Goal: Task Accomplishment & Management: Manage account settings

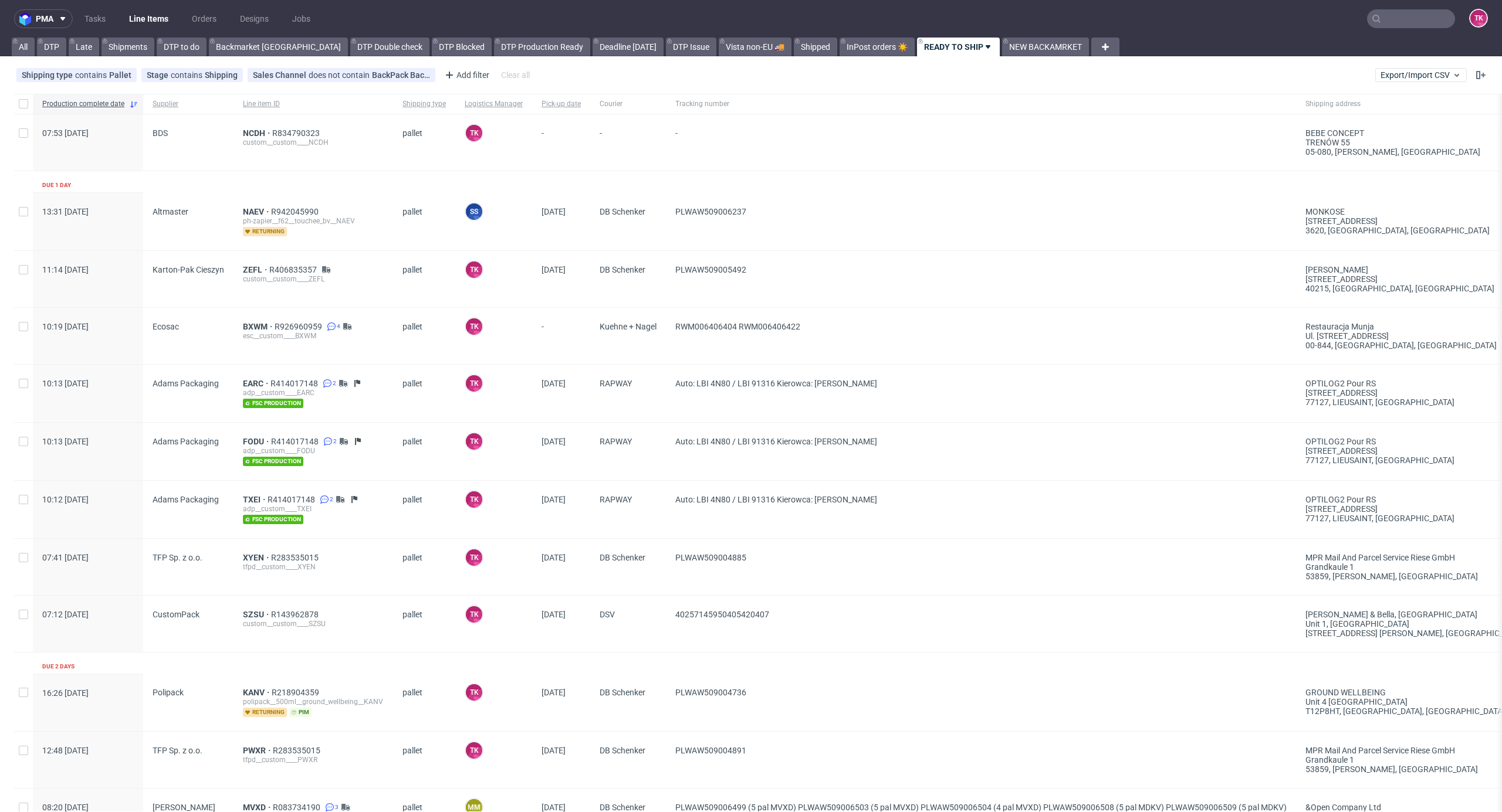
click at [134, 11] on nav "pma Tasks Line Items Orders Designs Jobs TK" at bounding box center [751, 18] width 1502 height 38
click at [139, 15] on link "Line Items" at bounding box center [149, 18] width 54 height 18
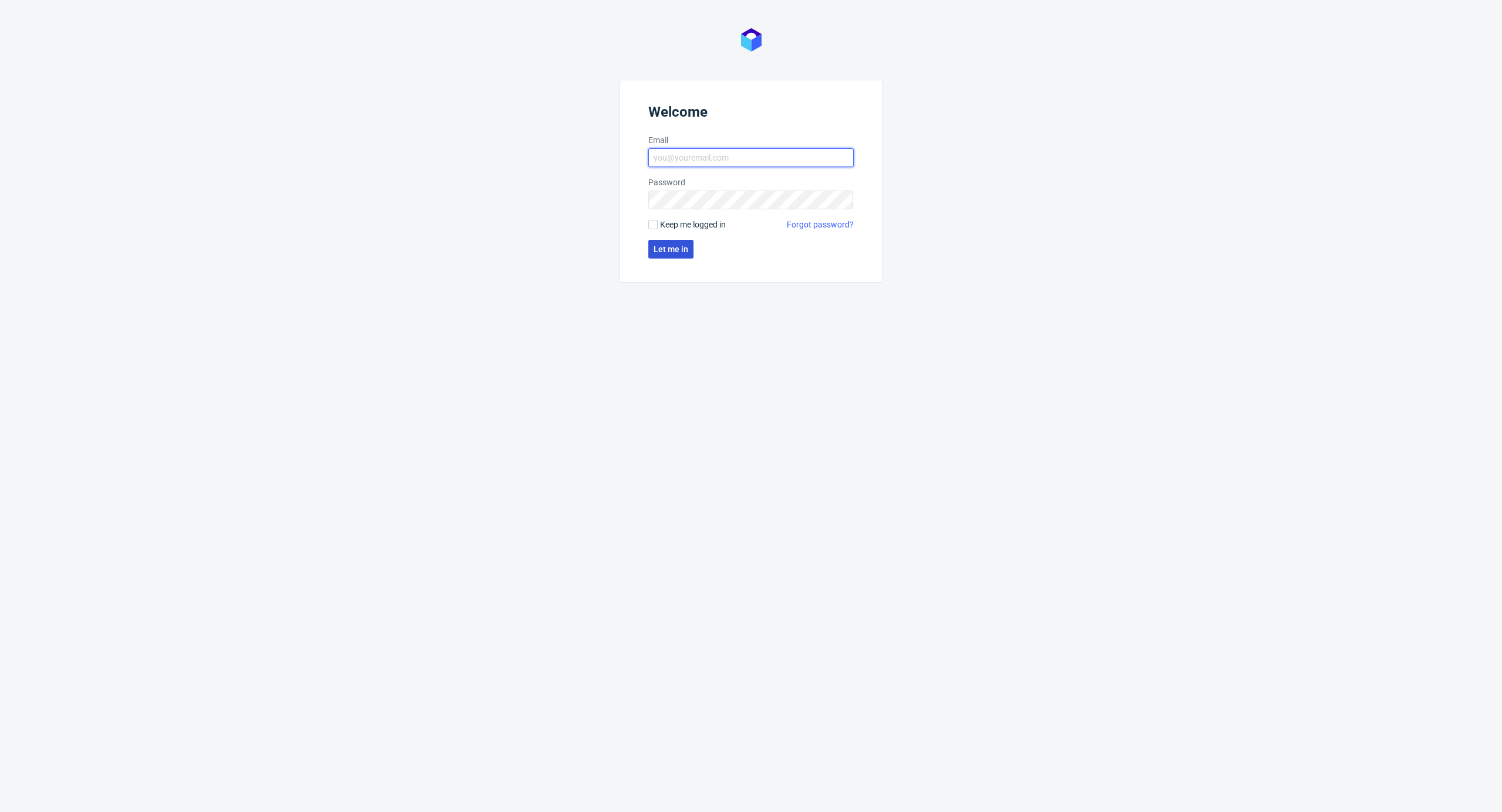
type input "[EMAIL_ADDRESS][DOMAIN_NAME]"
click at [674, 254] on span "Let me in" at bounding box center [670, 249] width 34 height 8
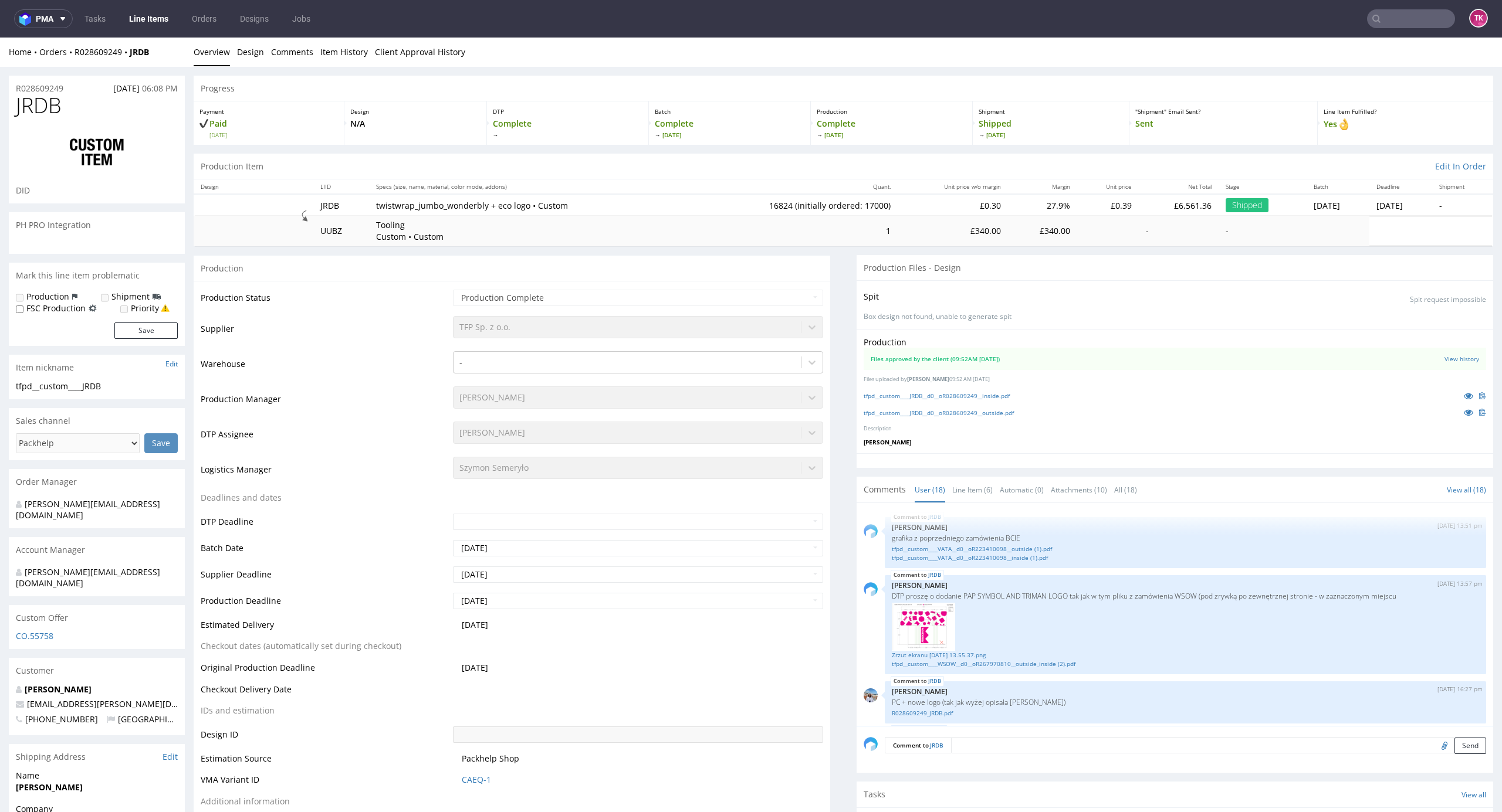
scroll to position [760, 0]
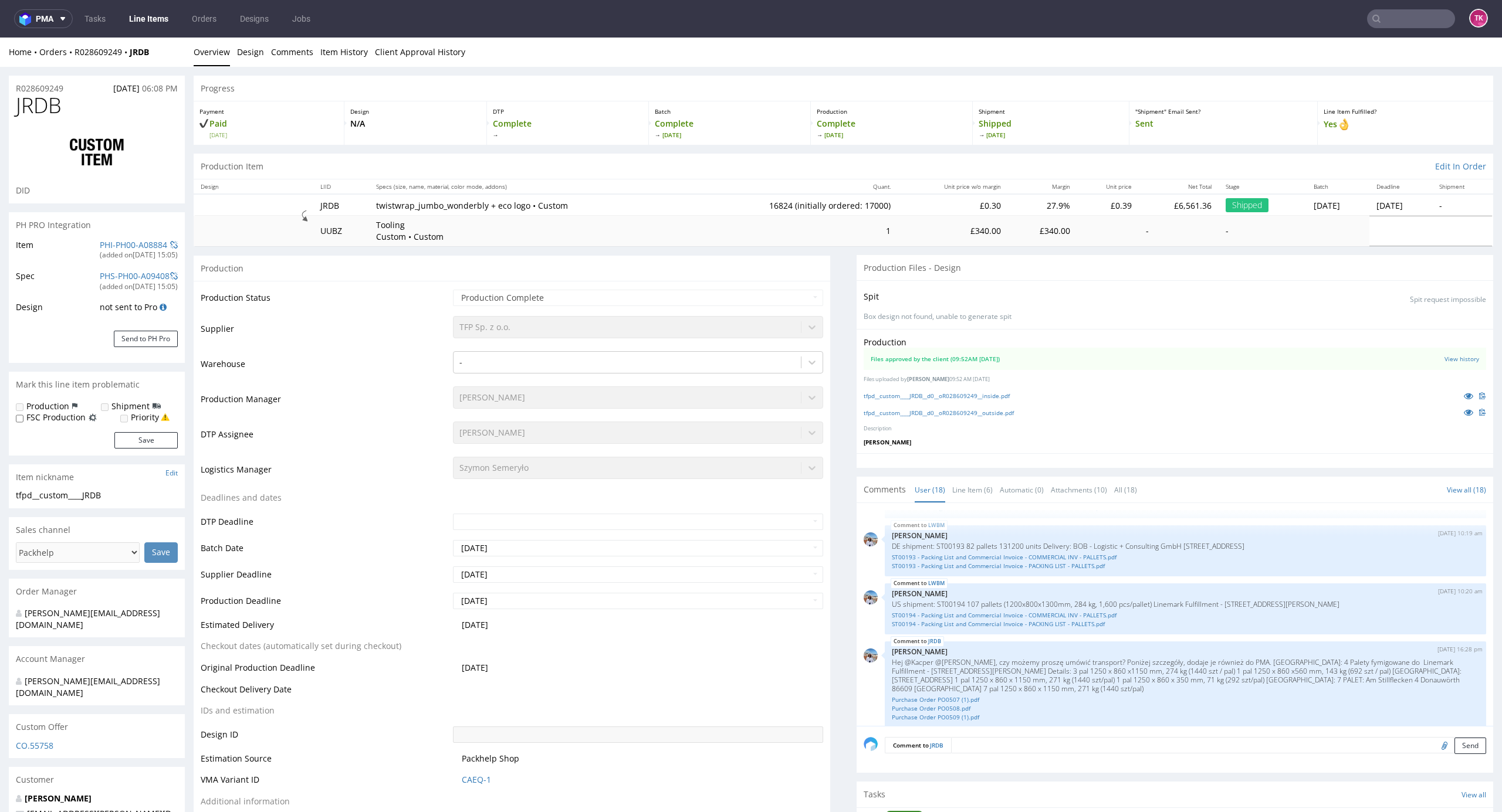
type input "16824"
drag, startPoint x: 409, startPoint y: 204, endPoint x: 554, endPoint y: 205, distance: 145.0
click at [554, 205] on p "twistwrap_jumbo_wonderbly + eco logo • Custom" at bounding box center [528, 206] width 305 height 12
copy p "twistwrap_jumbo_wonderbly + eco logo • Custom"
click at [165, 8] on nav "pma Tasks Line Items Orders Designs Jobs TK" at bounding box center [751, 18] width 1502 height 38
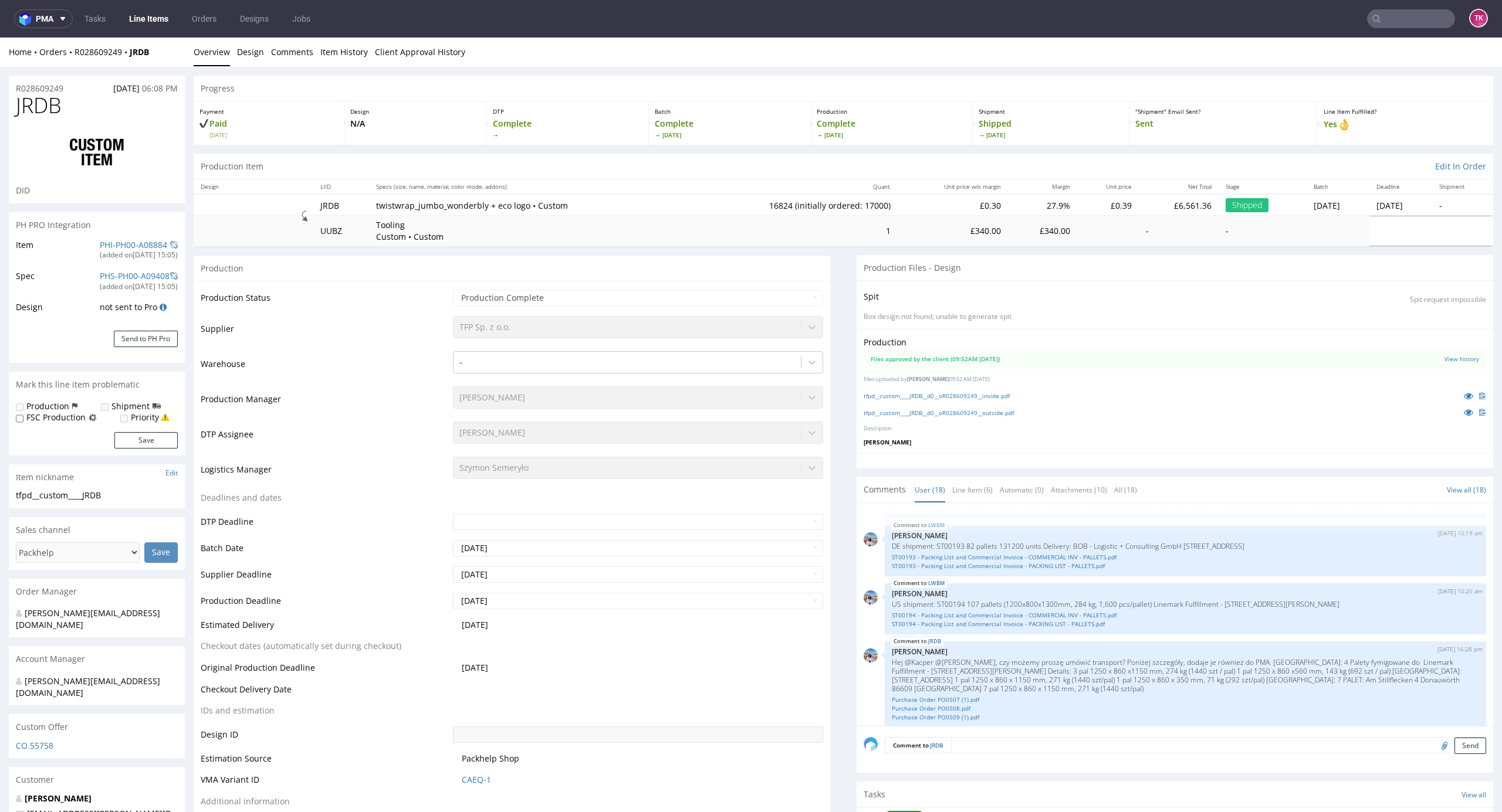
click at [162, 15] on link "Line Items" at bounding box center [149, 18] width 54 height 18
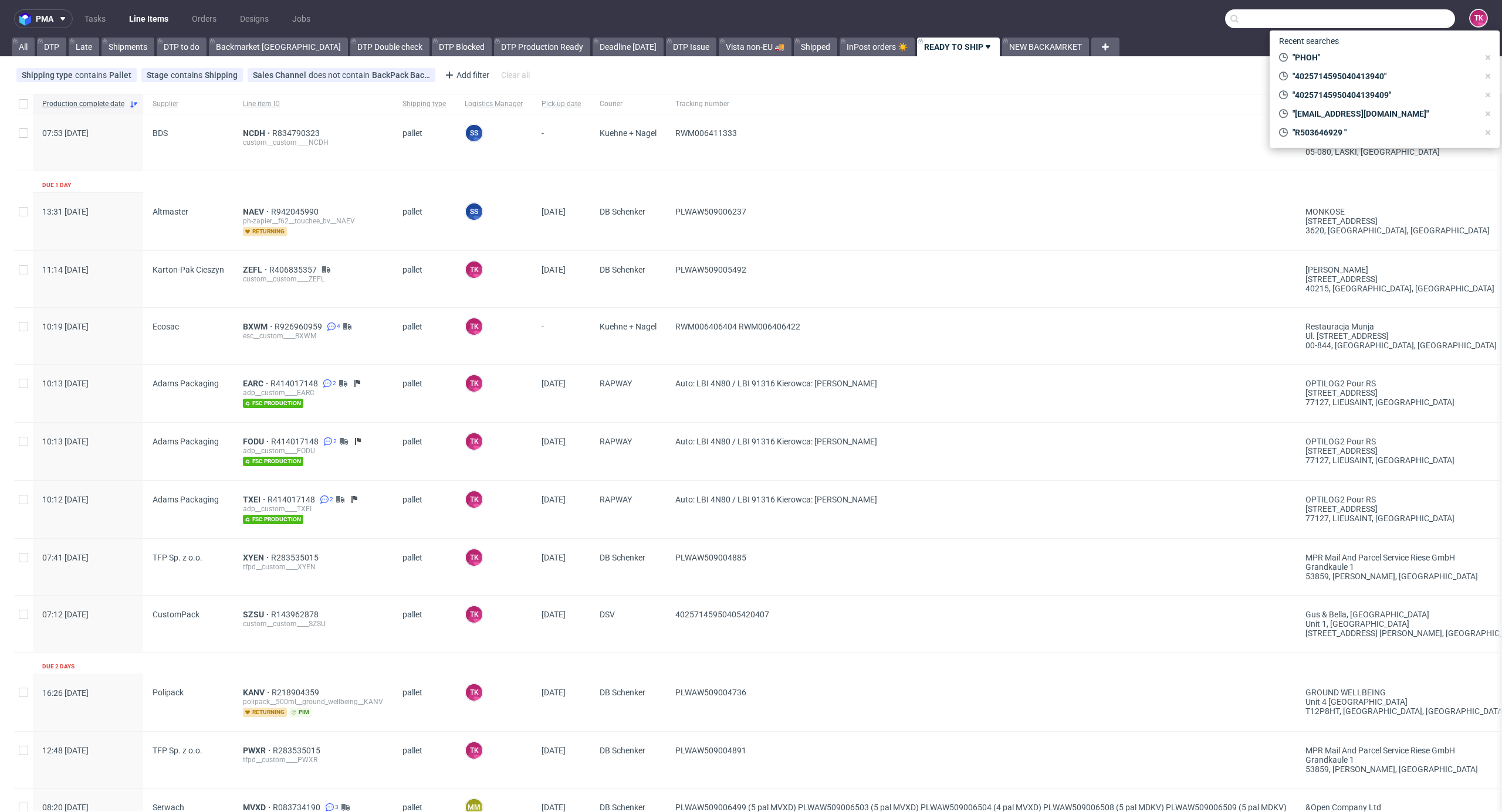
click at [1381, 27] on input "text" at bounding box center [1340, 18] width 230 height 18
paste input "R639629350"
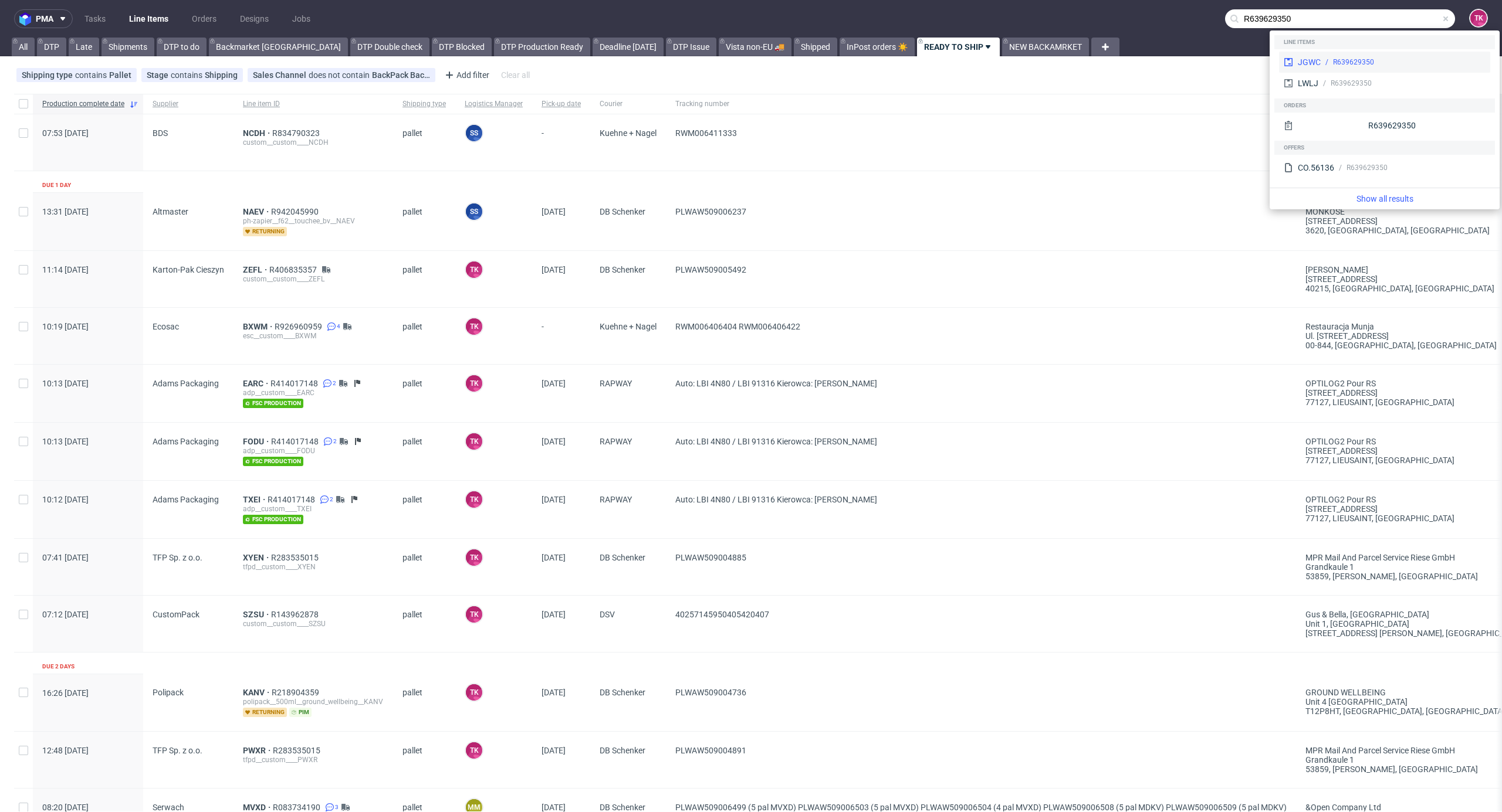
type input "R639629350"
click at [1336, 57] on div "R639629350" at bounding box center [1353, 62] width 41 height 11
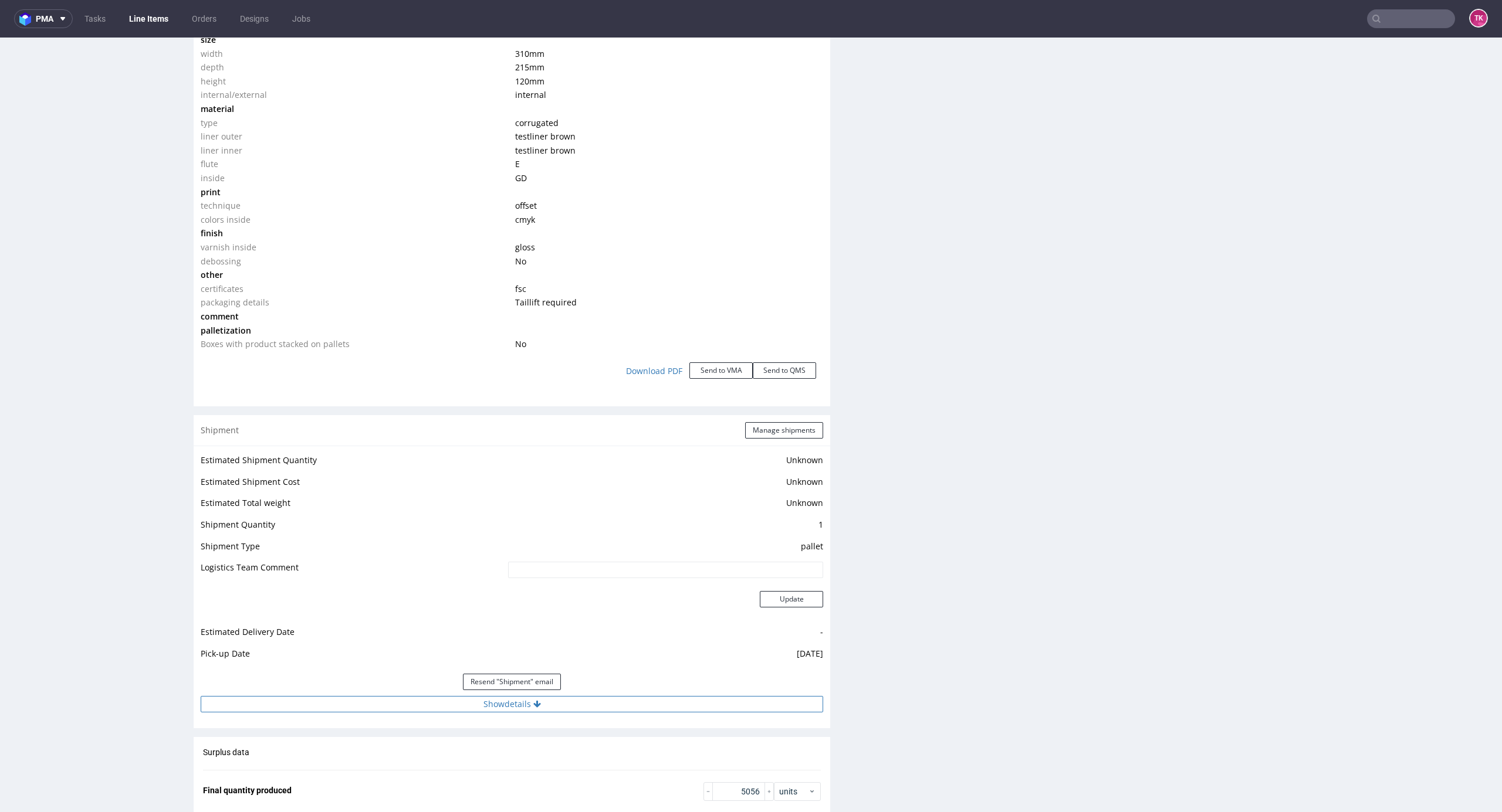
scroll to position [1329, 0]
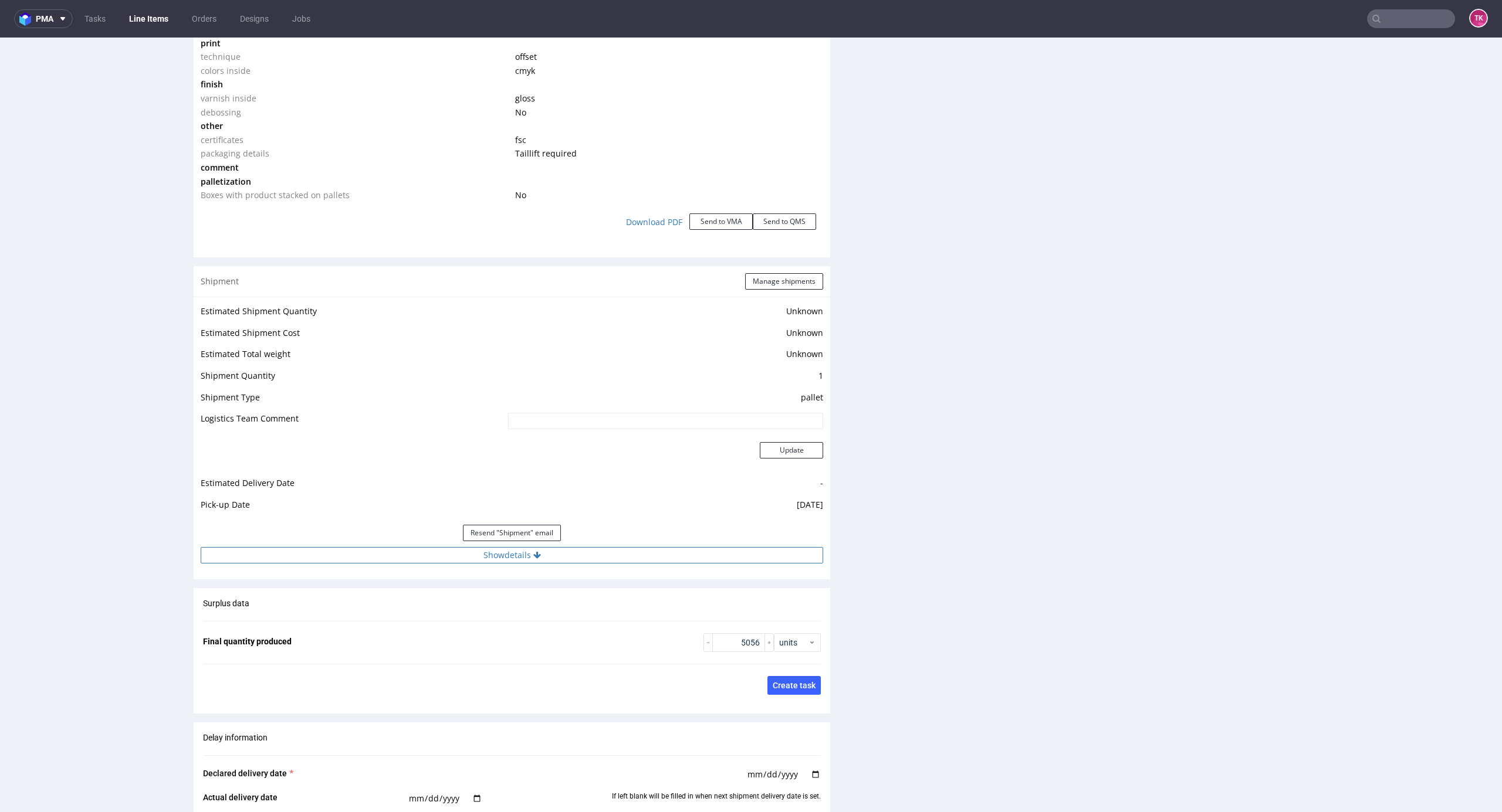
click at [649, 553] on button "Show details" at bounding box center [512, 556] width 622 height 17
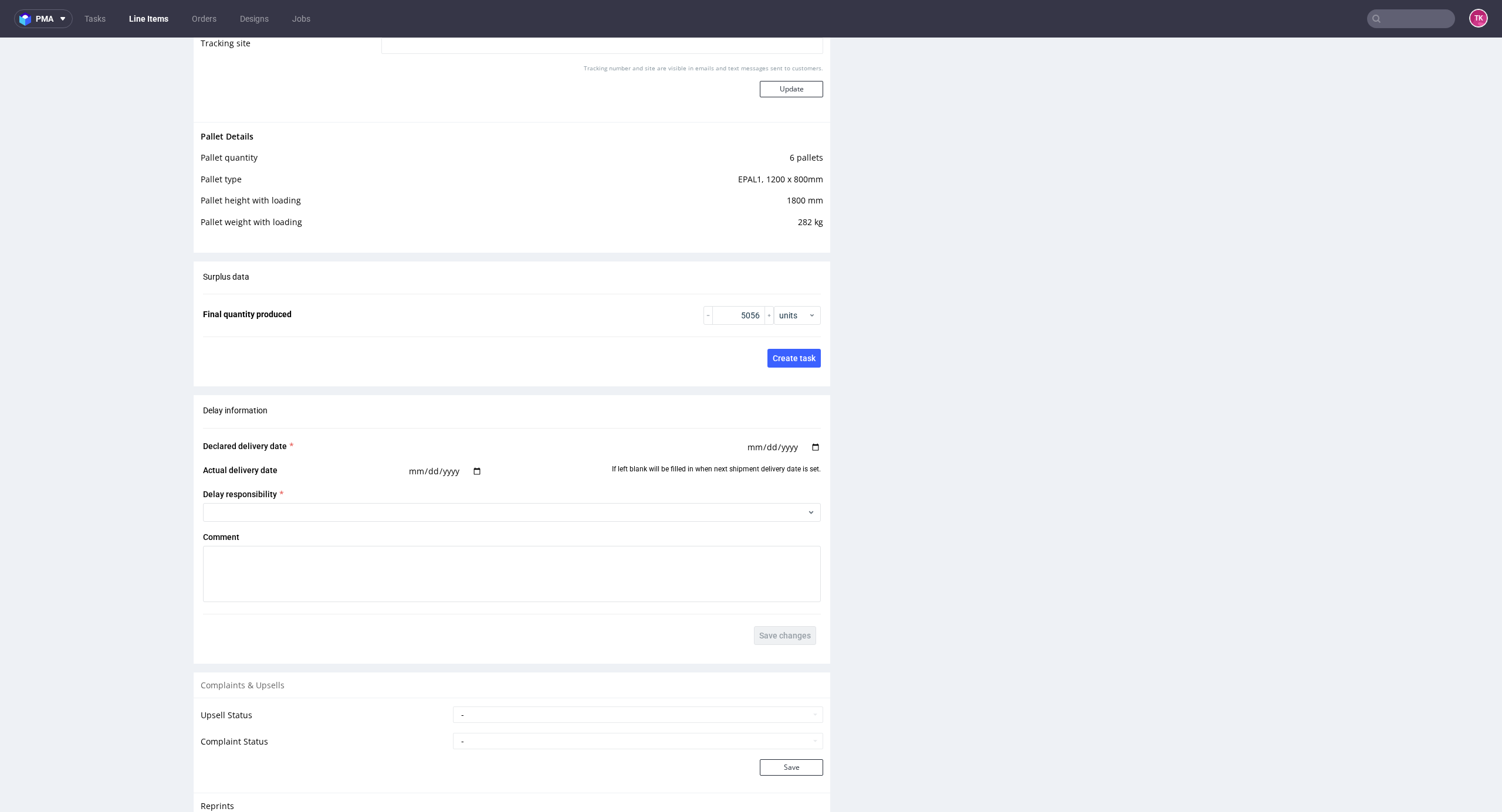
scroll to position [2067, 0]
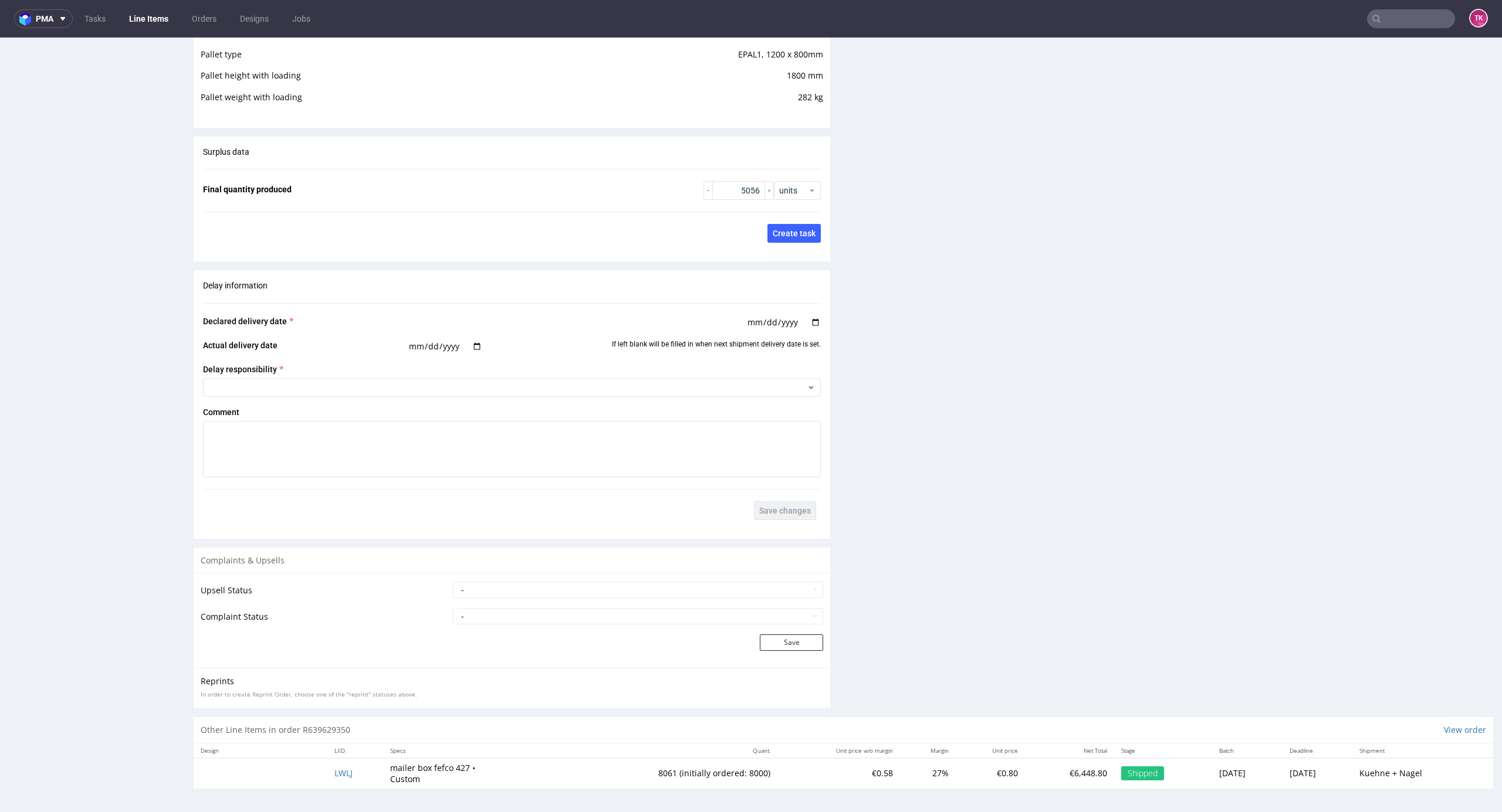
click at [329, 779] on td "LWLJ" at bounding box center [355, 773] width 55 height 30
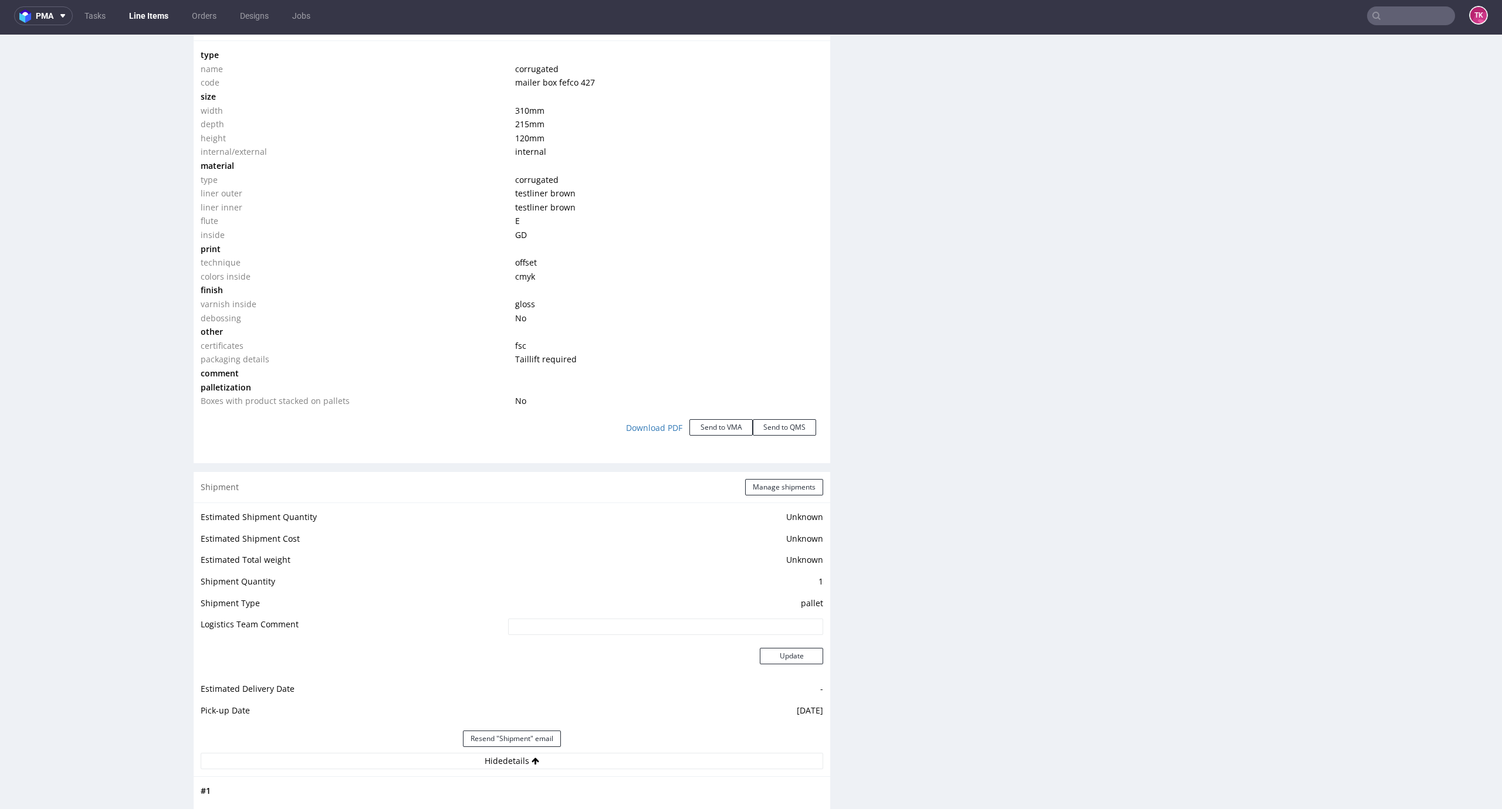
scroll to position [0, 0]
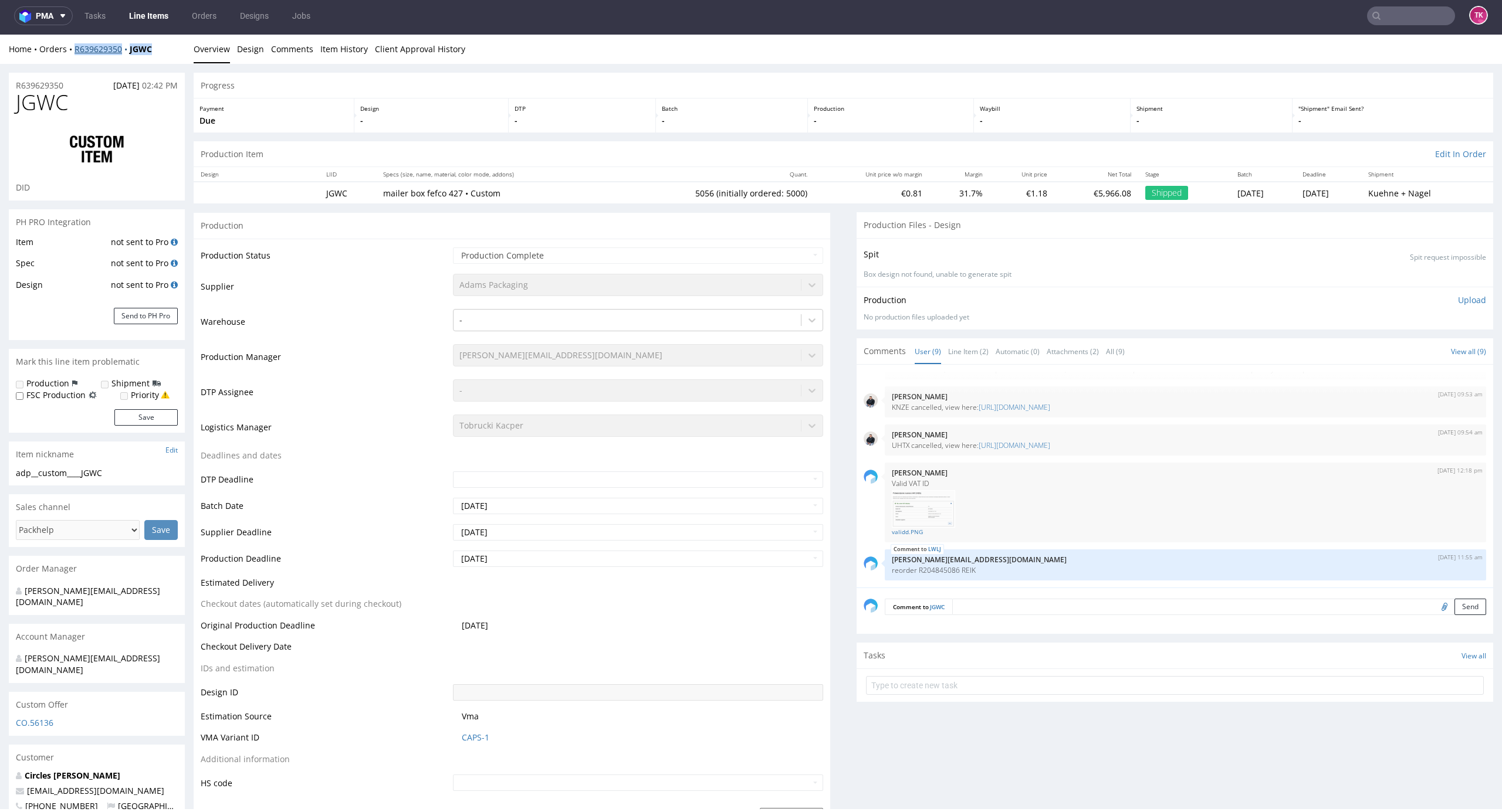
drag, startPoint x: 167, startPoint y: 51, endPoint x: 125, endPoint y: 48, distance: 42.1
click at [74, 58] on div "Home Orders R639629350 JGWC Overview Design Comments Item History Client Approv…" at bounding box center [751, 49] width 1502 height 29
copy div "R639629350 JGWC"
drag, startPoint x: 376, startPoint y: 192, endPoint x: 523, endPoint y: 197, distance: 147.1
click at [523, 197] on p "mailer box fefco 427 • Custom" at bounding box center [493, 193] width 221 height 12
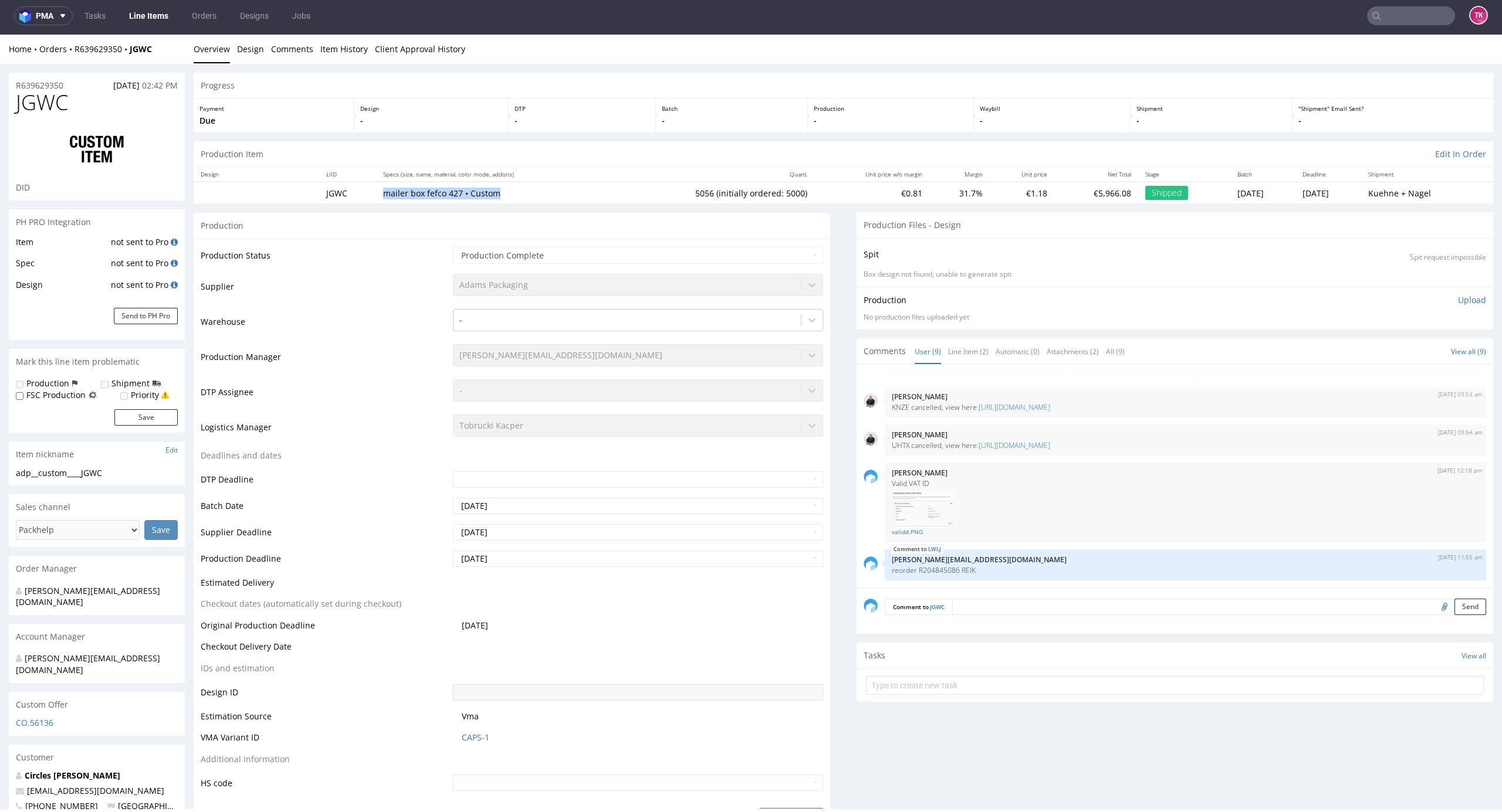
copy p "mailer box fefco 427 • Custom"
drag, startPoint x: 165, startPoint y: 54, endPoint x: 125, endPoint y: 60, distance: 40.4
click at [125, 60] on div "Home Orders R639629350 JGWC Overview Design Comments Item History Client Approv…" at bounding box center [751, 49] width 1502 height 29
copy strong "JGWC"
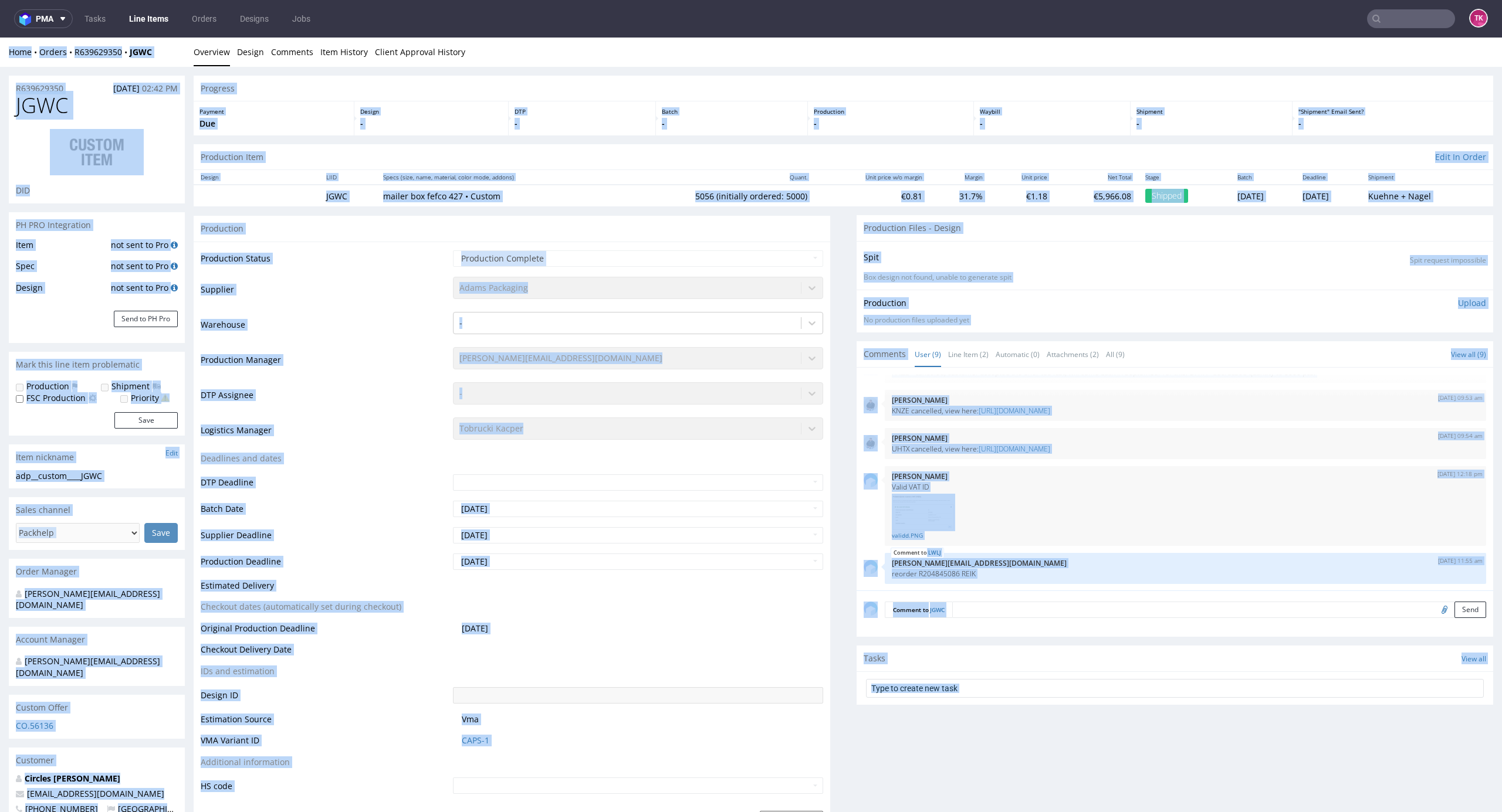
click at [460, 277] on div "Adams Packaging" at bounding box center [638, 286] width 370 height 17
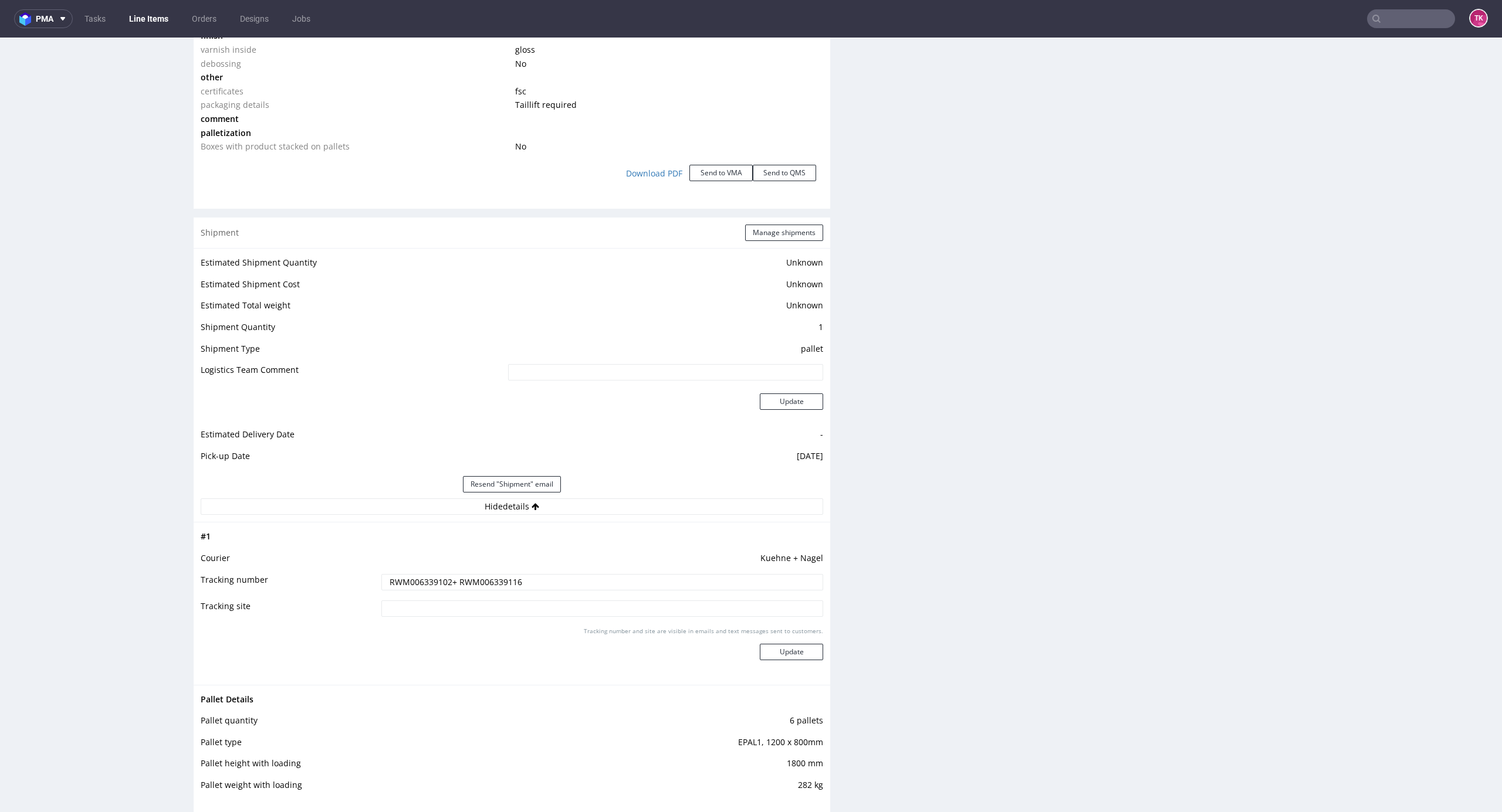
scroll to position [1407, 0]
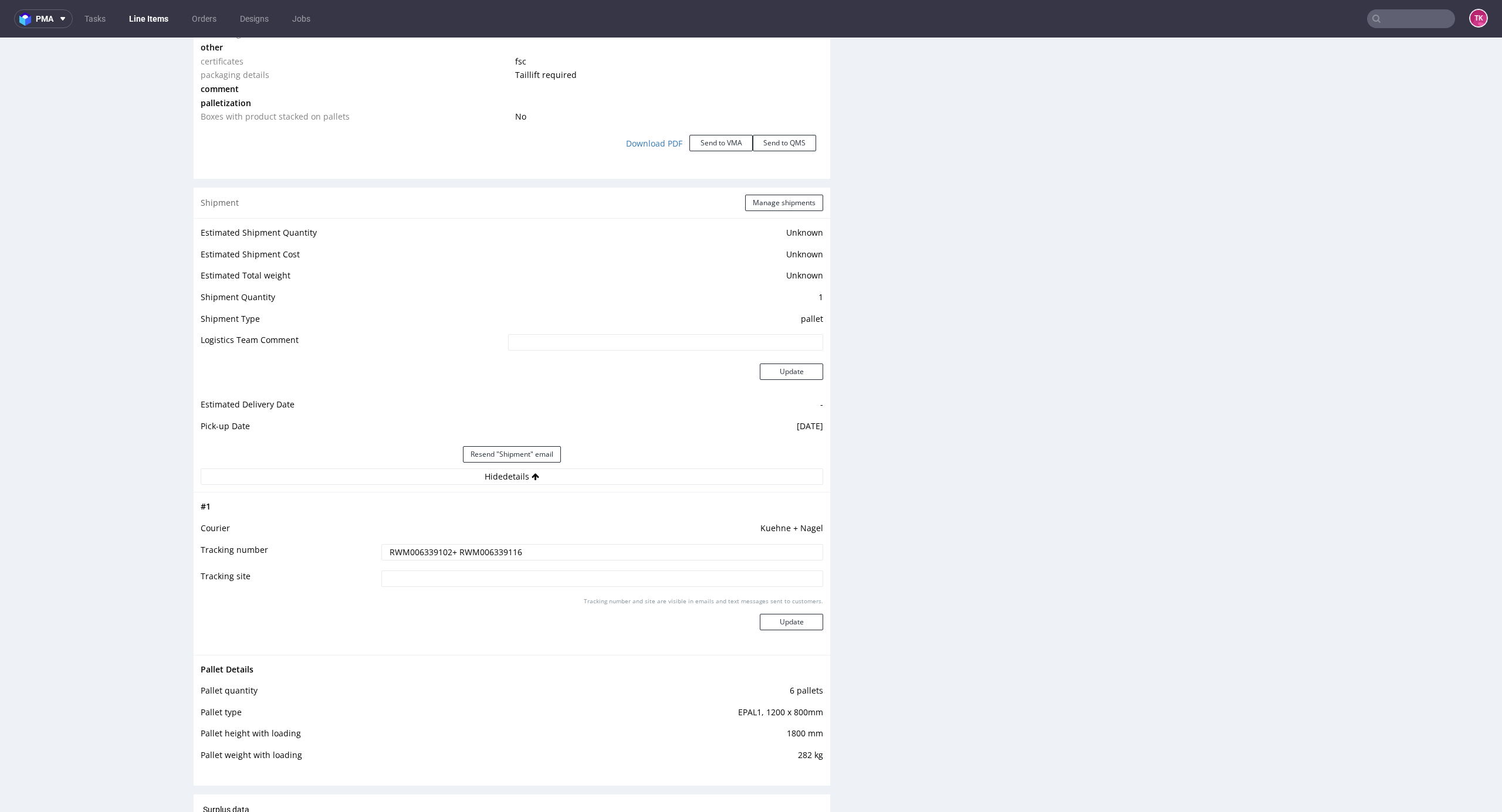
drag, startPoint x: 146, startPoint y: 1, endPoint x: 142, endPoint y: 9, distance: 8.9
click at [143, 8] on nav "pma Tasks Line Items Orders Designs Jobs TK" at bounding box center [751, 18] width 1502 height 38
click at [150, 20] on link "Line Items" at bounding box center [149, 18] width 54 height 18
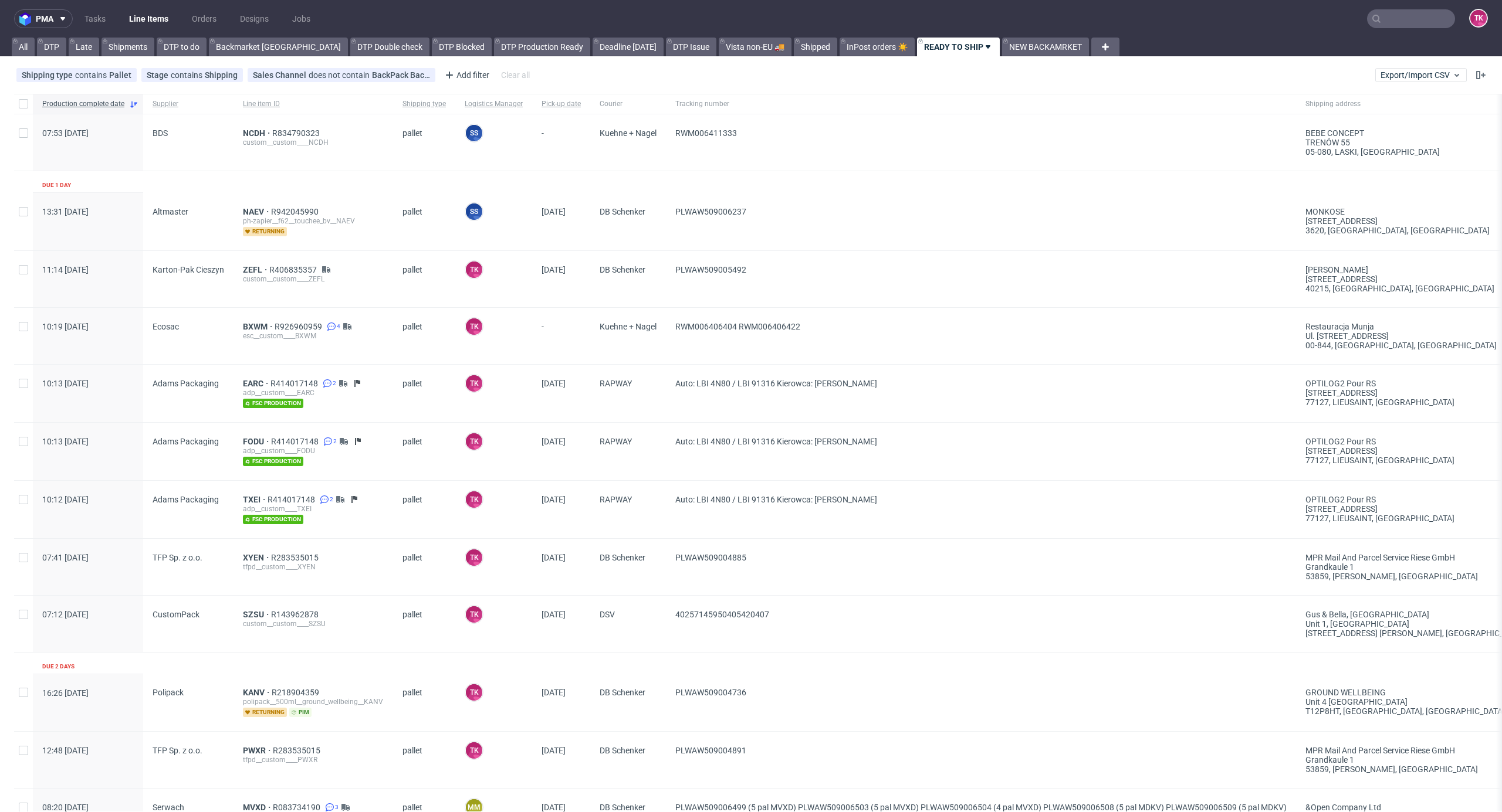
click at [158, 3] on nav "pma Tasks Line Items Orders Designs Jobs TK" at bounding box center [751, 18] width 1502 height 38
click at [158, 12] on link "Line Items" at bounding box center [149, 18] width 54 height 18
click at [165, 13] on link "Line Items" at bounding box center [149, 18] width 54 height 18
click at [157, 17] on link "Line Items" at bounding box center [149, 18] width 54 height 18
click at [153, 18] on link "Line Items" at bounding box center [149, 18] width 54 height 18
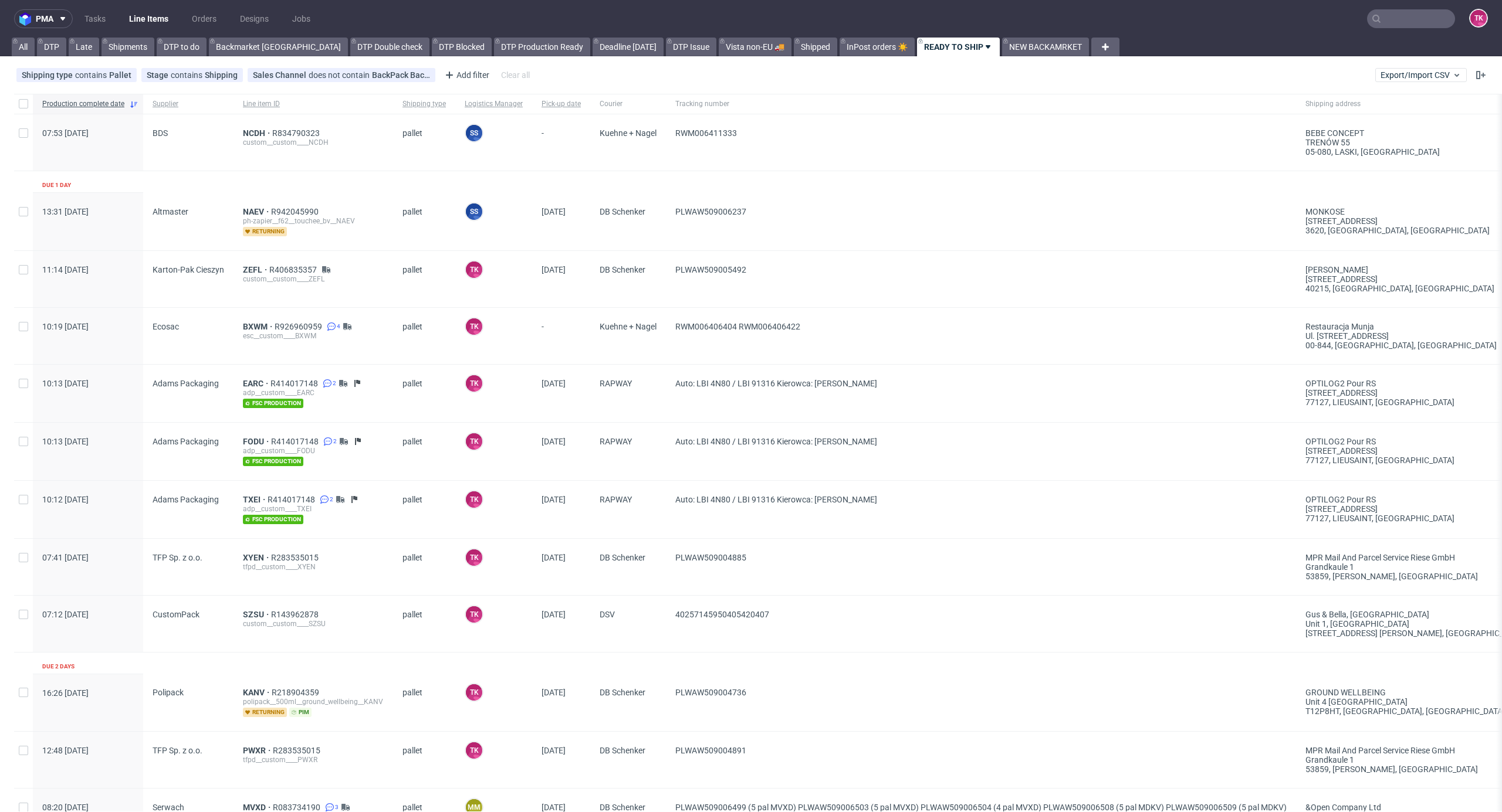
click at [166, 12] on link "Line Items" at bounding box center [149, 18] width 54 height 18
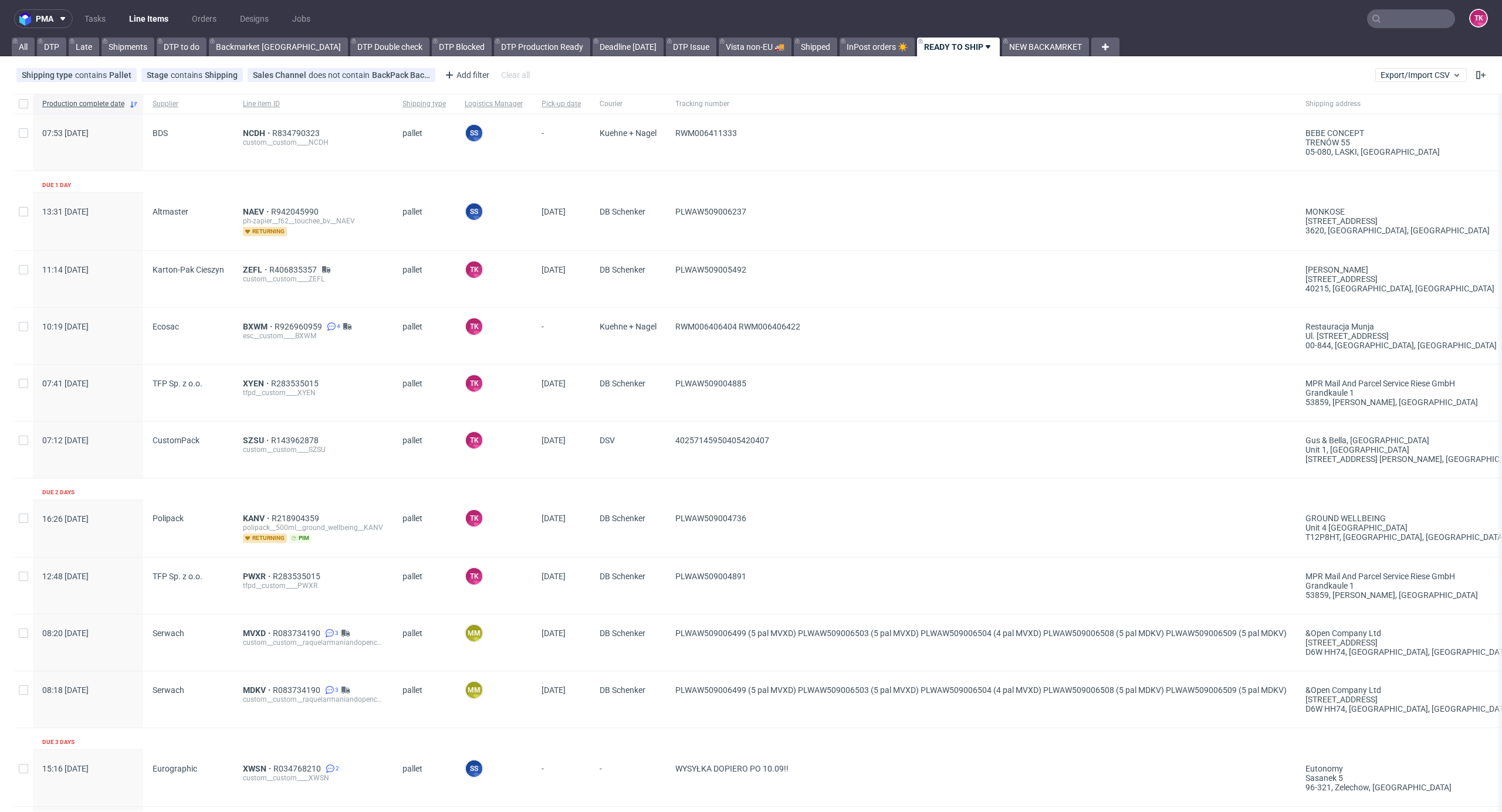
click at [155, 15] on link "Line Items" at bounding box center [149, 18] width 54 height 18
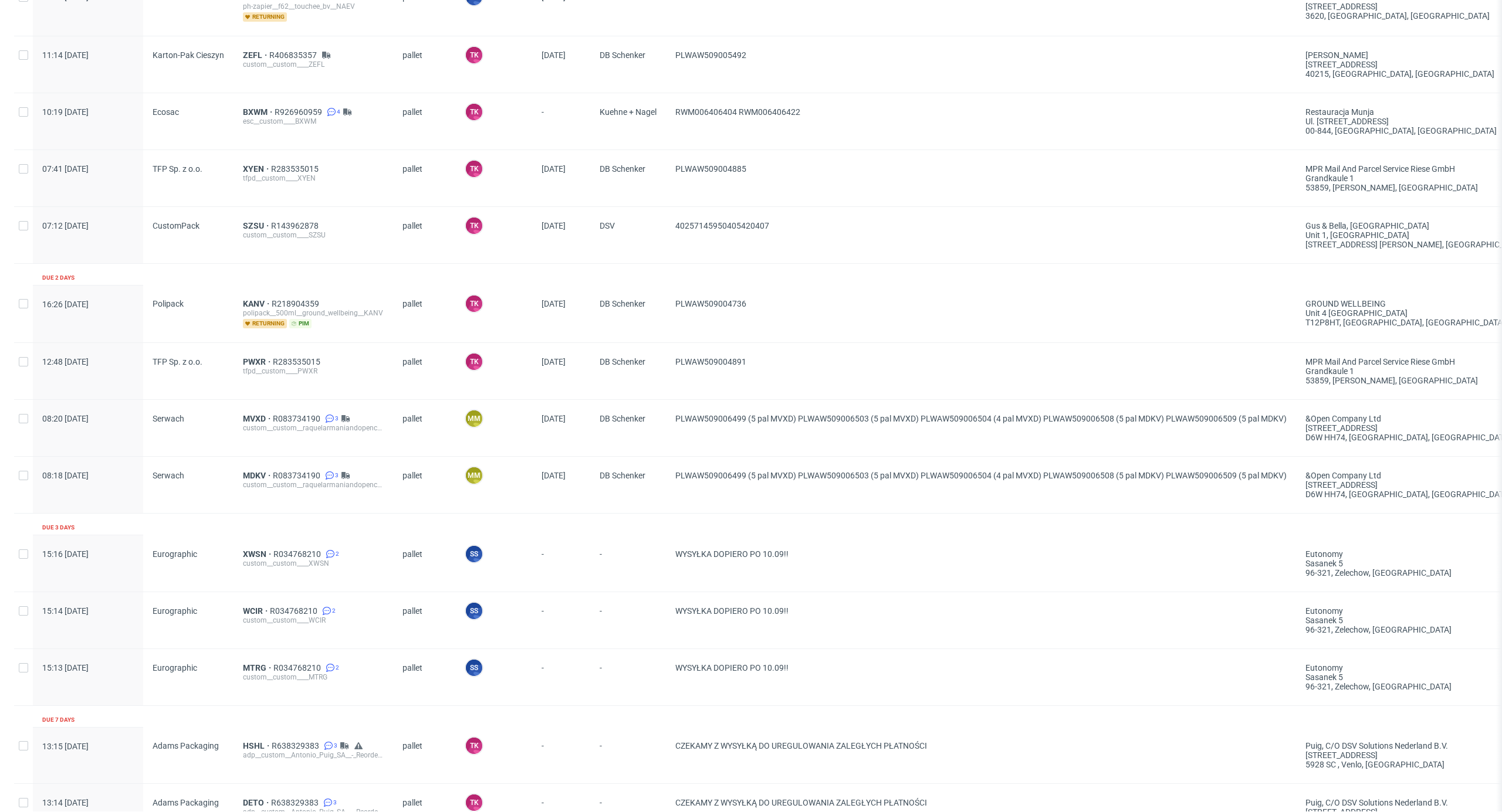
scroll to position [139, 0]
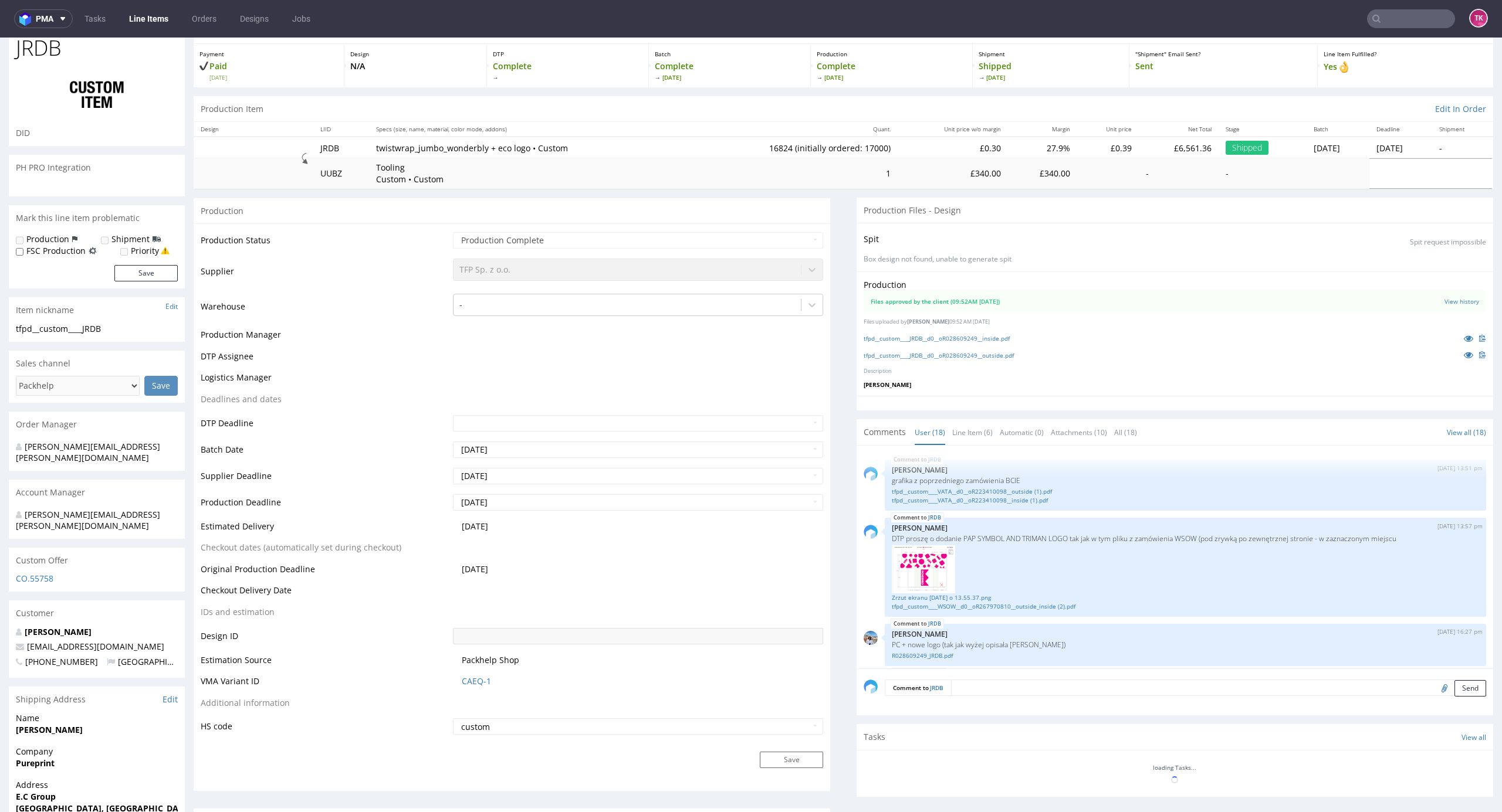
scroll to position [760, 0]
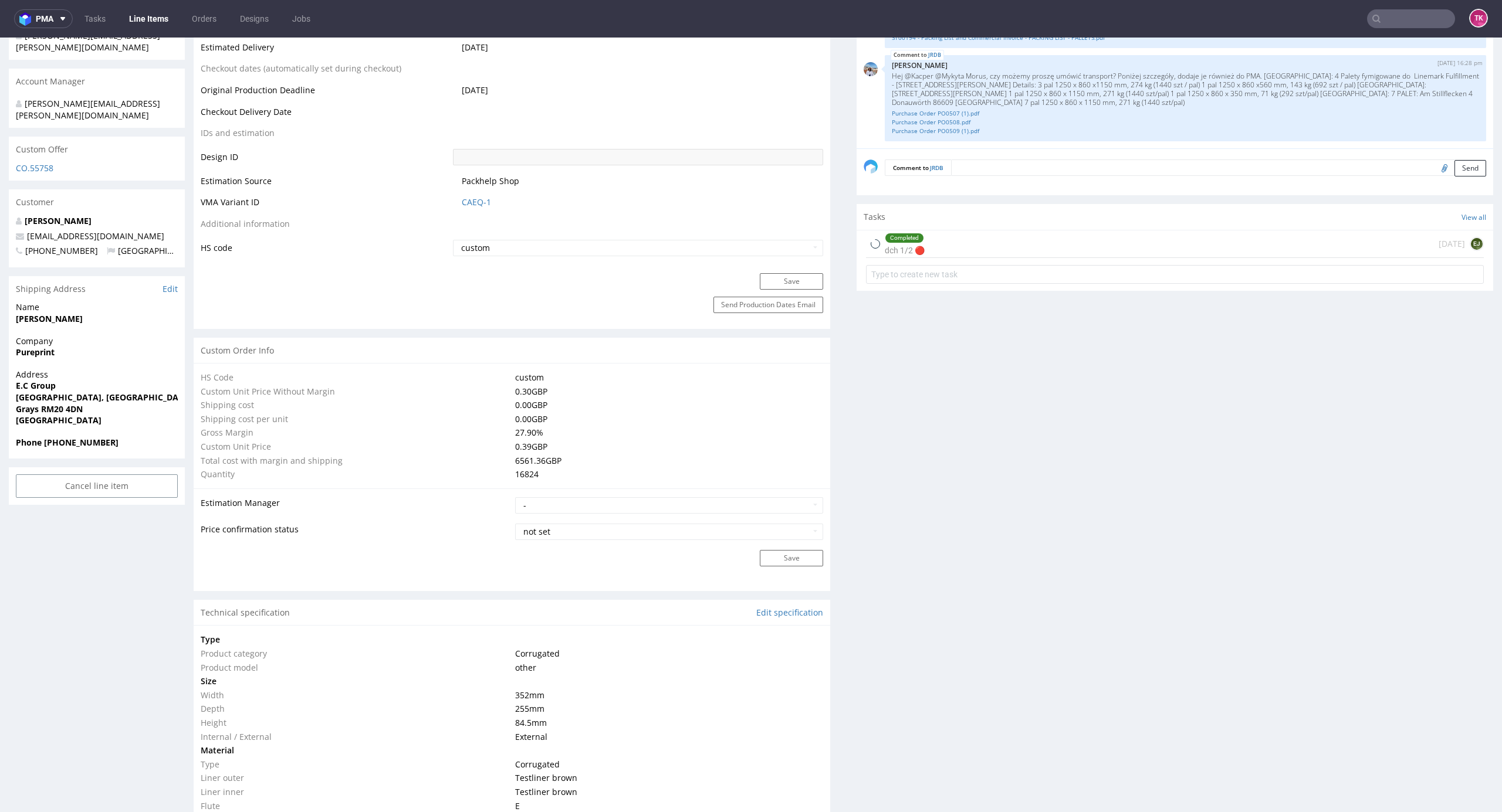
type input "16824"
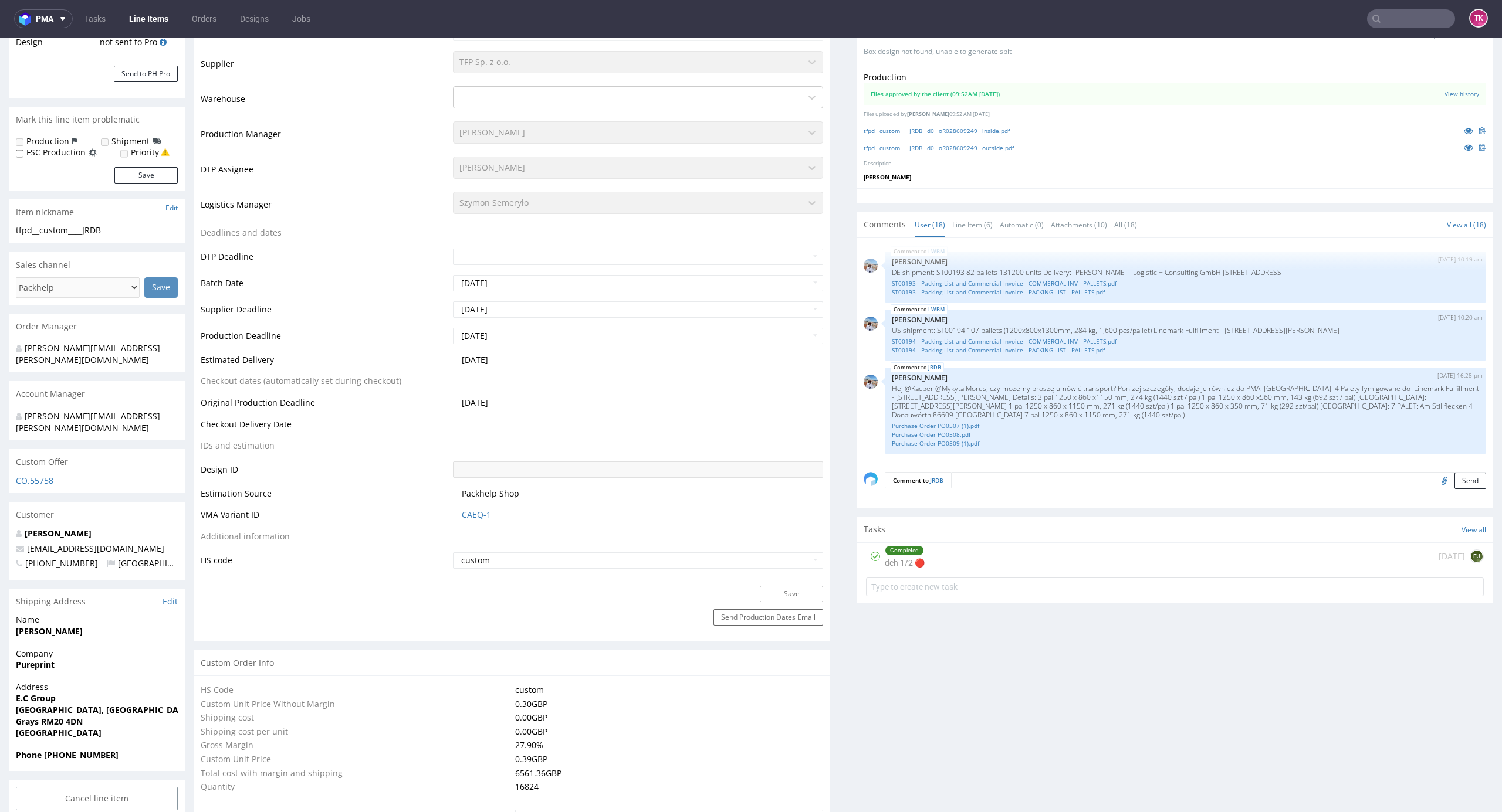
scroll to position [30, 0]
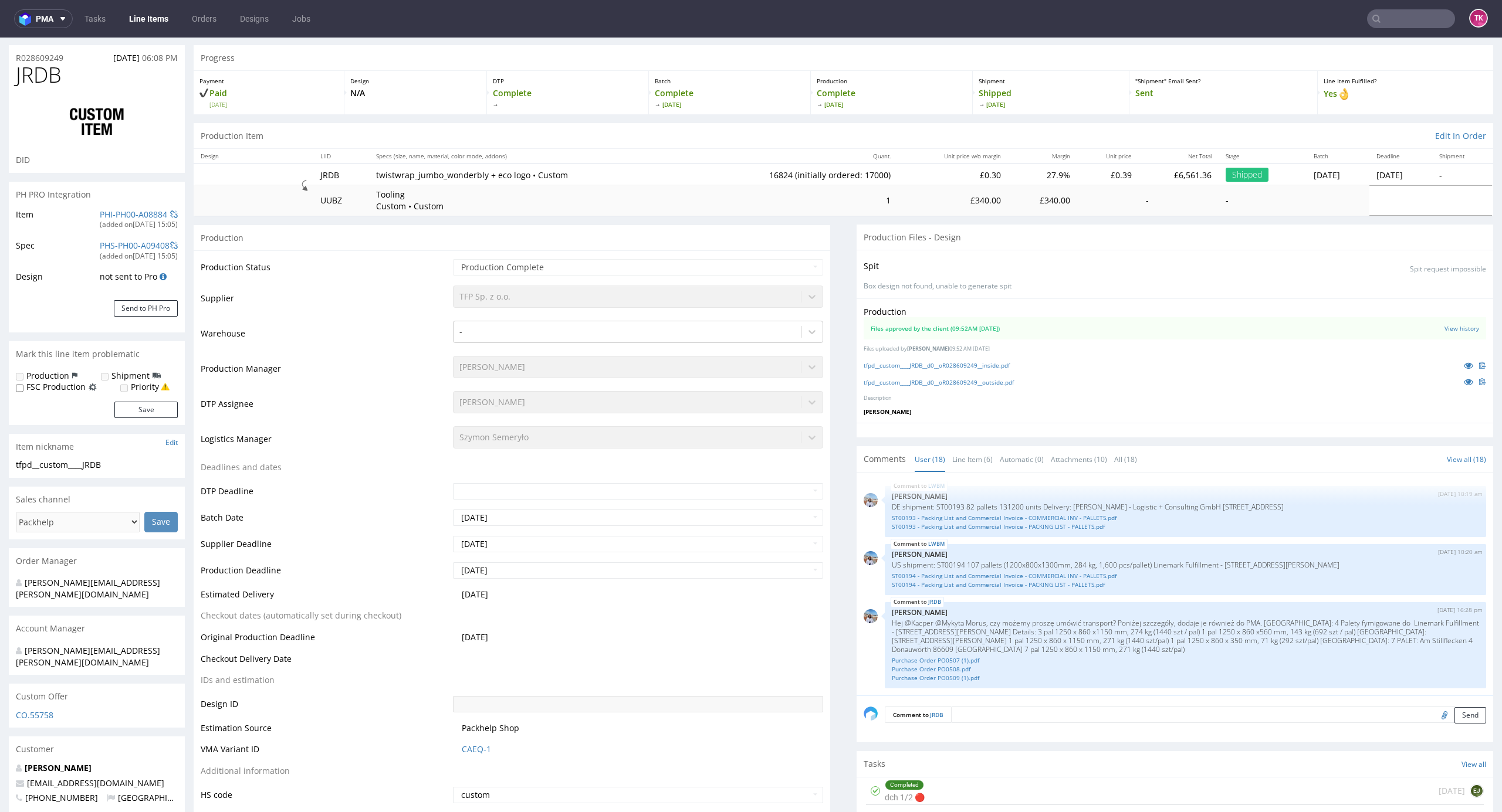
click at [1395, 29] on nav "pma Tasks Line Items Orders Designs Jobs TK" at bounding box center [751, 18] width 1502 height 38
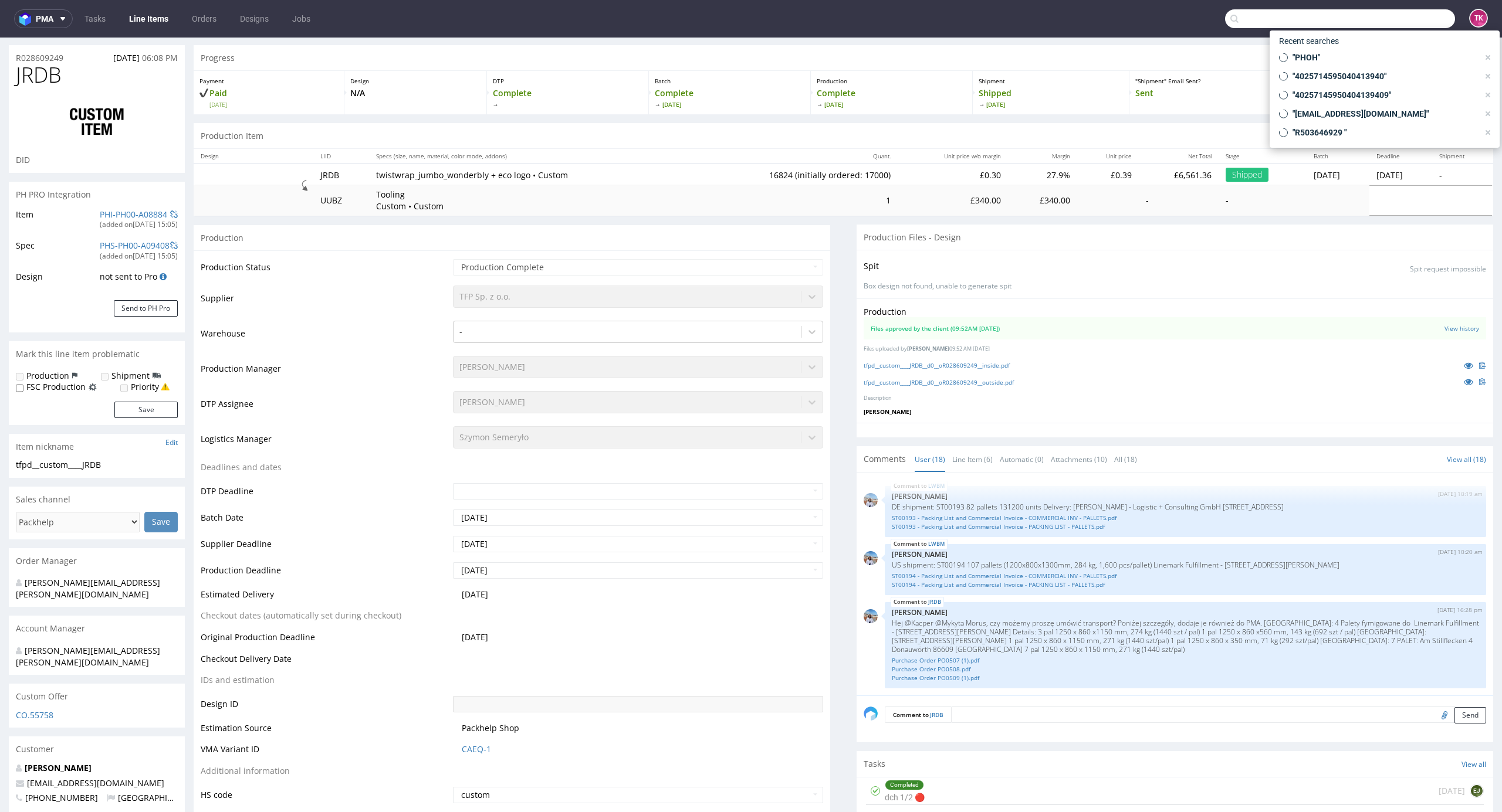
paste input "40257145950405083978"
click at [1394, 18] on input "40257145950405083978" at bounding box center [1340, 18] width 230 height 18
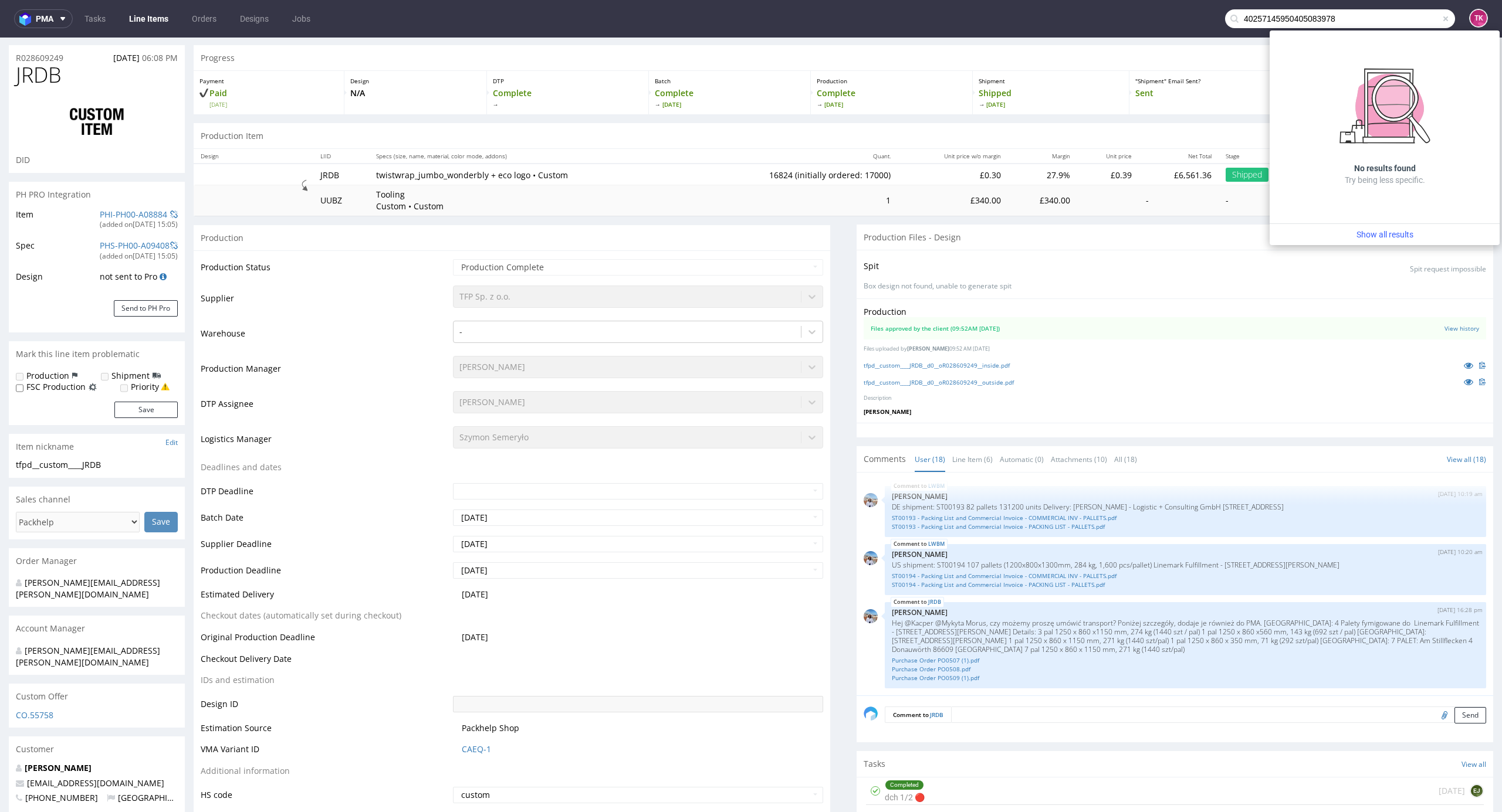
click at [1328, 48] on div "No results found Try being less specific." at bounding box center [1384, 127] width 230 height 193
click at [1359, 3] on nav "pma Tasks Line Items Orders Designs Jobs 40257145950405083978 TK" at bounding box center [751, 18] width 1502 height 38
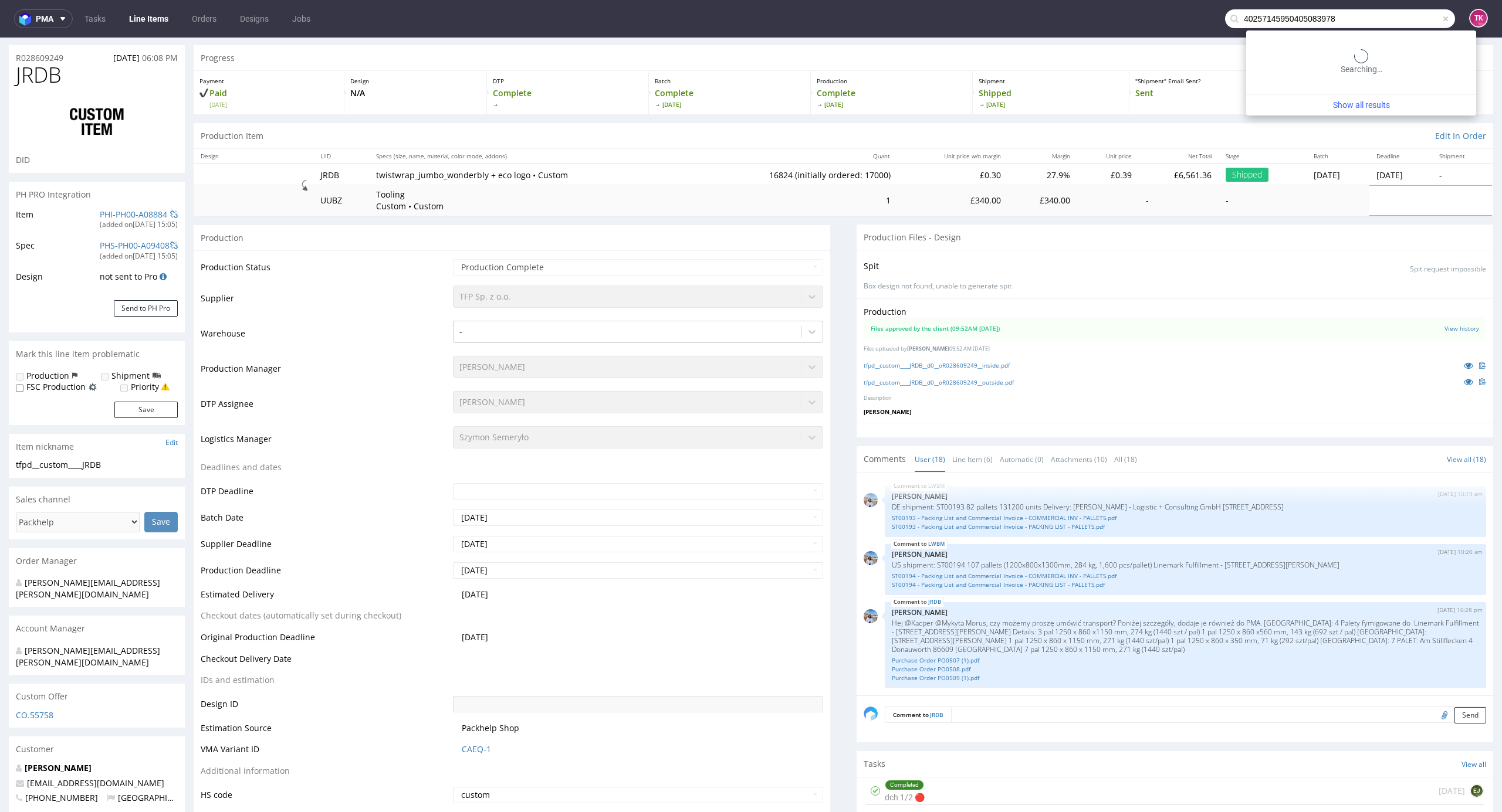
click at [1358, 15] on input "40257145950405083978" at bounding box center [1340, 18] width 230 height 18
type input "4025714595040508397"
drag, startPoint x: 1330, startPoint y: 47, endPoint x: 1330, endPoint y: 9, distance: 38.0
click at [1330, 47] on div "YDTL" at bounding box center [1361, 48] width 211 height 21
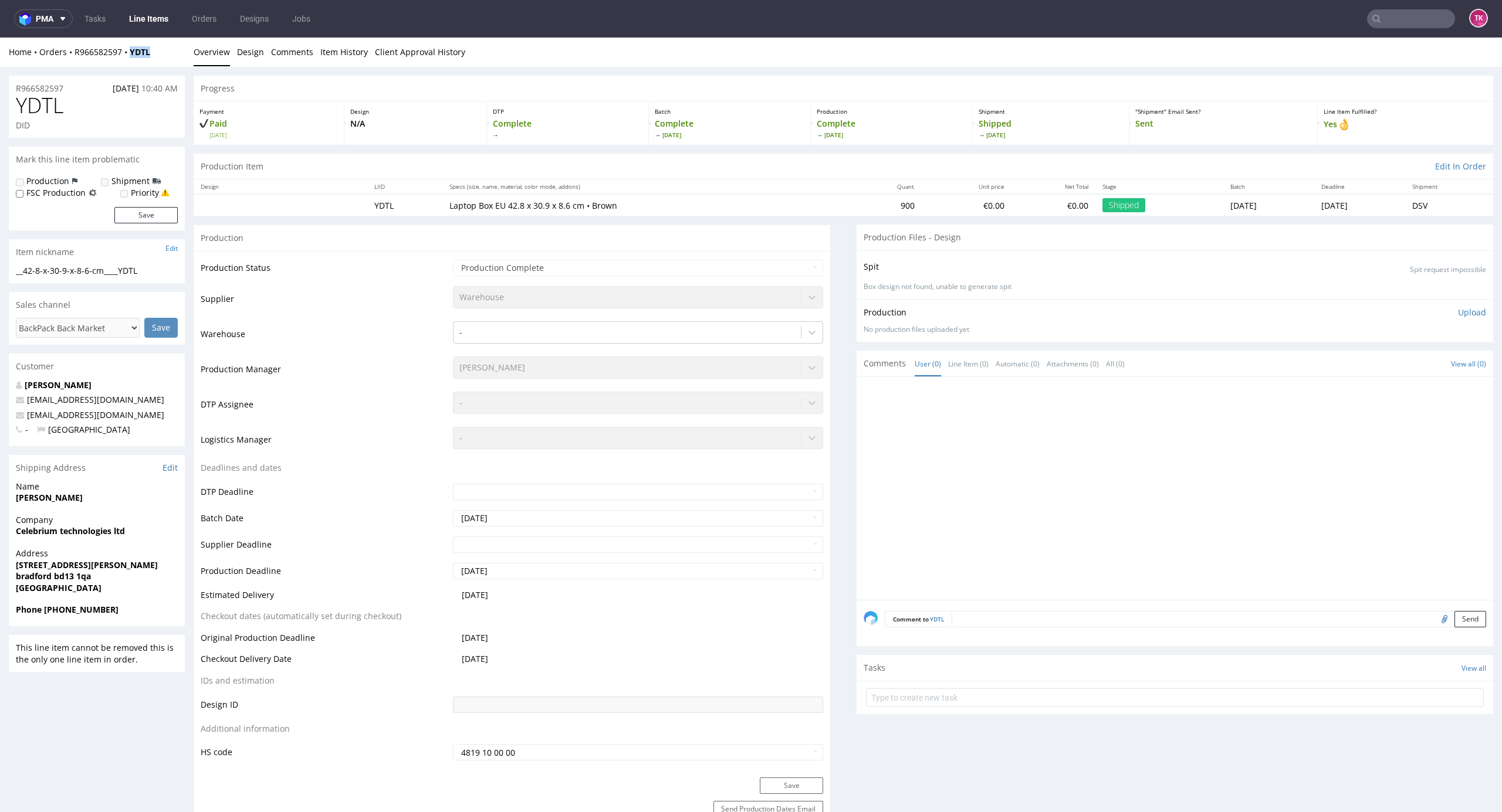
drag, startPoint x: 150, startPoint y: 54, endPoint x: 192, endPoint y: 197, distance: 149.0
click at [122, 57] on div "Home Orders R966582597 YDTL Overview Design Comments Item History Client Approv…" at bounding box center [751, 52] width 1502 height 29
copy strong "YDTL"
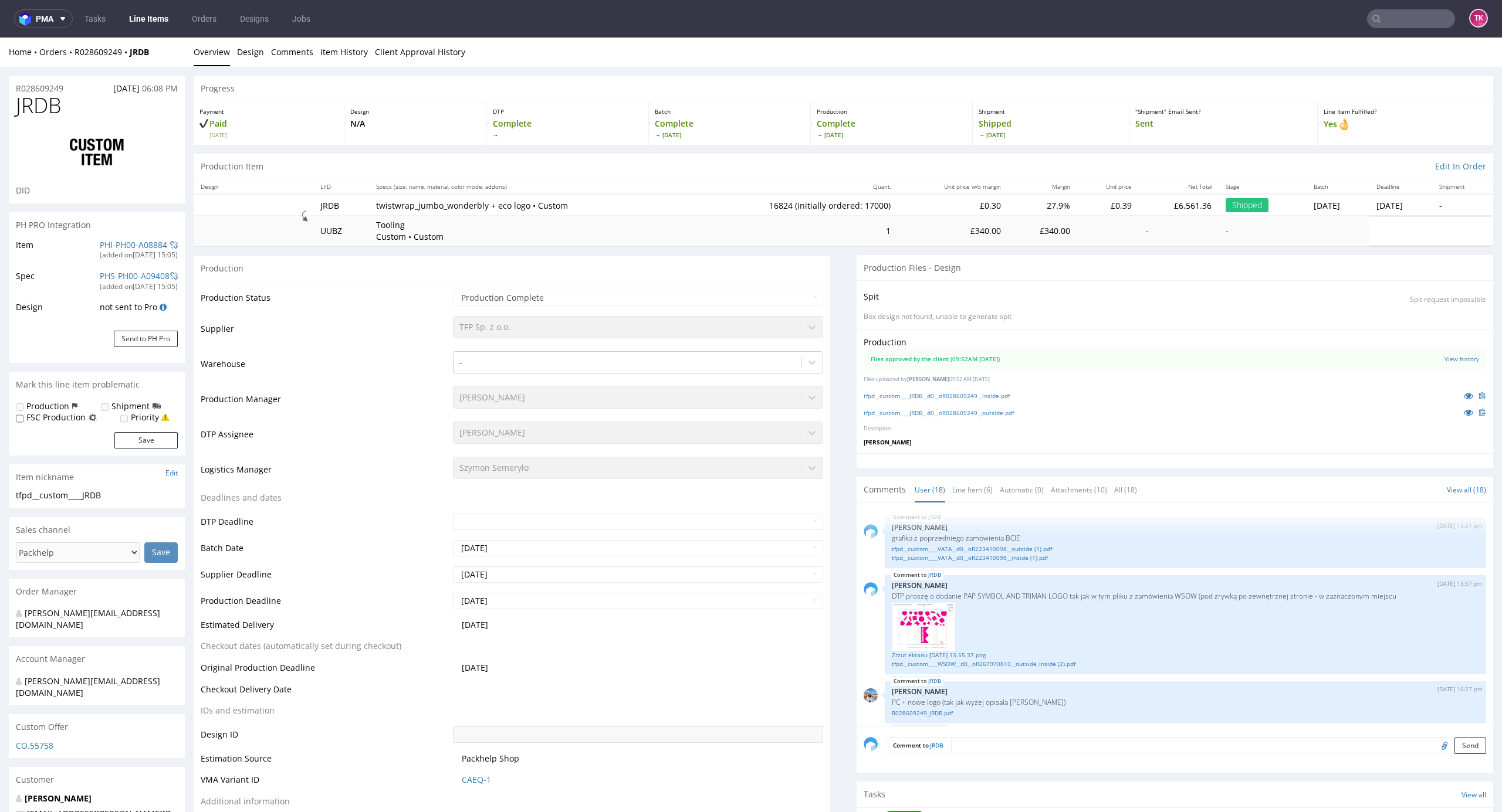
drag, startPoint x: 0, startPoint y: 0, endPoint x: 123, endPoint y: 30, distance: 126.6
click at [123, 30] on nav "pma Tasks Line Items Orders Designs Jobs TK" at bounding box center [751, 18] width 1502 height 38
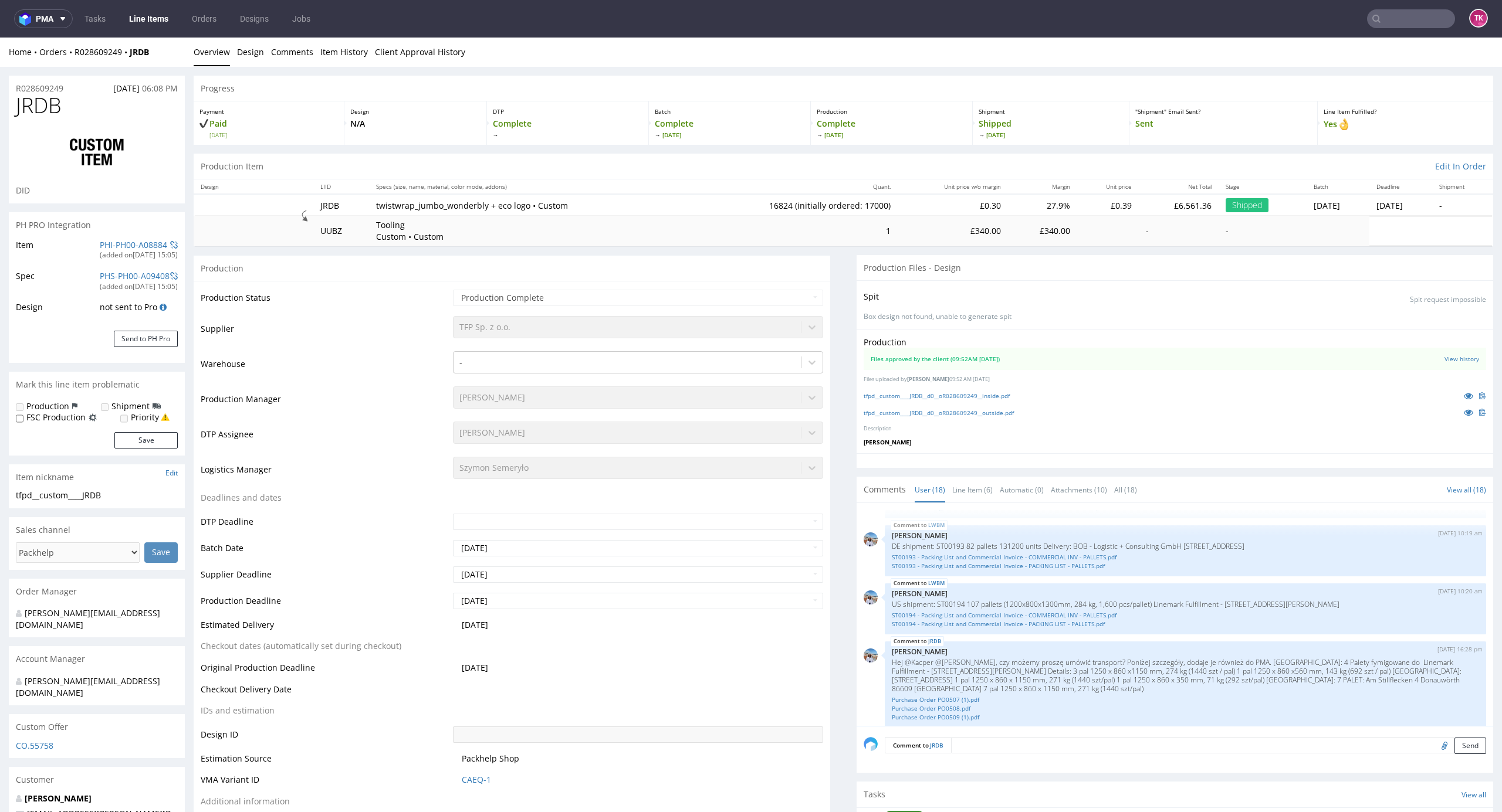
click at [142, 13] on link "Line Items" at bounding box center [149, 18] width 54 height 18
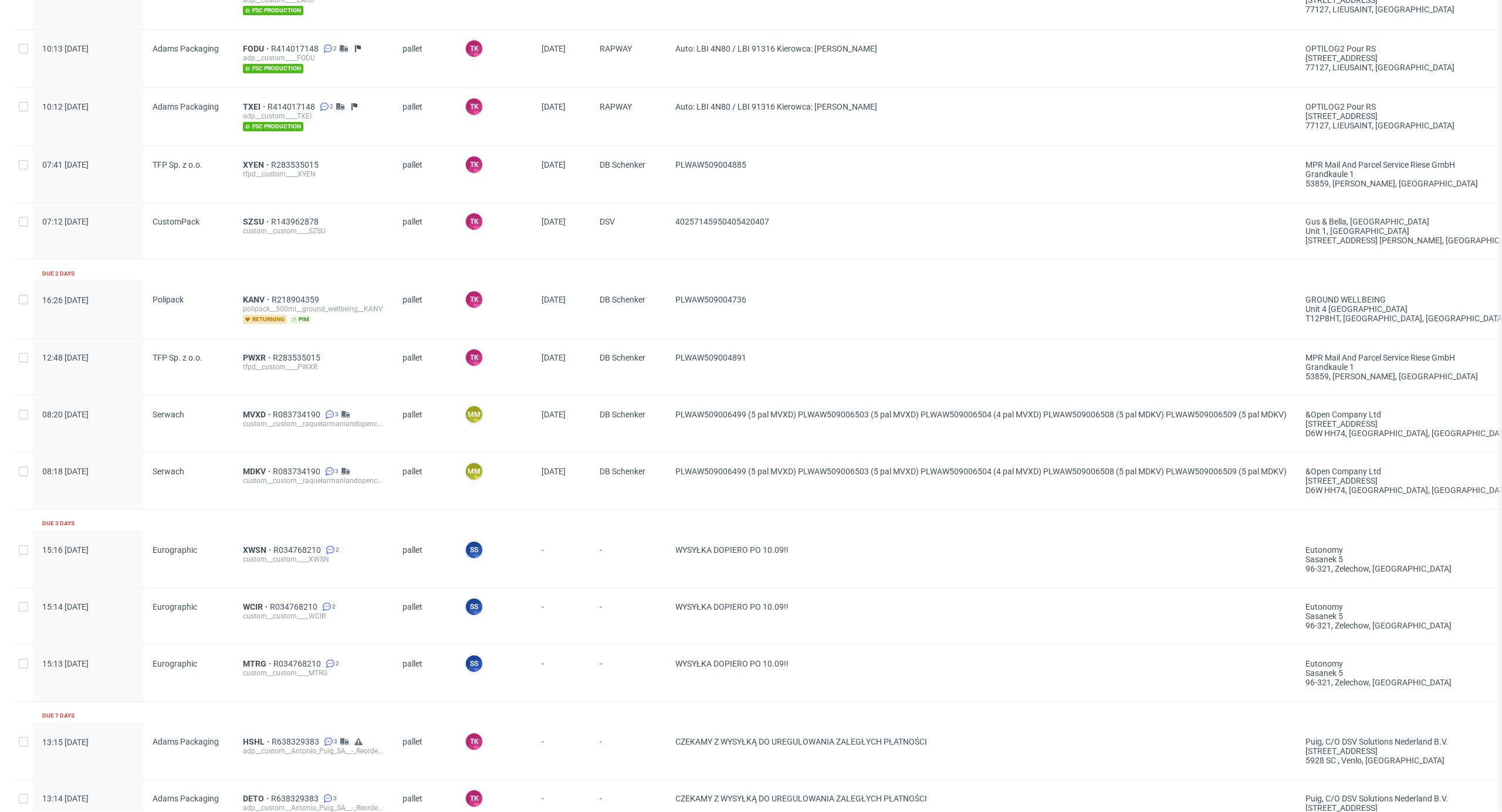
scroll to position [468, 0]
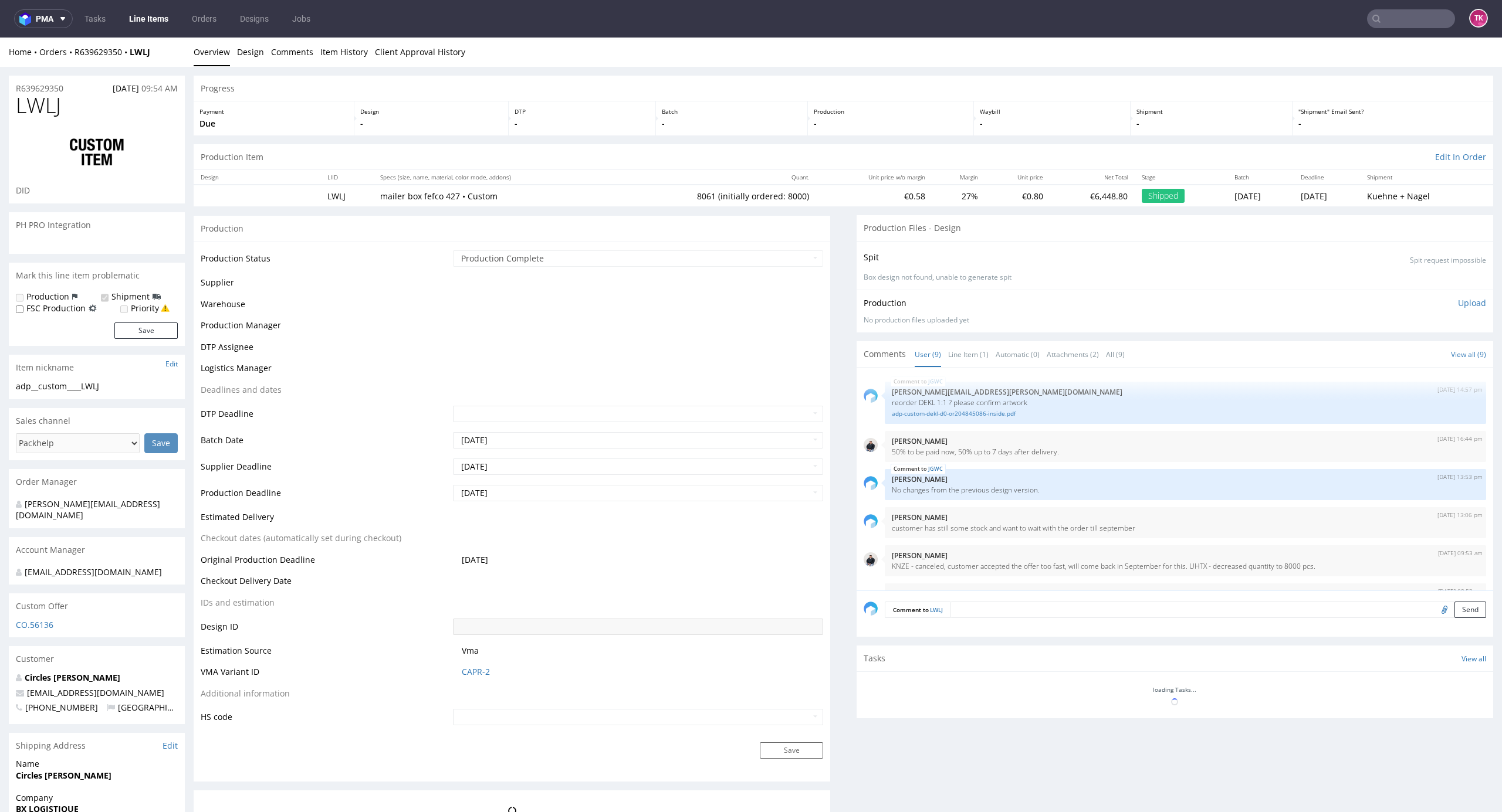
scroll to position [195, 0]
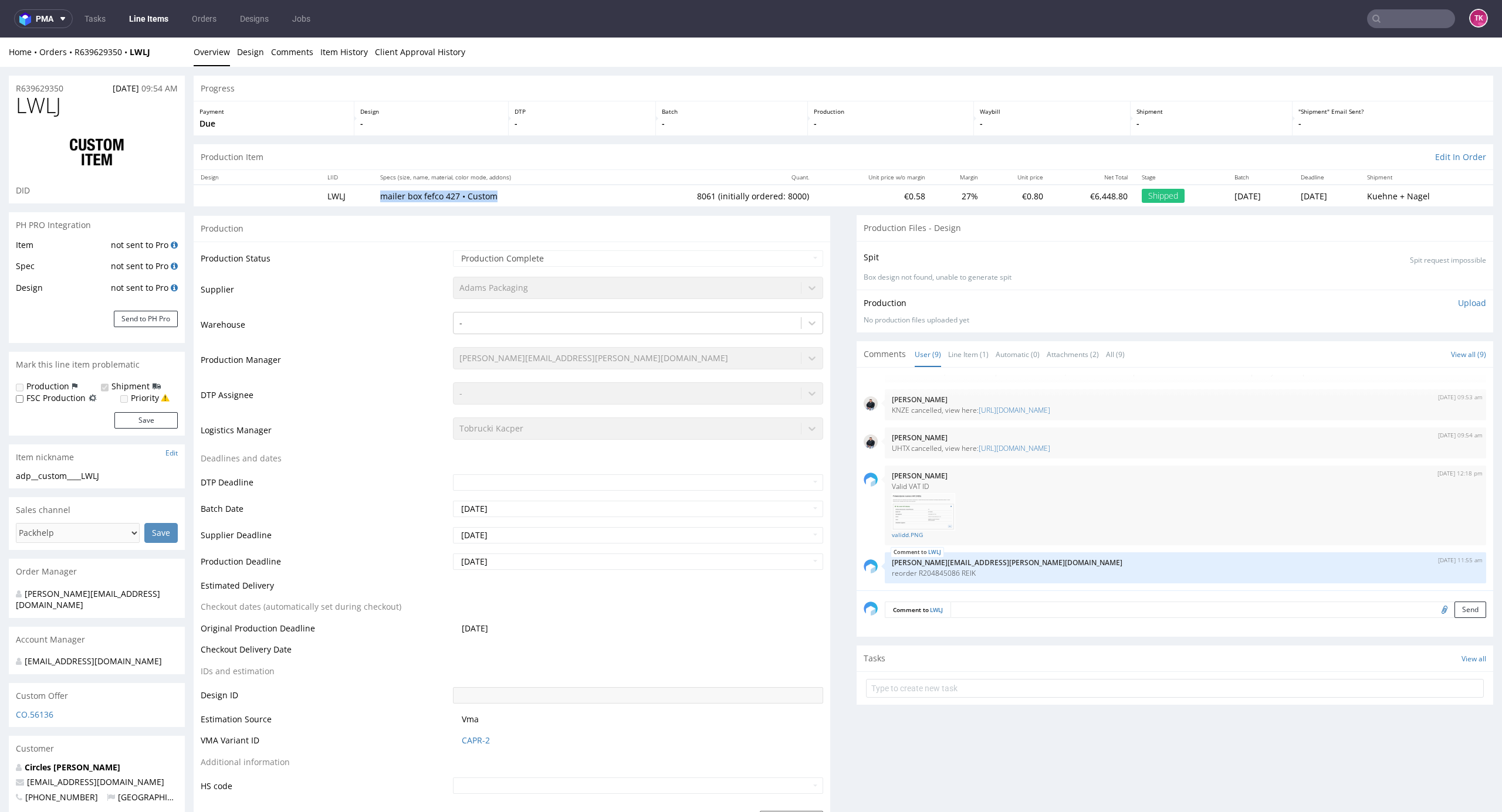
drag, startPoint x: 371, startPoint y: 192, endPoint x: 488, endPoint y: 202, distance: 117.4
click at [488, 202] on td "mailer box fefco 427 • Custom" at bounding box center [491, 196] width 237 height 22
drag, startPoint x: 128, startPoint y: 60, endPoint x: 215, endPoint y: 145, distance: 121.6
click at [171, 62] on div "Home Orders R639629350 LWLJ Overview Design Comments Item History Client Approv…" at bounding box center [751, 52] width 1502 height 29
copy strong "LWLJ"
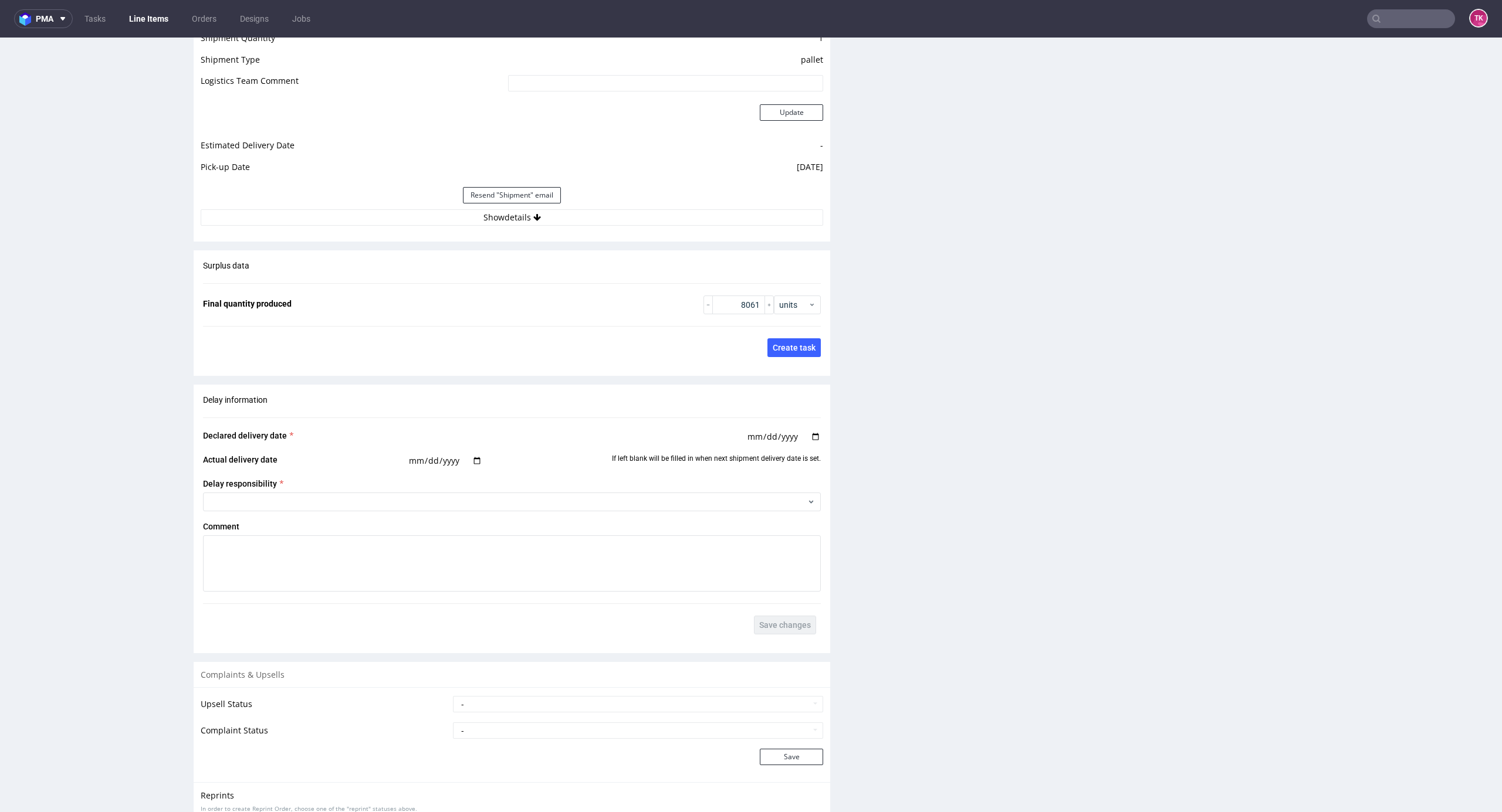
scroll to position [1642, 0]
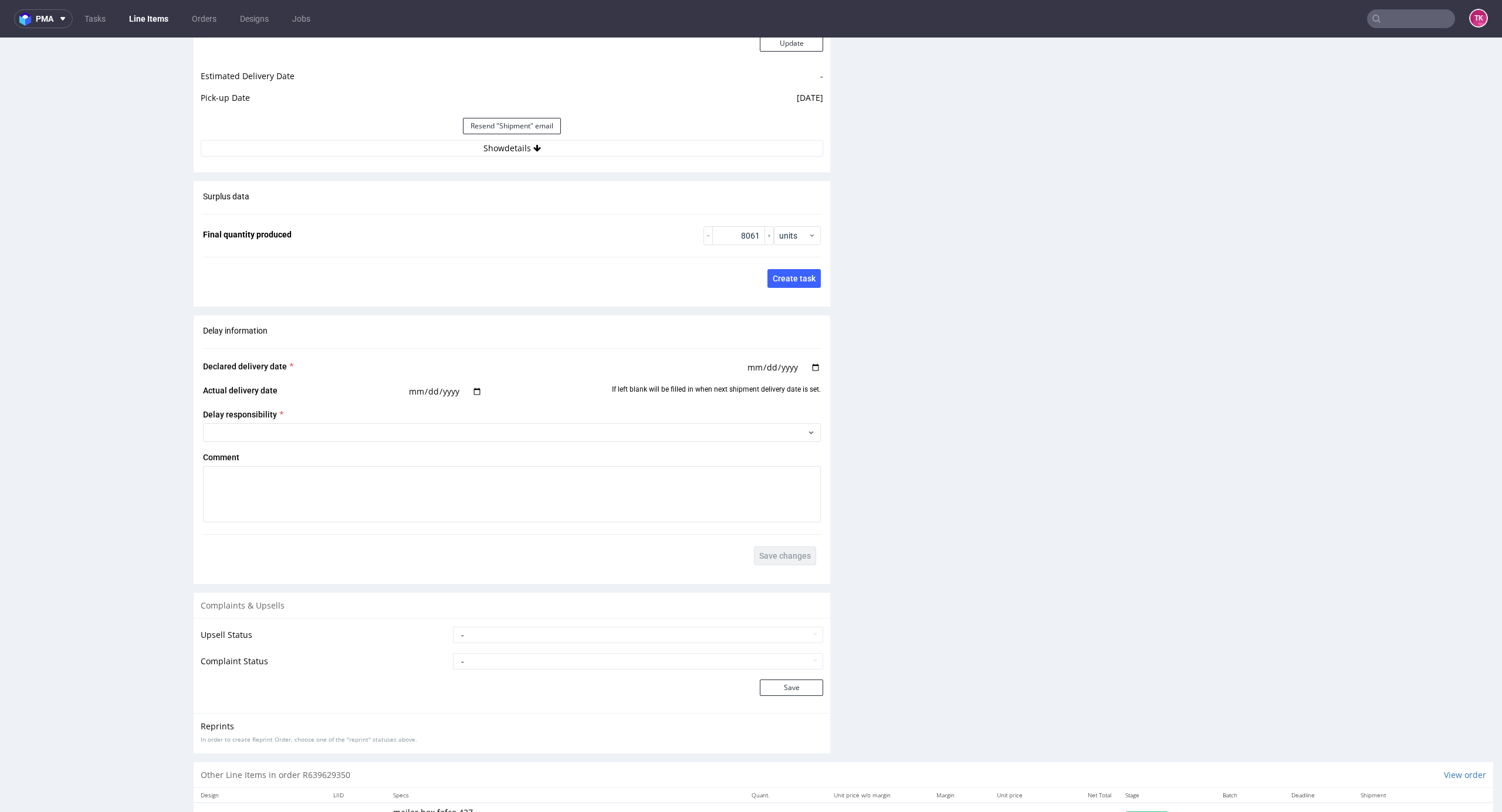
click at [628, 156] on button "Show details" at bounding box center [512, 149] width 622 height 17
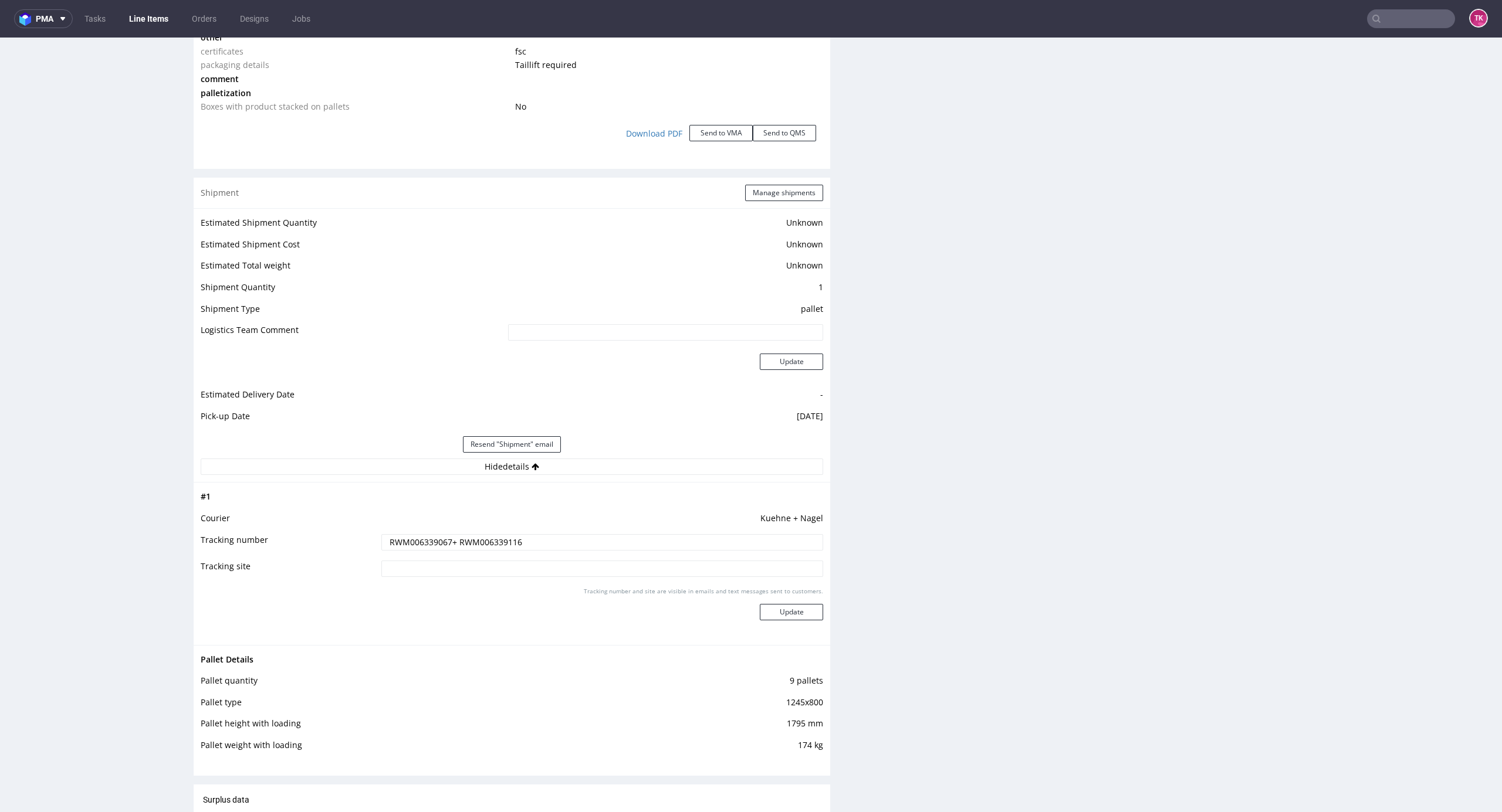
scroll to position [1251, 0]
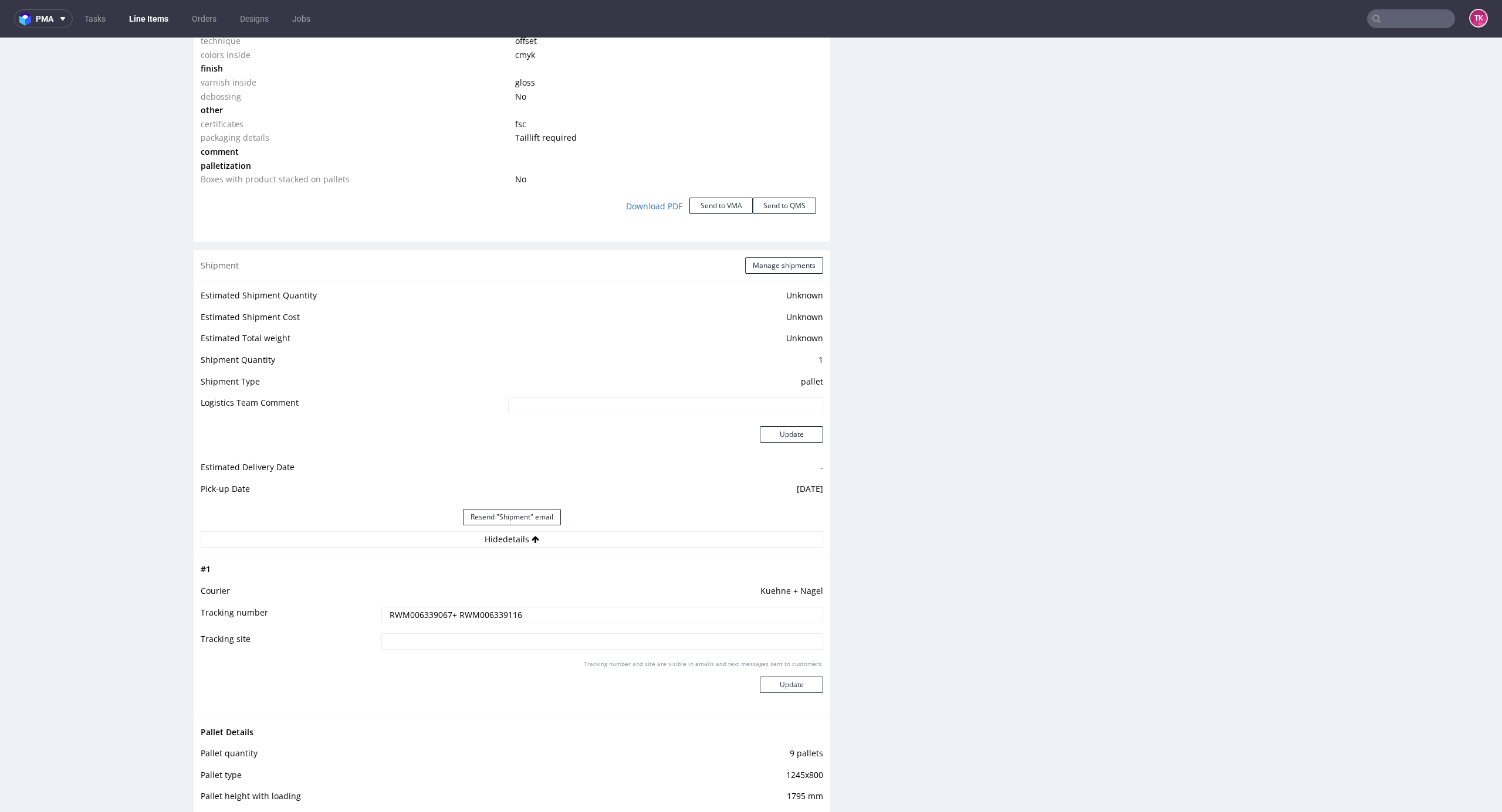
click at [1478, 463] on div "R639629350 31.07.2025 09:54 AM LWLJ DID PH PRO Integration Item not sent to Pro…" at bounding box center [751, 171] width 1502 height 2711
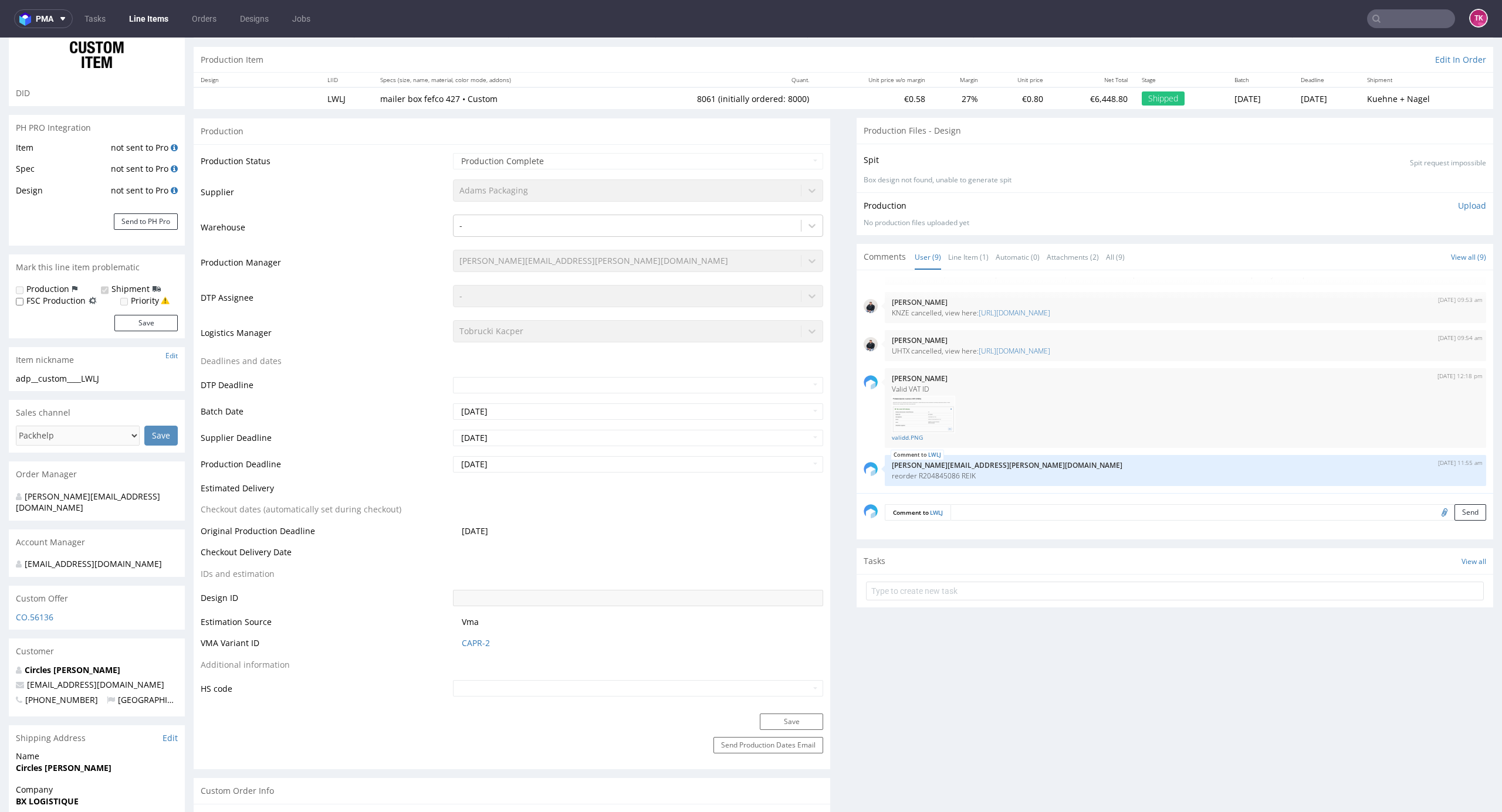
scroll to position [0, 0]
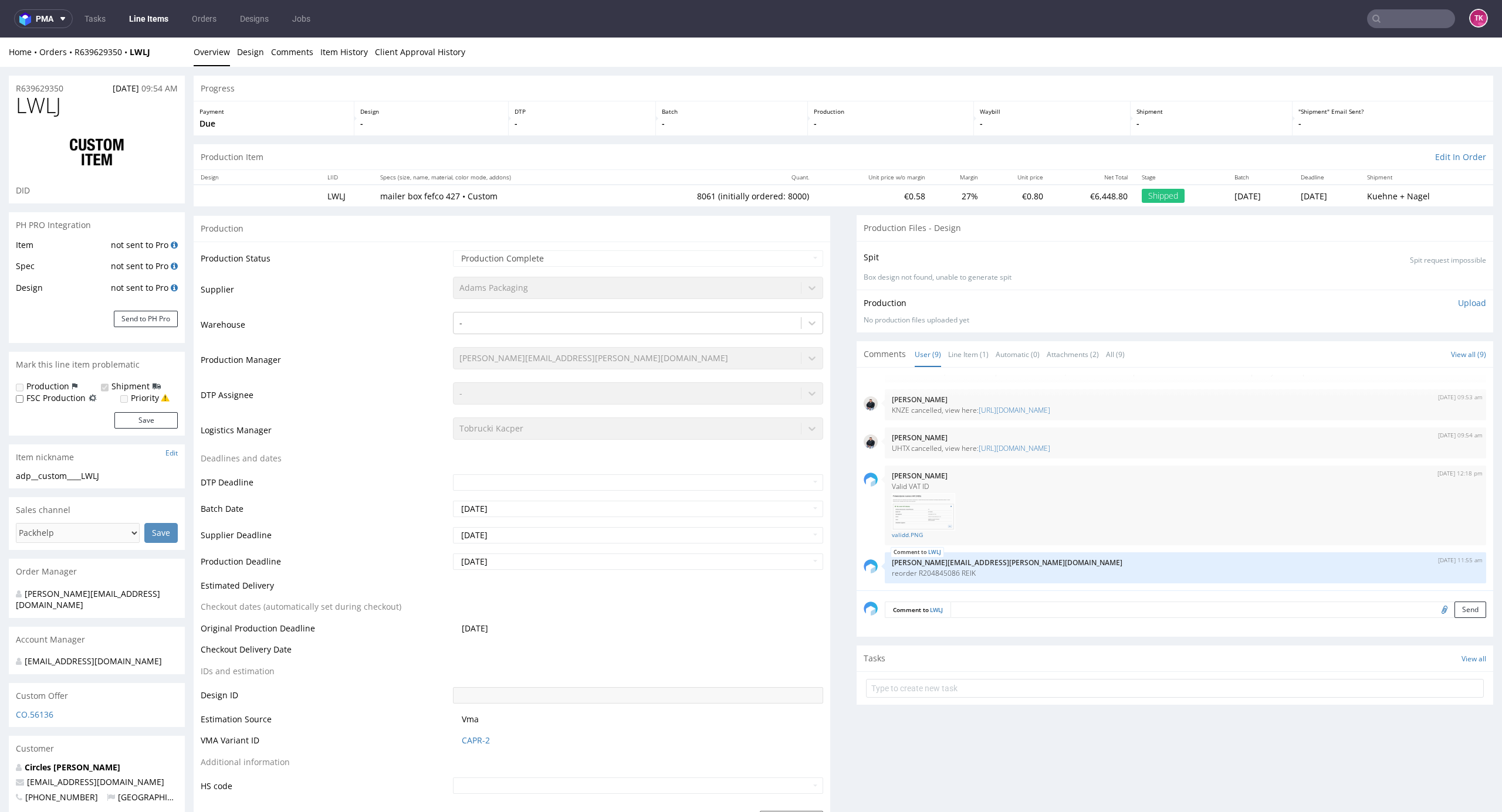
click at [139, 20] on link "Line Items" at bounding box center [149, 18] width 54 height 18
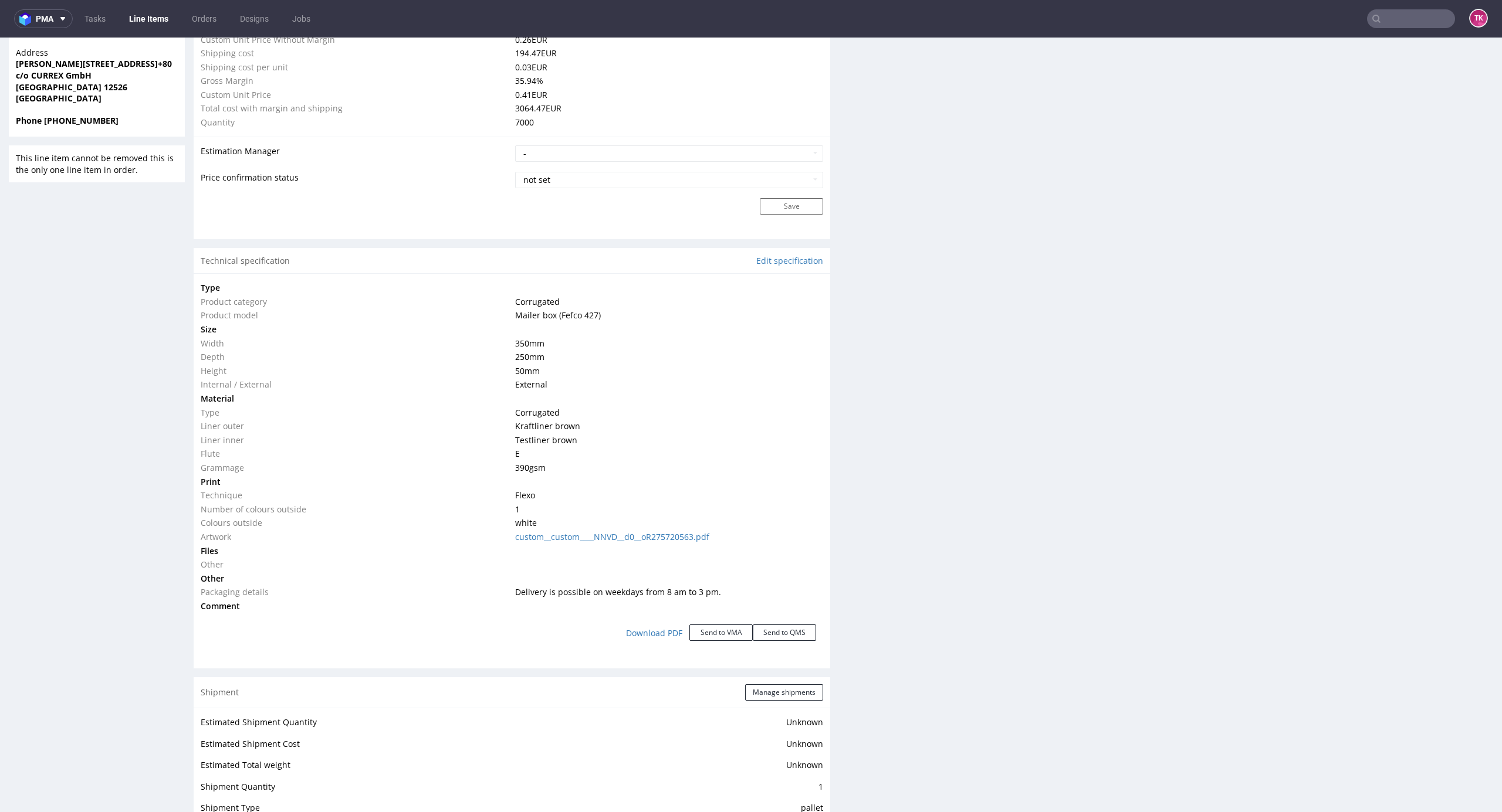
scroll to position [1780, 0]
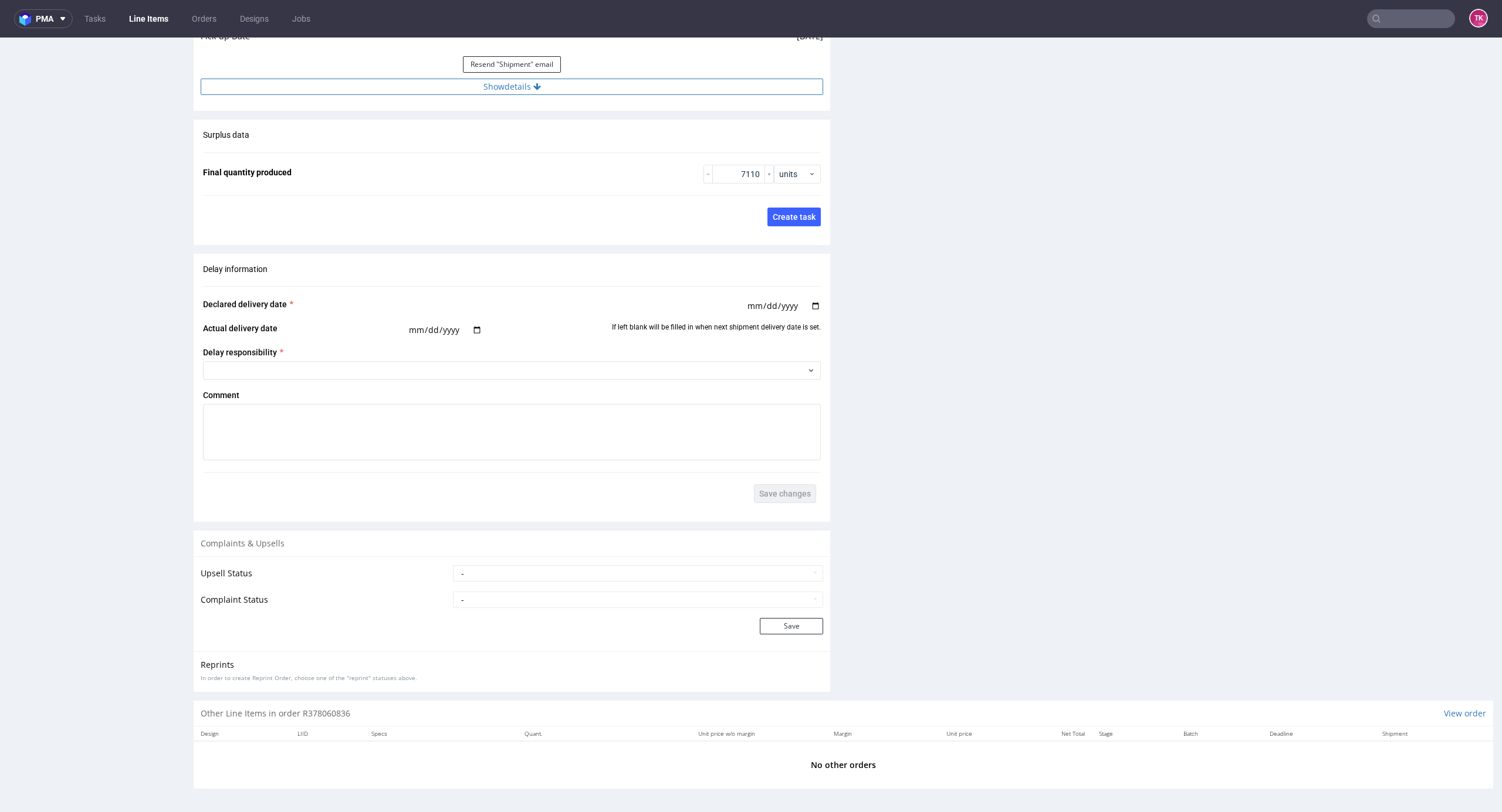
click at [517, 87] on button "Show details" at bounding box center [512, 87] width 622 height 17
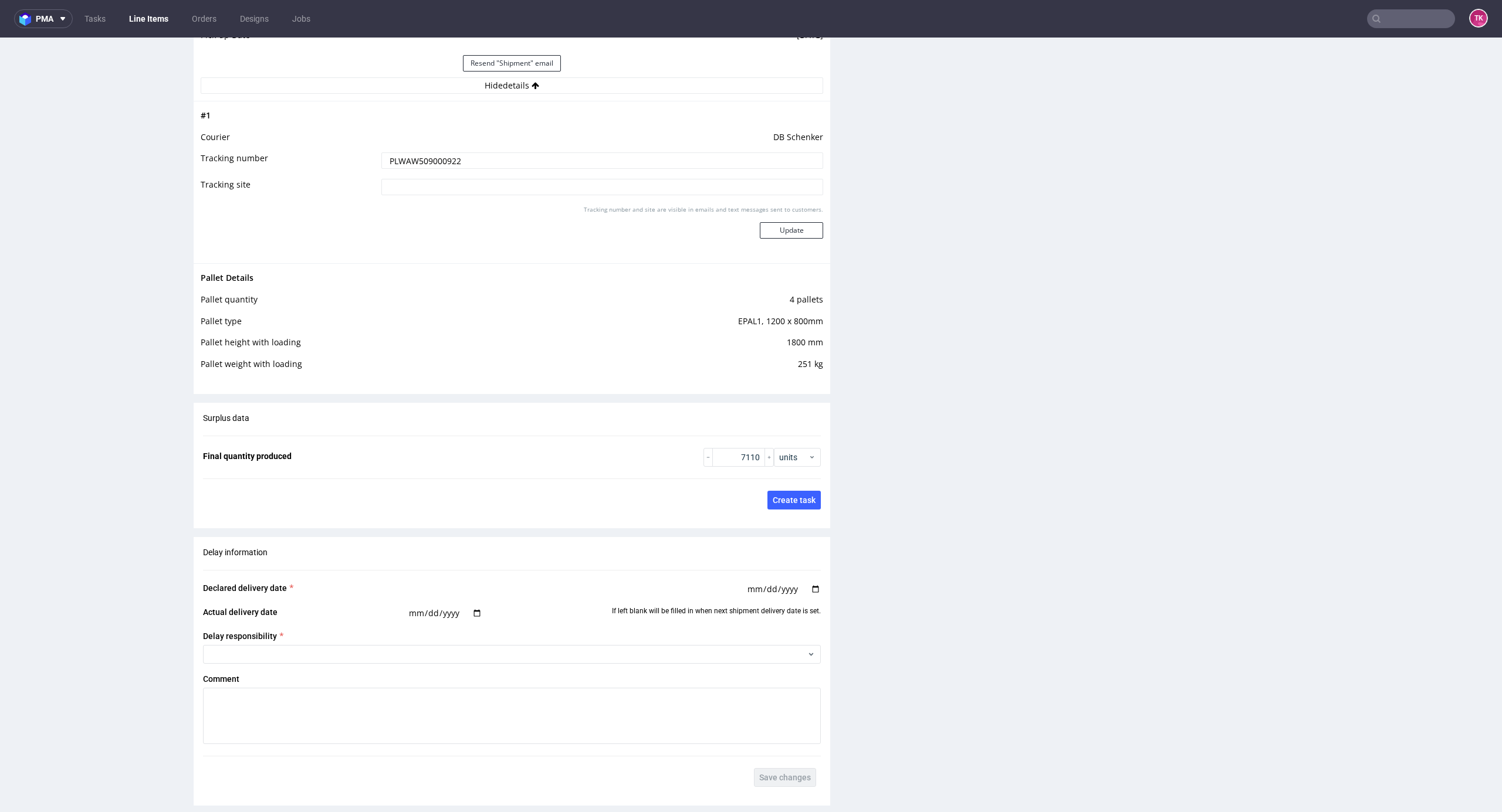
click at [429, 168] on input "PLWAW509000922" at bounding box center [602, 161] width 442 height 17
click at [419, 148] on td "DB Schenker" at bounding box center [600, 141] width 444 height 22
click at [425, 153] on td "PLWAW509000922" at bounding box center [600, 164] width 444 height 26
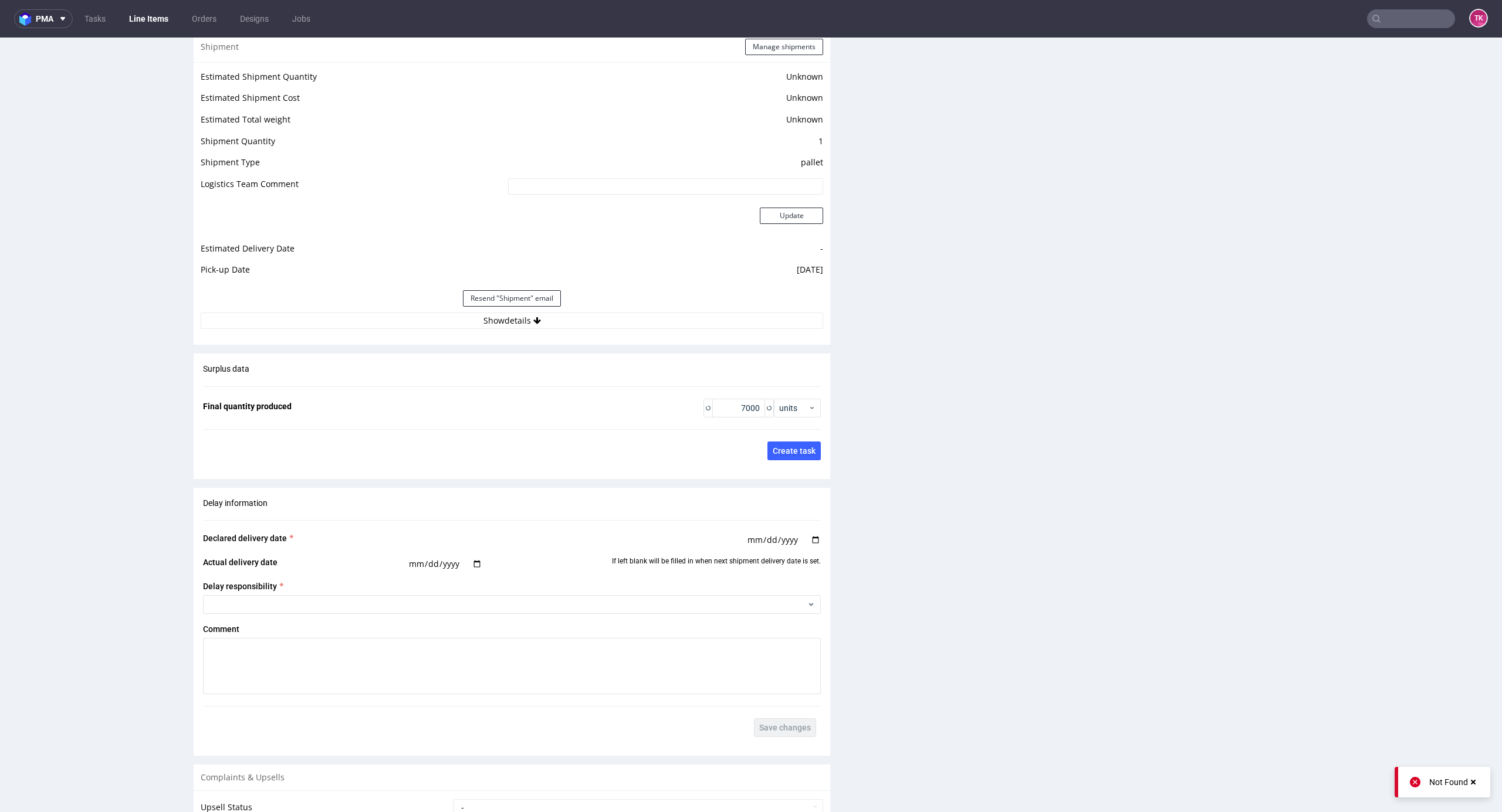
scroll to position [1854, 0]
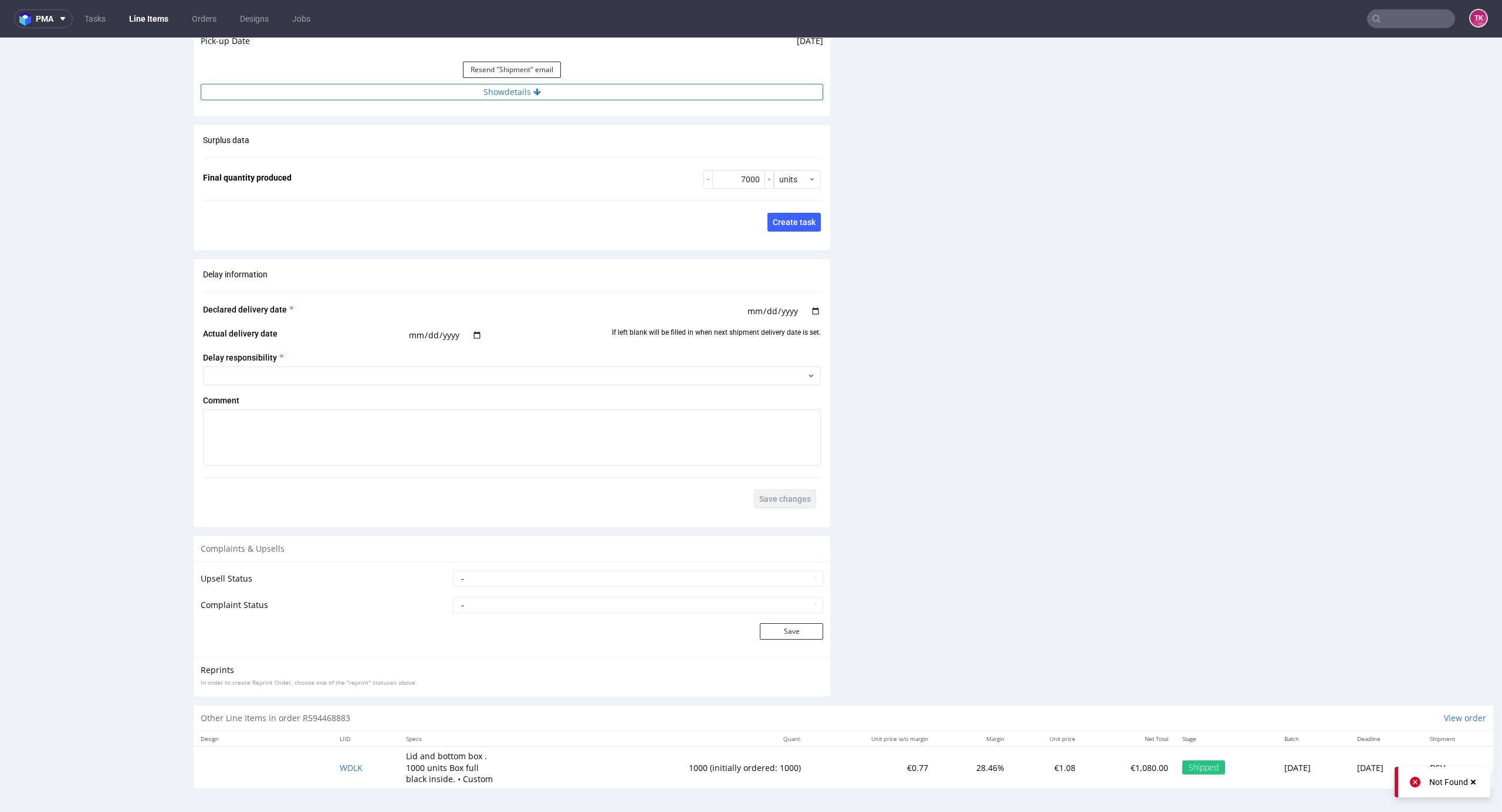
drag, startPoint x: 496, startPoint y: 108, endPoint x: 493, endPoint y: 97, distance: 11.4
click at [491, 90] on button "Show details" at bounding box center [512, 92] width 622 height 17
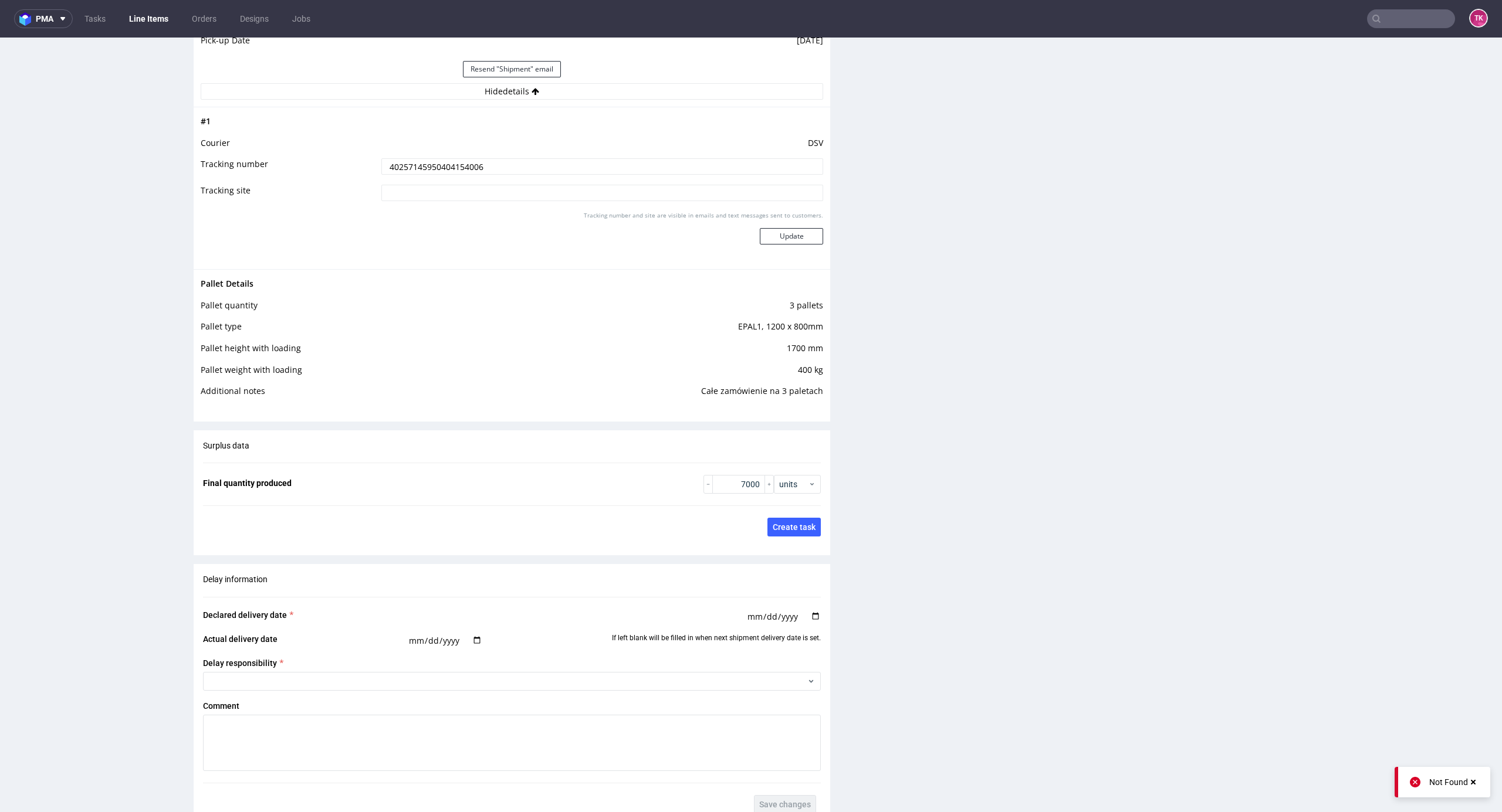
click at [435, 165] on input "40257145950404154006" at bounding box center [602, 167] width 442 height 17
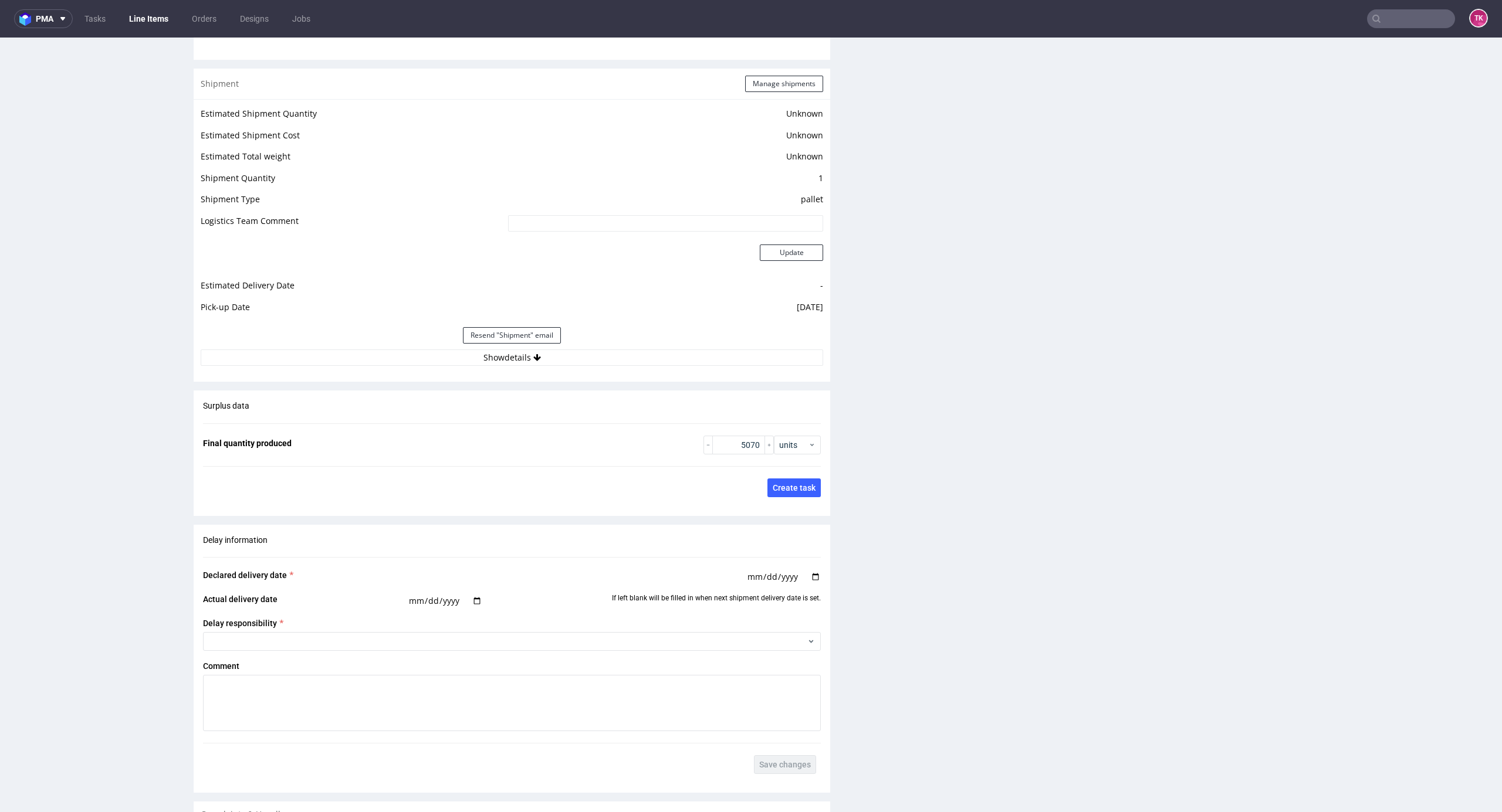
scroll to position [1673, 0]
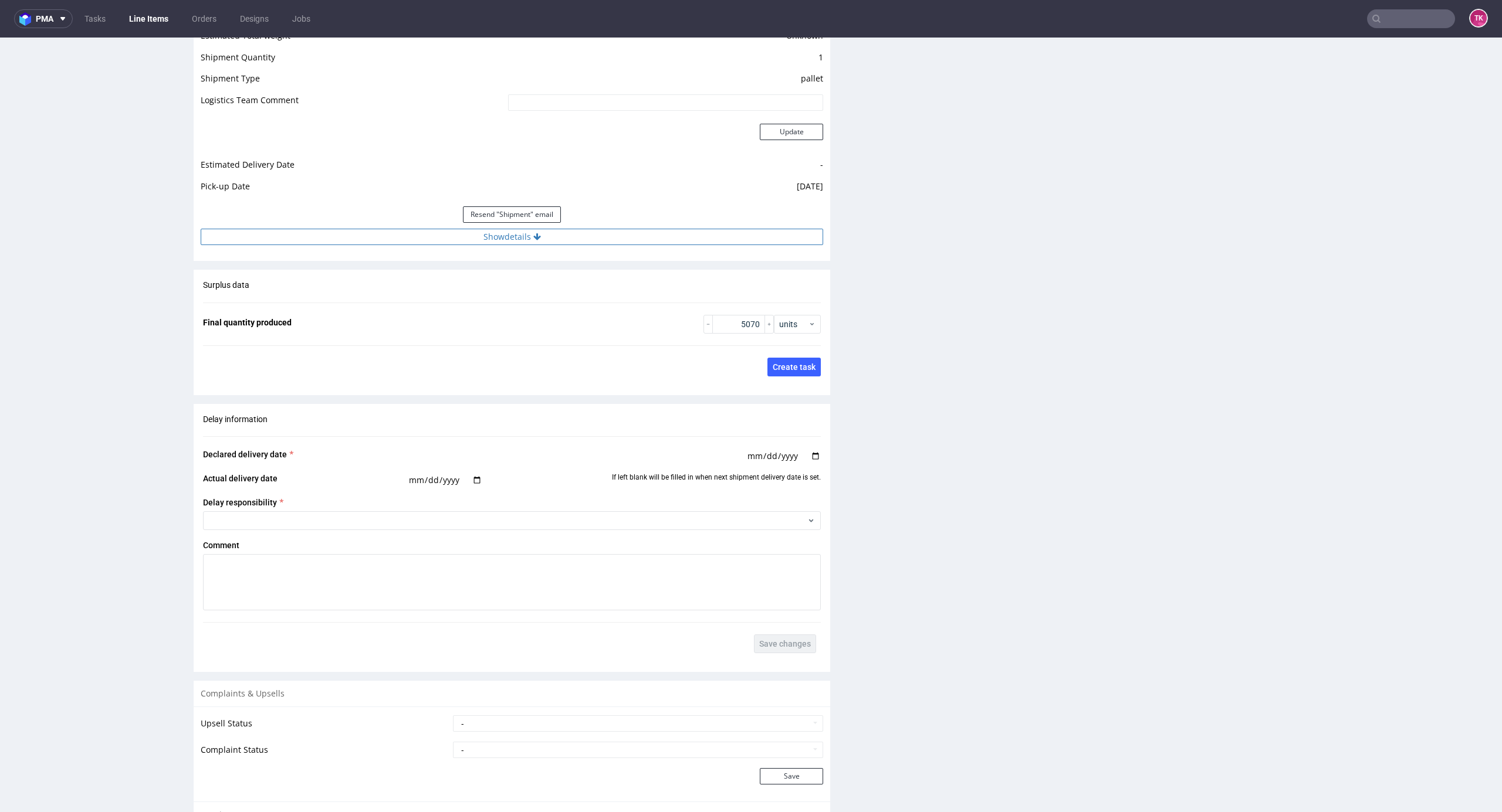
drag, startPoint x: 592, startPoint y: 212, endPoint x: 601, endPoint y: 233, distance: 22.8
click at [592, 214] on div "Resend "Shipment" email" at bounding box center [512, 215] width 622 height 29
drag, startPoint x: 602, startPoint y: 233, endPoint x: 591, endPoint y: 250, distance: 20.2
click at [602, 233] on button "Show details" at bounding box center [512, 237] width 622 height 17
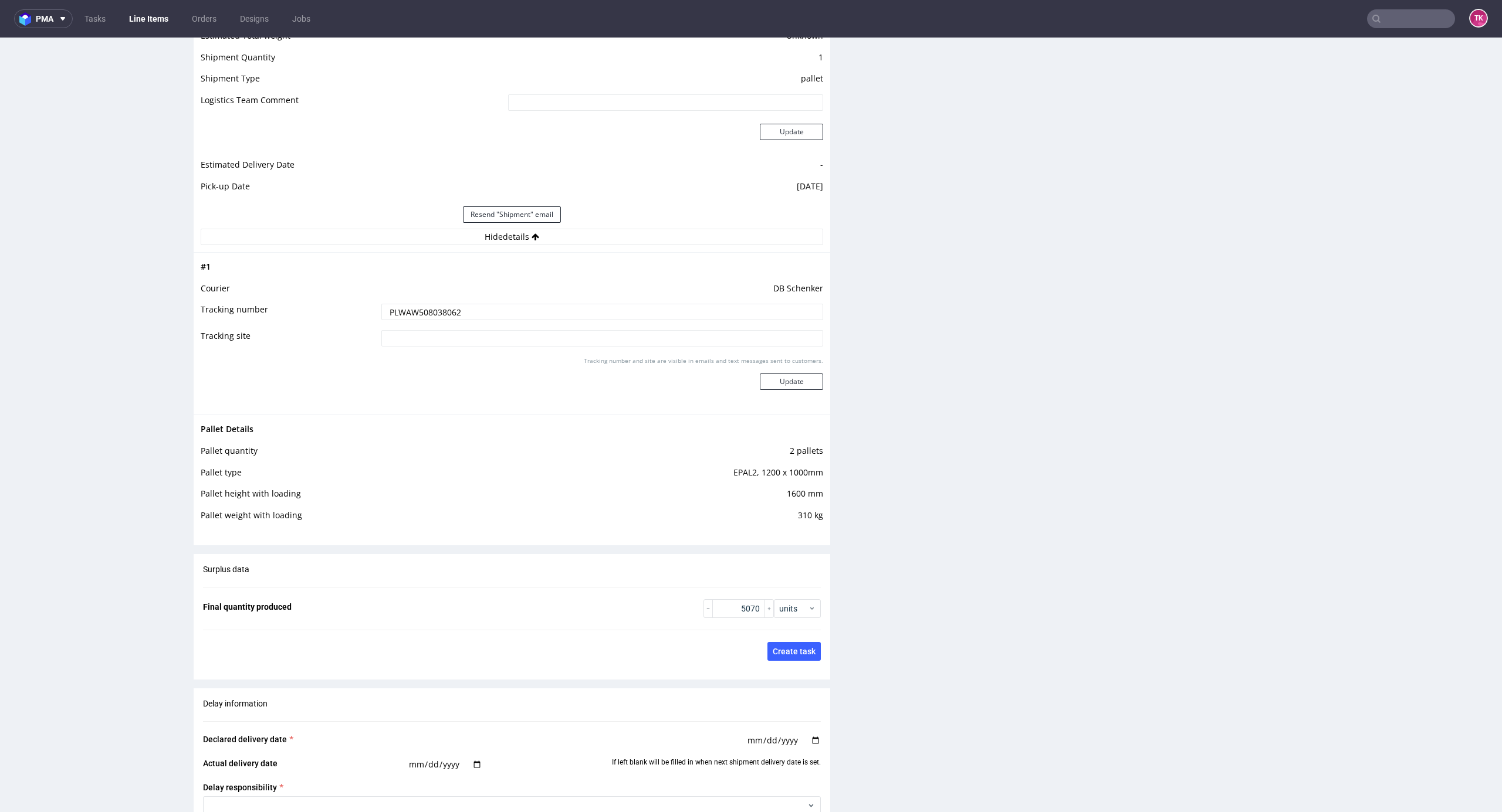
click at [406, 316] on input "PLWAW508038062" at bounding box center [602, 312] width 442 height 17
click at [406, 317] on input "PLWAW508038062" at bounding box center [602, 312] width 442 height 17
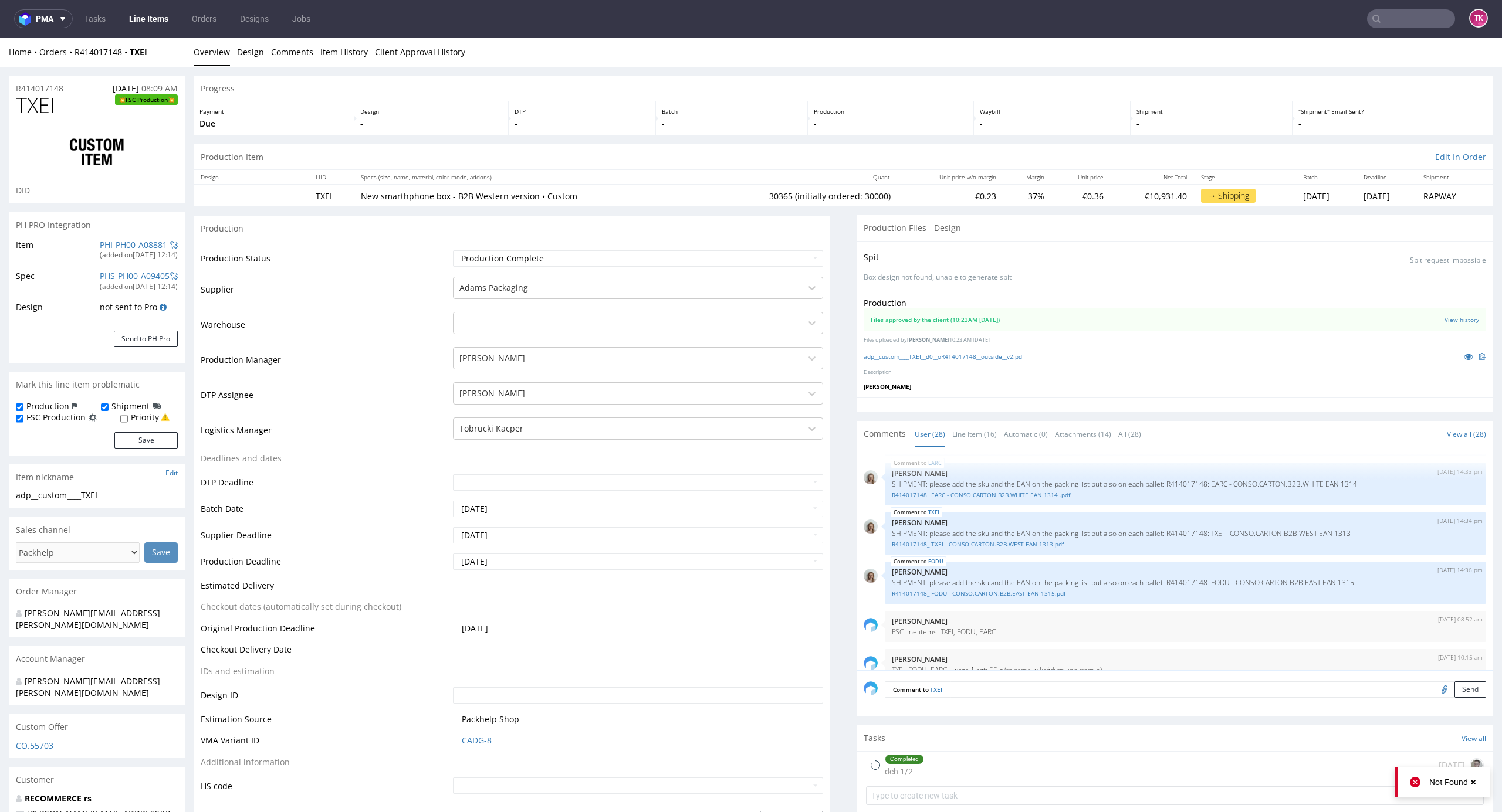
scroll to position [3, 0]
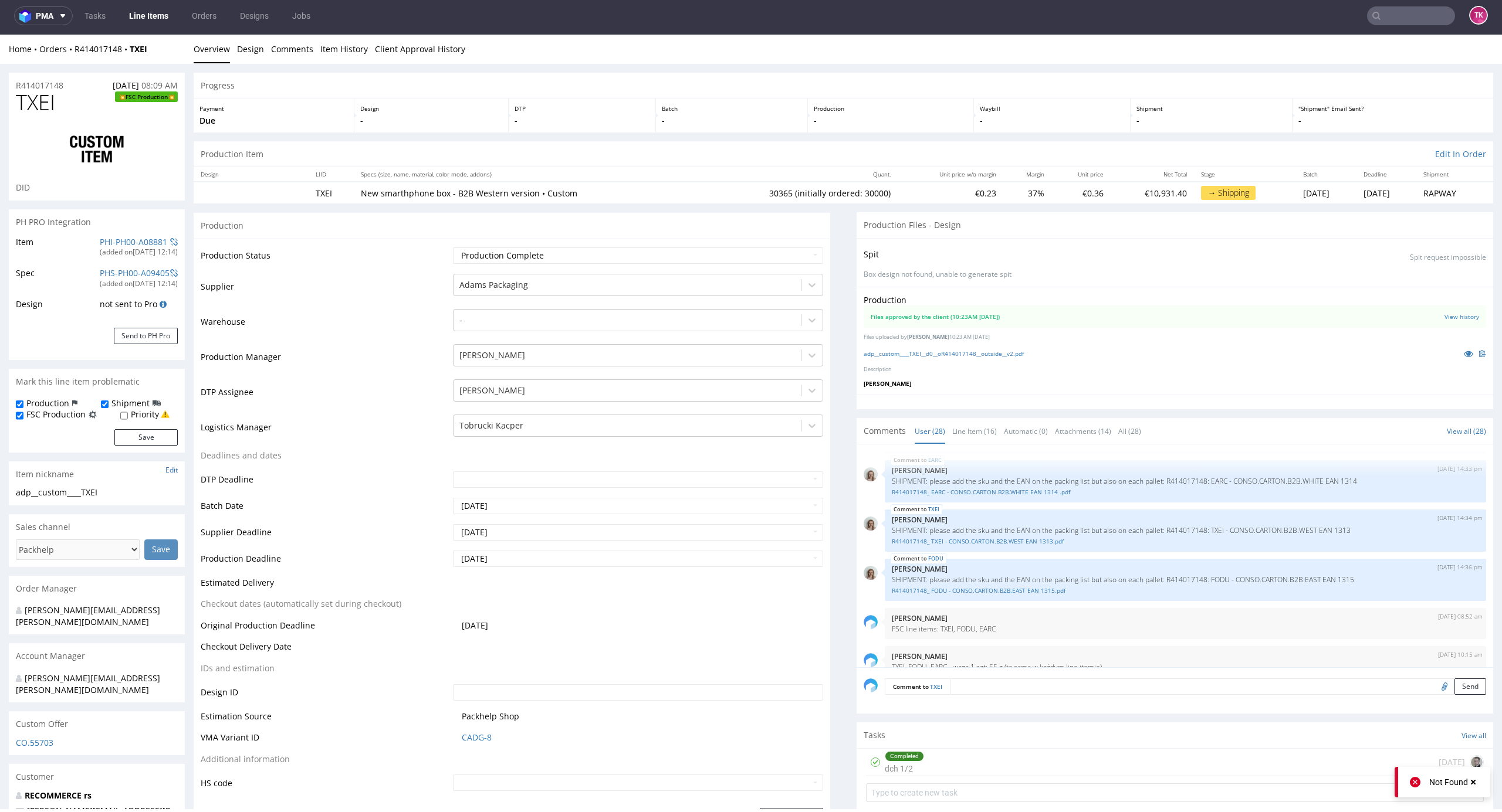
drag, startPoint x: 1484, startPoint y: 199, endPoint x: 1478, endPoint y: 245, distance: 46.4
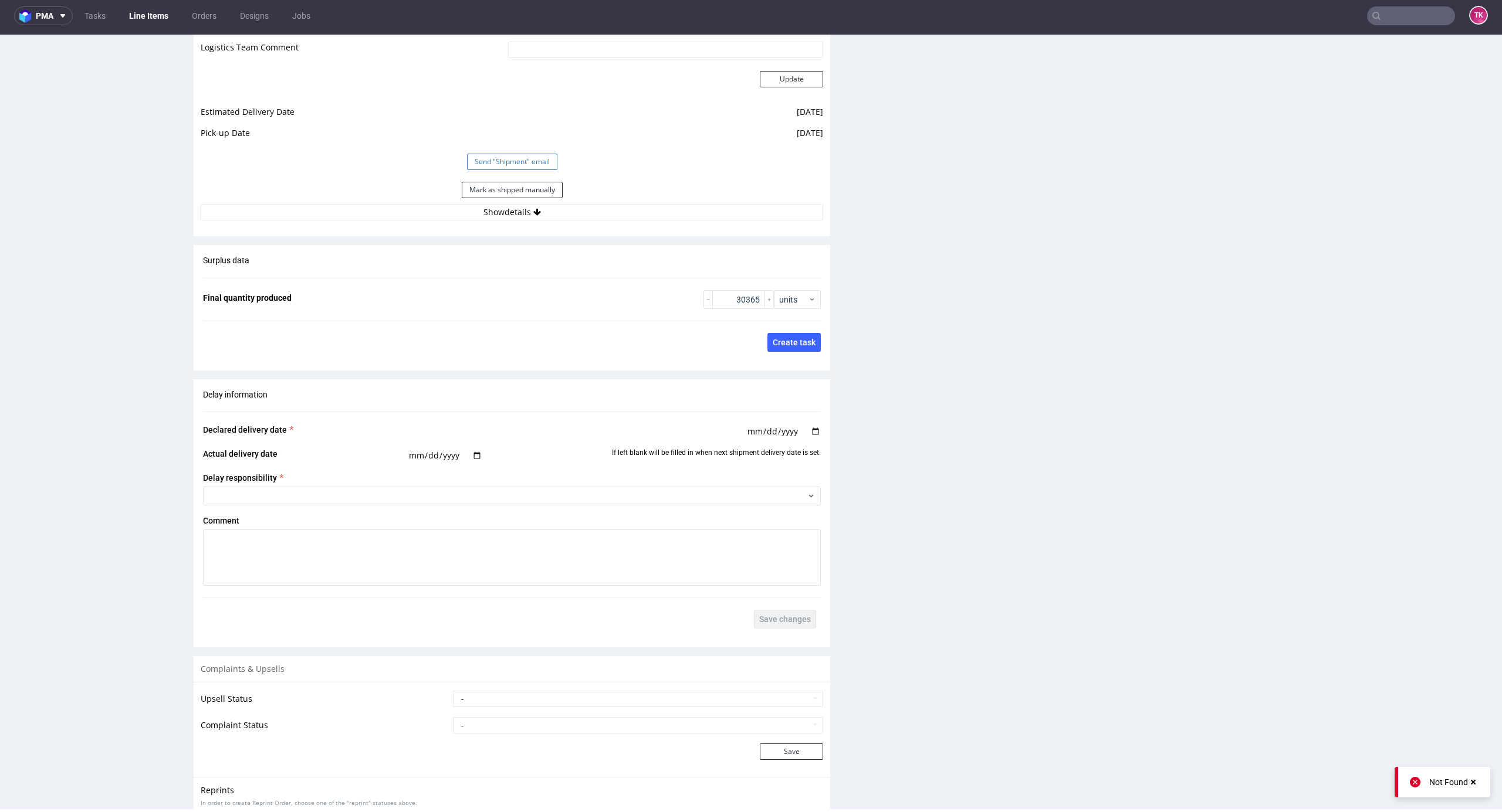
scroll to position [1547, 0]
click at [545, 194] on button "Mark as shipped manually" at bounding box center [512, 191] width 101 height 17
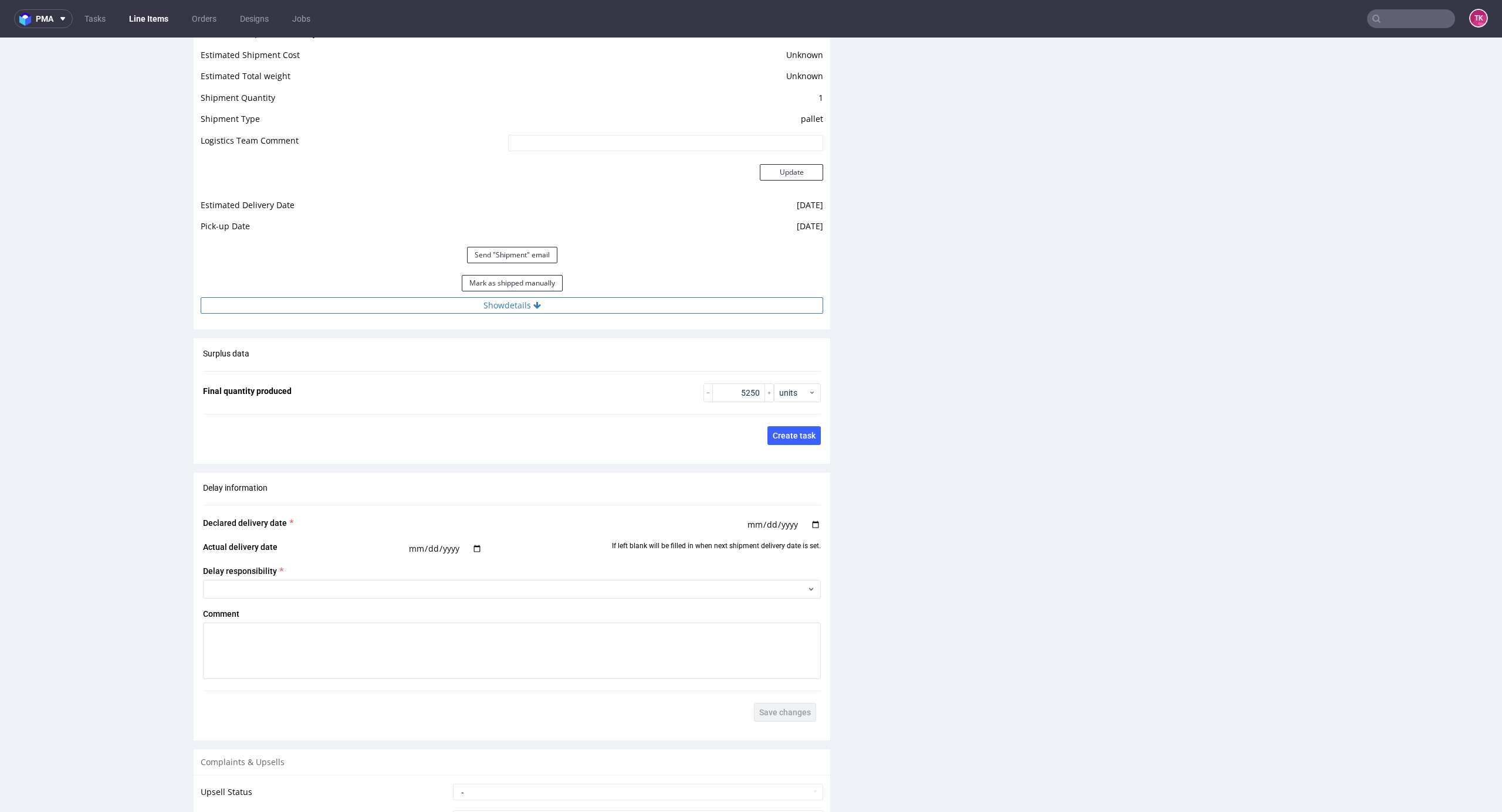
scroll to position [1485, 0]
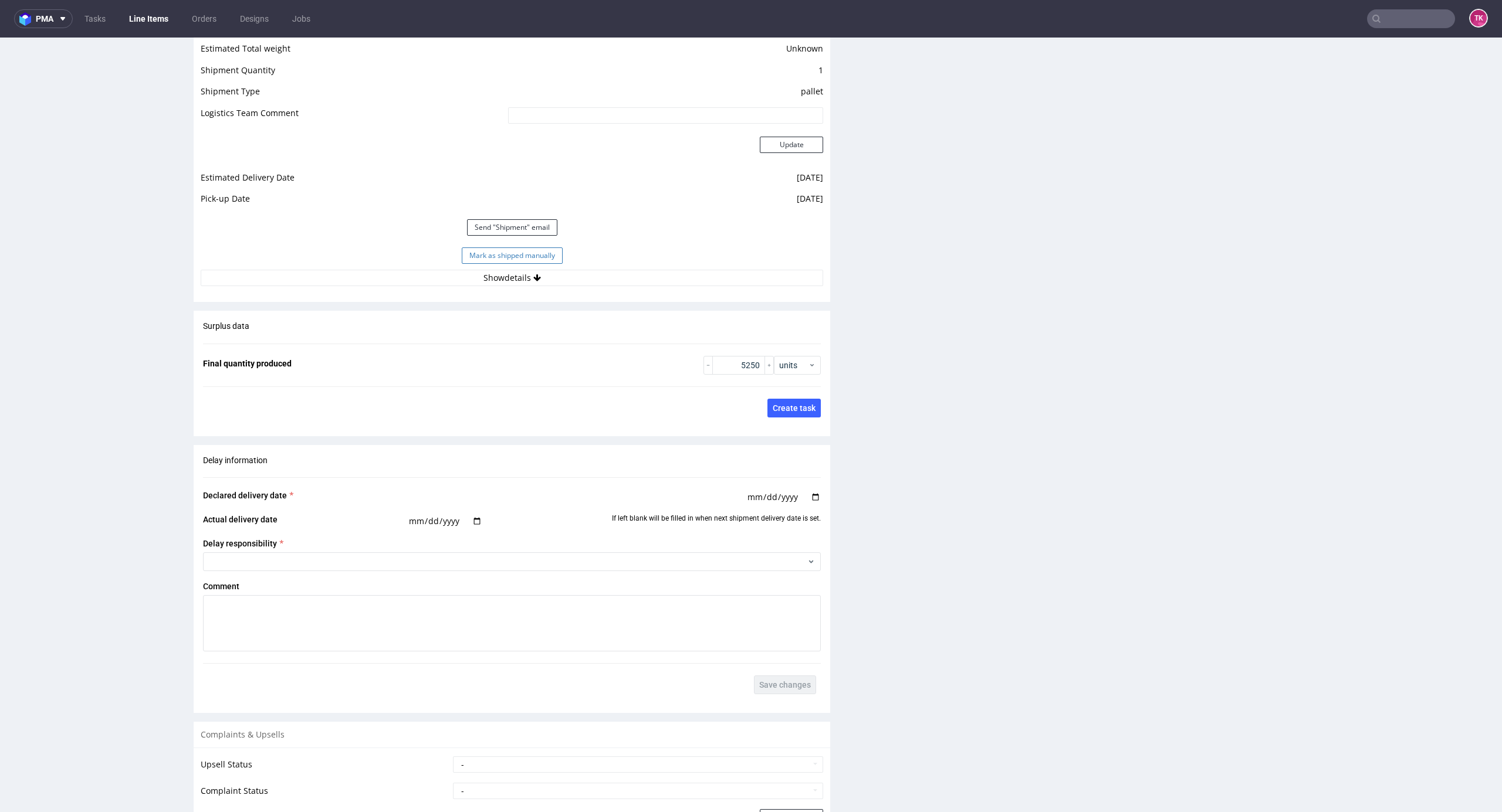
click at [535, 256] on button "Mark as shipped manually" at bounding box center [512, 256] width 101 height 17
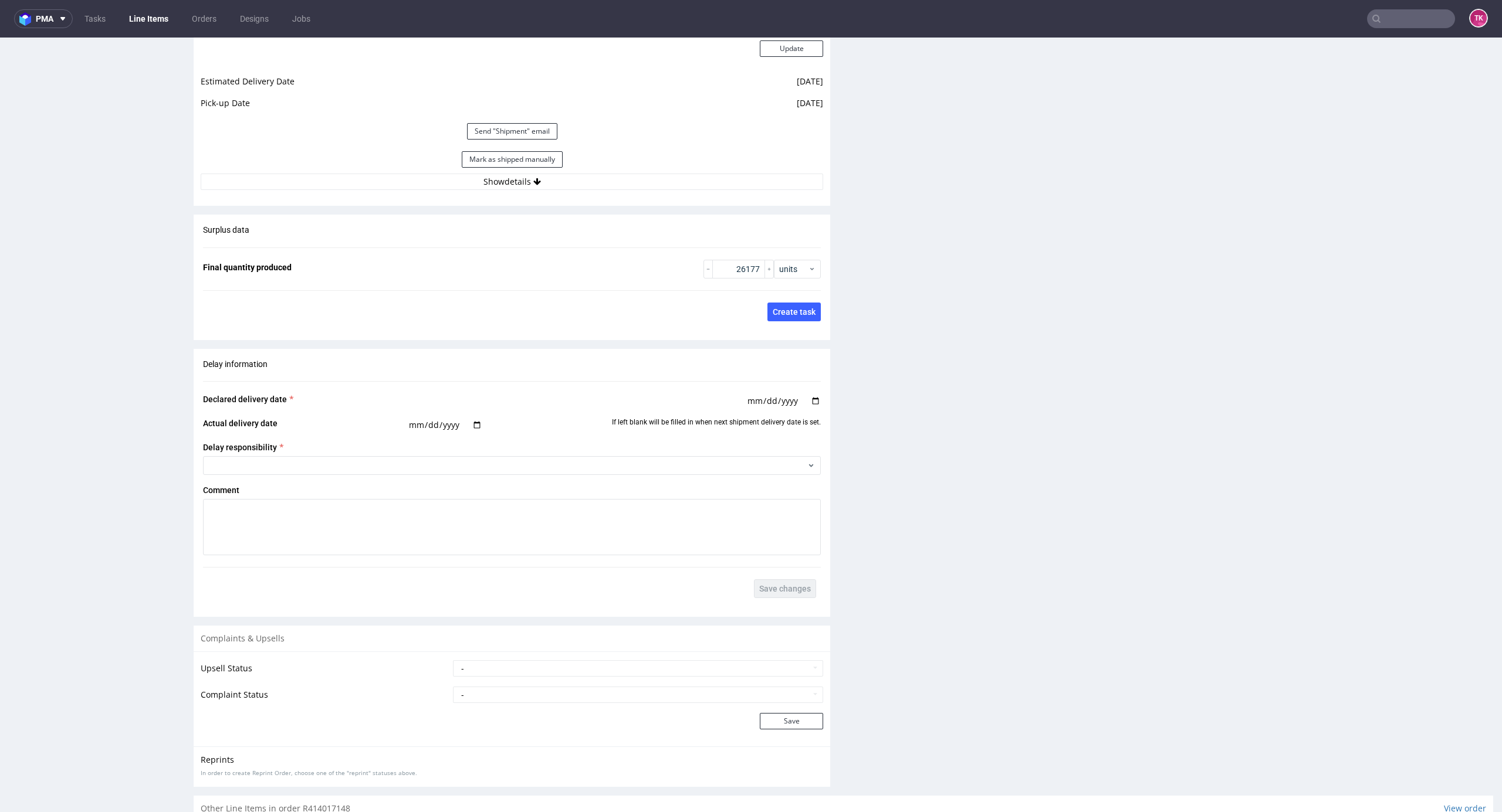
scroll to position [1532, 0]
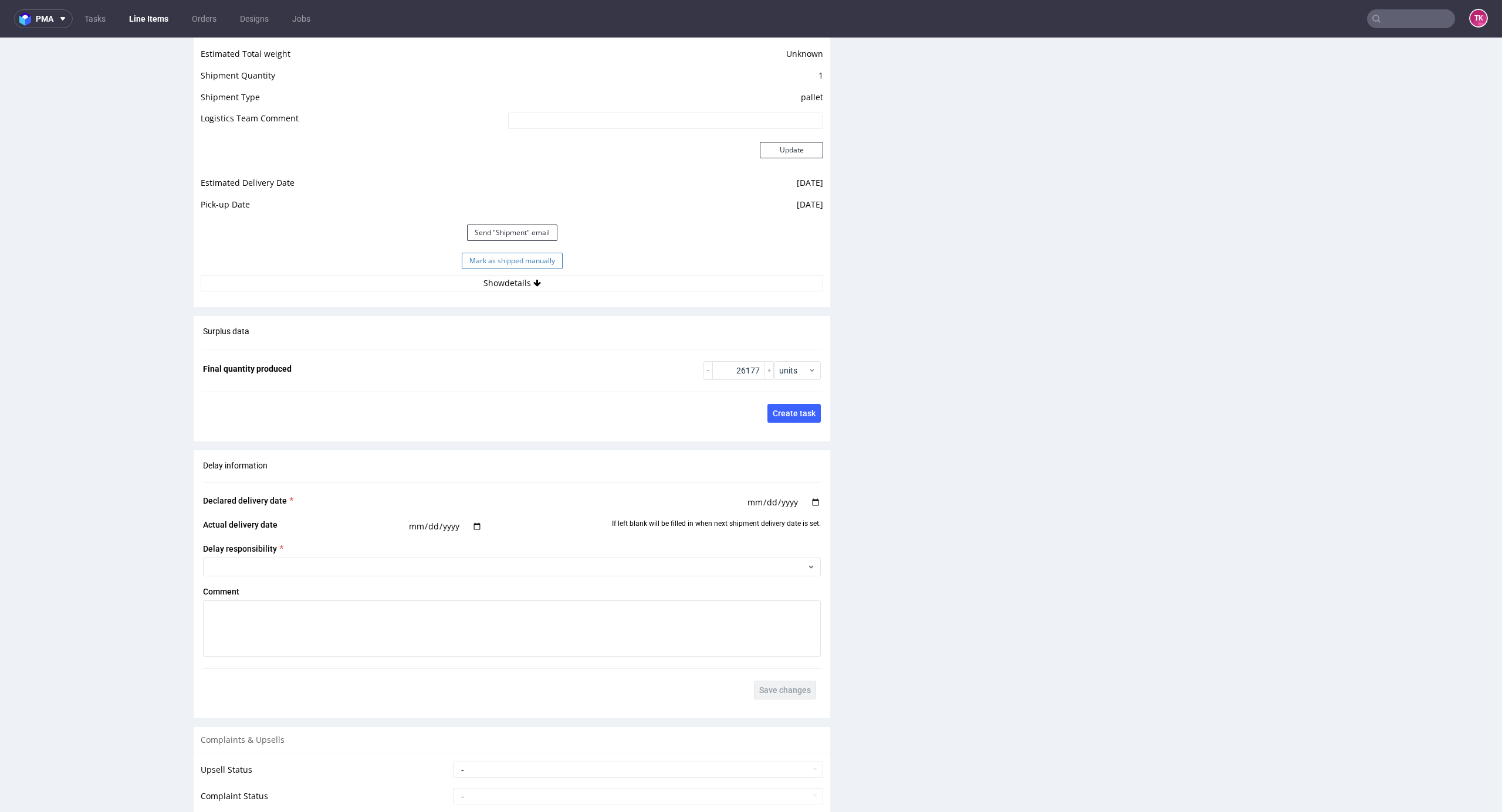
click at [517, 264] on button "Mark as shipped manually" at bounding box center [512, 261] width 101 height 17
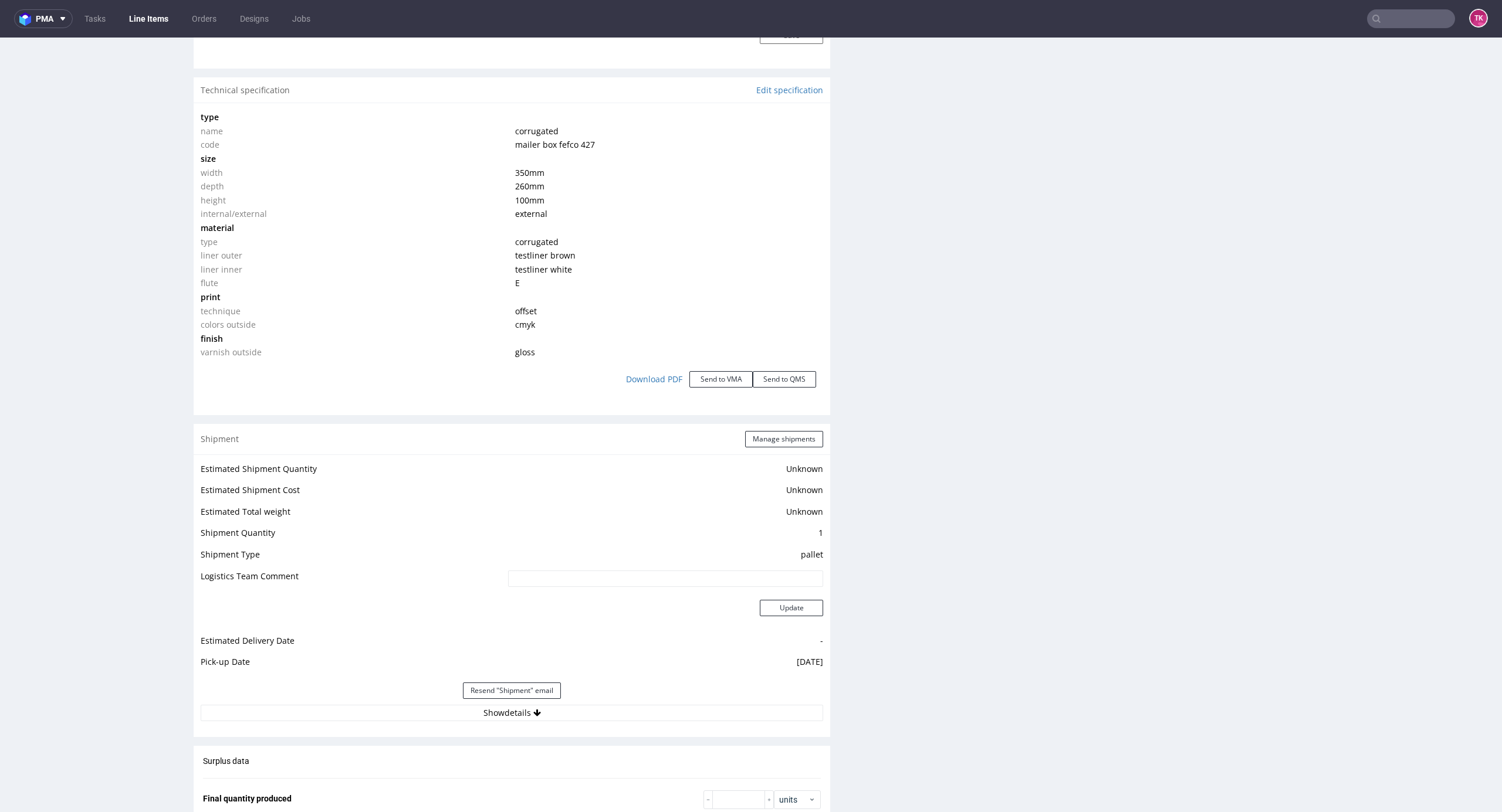
scroll to position [1094, 0]
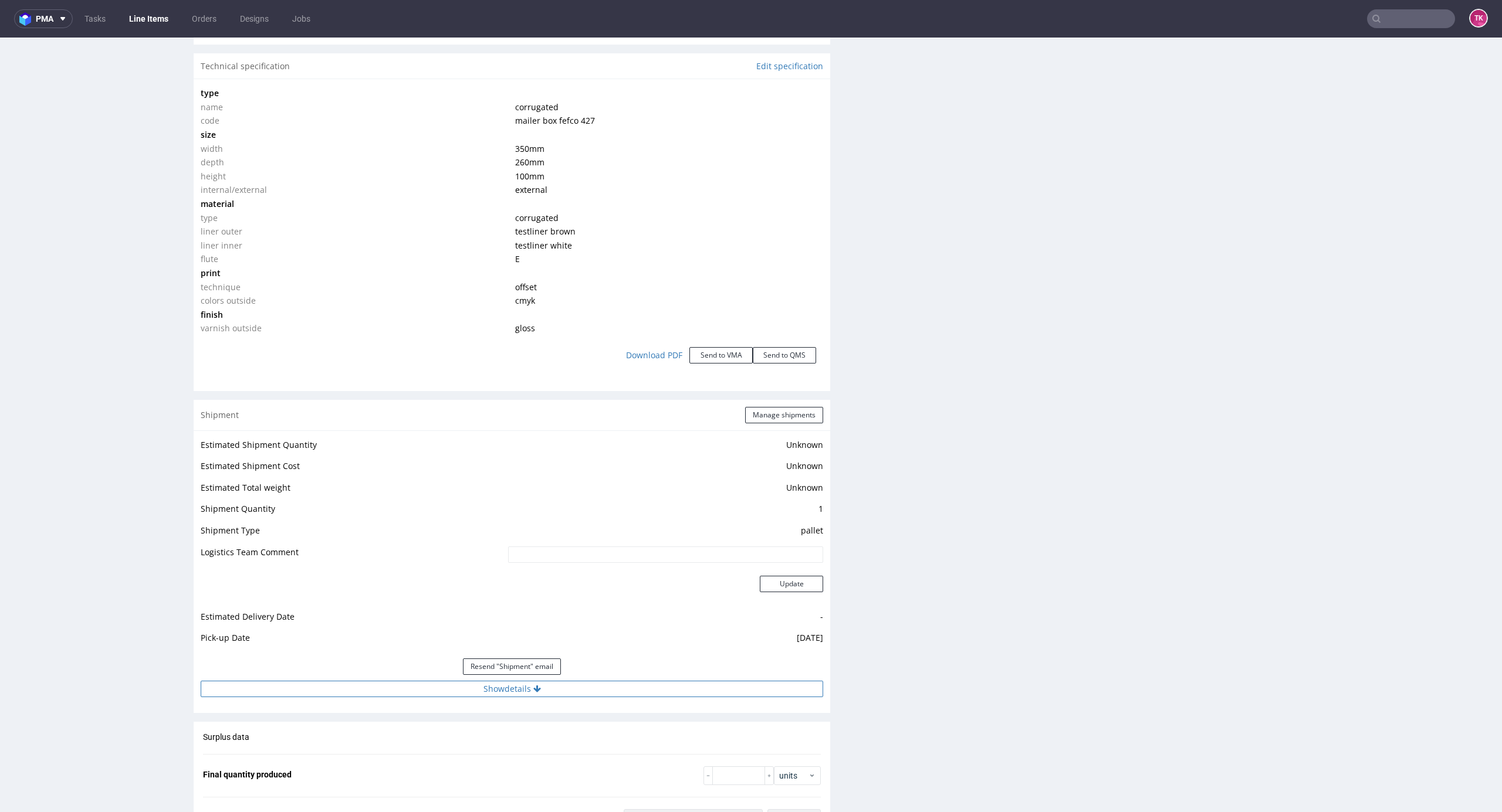
click at [619, 690] on button "Show details" at bounding box center [512, 689] width 622 height 17
click at [435, 763] on input "PLWAW508034776" at bounding box center [602, 764] width 442 height 17
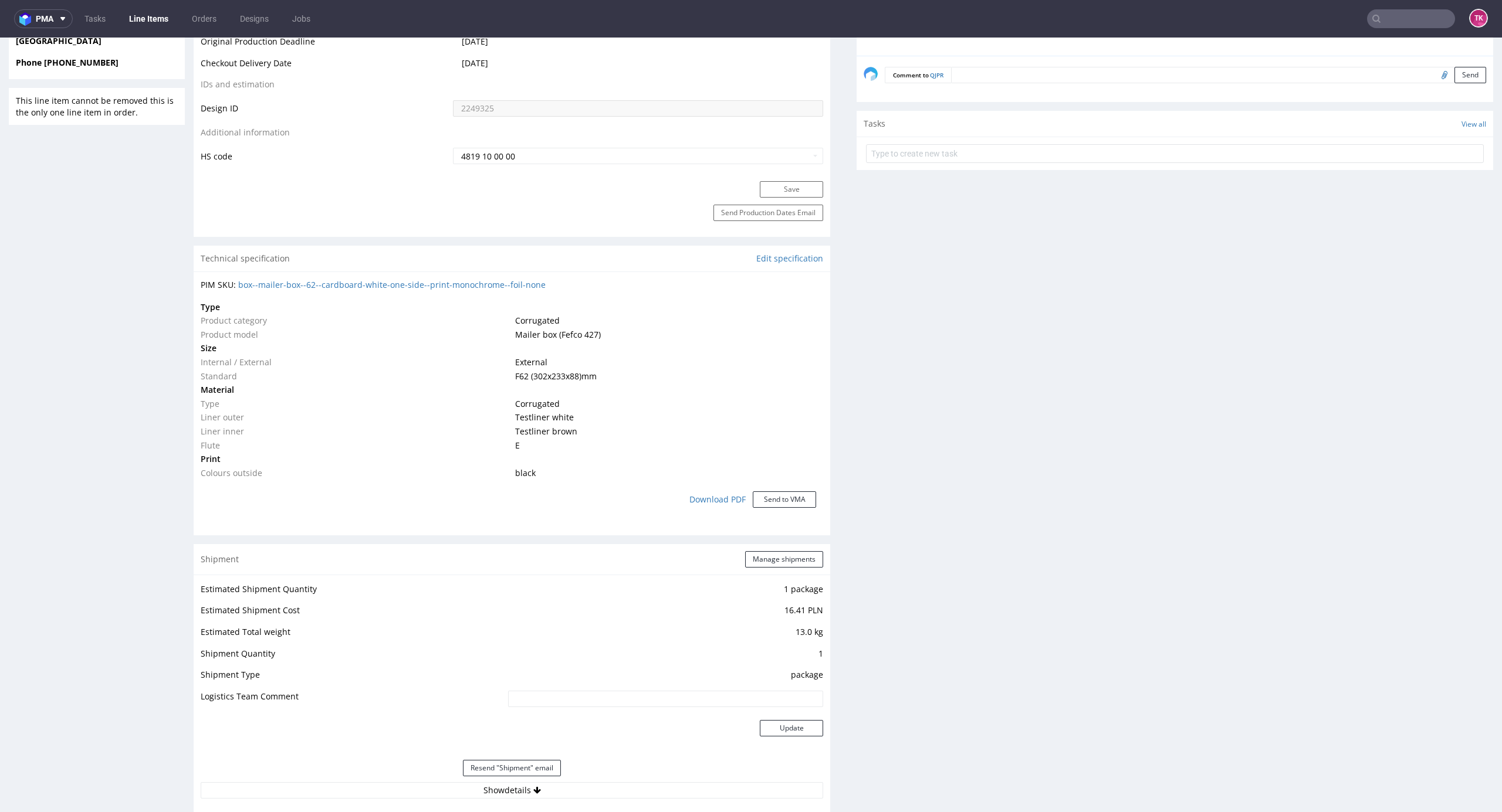
scroll to position [782, 0]
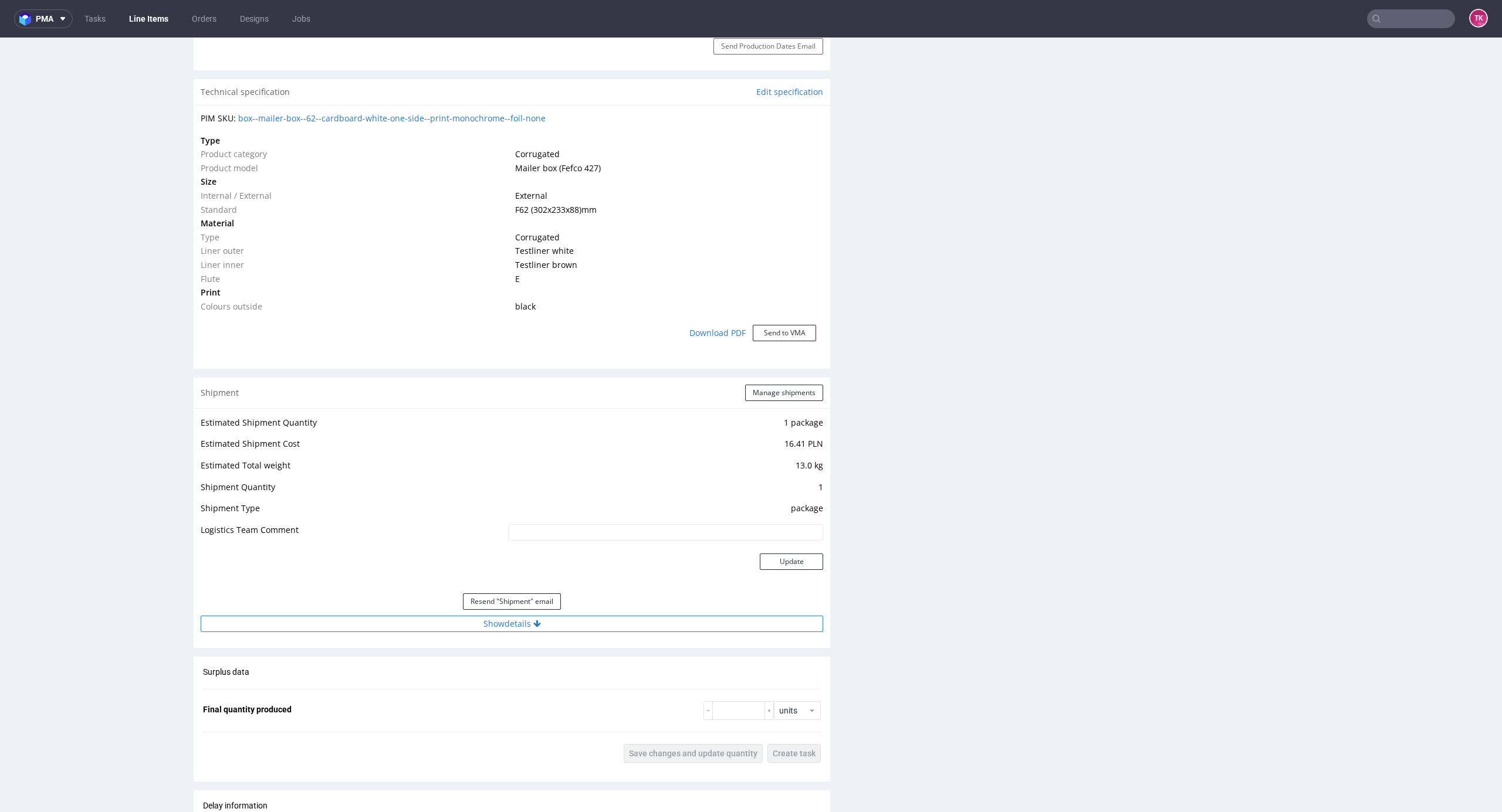
click at [378, 621] on button "Show details" at bounding box center [512, 624] width 622 height 17
click at [411, 695] on input "1Z5A15806899553407" at bounding box center [602, 699] width 442 height 17
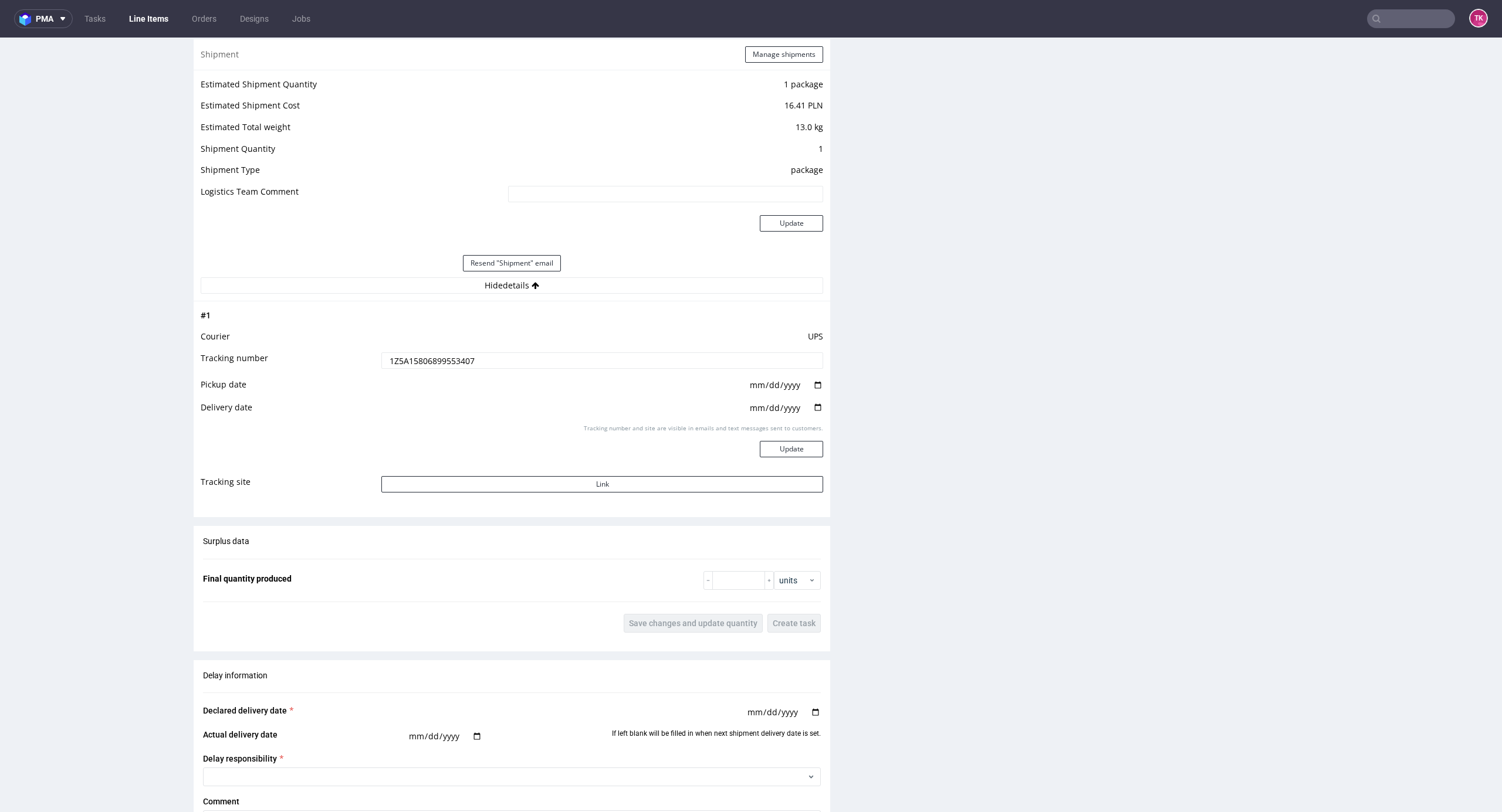
scroll to position [1173, 0]
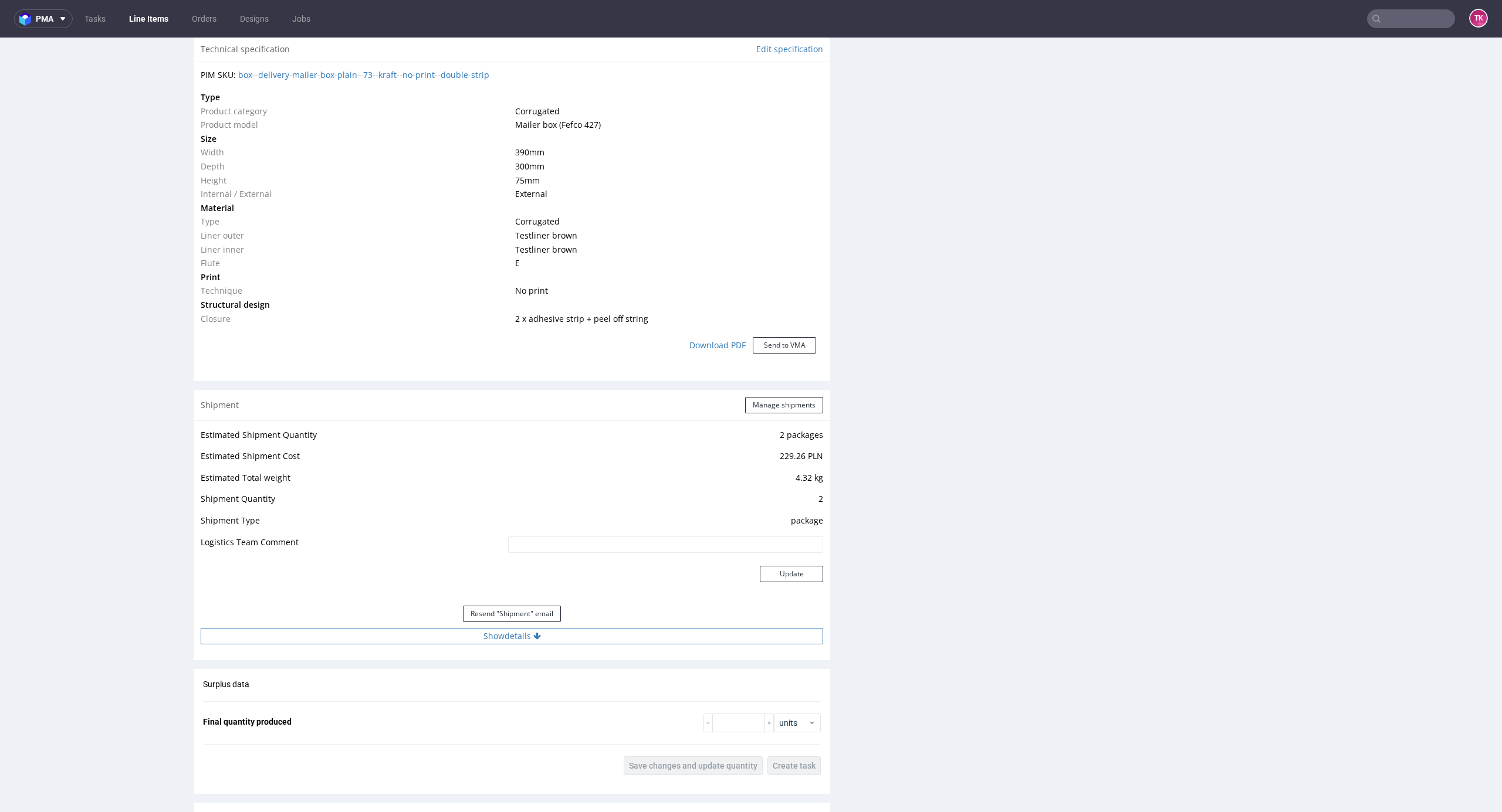
click at [628, 641] on button "Show details" at bounding box center [512, 637] width 622 height 17
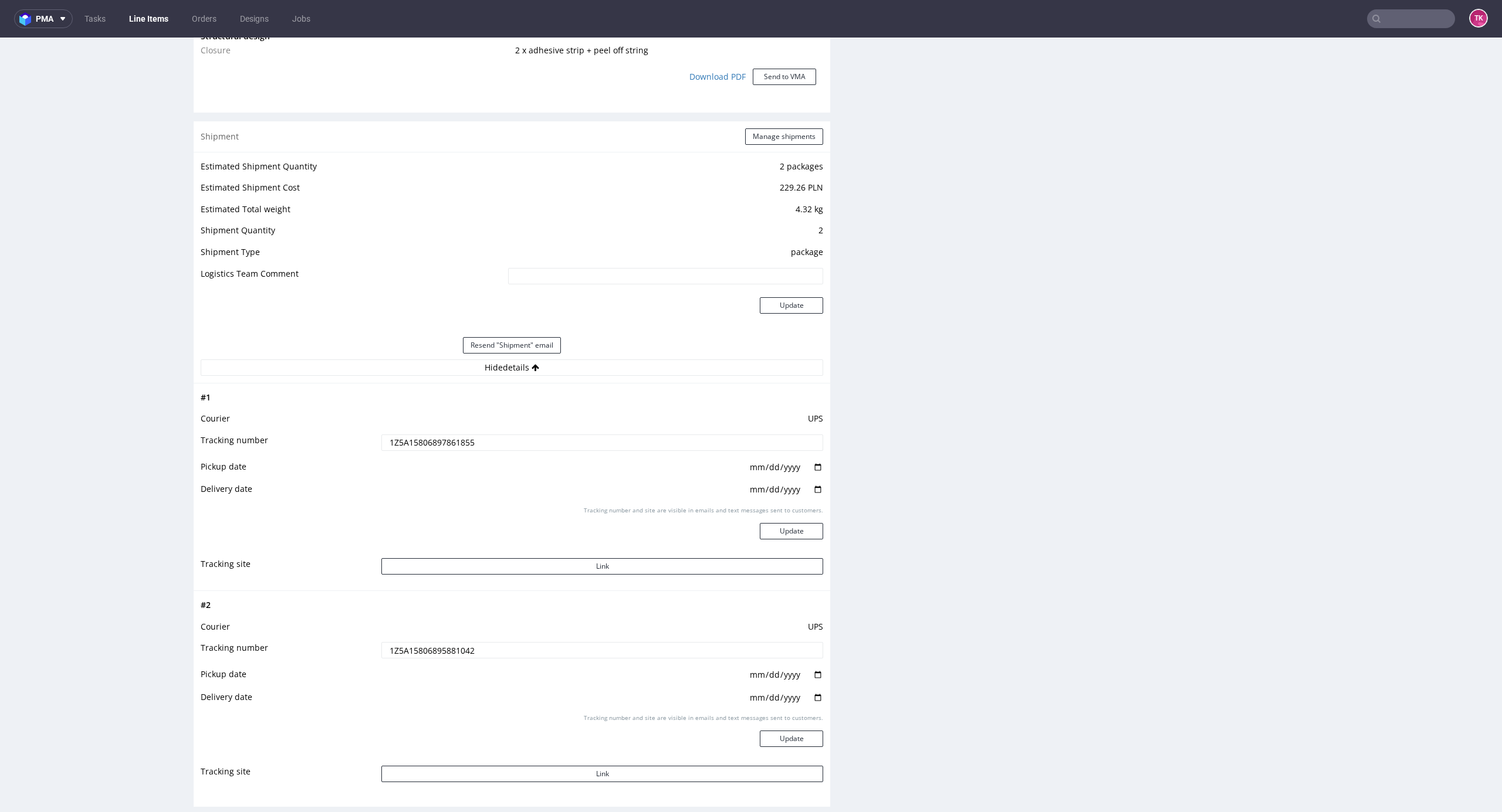
scroll to position [1173, 0]
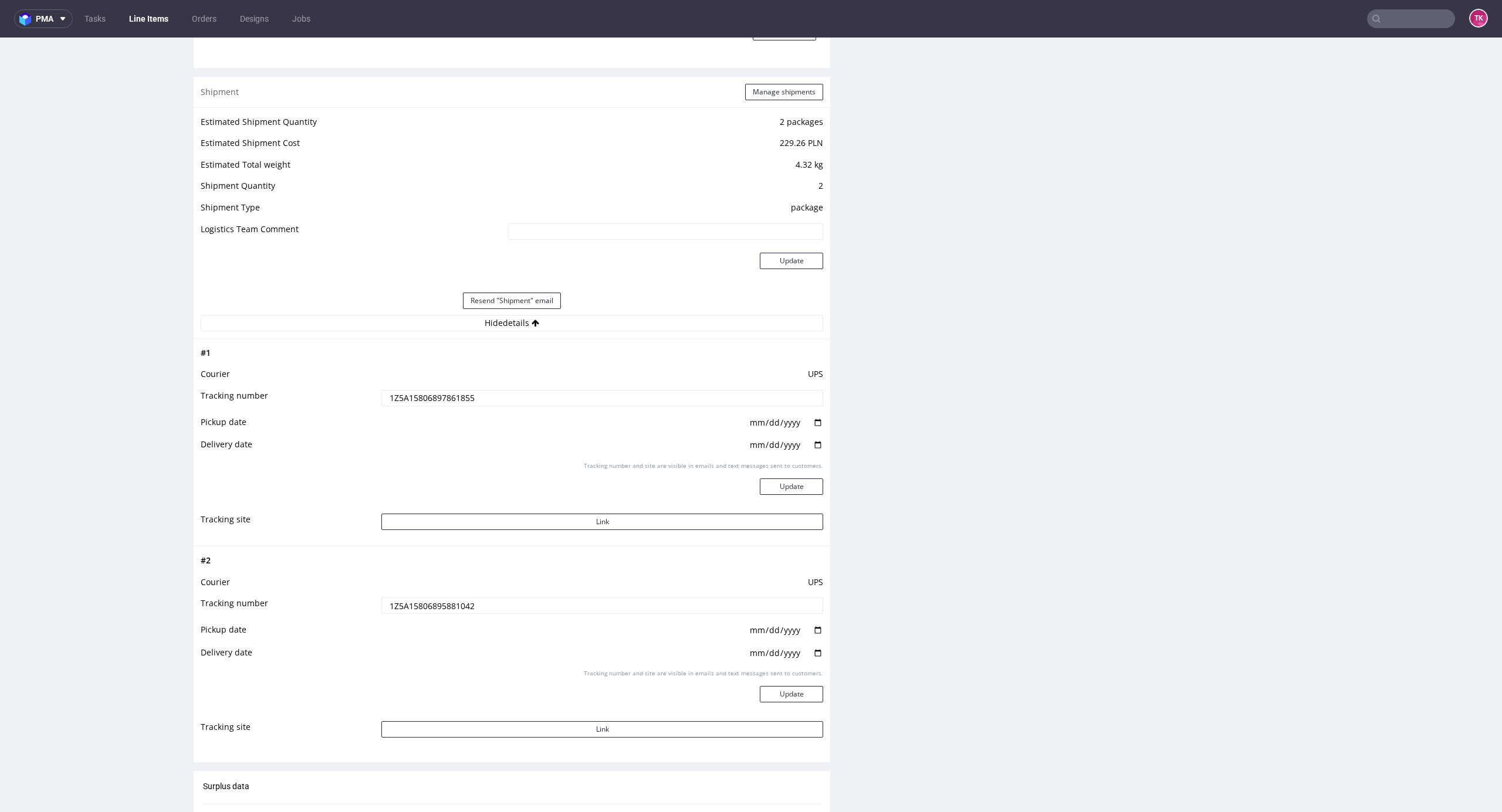
click at [442, 396] on input "1Z5A15806897861855" at bounding box center [602, 398] width 442 height 17
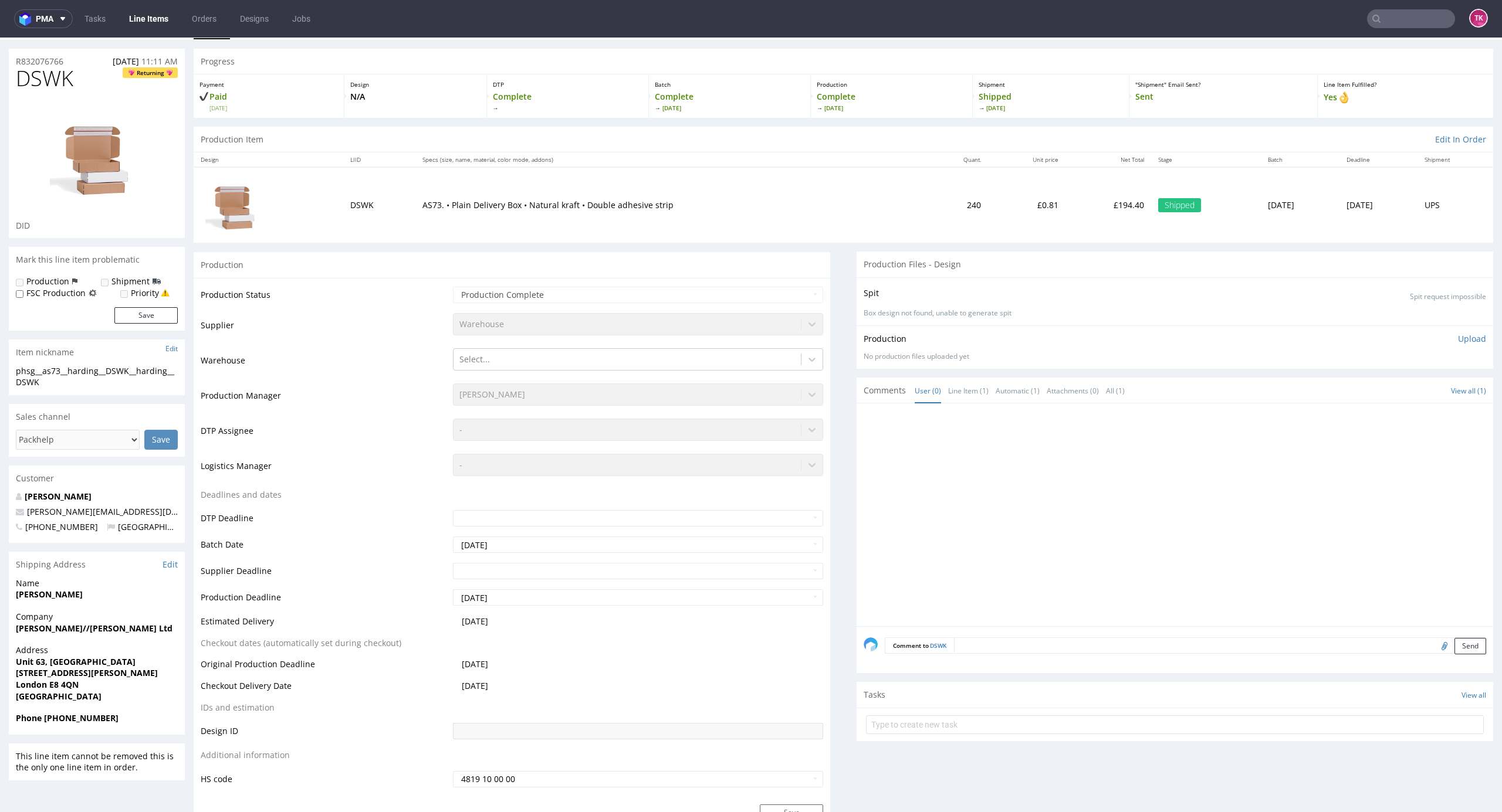
scroll to position [0, 0]
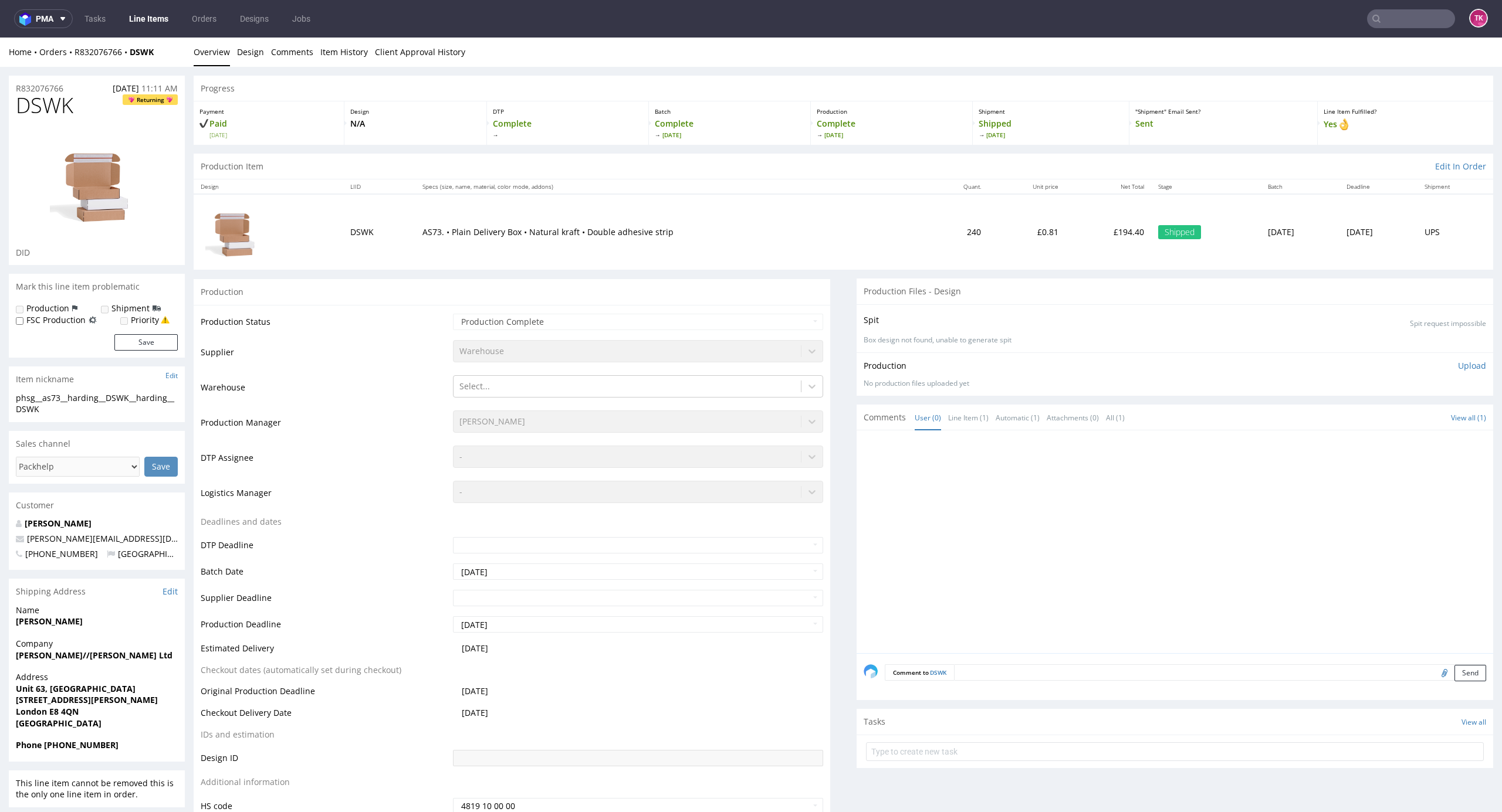
click at [107, 29] on nav "pma Tasks Line Items Orders Designs Jobs TK" at bounding box center [751, 18] width 1502 height 38
click at [144, 17] on link "Line Items" at bounding box center [149, 18] width 54 height 18
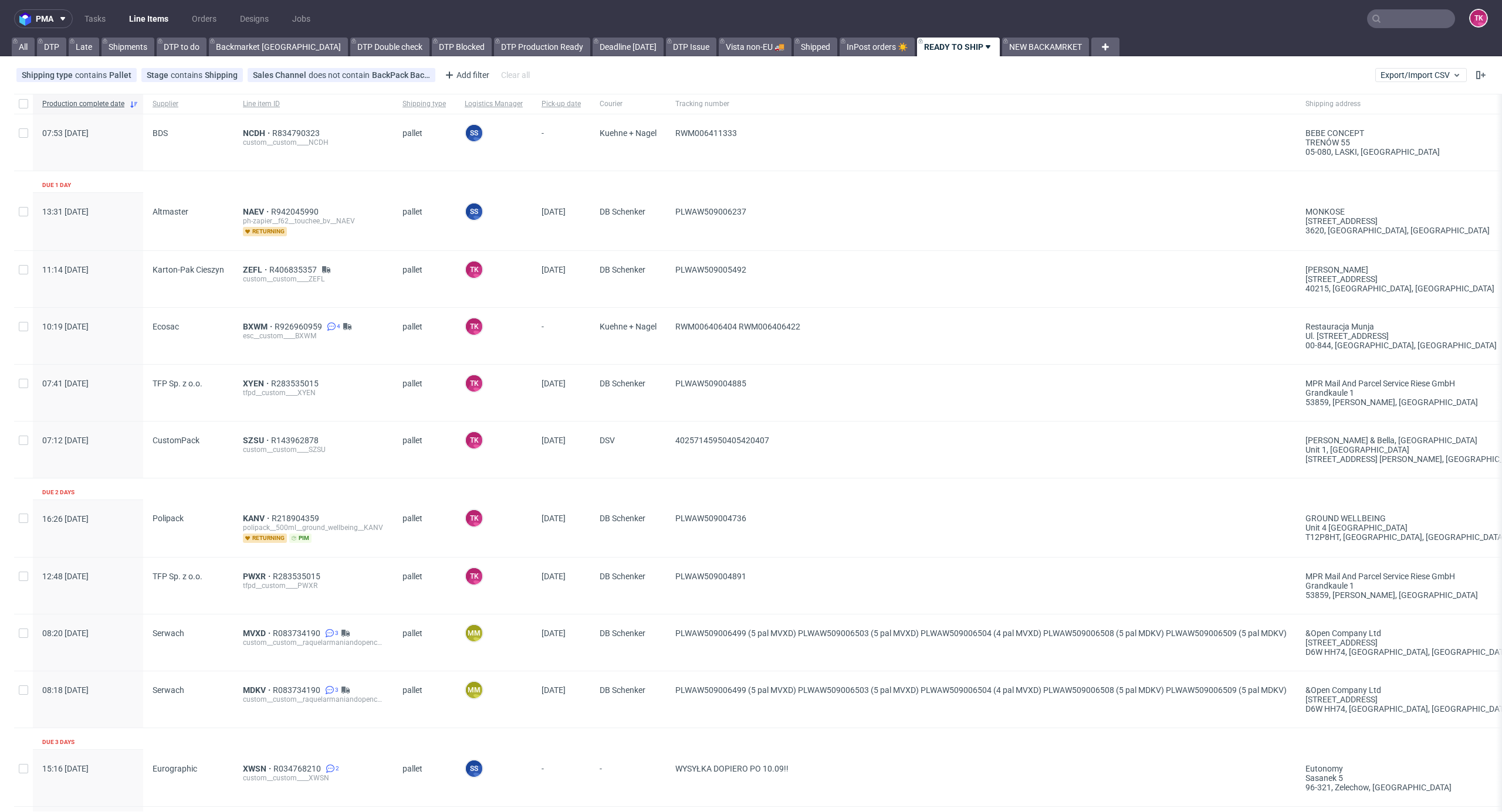
drag, startPoint x: 149, startPoint y: 13, endPoint x: 142, endPoint y: 24, distance: 13.0
click at [149, 14] on link "Line Items" at bounding box center [149, 18] width 54 height 18
click at [129, 15] on link "Line Items" at bounding box center [149, 18] width 54 height 18
drag, startPoint x: 1405, startPoint y: 5, endPoint x: 1400, endPoint y: 13, distance: 9.4
click at [1402, 8] on nav "pma Tasks Line Items Orders Designs Jobs TK" at bounding box center [751, 18] width 1502 height 38
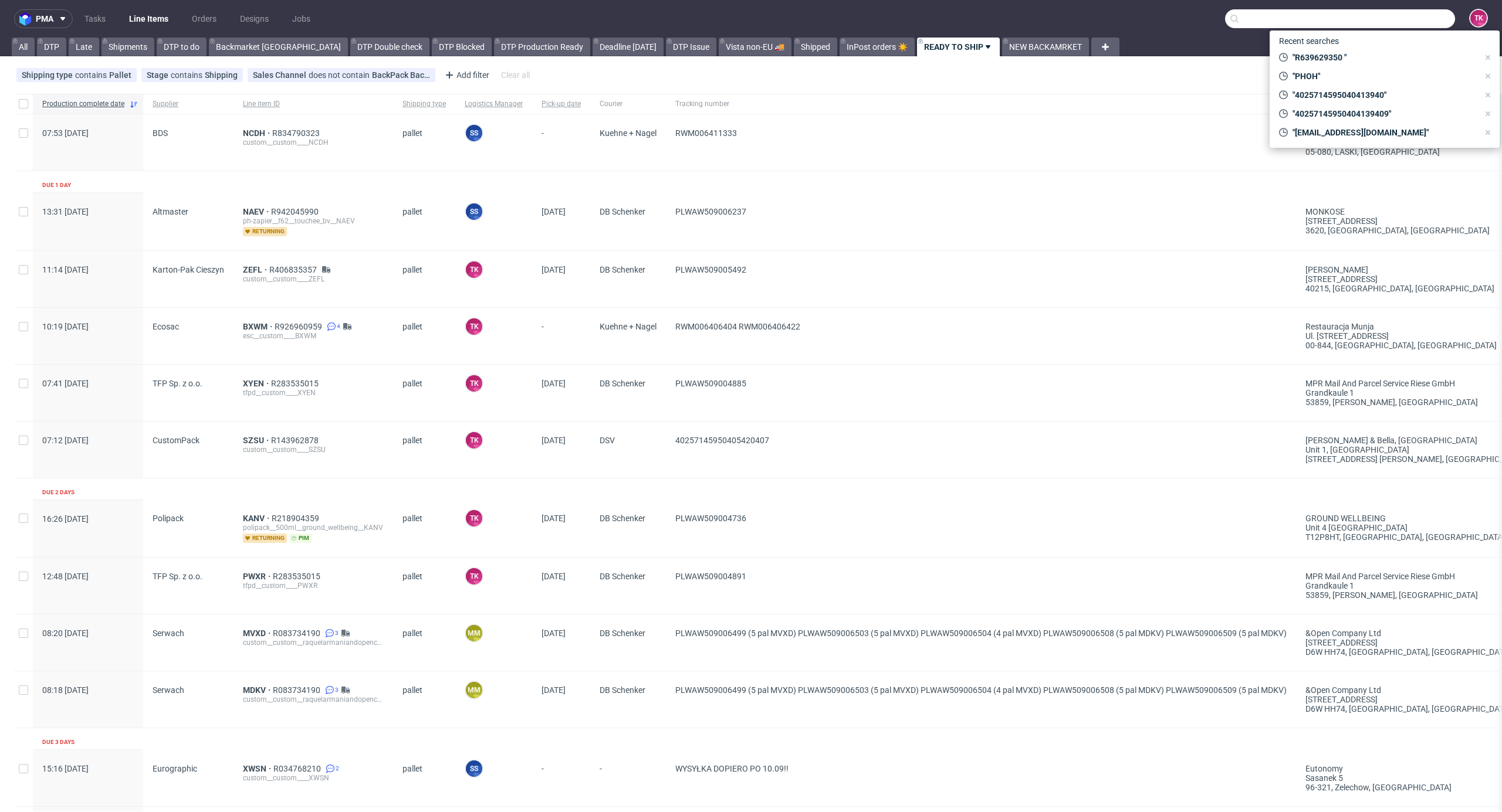
click at [1400, 13] on input "text" at bounding box center [1340, 18] width 230 height 18
paste input "1Z5A15806897861855"
type input "1Z5A15806897861855"
click at [1316, 57] on div "DSWK" at bounding box center [1384, 48] width 211 height 21
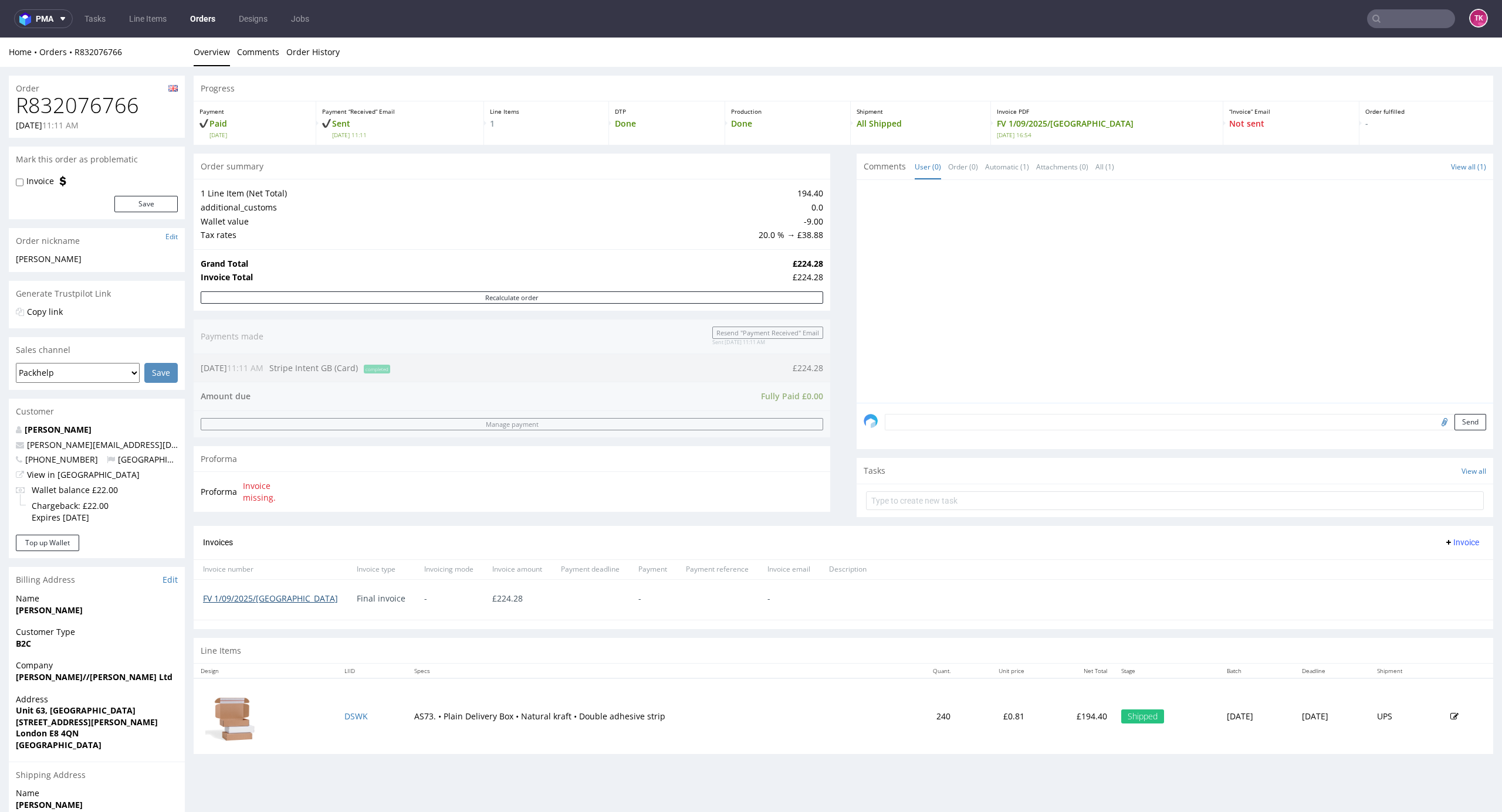
click at [252, 604] on link "FV 1/09/2025/GB" at bounding box center [270, 598] width 135 height 11
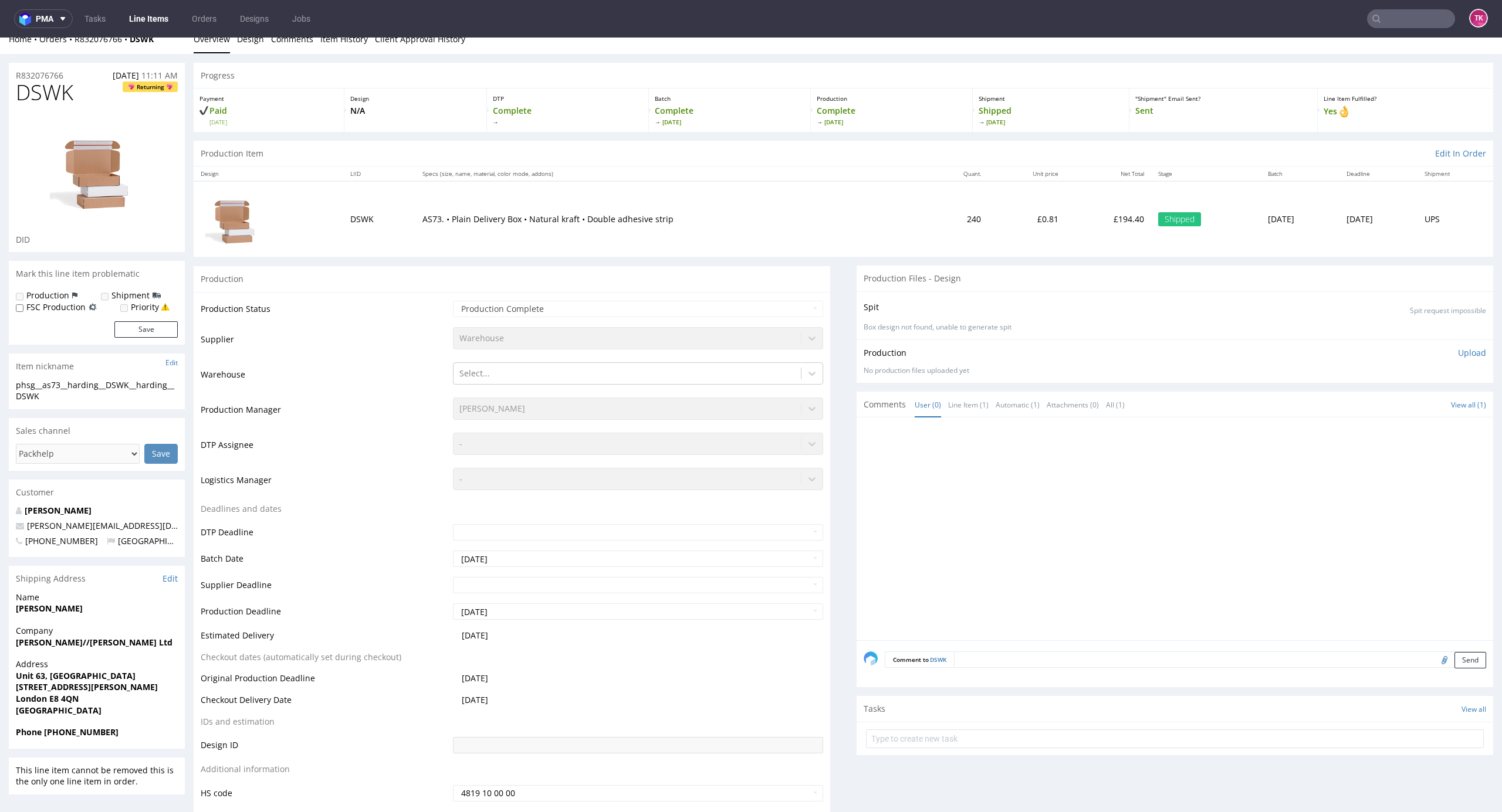
scroll to position [1410, 0]
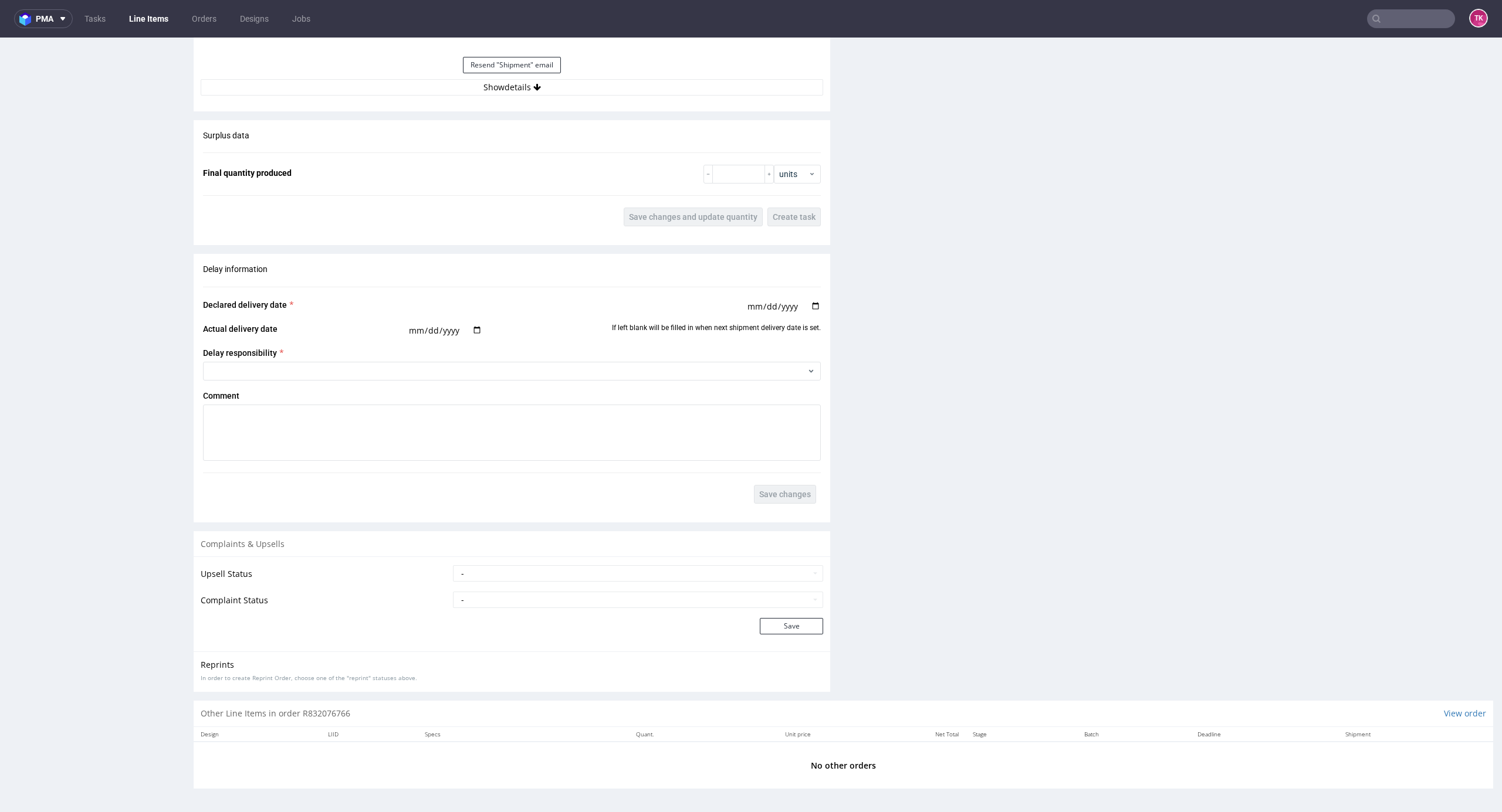
click at [646, 73] on div "Resend "Shipment" email" at bounding box center [512, 65] width 622 height 29
drag, startPoint x: 641, startPoint y: 85, endPoint x: 635, endPoint y: 97, distance: 13.4
click at [641, 86] on button "Show details" at bounding box center [512, 87] width 622 height 17
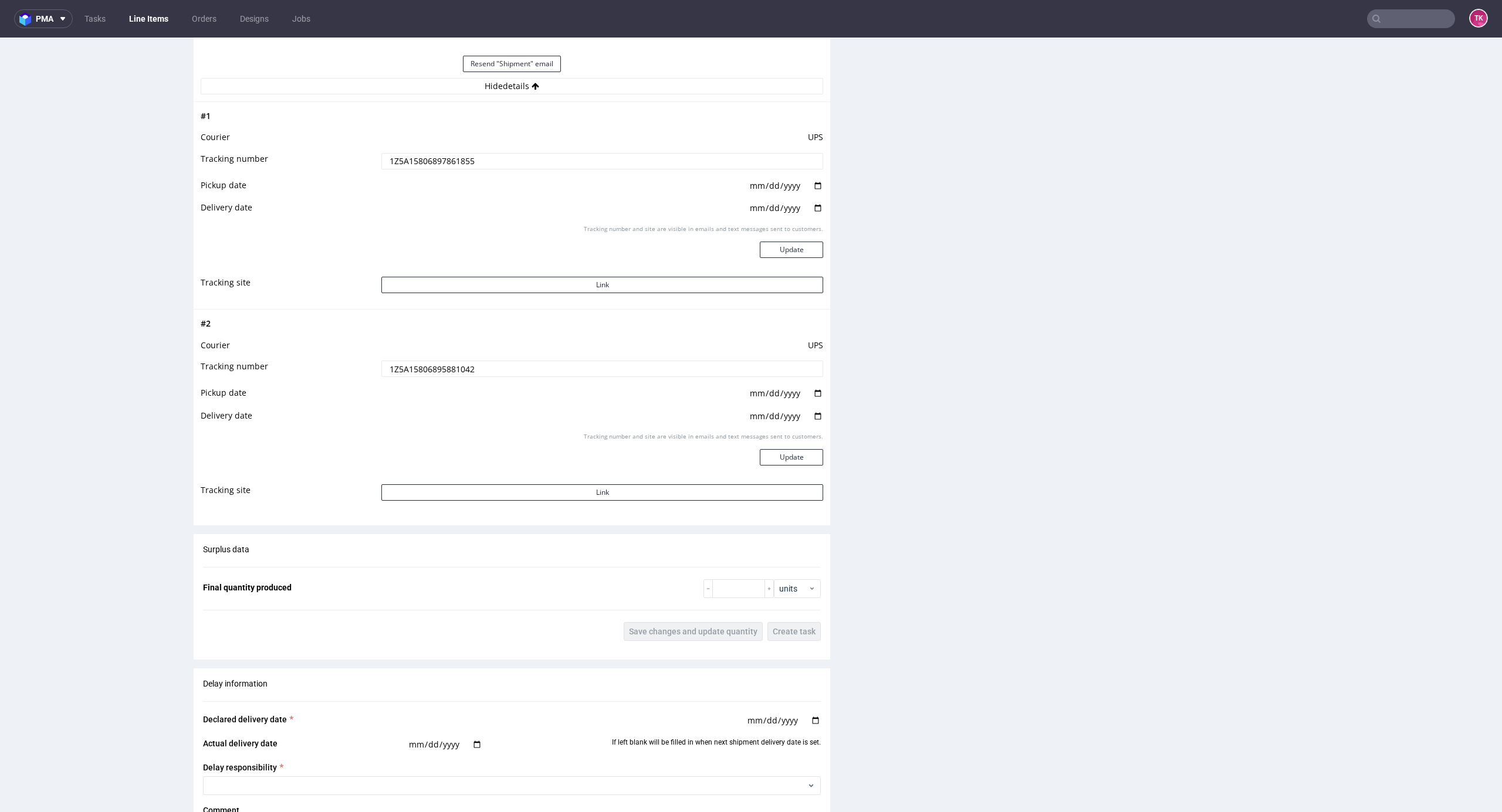
click at [427, 376] on input "1Z5A15806895881042" at bounding box center [602, 369] width 442 height 17
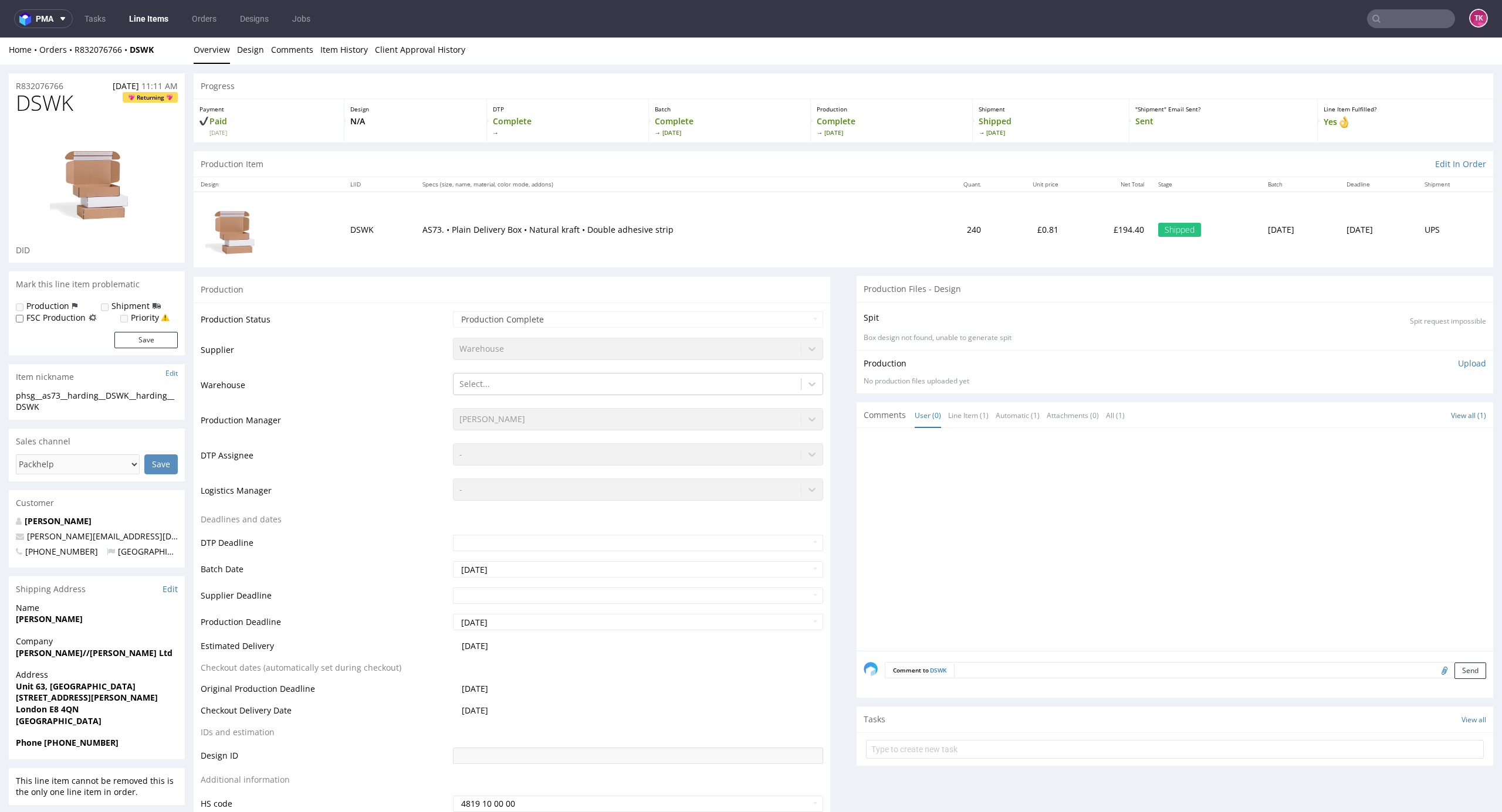
scroll to position [0, 0]
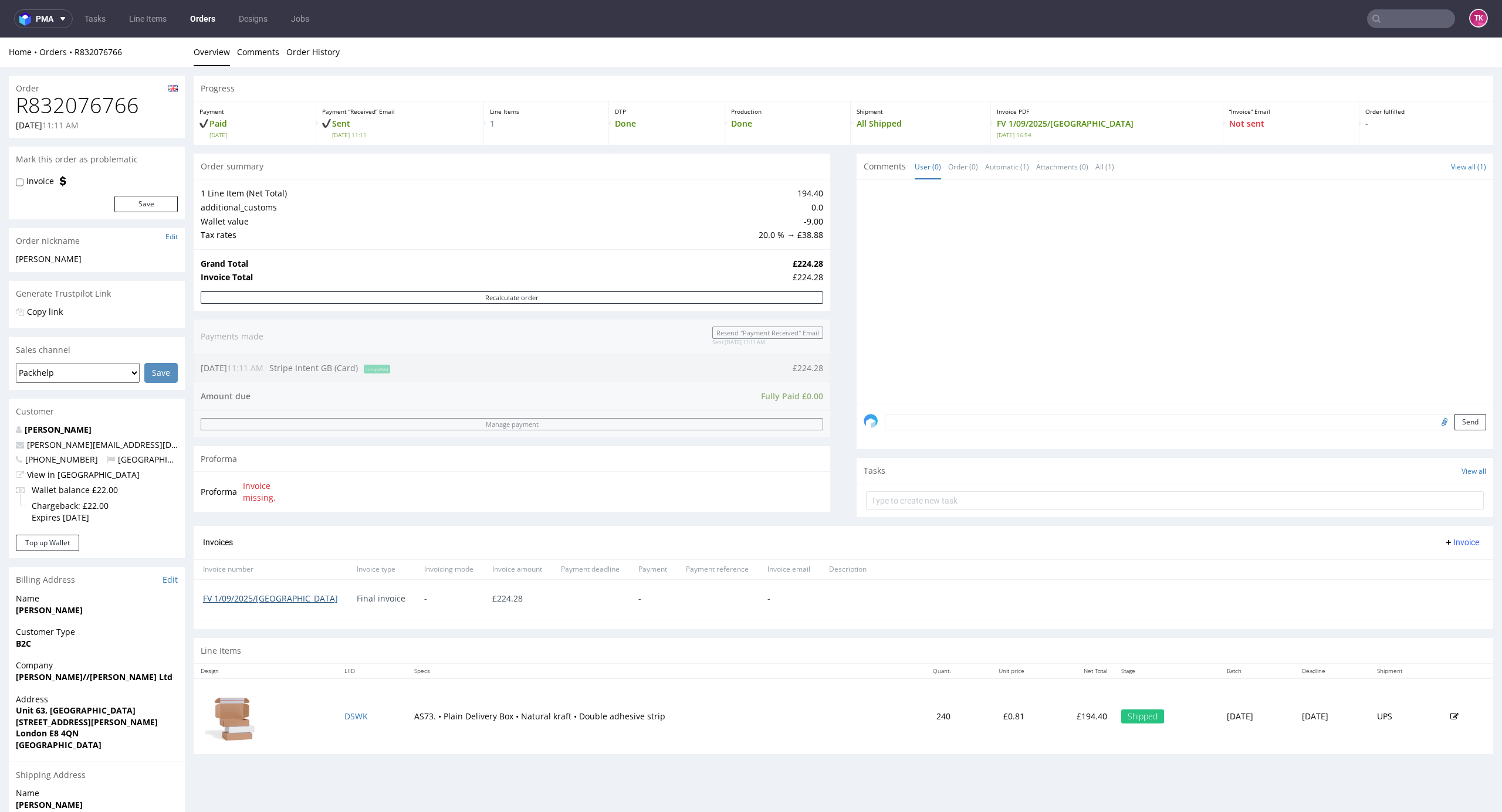
click at [225, 600] on link "FV 1/09/2025/GB" at bounding box center [270, 598] width 135 height 11
click at [137, 14] on link "Line Items" at bounding box center [147, 18] width 51 height 18
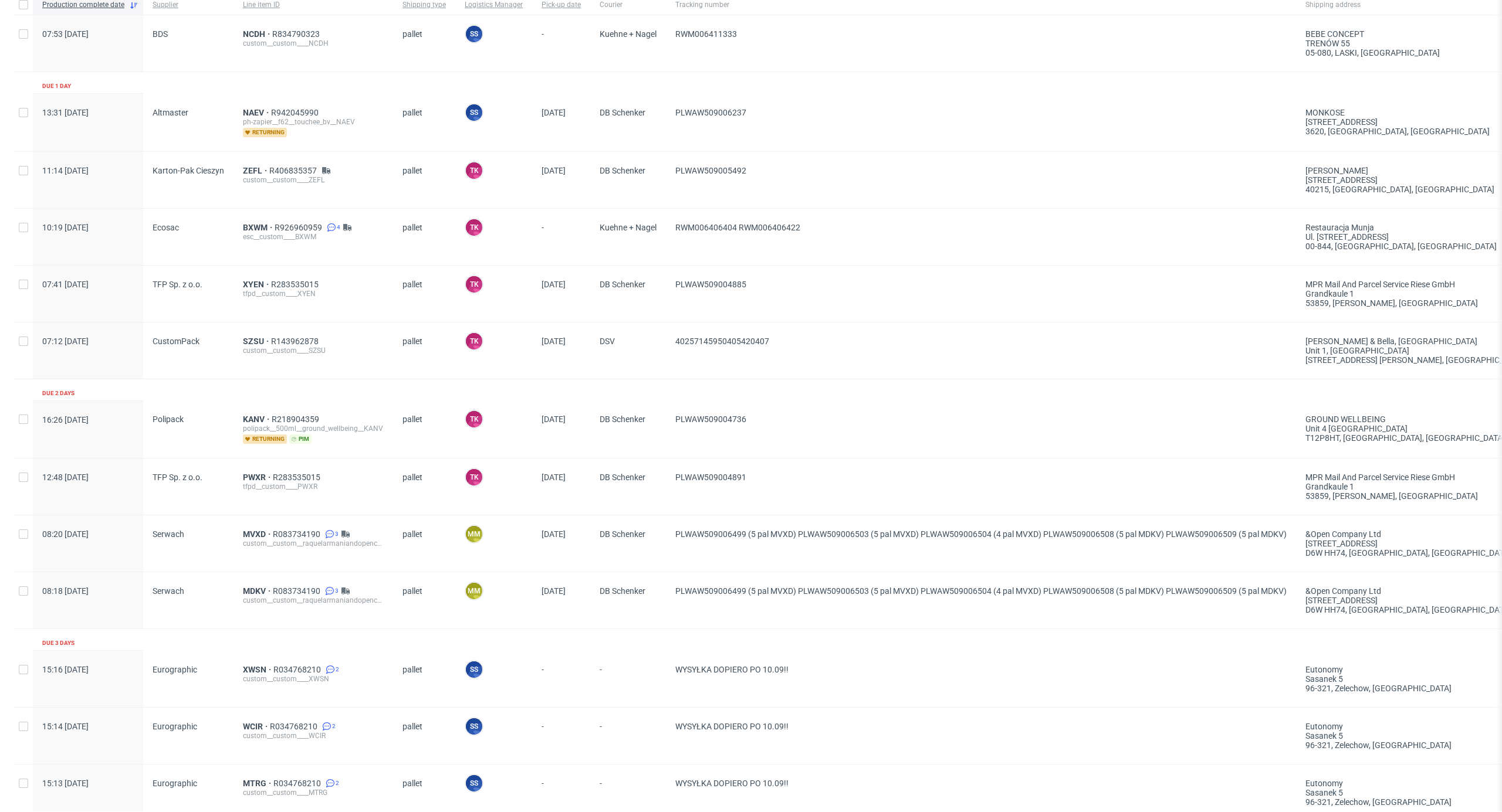
scroll to position [156, 0]
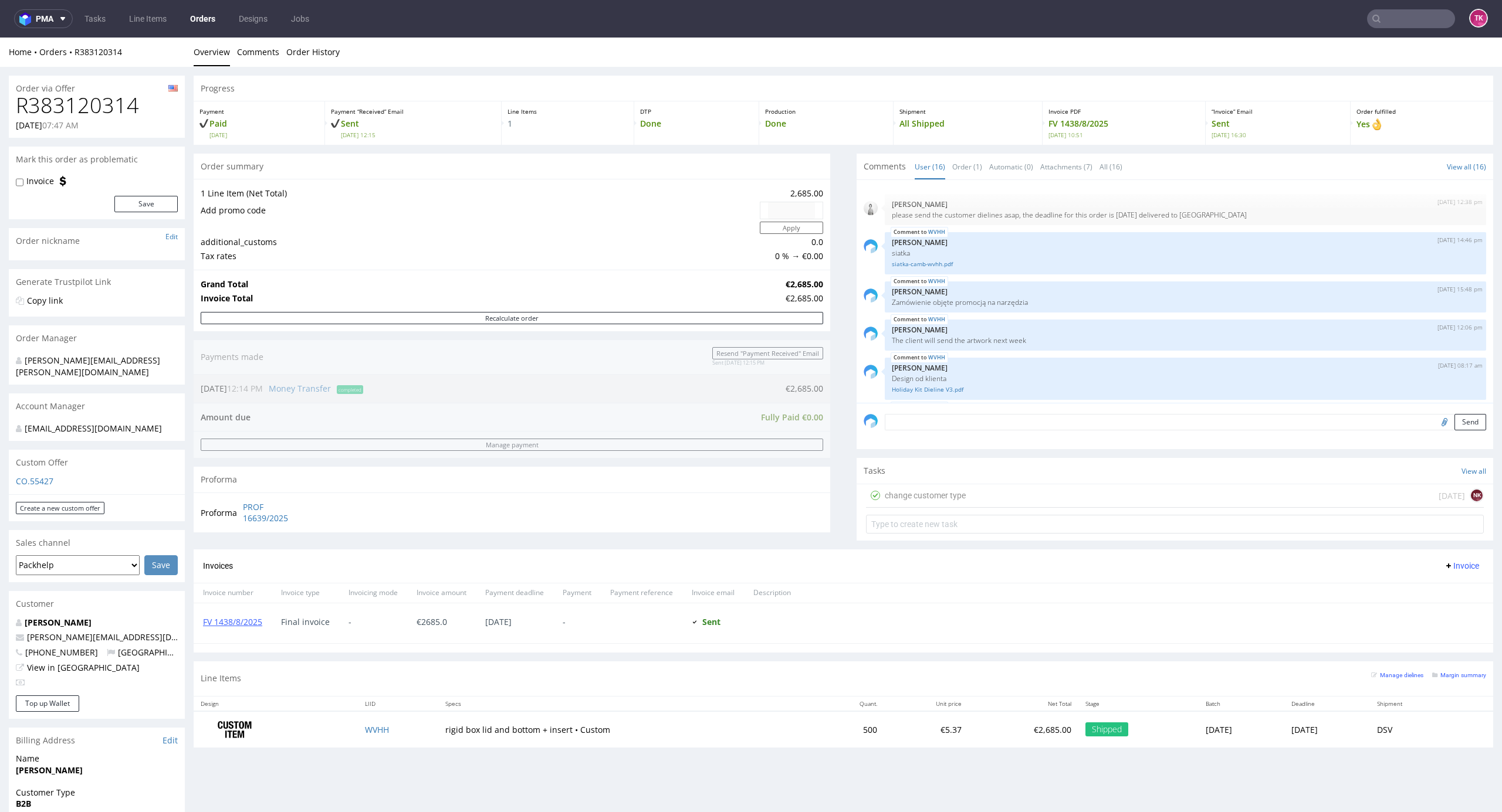
scroll to position [584, 0]
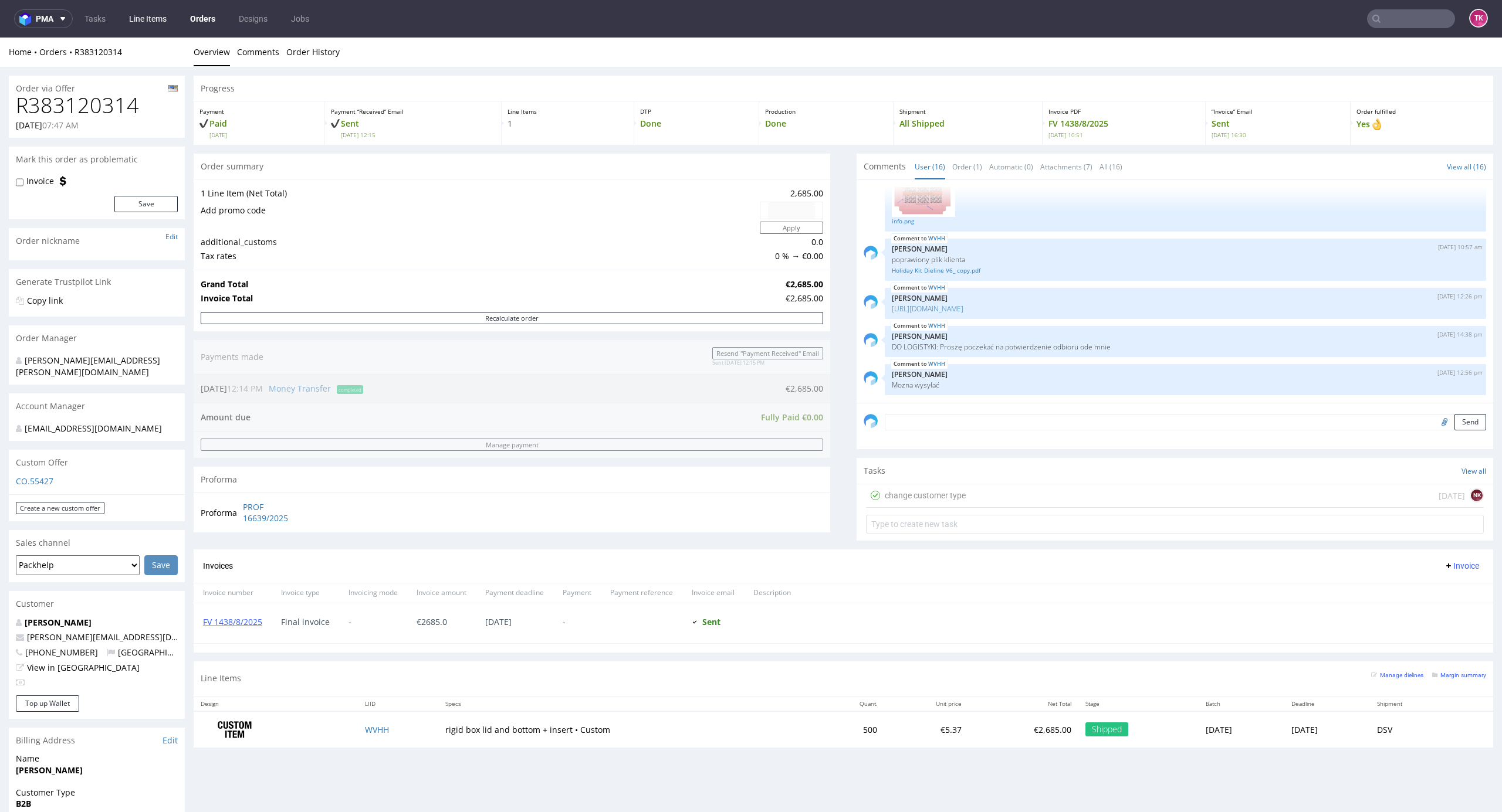
click at [156, 18] on link "Line Items" at bounding box center [147, 18] width 51 height 18
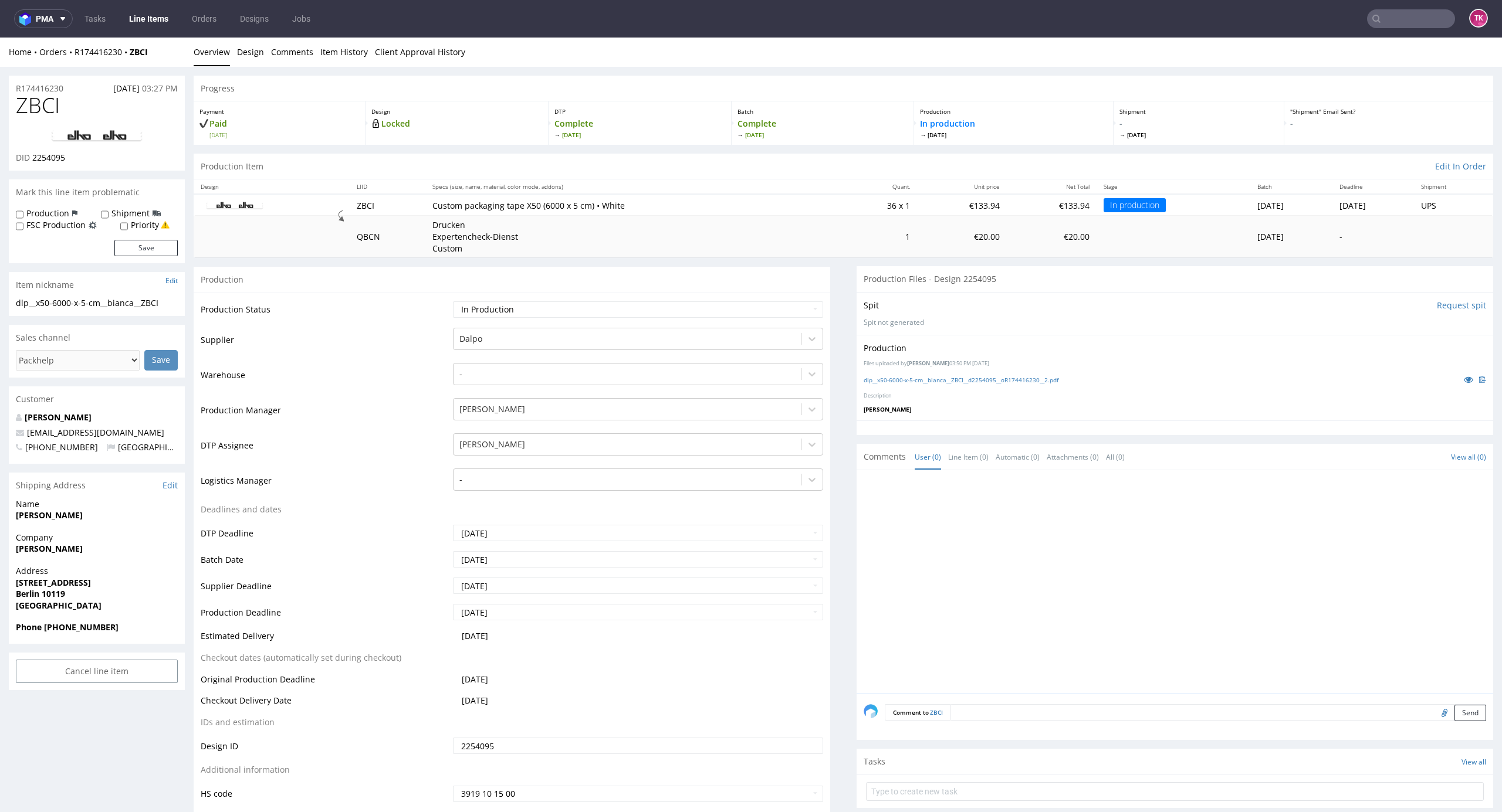
click at [142, 21] on link "Line Items" at bounding box center [149, 18] width 54 height 18
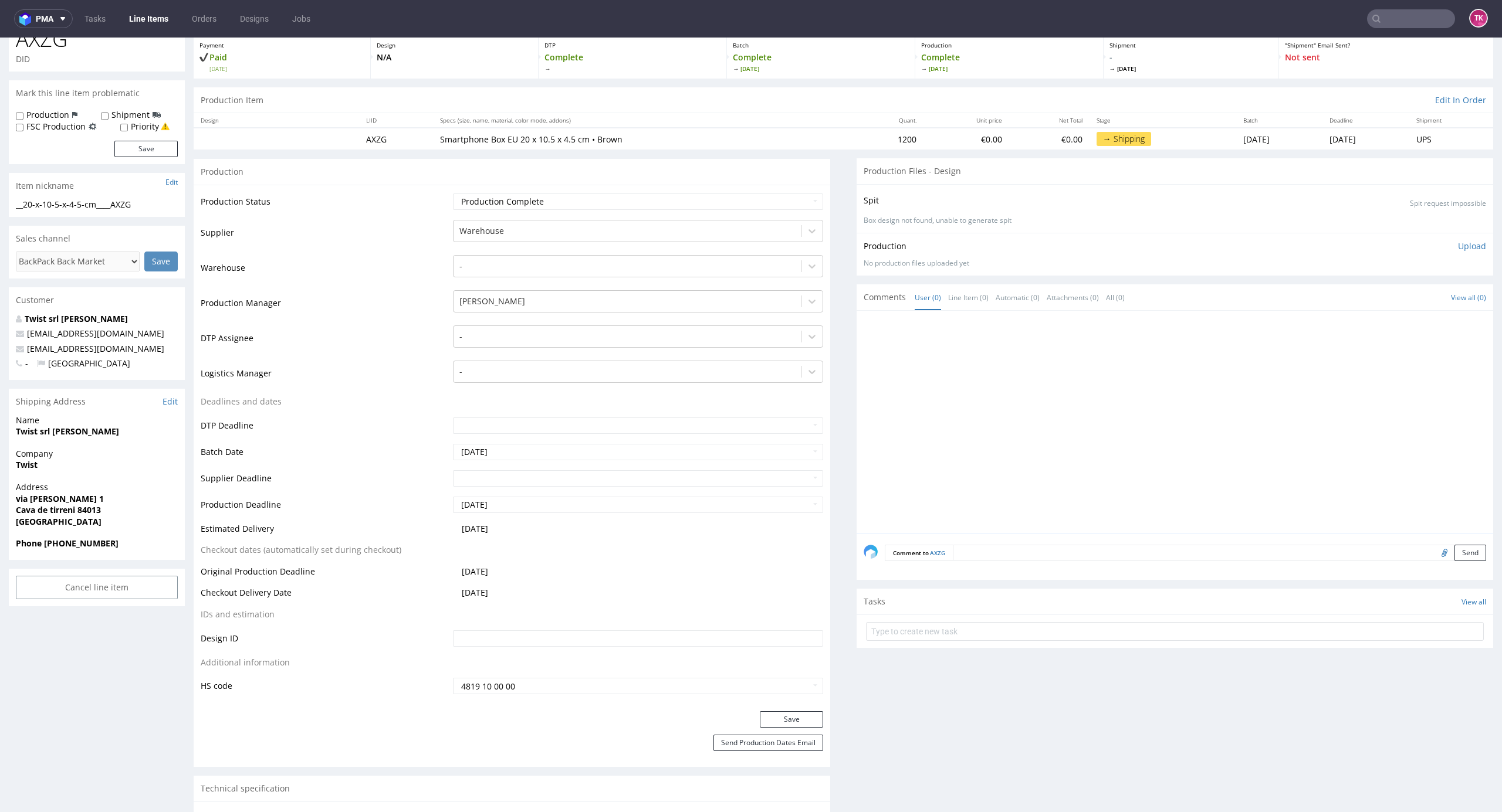
scroll to position [156, 0]
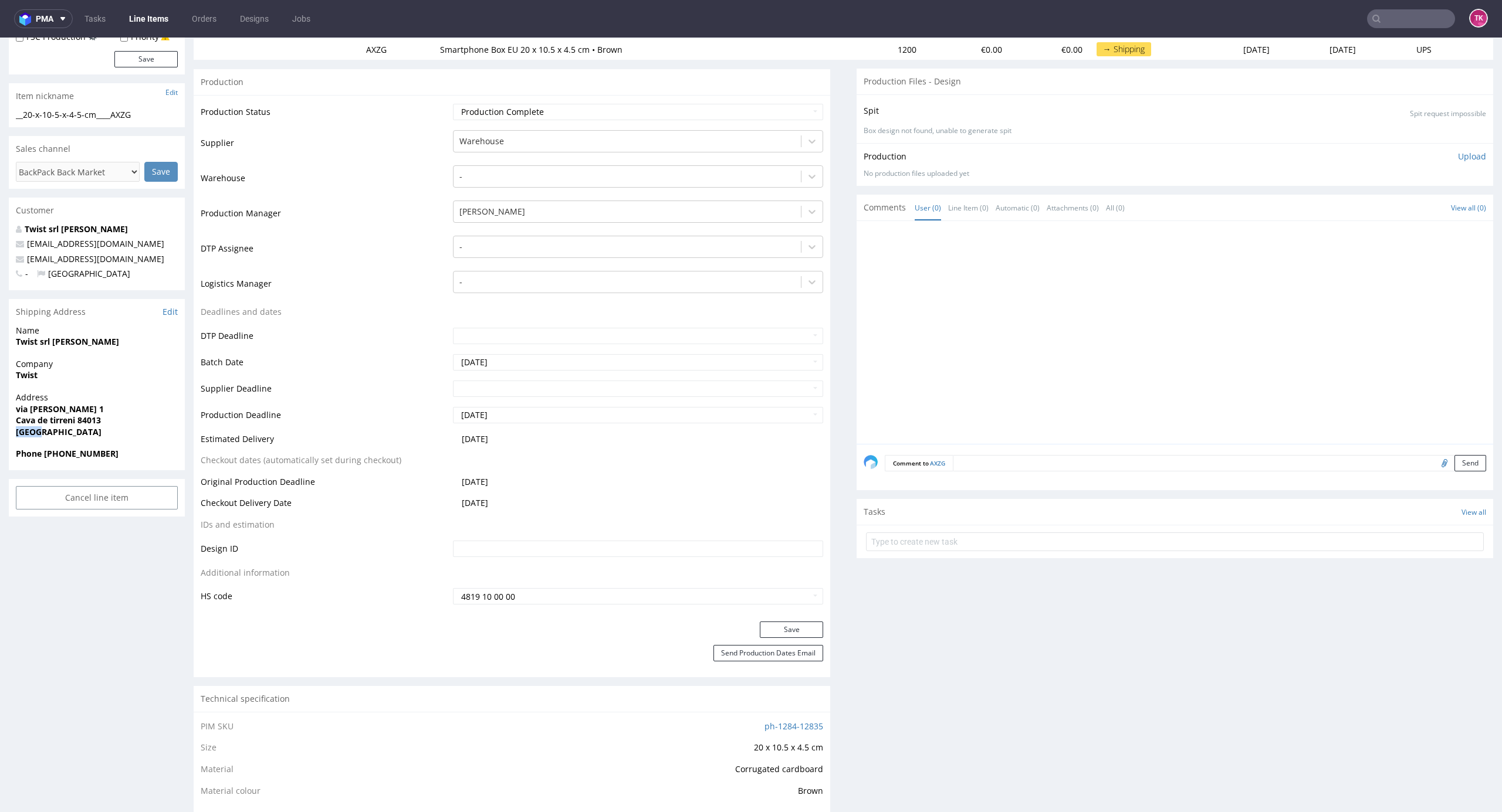
drag, startPoint x: 14, startPoint y: 434, endPoint x: 39, endPoint y: 434, distance: 25.0
click at [39, 434] on div "Address [STREET_ADDRESS][PERSON_NAME]" at bounding box center [97, 420] width 176 height 56
copy strong "[GEOGRAPHIC_DATA]"
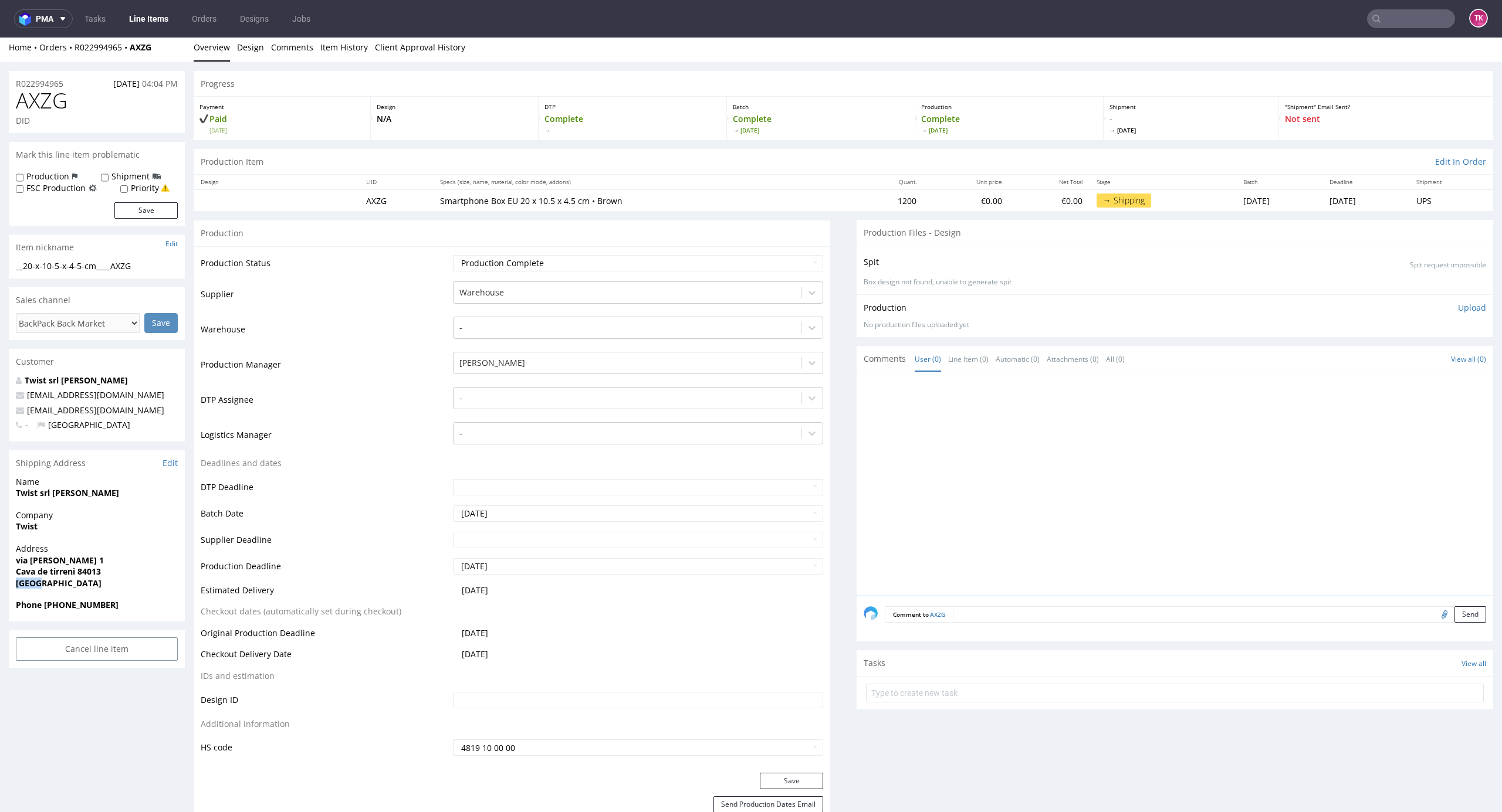
scroll to position [0, 0]
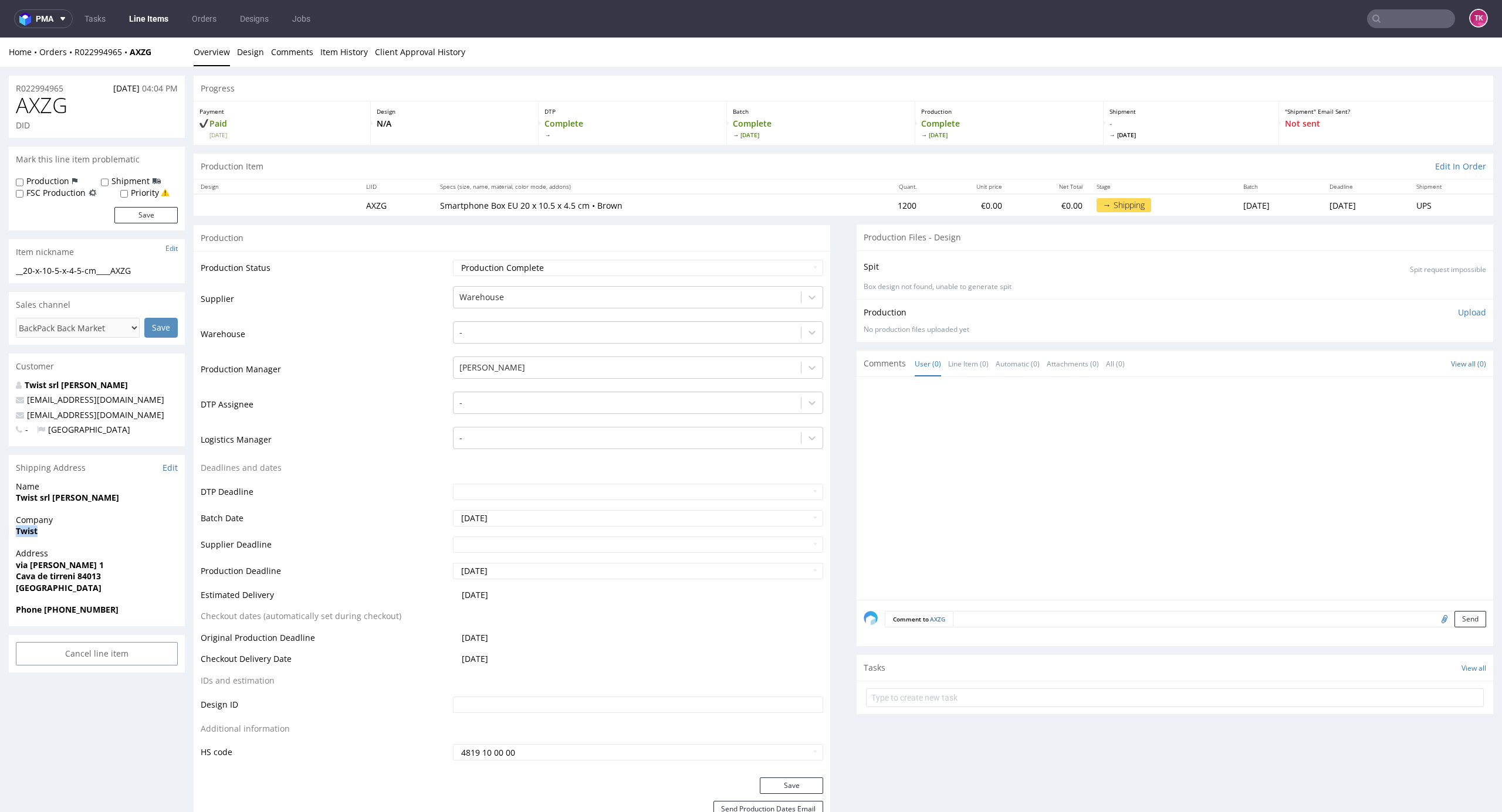
drag, startPoint x: 38, startPoint y: 536, endPoint x: 87, endPoint y: 532, distance: 49.2
click at [87, 532] on div "Company Twist" at bounding box center [97, 531] width 176 height 34
copy strong "Twist"
drag, startPoint x: 42, startPoint y: 497, endPoint x: 125, endPoint y: 503, distance: 83.2
click at [141, 503] on span "Twist srl [PERSON_NAME]" at bounding box center [97, 498] width 162 height 12
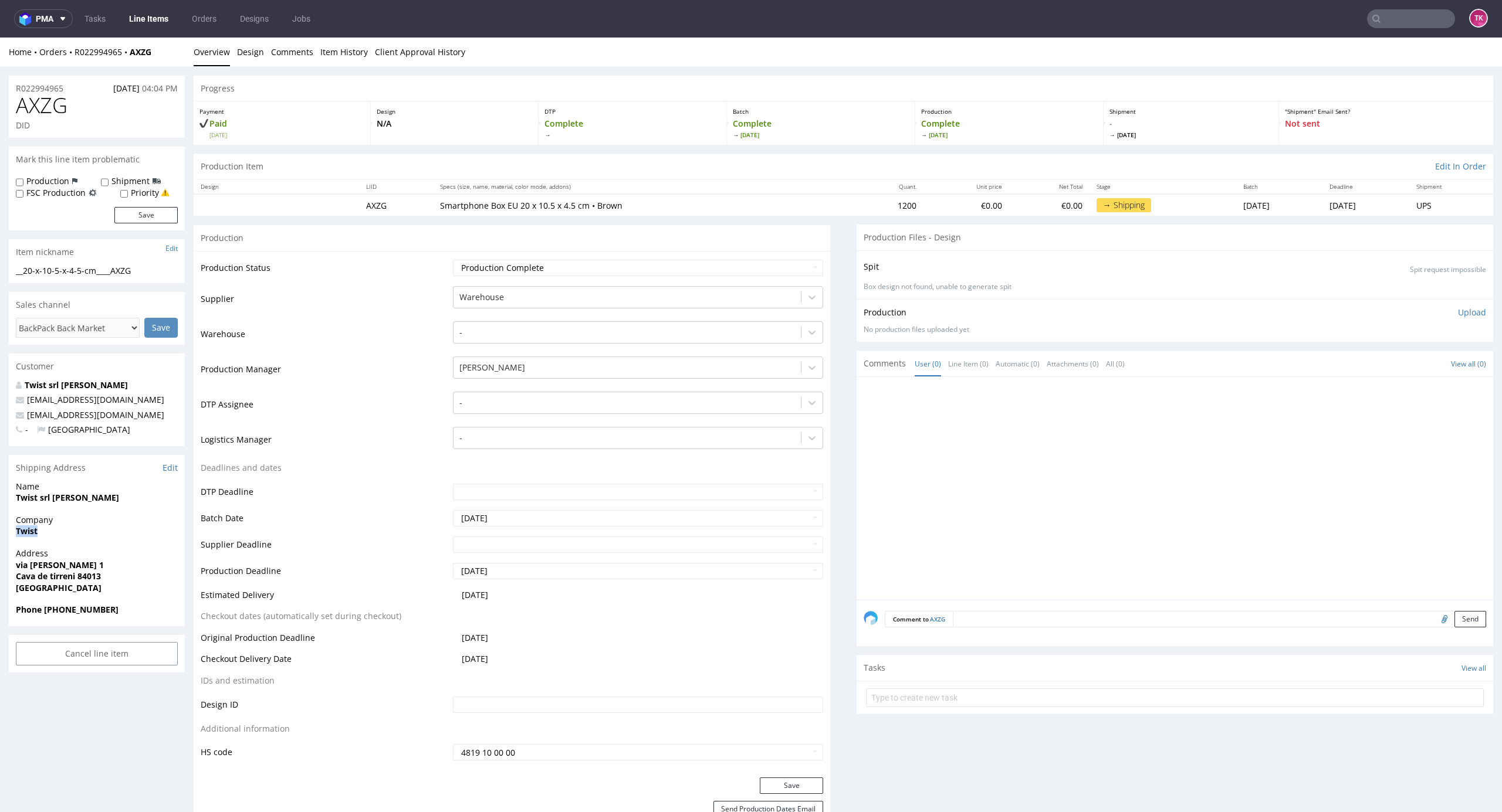
drag, startPoint x: 39, startPoint y: 497, endPoint x: 141, endPoint y: 500, distance: 102.0
click at [141, 500] on span "Twist srl [PERSON_NAME]" at bounding box center [97, 498] width 162 height 12
copy strong "srl [PERSON_NAME]"
drag, startPoint x: 12, startPoint y: 582, endPoint x: 125, endPoint y: 563, distance: 114.6
click at [125, 563] on div "Address [STREET_ADDRESS][PERSON_NAME]" at bounding box center [97, 575] width 176 height 56
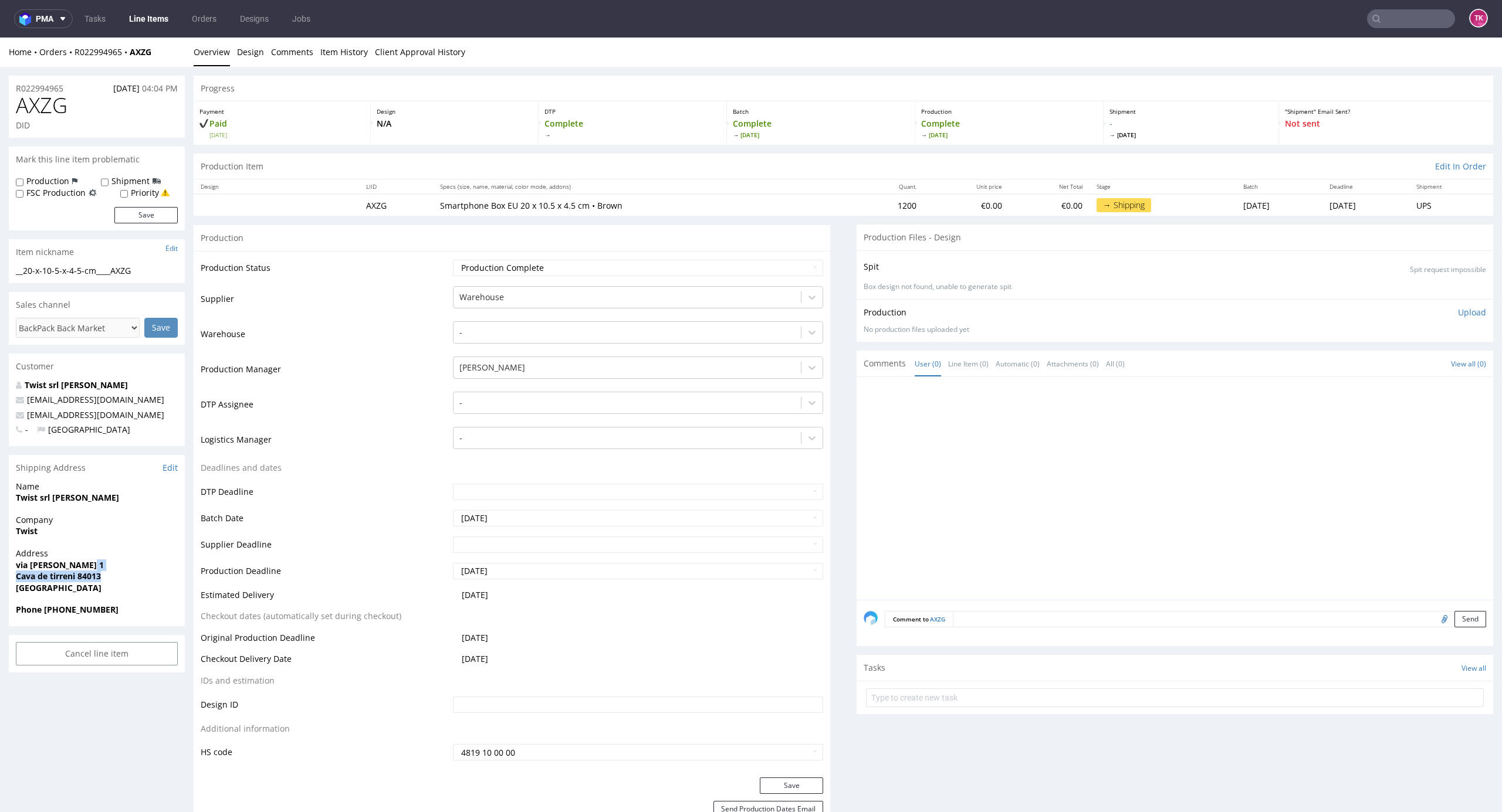
copy p "Cava de tirreni 84013"
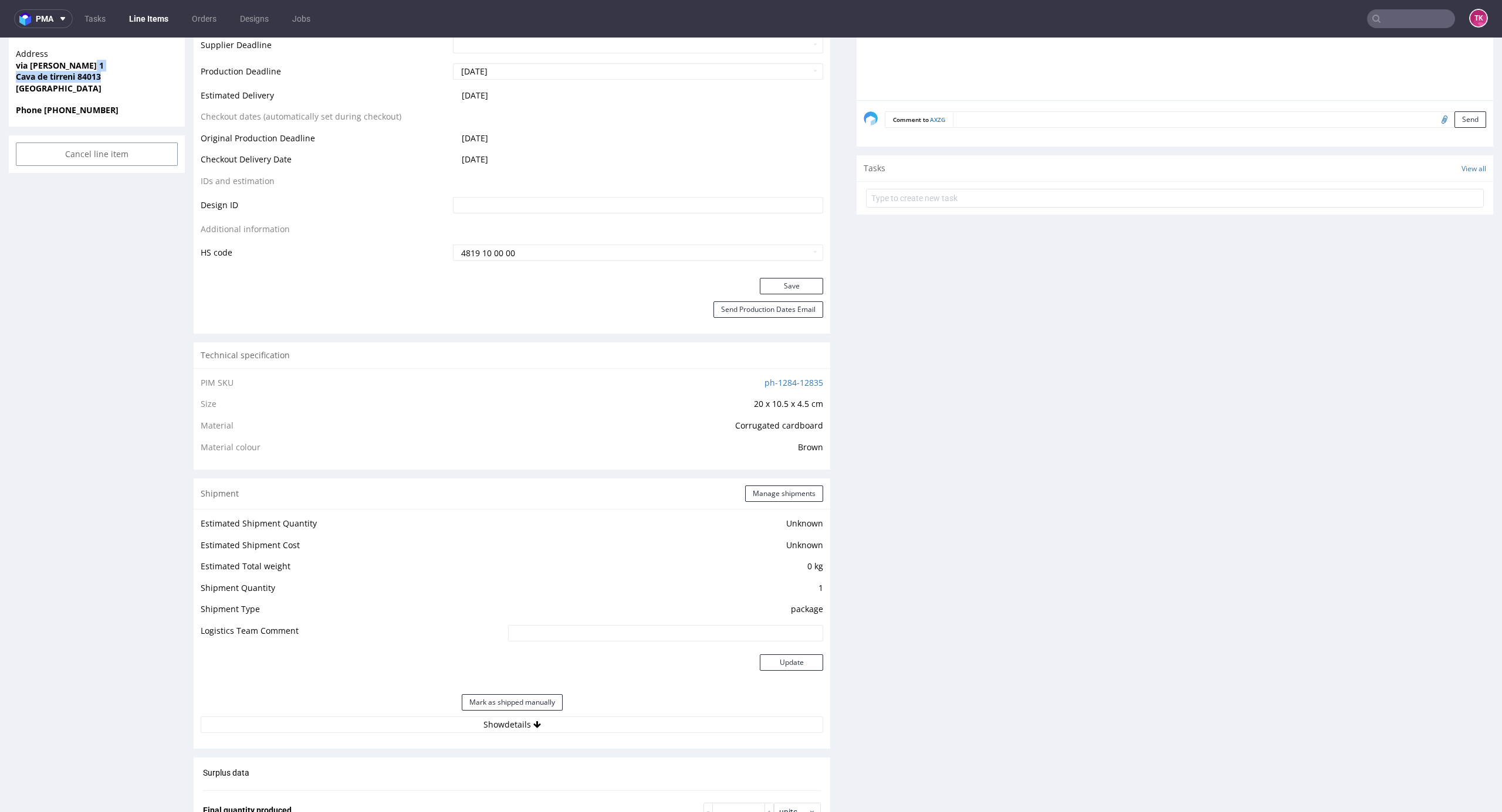
scroll to position [287, 0]
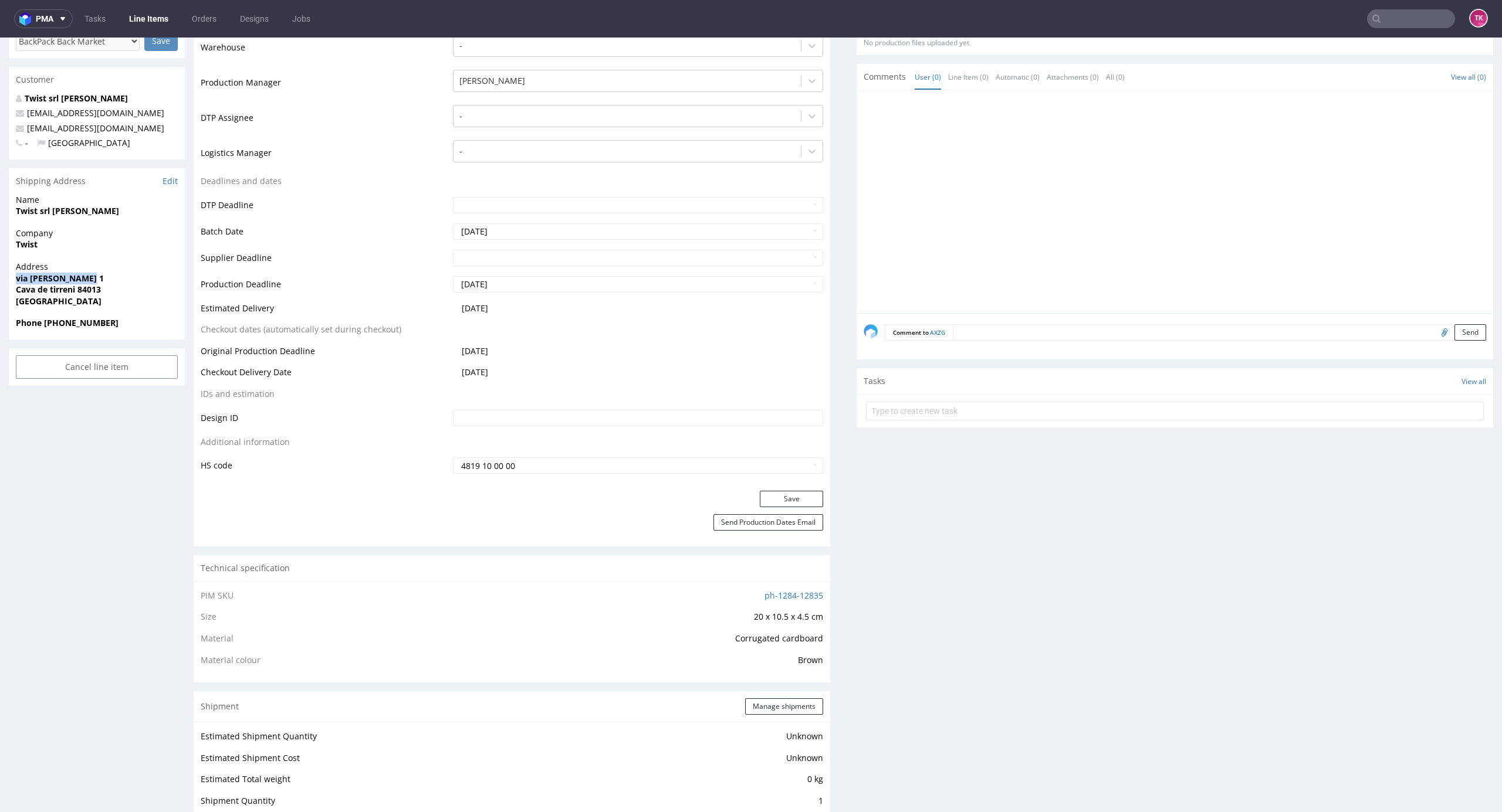
drag, startPoint x: 17, startPoint y: 273, endPoint x: 91, endPoint y: 275, distance: 74.0
click at [91, 275] on span "via [PERSON_NAME] 1" at bounding box center [97, 279] width 162 height 12
copy strong "via [PERSON_NAME] 1"
drag, startPoint x: 129, startPoint y: 113, endPoint x: 0, endPoint y: 118, distance: 129.1
click at [0, 118] on div "R022994965 03.09.2025 04:04 PM AXZG DID Mark this line item problematic Product…" at bounding box center [751, 710] width 1502 height 1861
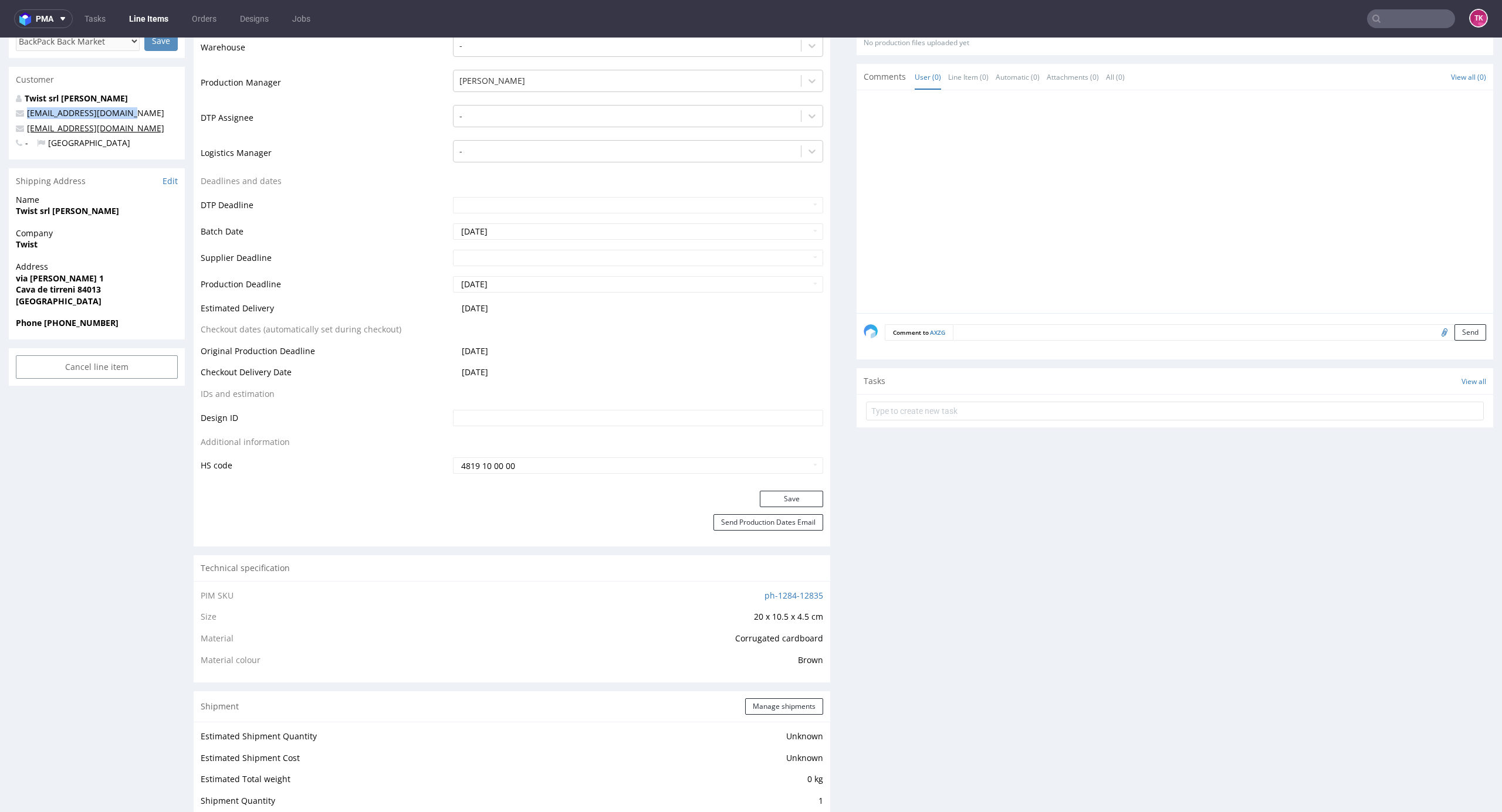
copy span "[EMAIL_ADDRESS][DOMAIN_NAME]"
drag, startPoint x: 68, startPoint y: 320, endPoint x: 45, endPoint y: 333, distance: 26.4
click at [45, 333] on div "Phone [PHONE_NUMBER]" at bounding box center [97, 328] width 176 height 23
copy strong "+39 3389332616"
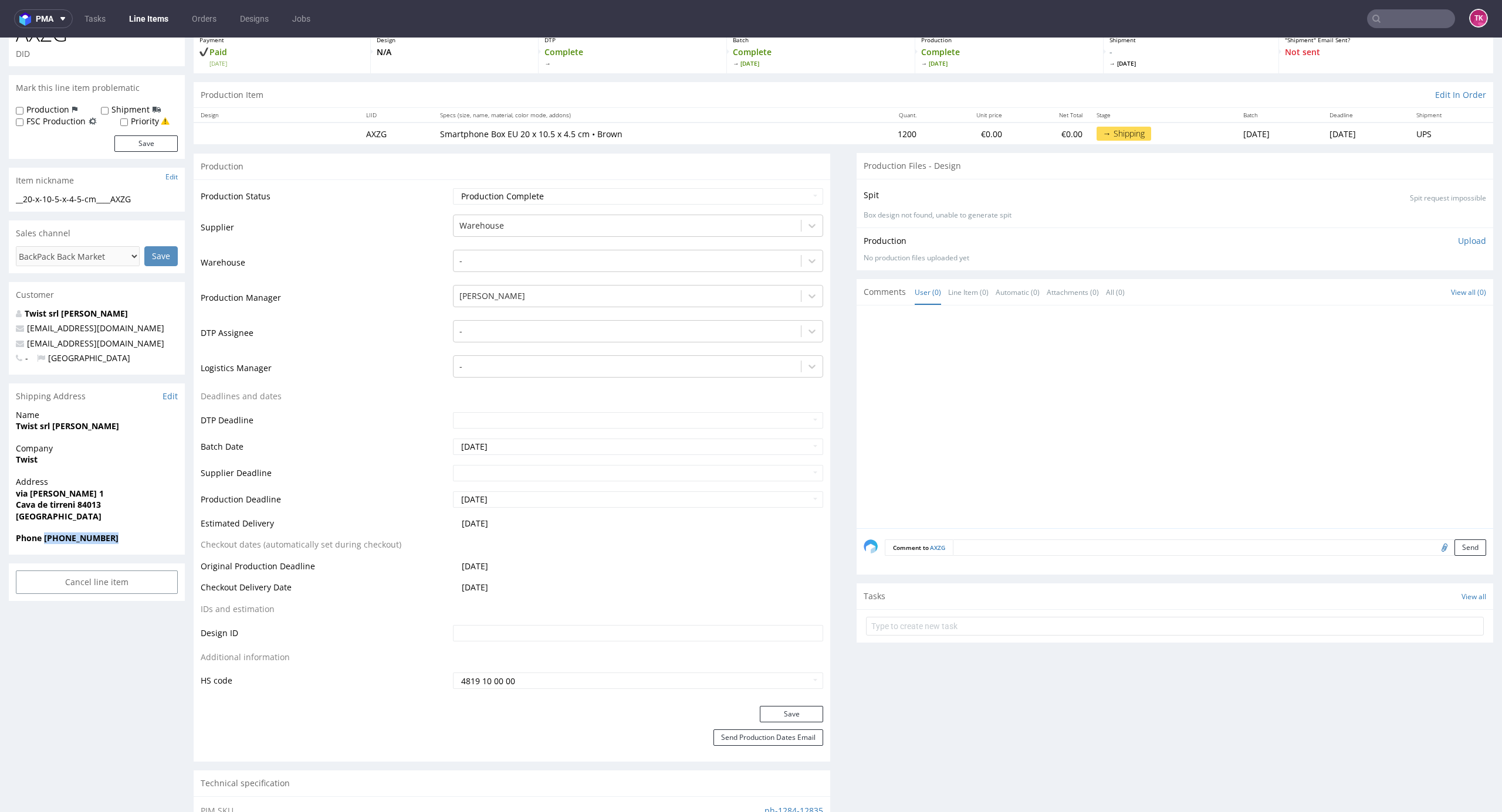
scroll to position [0, 0]
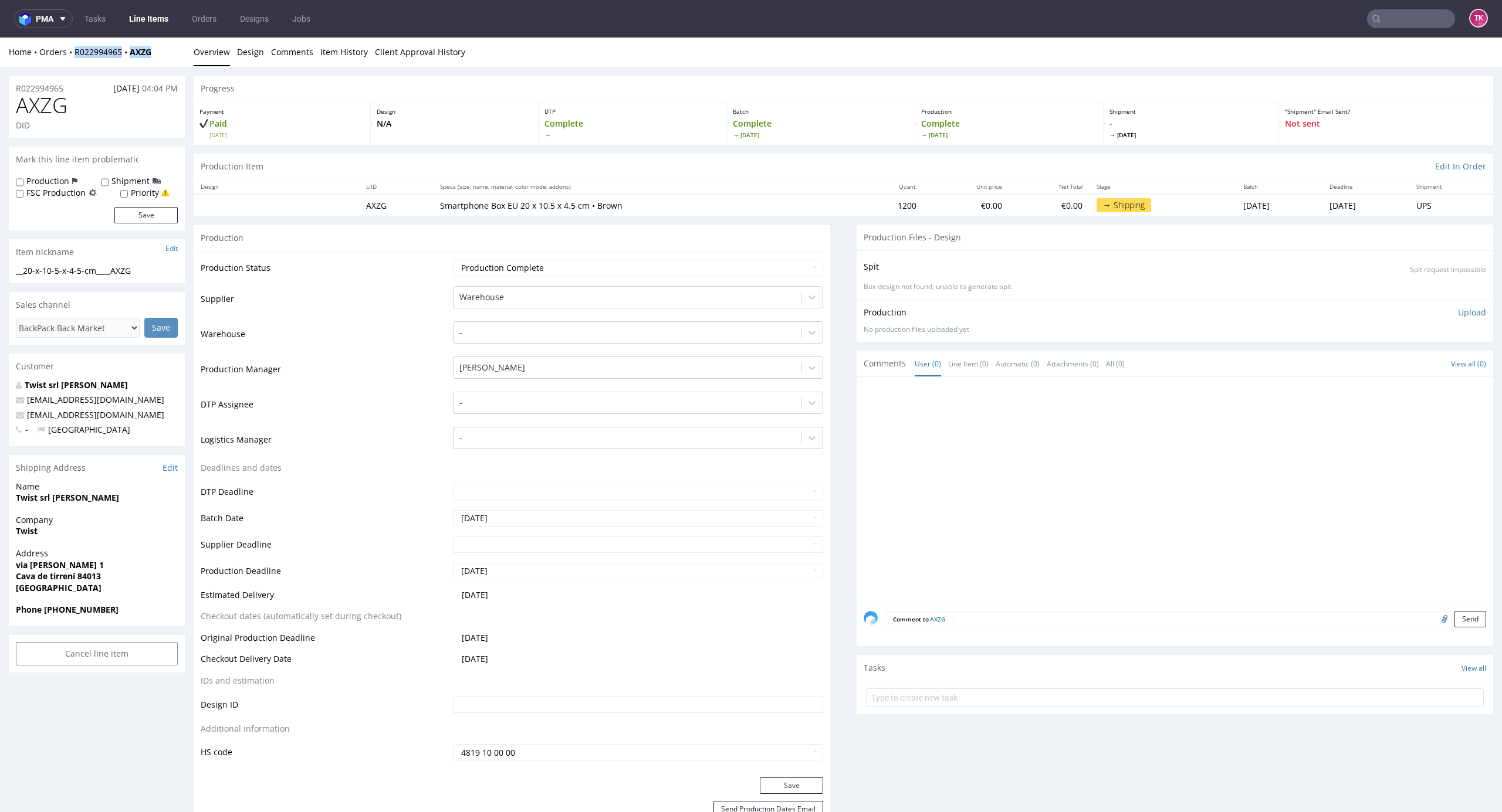
drag, startPoint x: 113, startPoint y: 62, endPoint x: 71, endPoint y: 65, distance: 42.1
click at [71, 65] on div "Home Orders R022994965 AXZG Overview Design Comments Item History Client Approv…" at bounding box center [751, 52] width 1502 height 29
copy div "R022994965 AXZG"
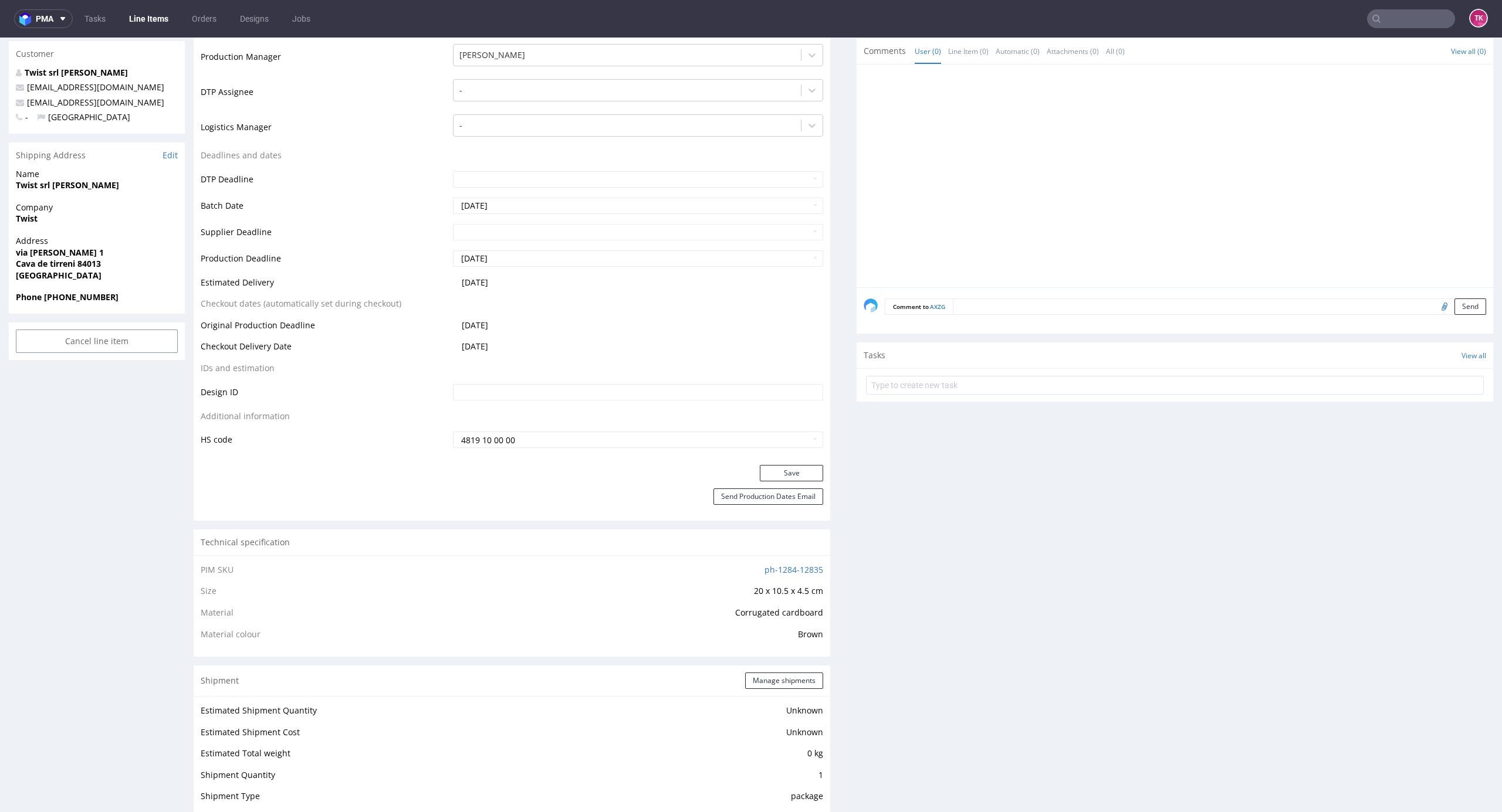
scroll to position [390, 0]
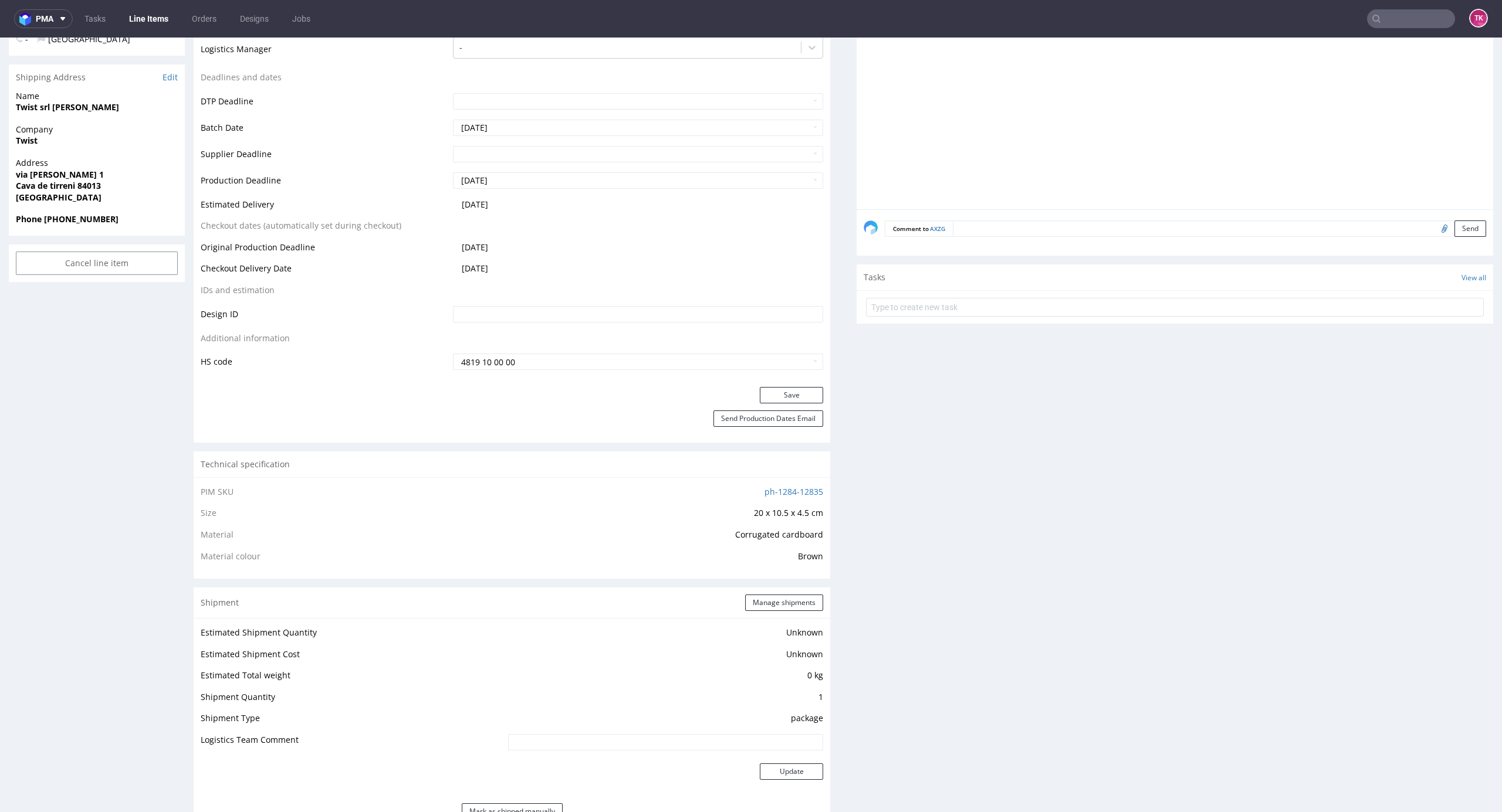
click at [772, 612] on div "Shipment Manage shipments" at bounding box center [512, 603] width 637 height 30
click at [772, 608] on button "Manage shipments" at bounding box center [784, 603] width 78 height 17
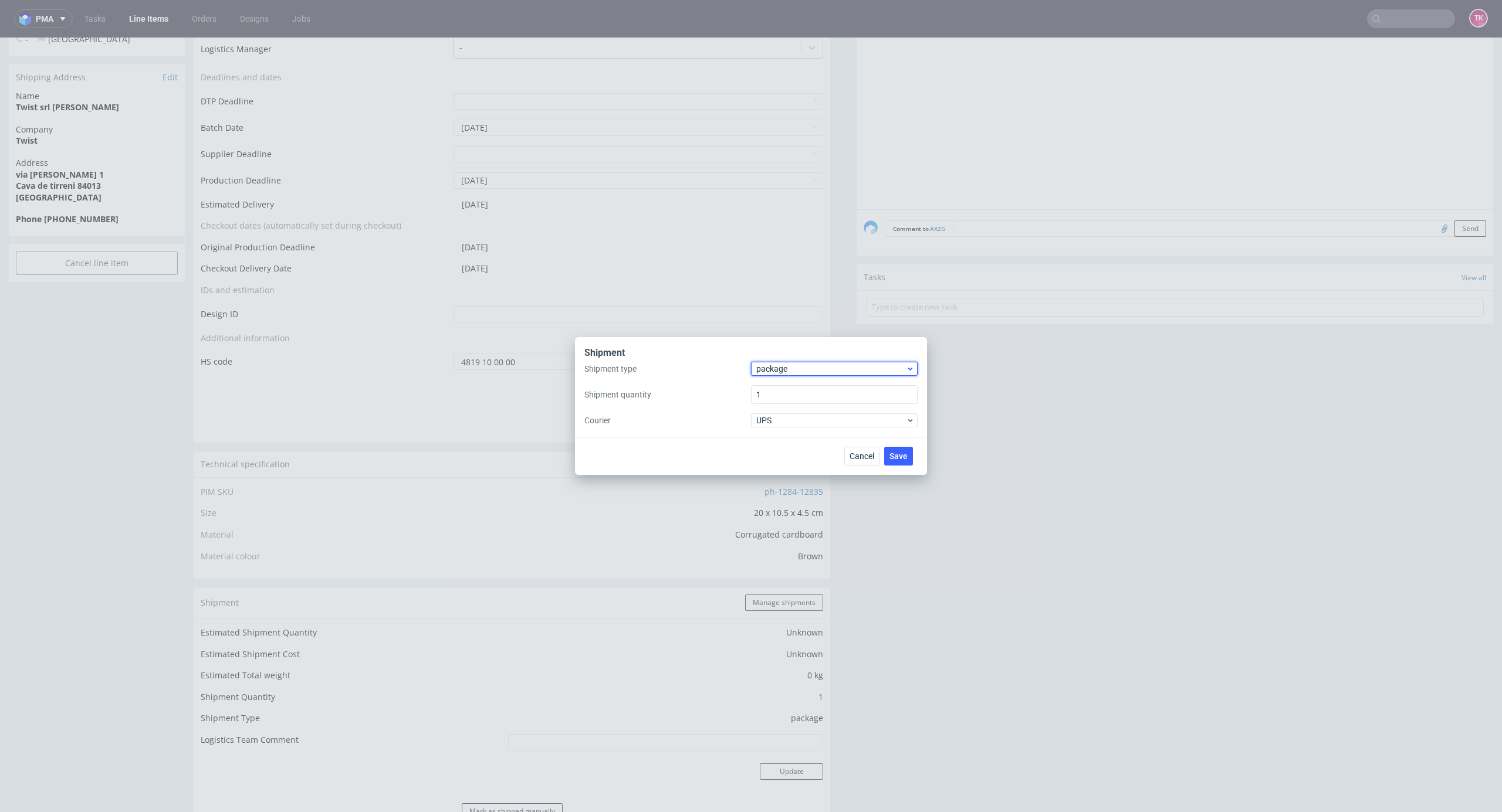
click at [799, 369] on span "package" at bounding box center [831, 369] width 150 height 12
click at [799, 396] on div "pallet" at bounding box center [834, 393] width 157 height 21
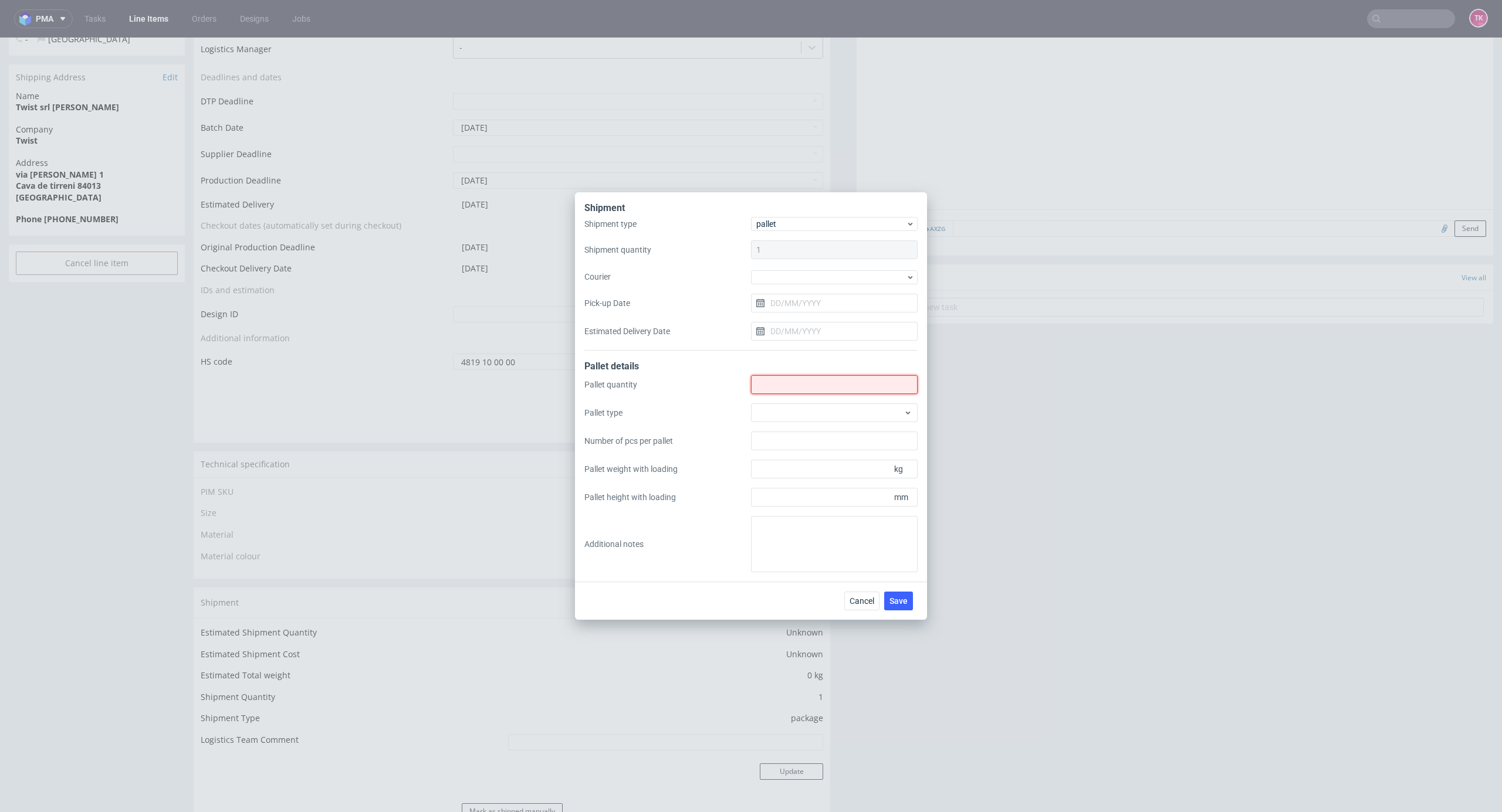
click at [790, 382] on input "Shipment type" at bounding box center [834, 385] width 166 height 18
type input "1"
drag, startPoint x: 796, startPoint y: 275, endPoint x: 801, endPoint y: 285, distance: 11.2
click at [796, 275] on div at bounding box center [834, 277] width 166 height 14
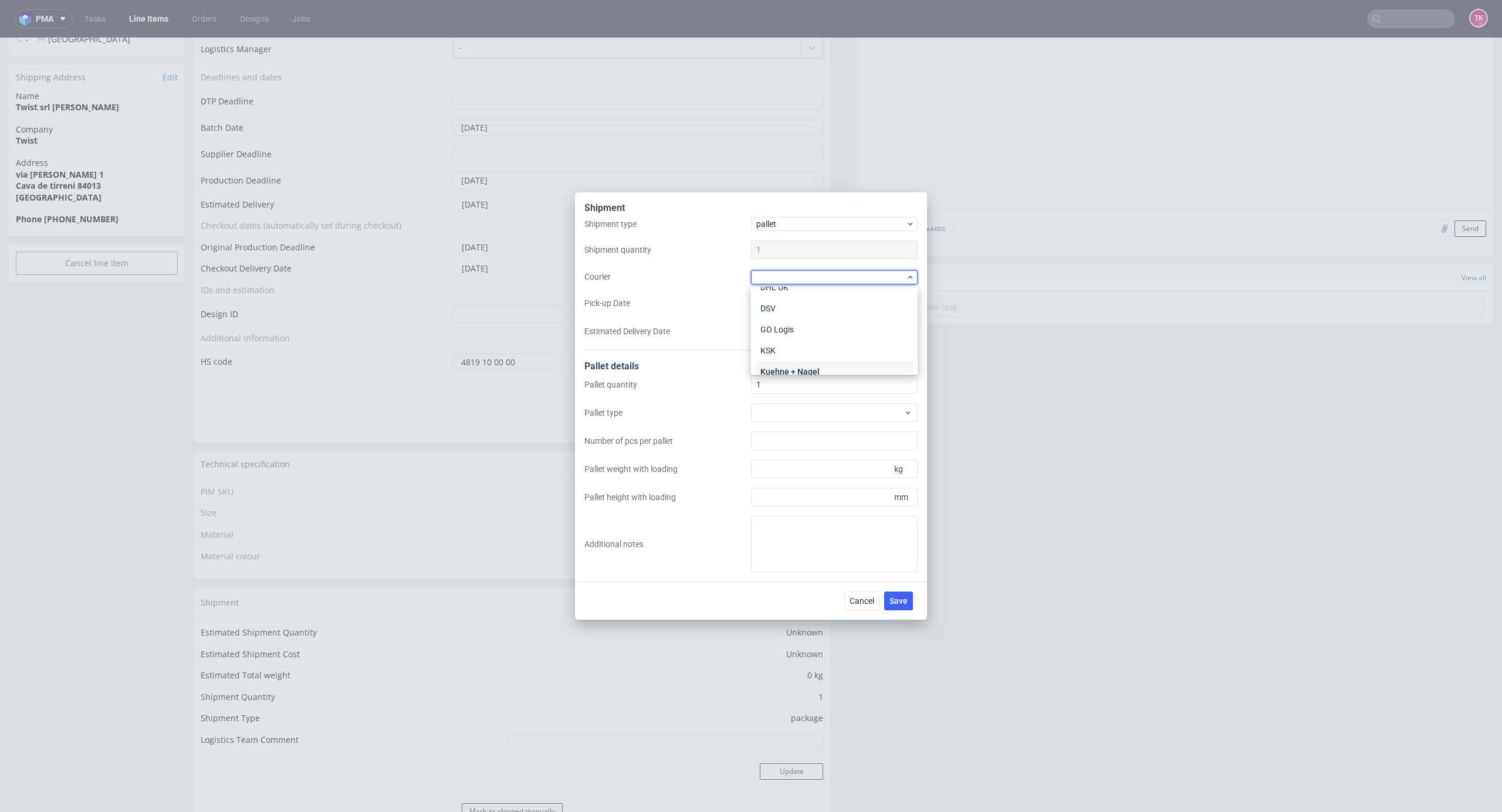
click at [827, 363] on div "Kuehne + Nagel" at bounding box center [834, 371] width 157 height 21
click at [899, 596] on span "Save" at bounding box center [899, 600] width 18 height 8
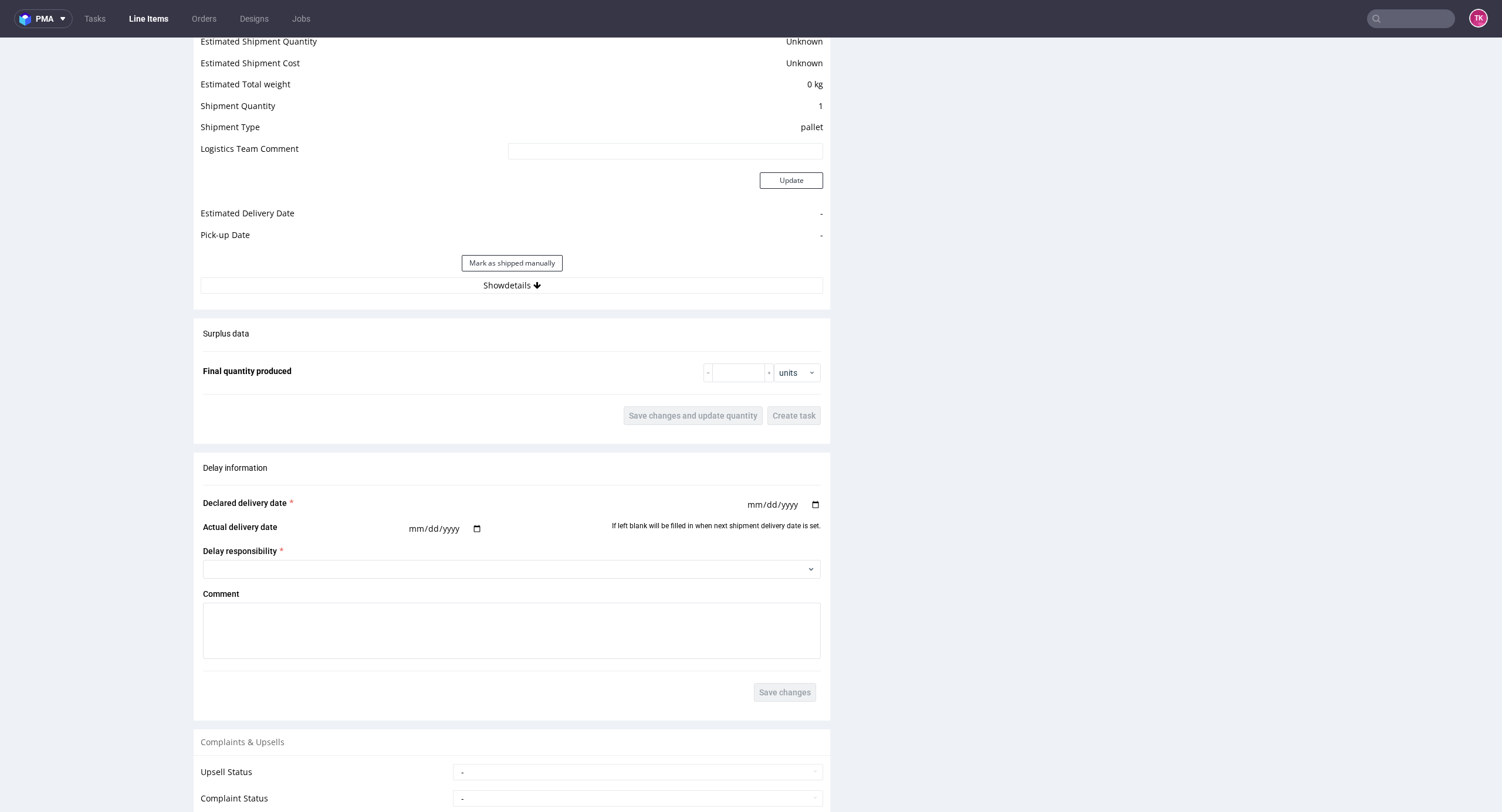
scroll to position [1011, 0]
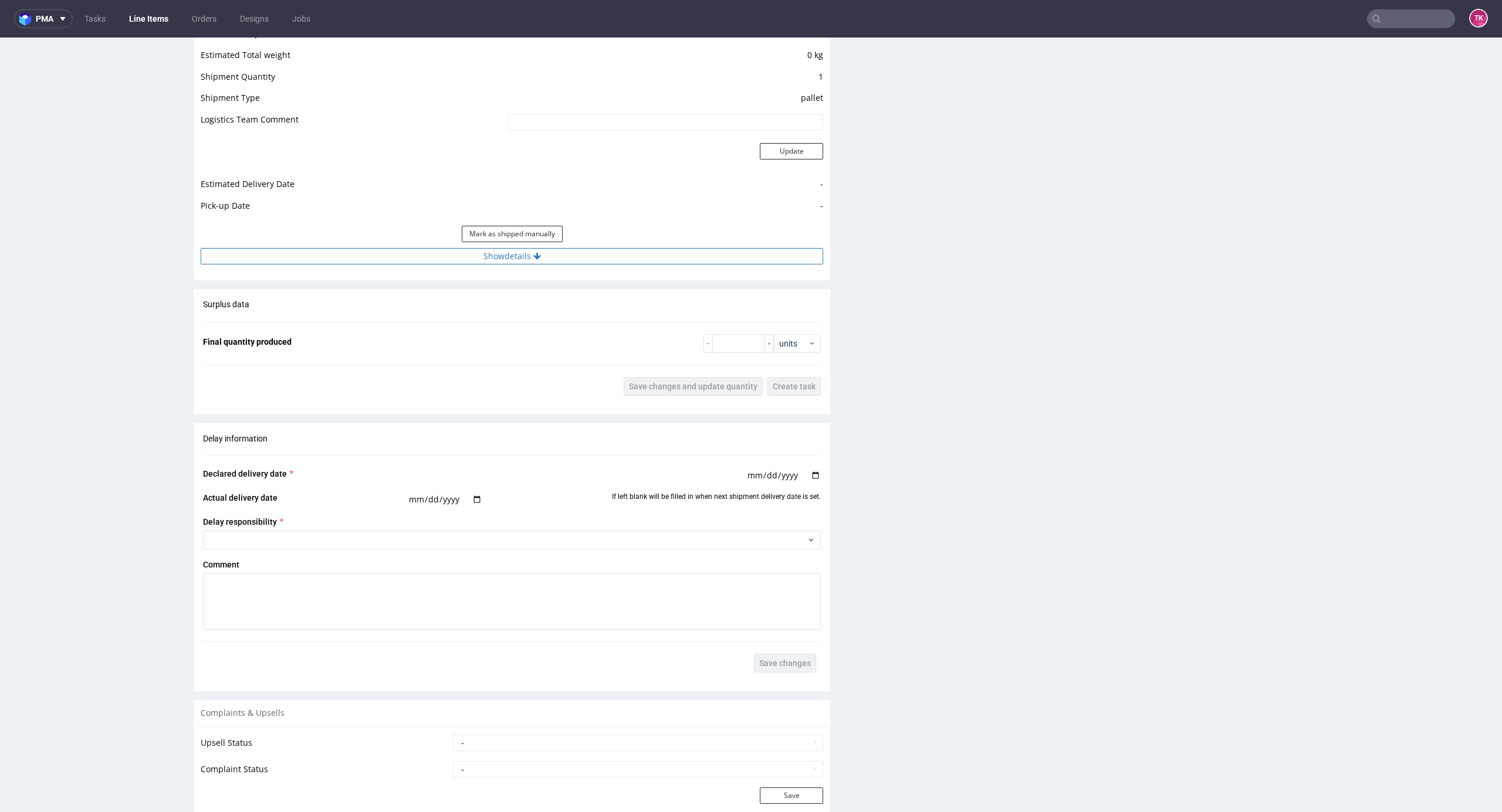
drag, startPoint x: 625, startPoint y: 249, endPoint x: 617, endPoint y: 265, distance: 17.9
click at [625, 249] on button "Show details" at bounding box center [512, 256] width 622 height 17
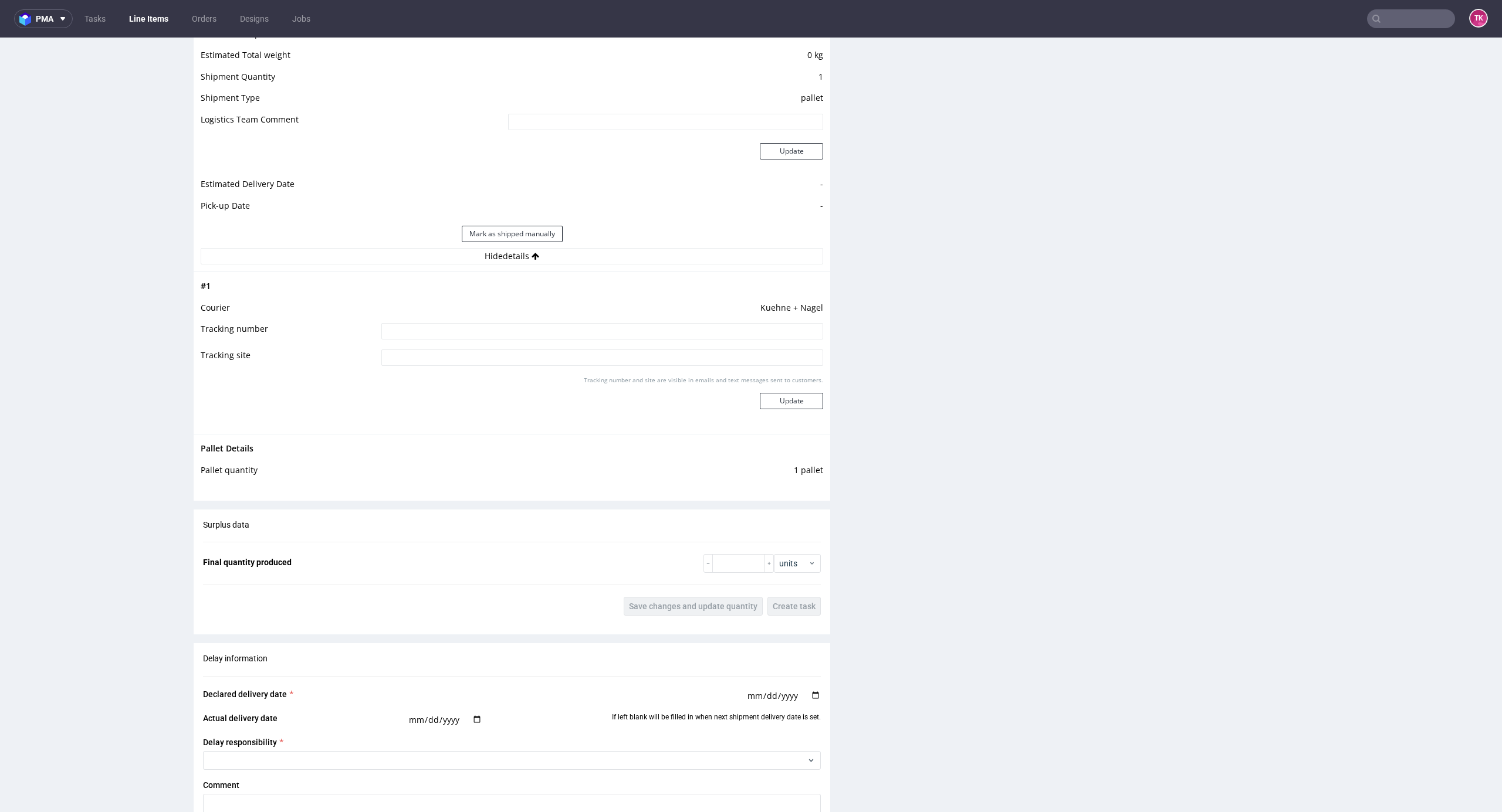
click at [586, 327] on input at bounding box center [602, 332] width 442 height 17
paste input "RWM006415789"
type input "RWM006415789"
drag, startPoint x: 795, startPoint y: 421, endPoint x: 795, endPoint y: 409, distance: 12.0
click at [795, 416] on td "Tracking number and site are visible in emails and text messages sent to custom…" at bounding box center [600, 401] width 444 height 52
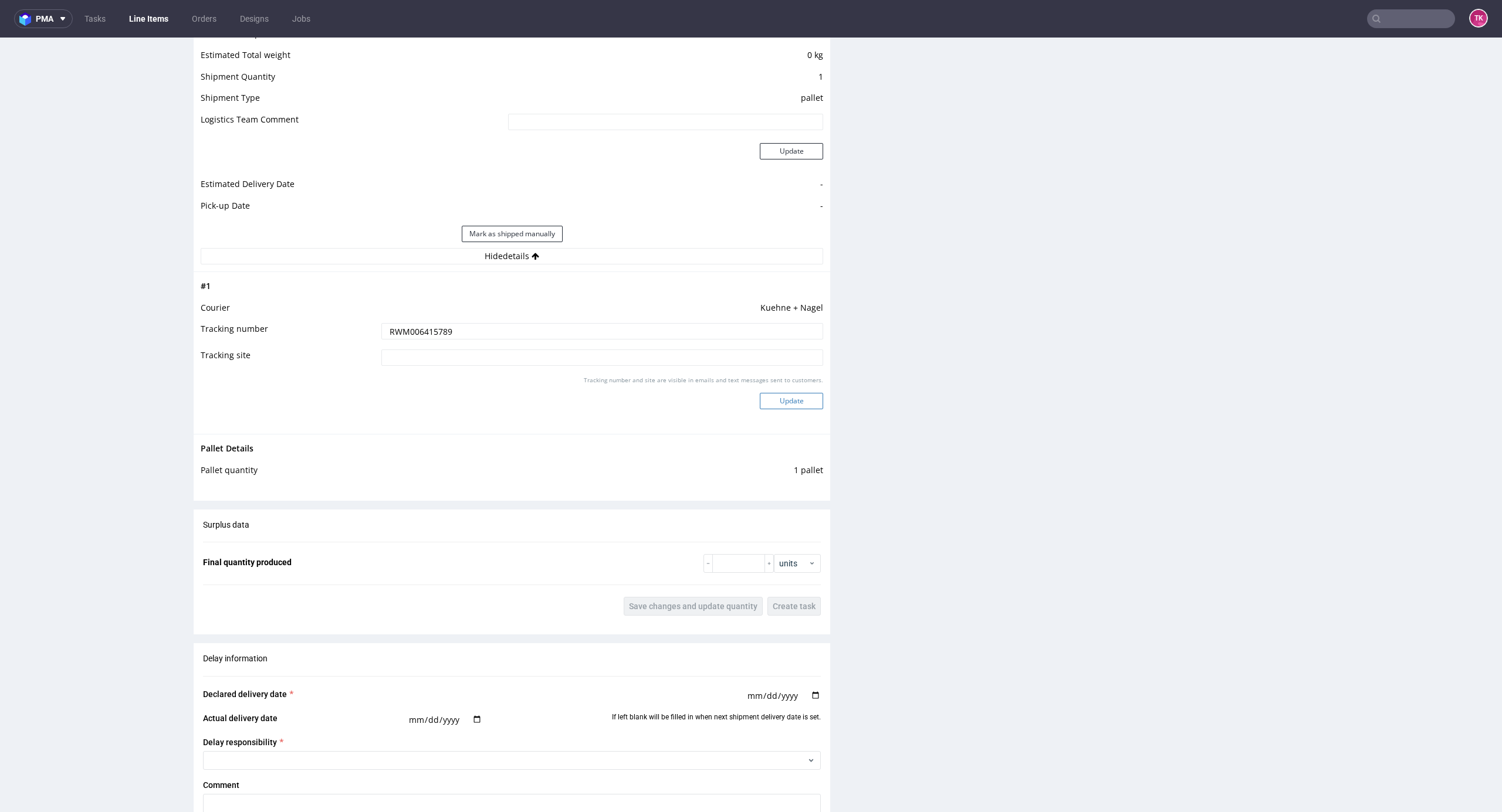
click at [795, 408] on button "Update" at bounding box center [790, 401] width 63 height 17
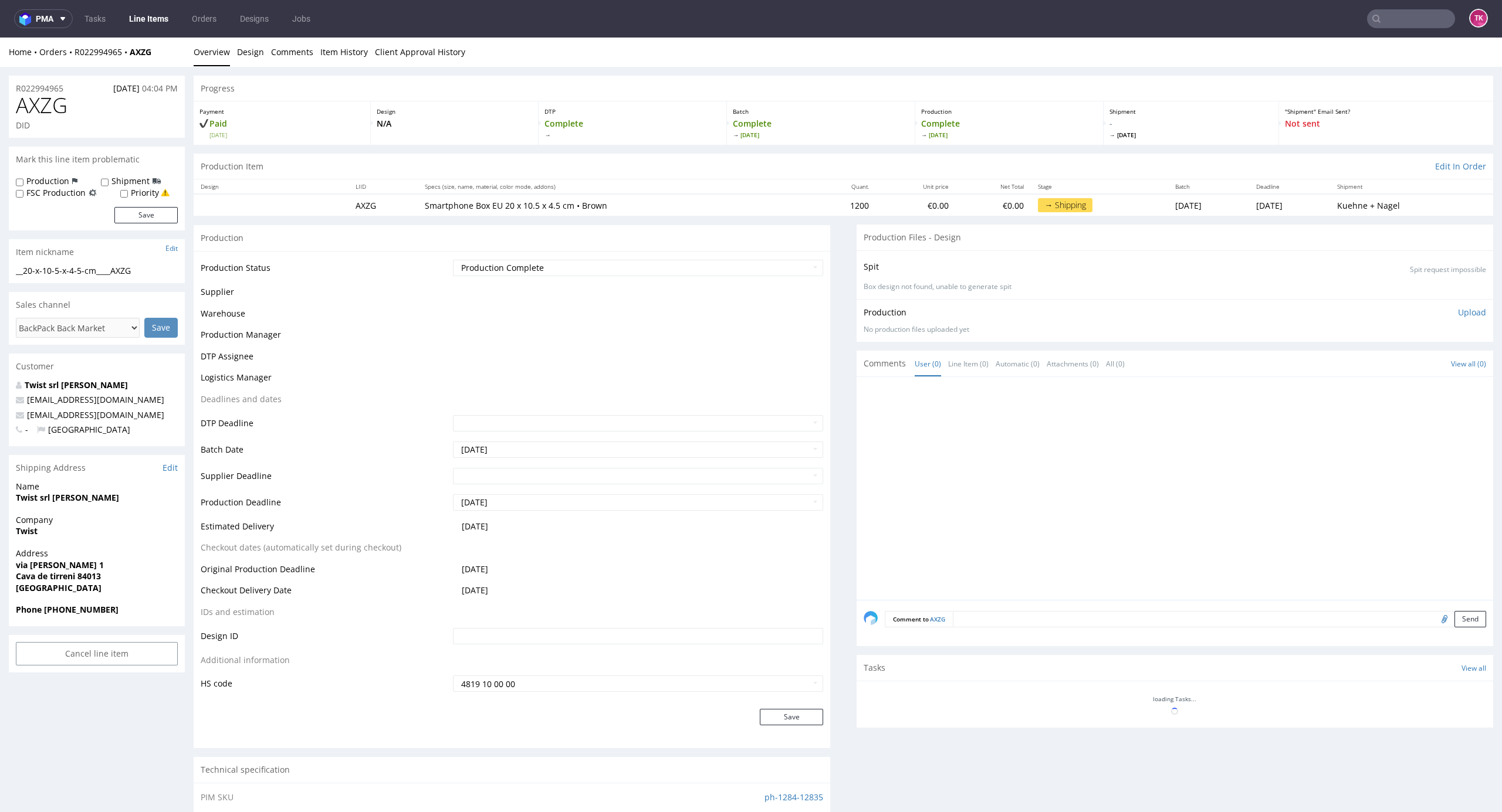
scroll to position [466, 0]
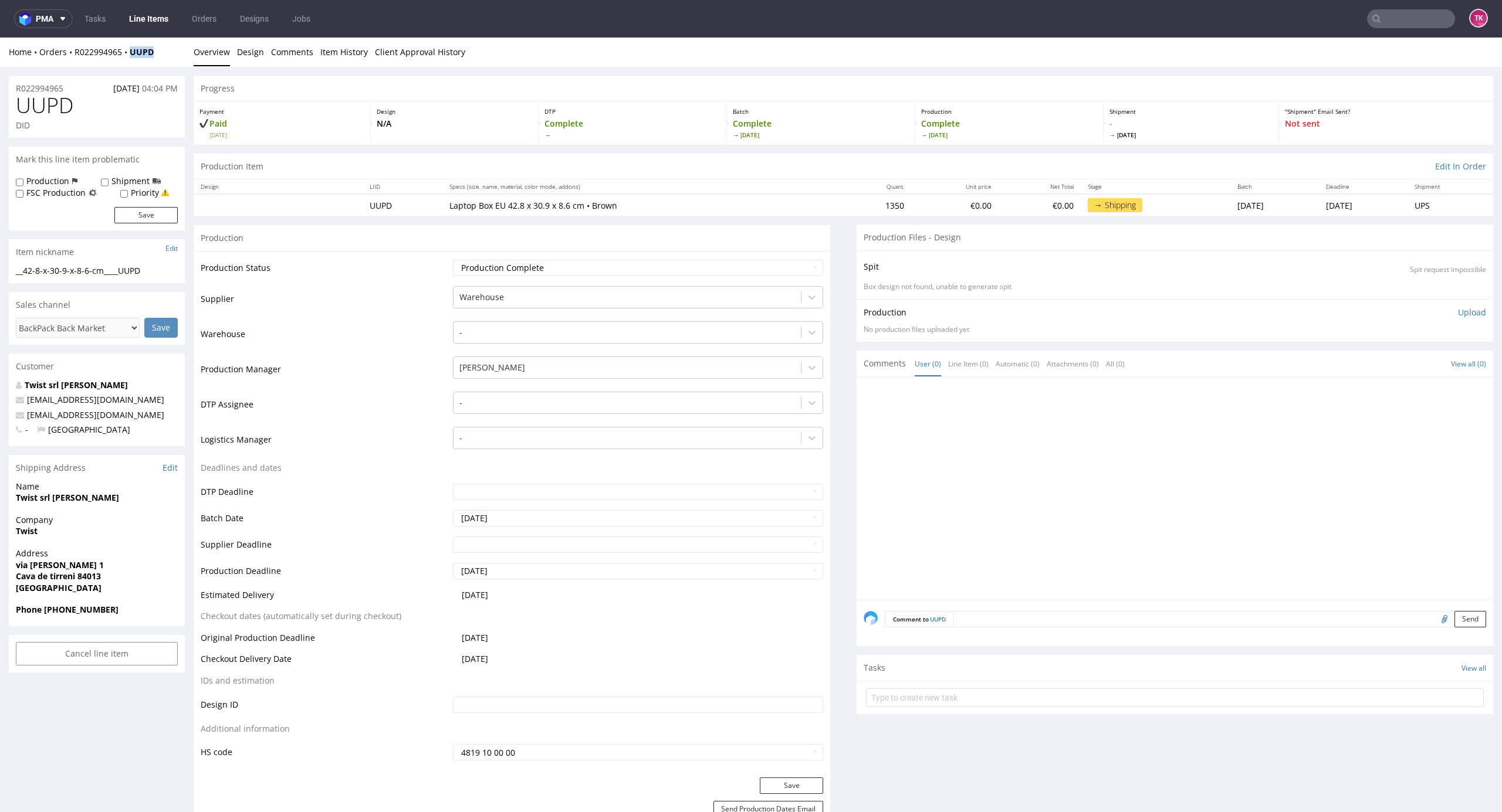
drag, startPoint x: 162, startPoint y: 60, endPoint x: 131, endPoint y: 66, distance: 31.6
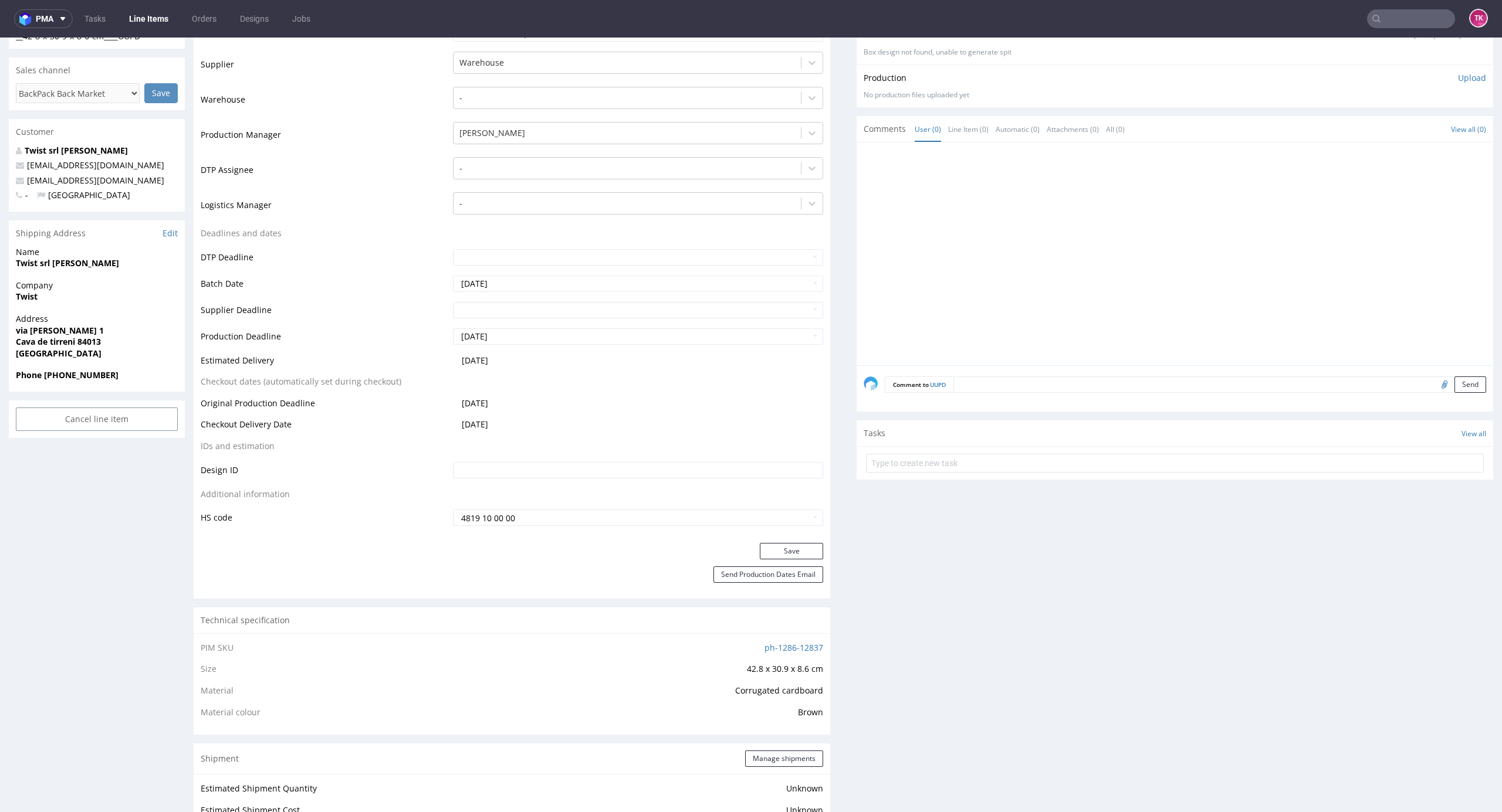
scroll to position [469, 0]
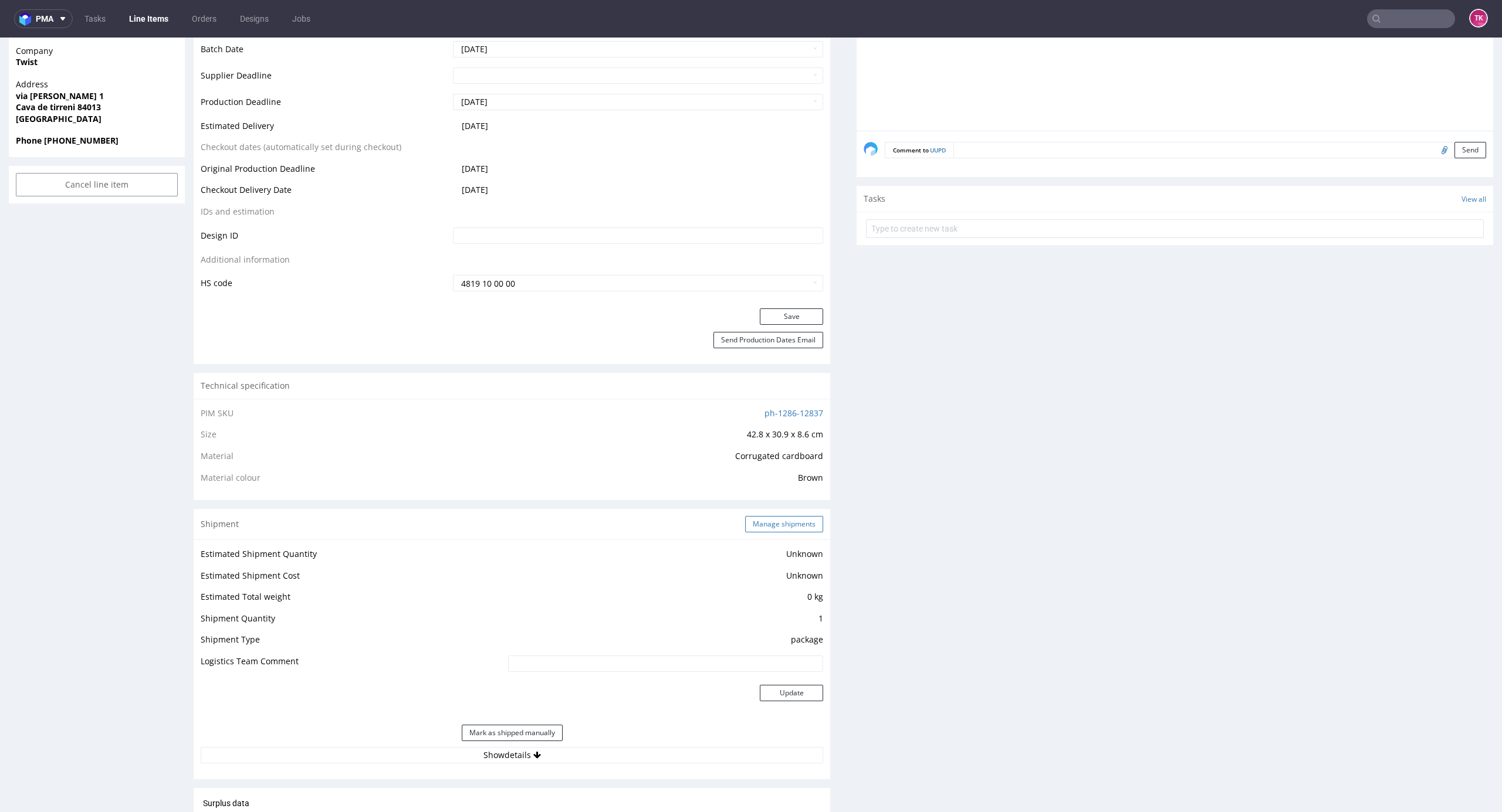
click at [771, 524] on button "Manage shipments" at bounding box center [784, 525] width 78 height 17
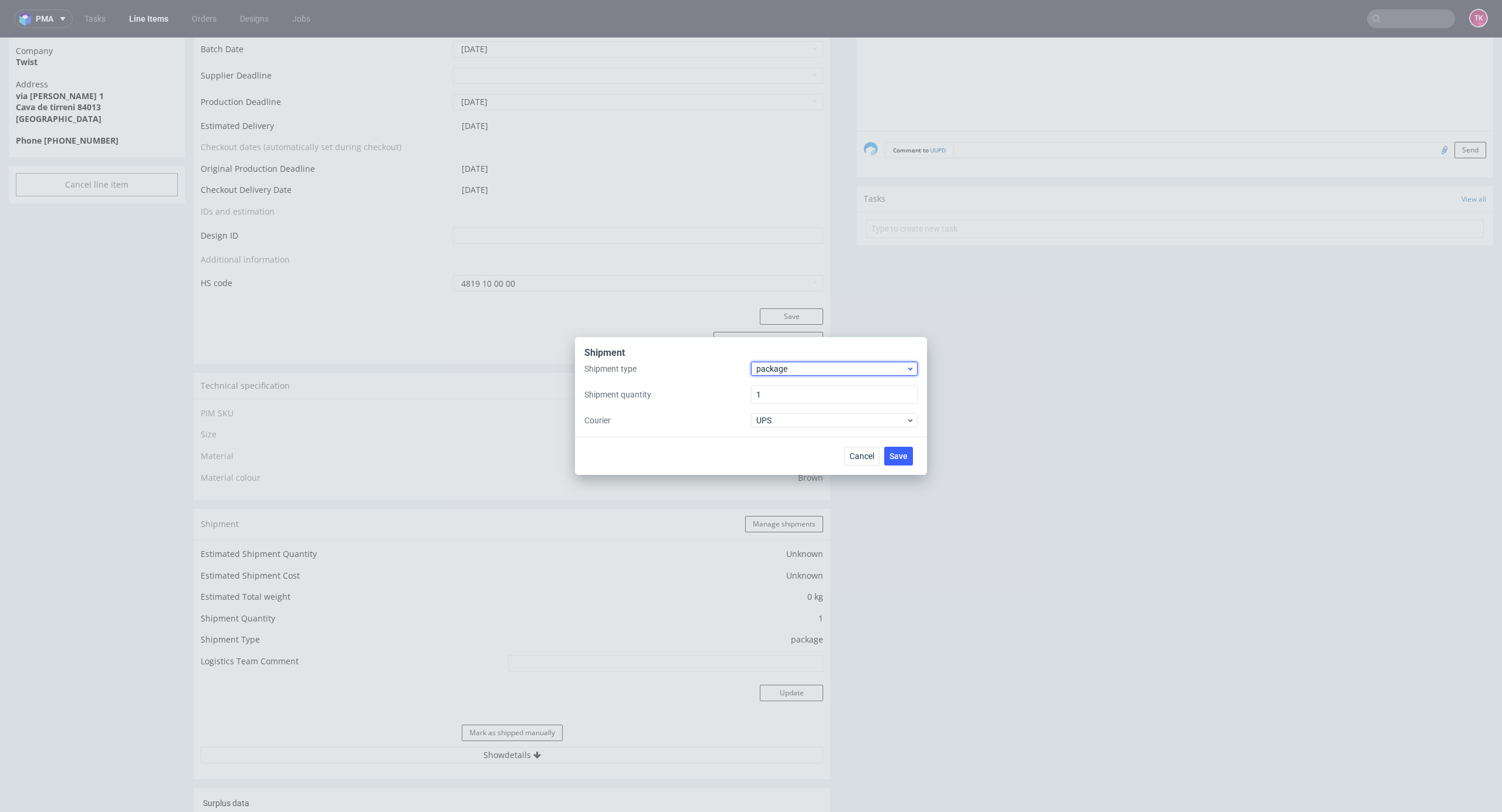
click at [810, 370] on span "package" at bounding box center [831, 369] width 150 height 12
click at [798, 390] on div "pallet" at bounding box center [834, 393] width 157 height 21
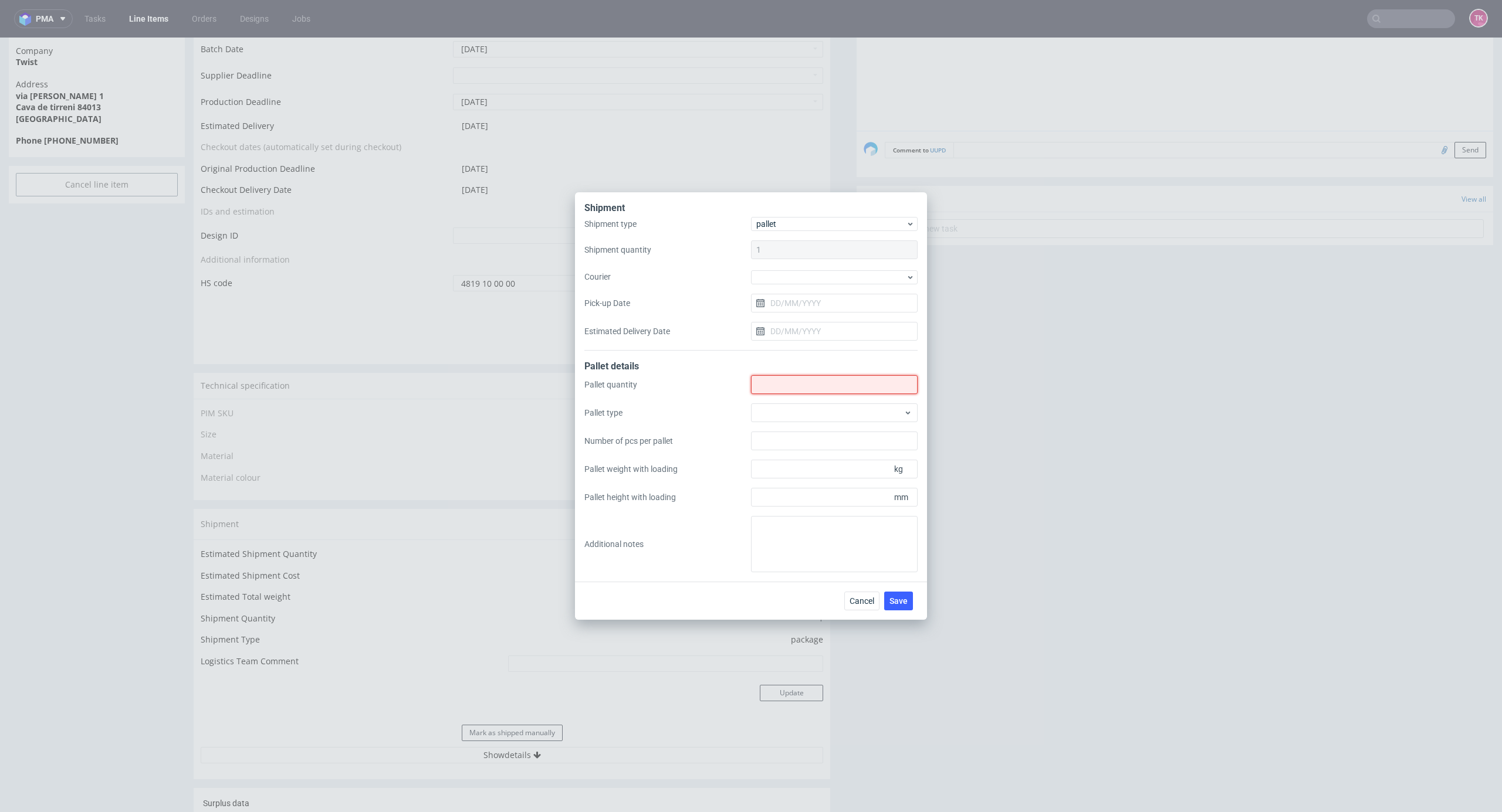
click at [795, 392] on input "Shipment type" at bounding box center [834, 385] width 166 height 18
type input "3"
click at [851, 282] on div at bounding box center [834, 277] width 166 height 14
click at [803, 343] on div "DSV" at bounding box center [834, 348] width 157 height 21
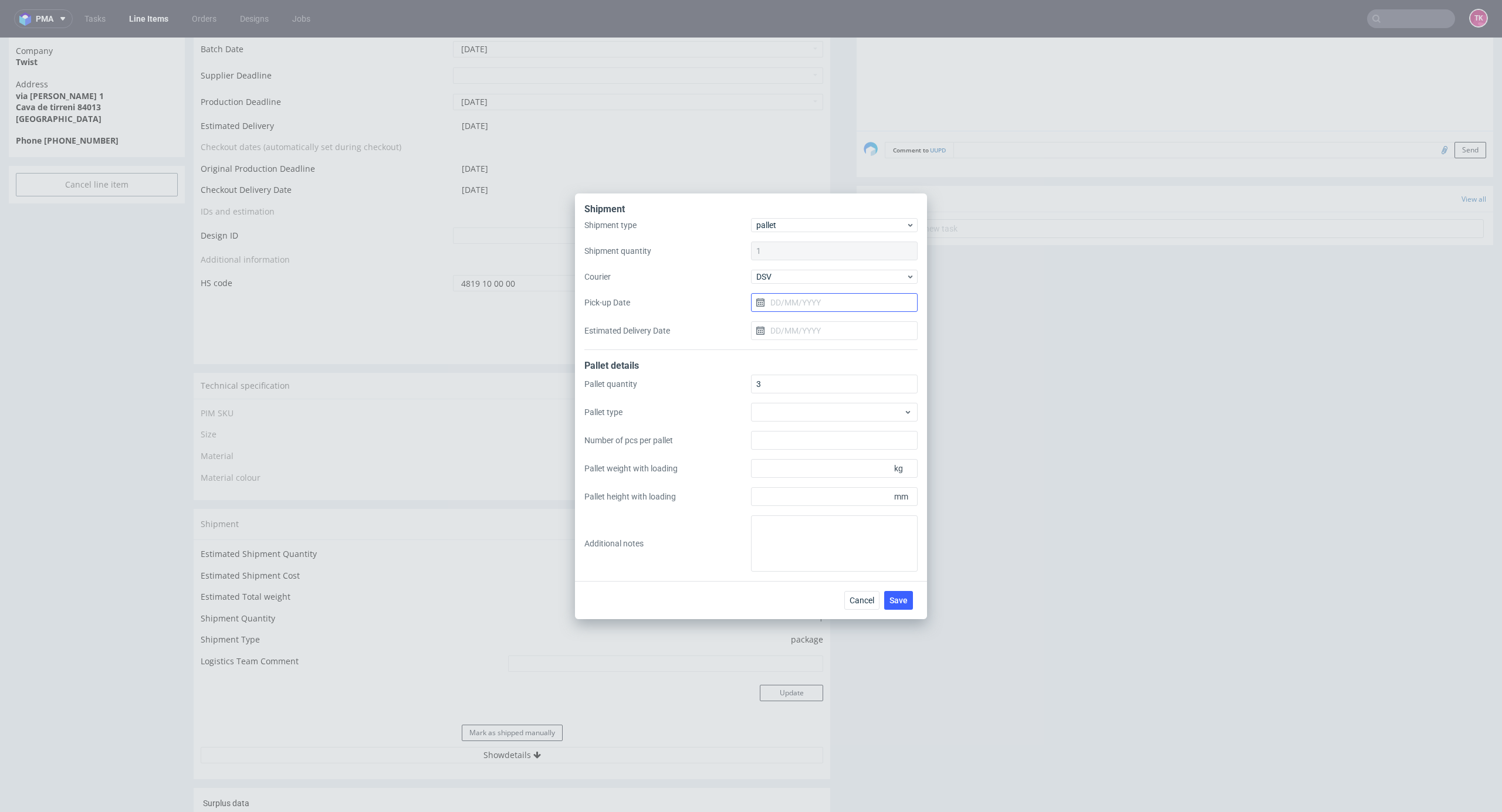
drag, startPoint x: 808, startPoint y: 298, endPoint x: 810, endPoint y: 306, distance: 8.2
click at [808, 301] on input "Pick-up Date" at bounding box center [834, 302] width 166 height 18
click at [869, 380] on button "5" at bounding box center [872, 380] width 18 height 18
type input "[DATE]"
click at [902, 601] on span "Save" at bounding box center [899, 600] width 18 height 8
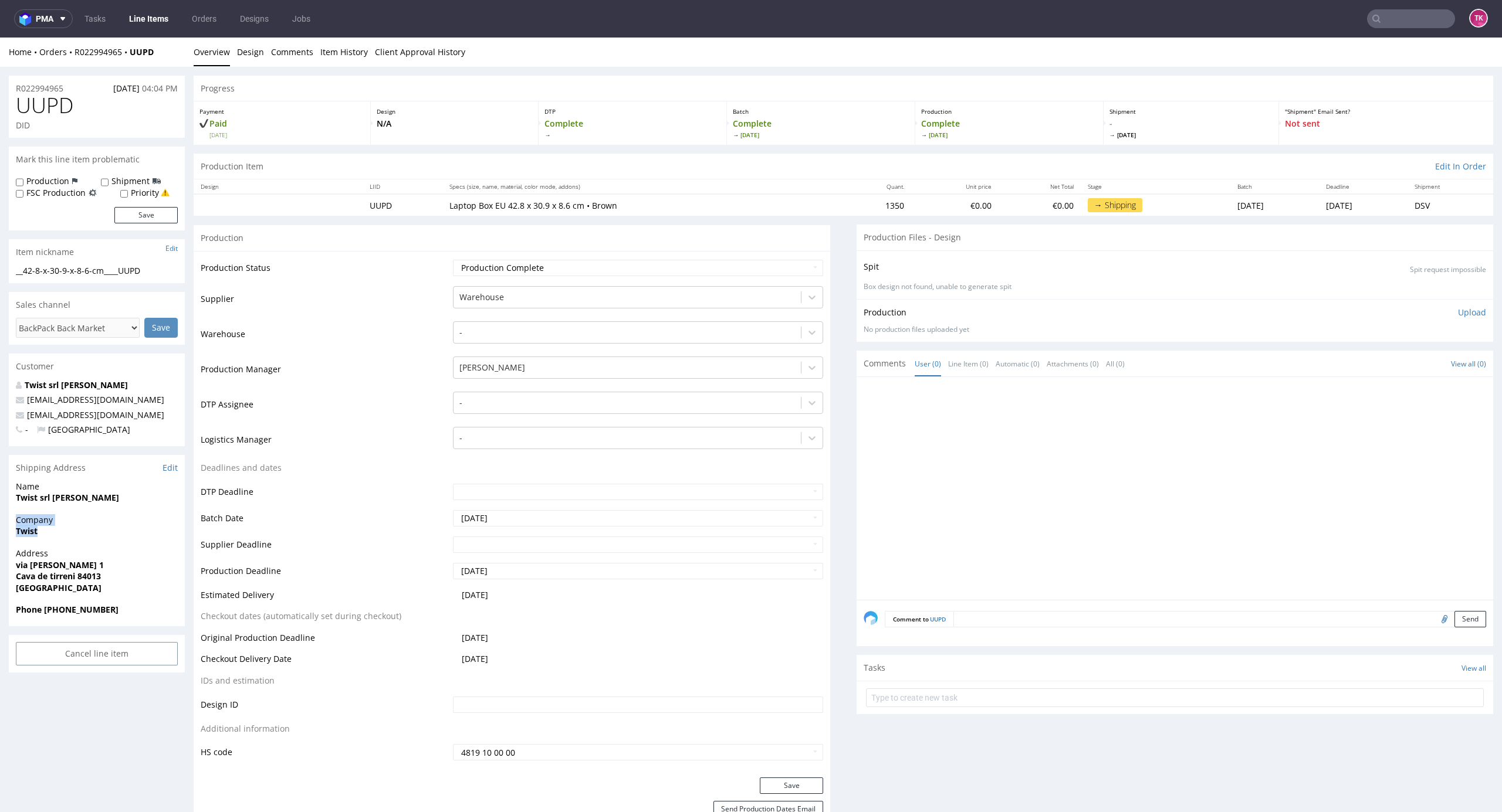
drag, startPoint x: 0, startPoint y: 521, endPoint x: 42, endPoint y: 538, distance: 45.3
click at [45, 540] on div "Company Twist" at bounding box center [97, 531] width 176 height 34
click at [17, 536] on strong "Twist" at bounding box center [27, 531] width 22 height 11
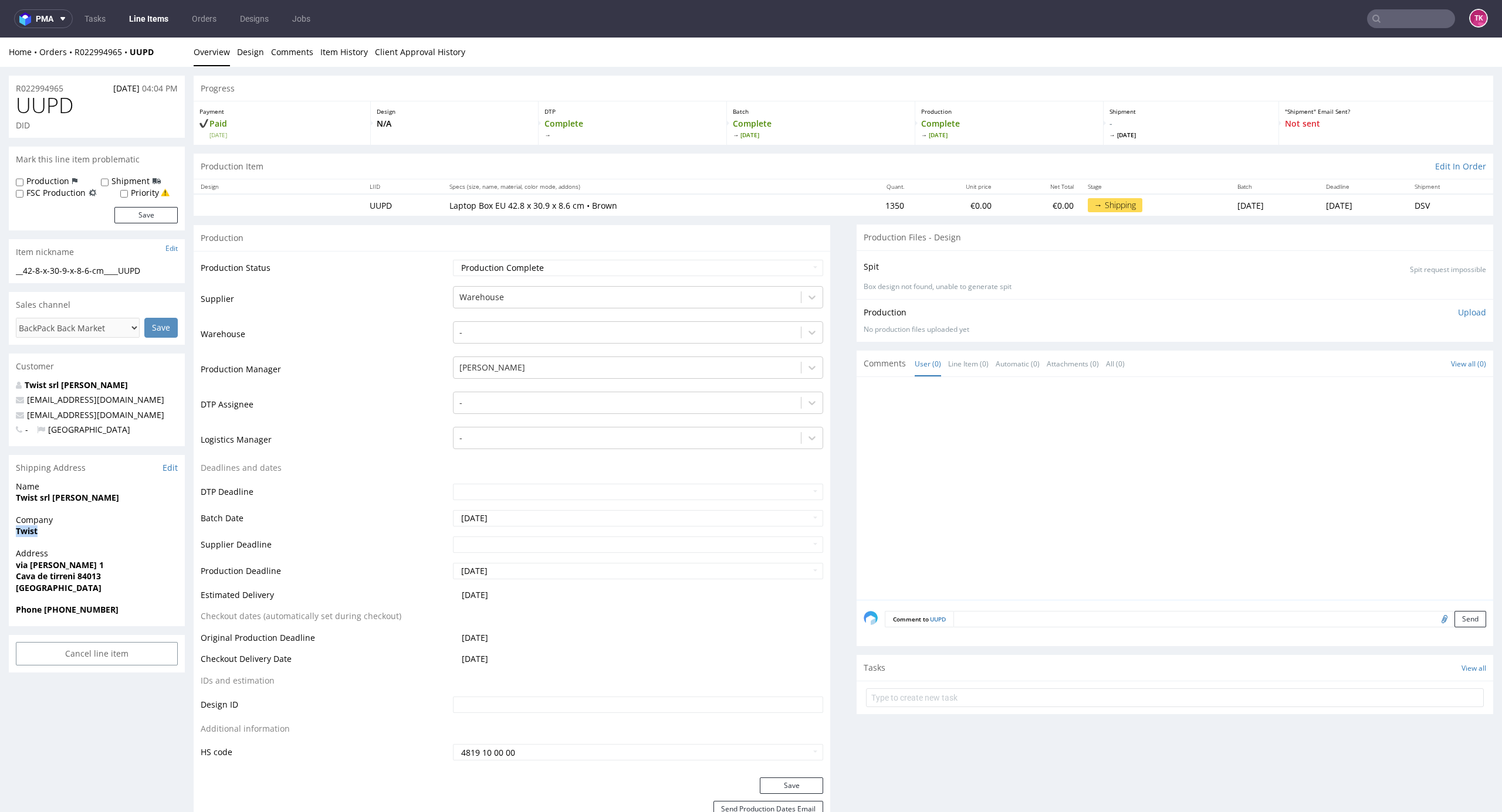
drag, startPoint x: 128, startPoint y: 508, endPoint x: 64, endPoint y: 483, distance: 68.7
copy strong "Twist srl [PERSON_NAME]"
drag, startPoint x: 74, startPoint y: 570, endPoint x: 125, endPoint y: 576, distance: 51.4
click at [125, 576] on div "Address via ugo foscolo 1 Cava de tirreni 84013 Italy" at bounding box center [97, 575] width 176 height 56
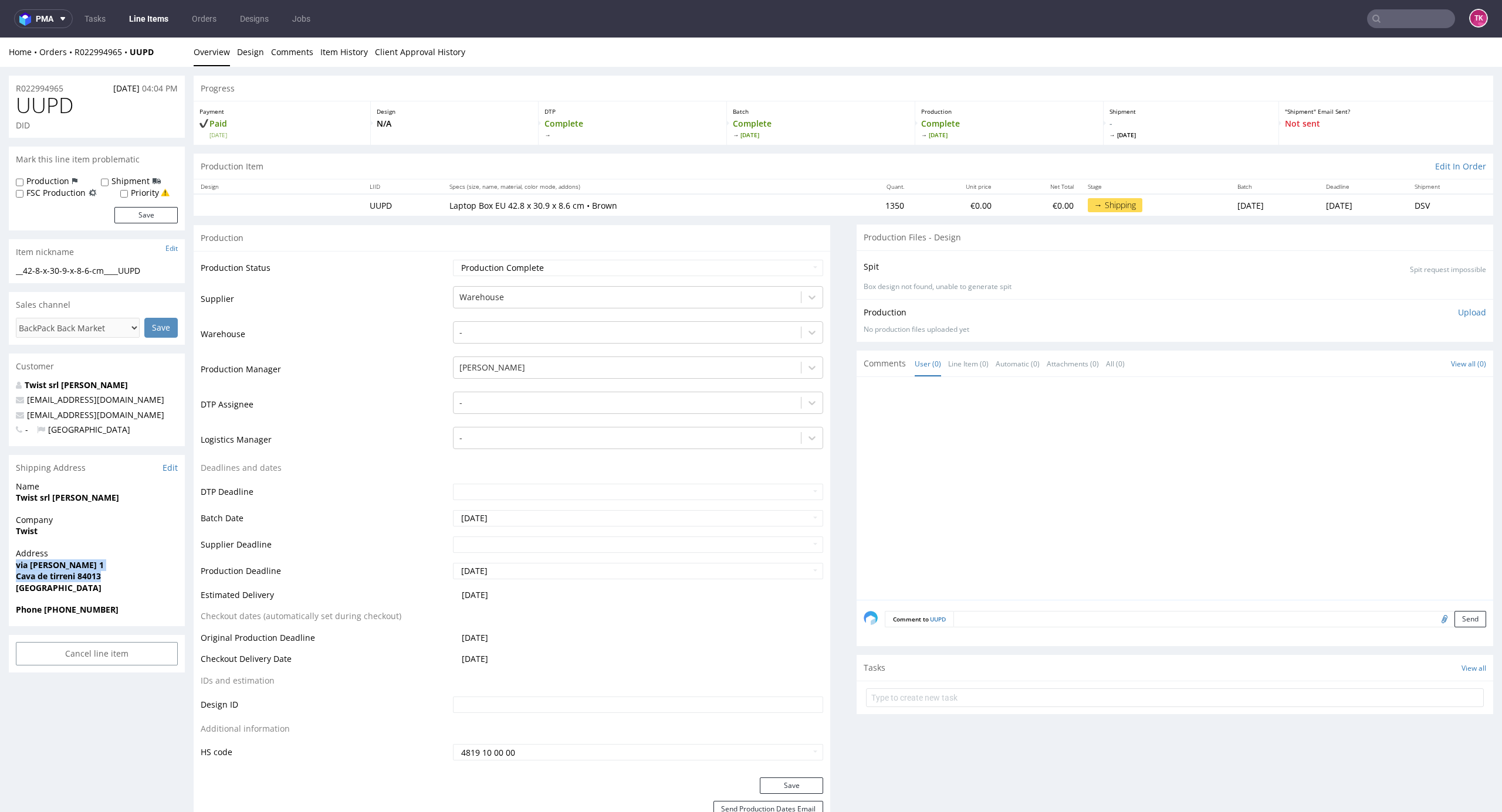
copy p "via ugo foscolo 1 Cava de tirreni 84013"
click at [92, 591] on span "[GEOGRAPHIC_DATA]" at bounding box center [97, 588] width 162 height 12
click at [92, 579] on strong "Cava de tirreni 84013" at bounding box center [58, 576] width 85 height 11
copy strong "84013"
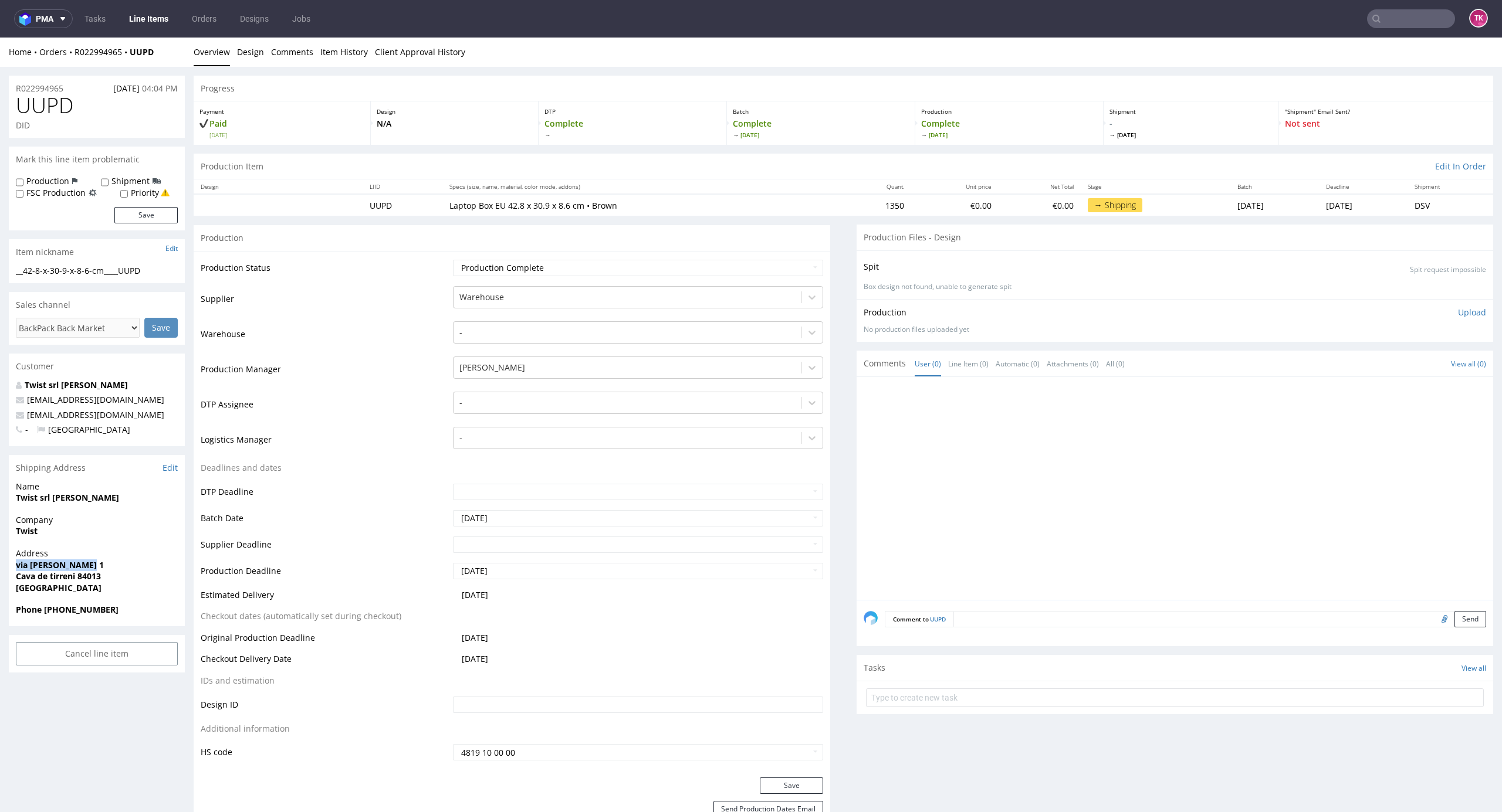
copy strong "via ugo foscolo 1"
drag, startPoint x: 86, startPoint y: 563, endPoint x: 0, endPoint y: 567, distance: 86.1
drag, startPoint x: 44, startPoint y: 609, endPoint x: 160, endPoint y: 615, distance: 116.2
click at [160, 615] on span "Phone +39 3389332616" at bounding box center [97, 610] width 162 height 12
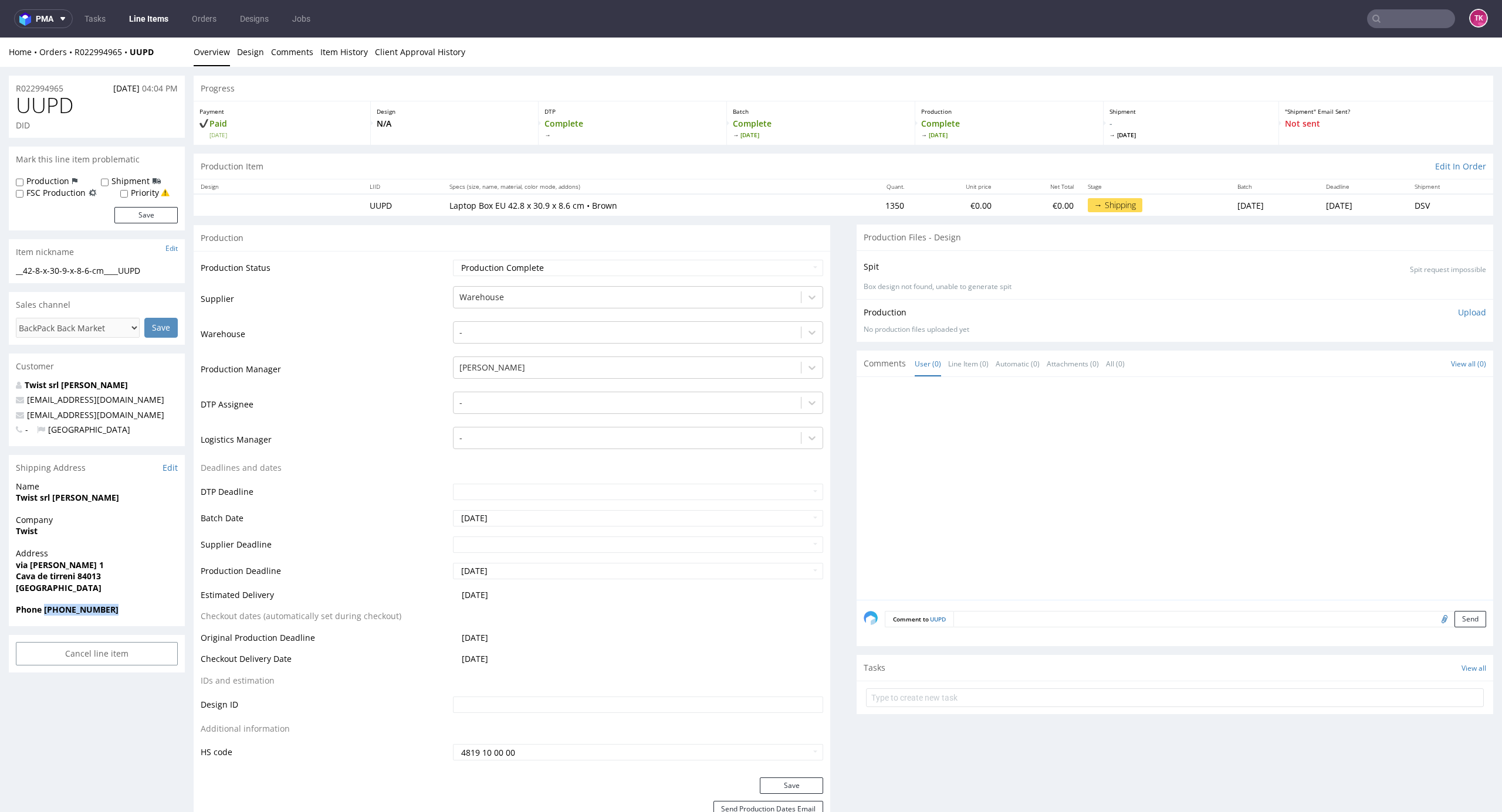
copy strong "+39 3389332616"
drag, startPoint x: 165, startPoint y: 52, endPoint x: 69, endPoint y: 64, distance: 96.7
click at [69, 64] on div "Home Orders R022994965 UUPD Overview Design Comments Item History Client Approv…" at bounding box center [751, 52] width 1502 height 29
copy div "R022994965 UUPD"
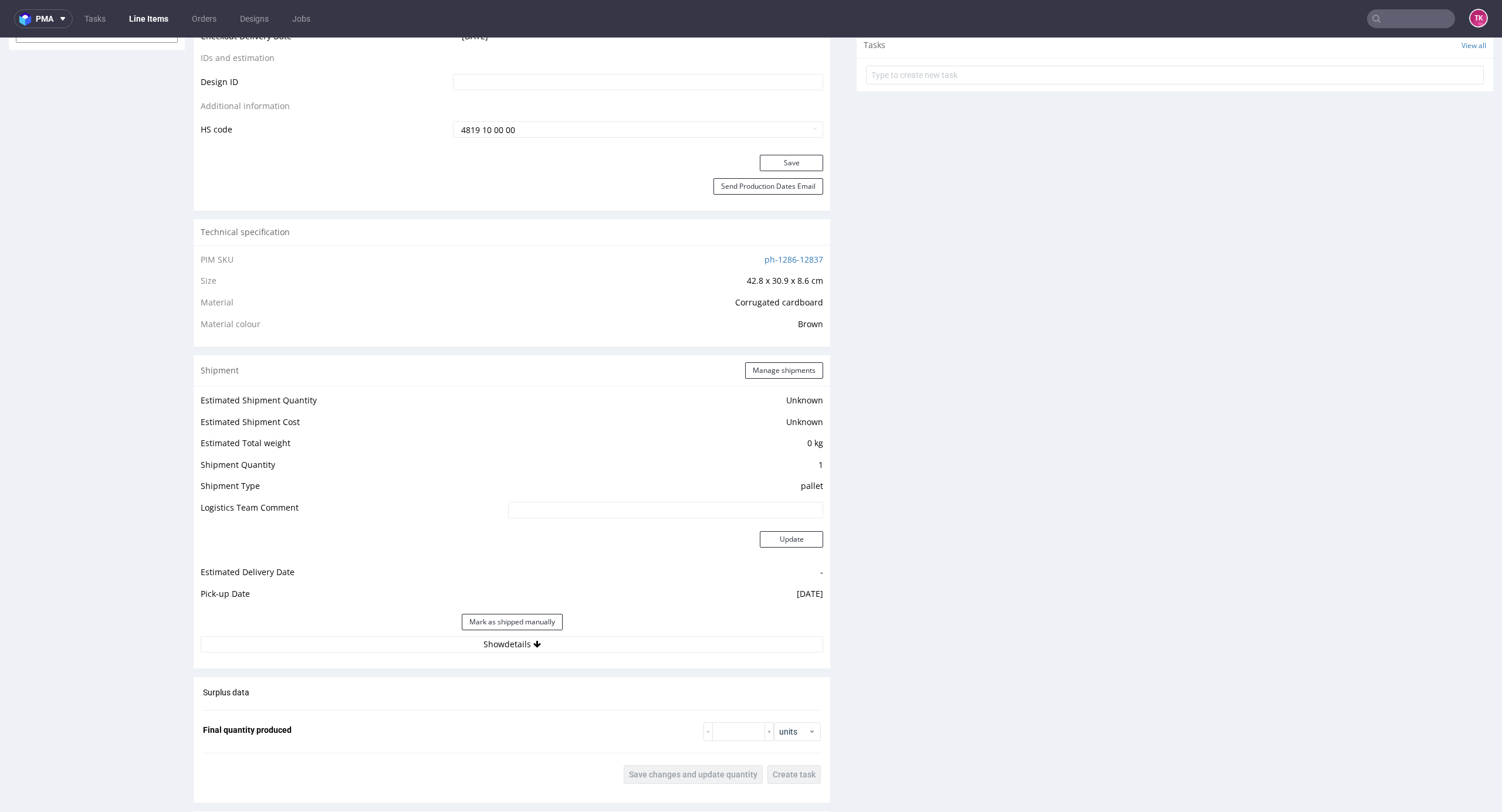
scroll to position [860, 0]
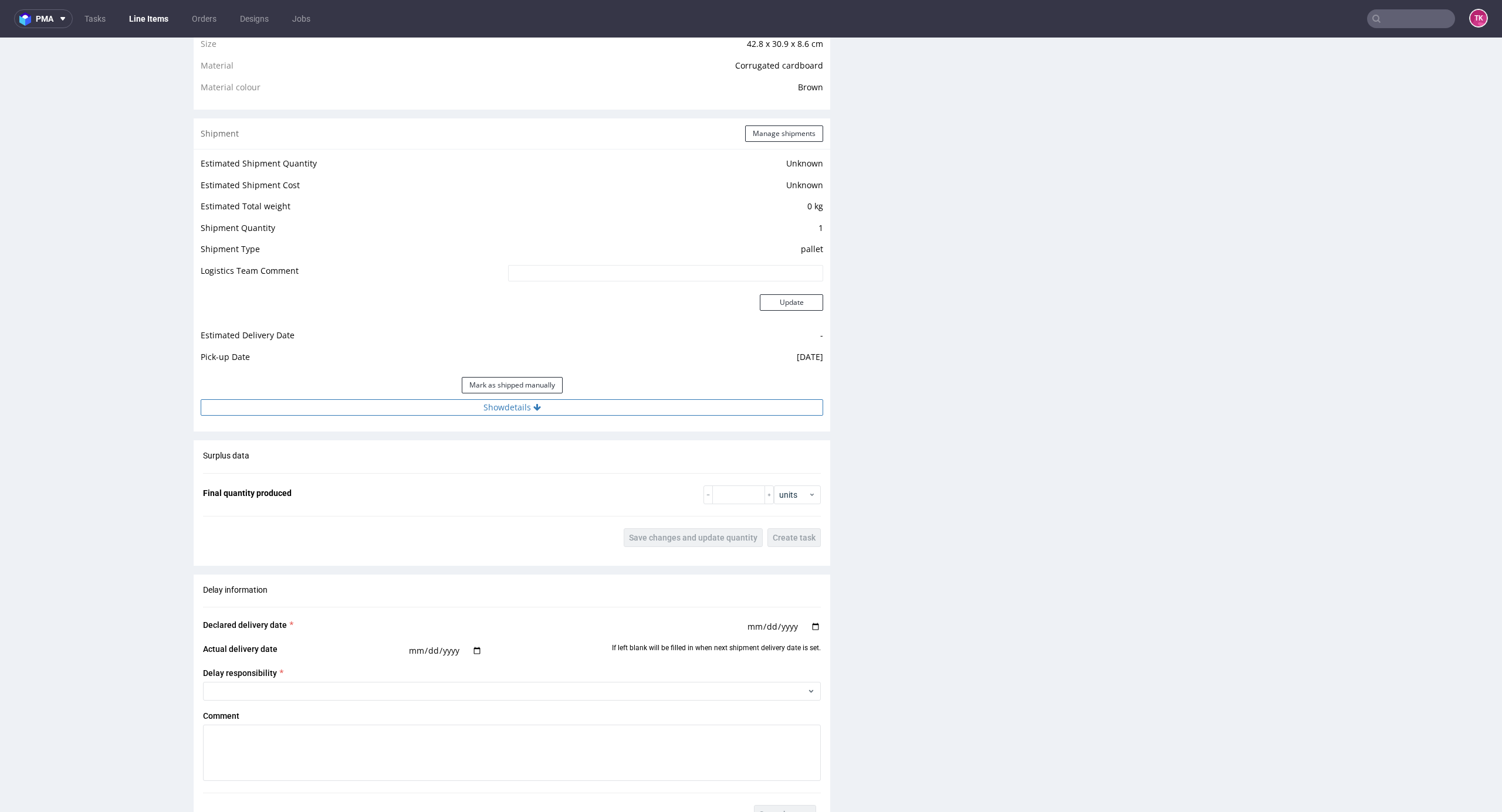
drag, startPoint x: 491, startPoint y: 406, endPoint x: 484, endPoint y: 414, distance: 10.6
click at [489, 406] on button "Show details" at bounding box center [512, 408] width 622 height 17
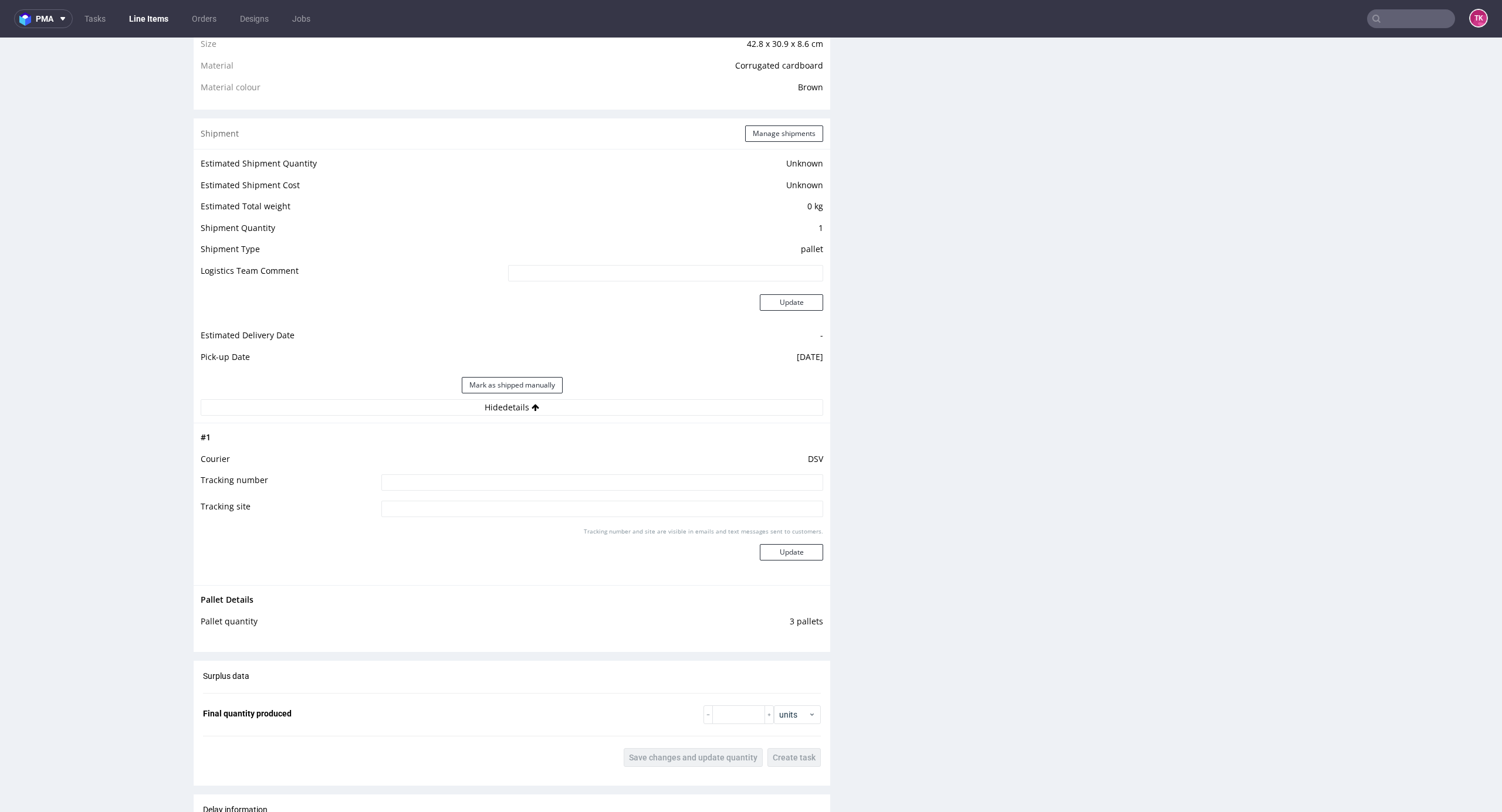
drag, startPoint x: 467, startPoint y: 481, endPoint x: 685, endPoint y: 538, distance: 225.3
click at [467, 482] on input at bounding box center [602, 483] width 442 height 17
paste input "40257145950405821310"
type input "40257145950405821310"
click at [761, 552] on button "Update" at bounding box center [790, 553] width 63 height 17
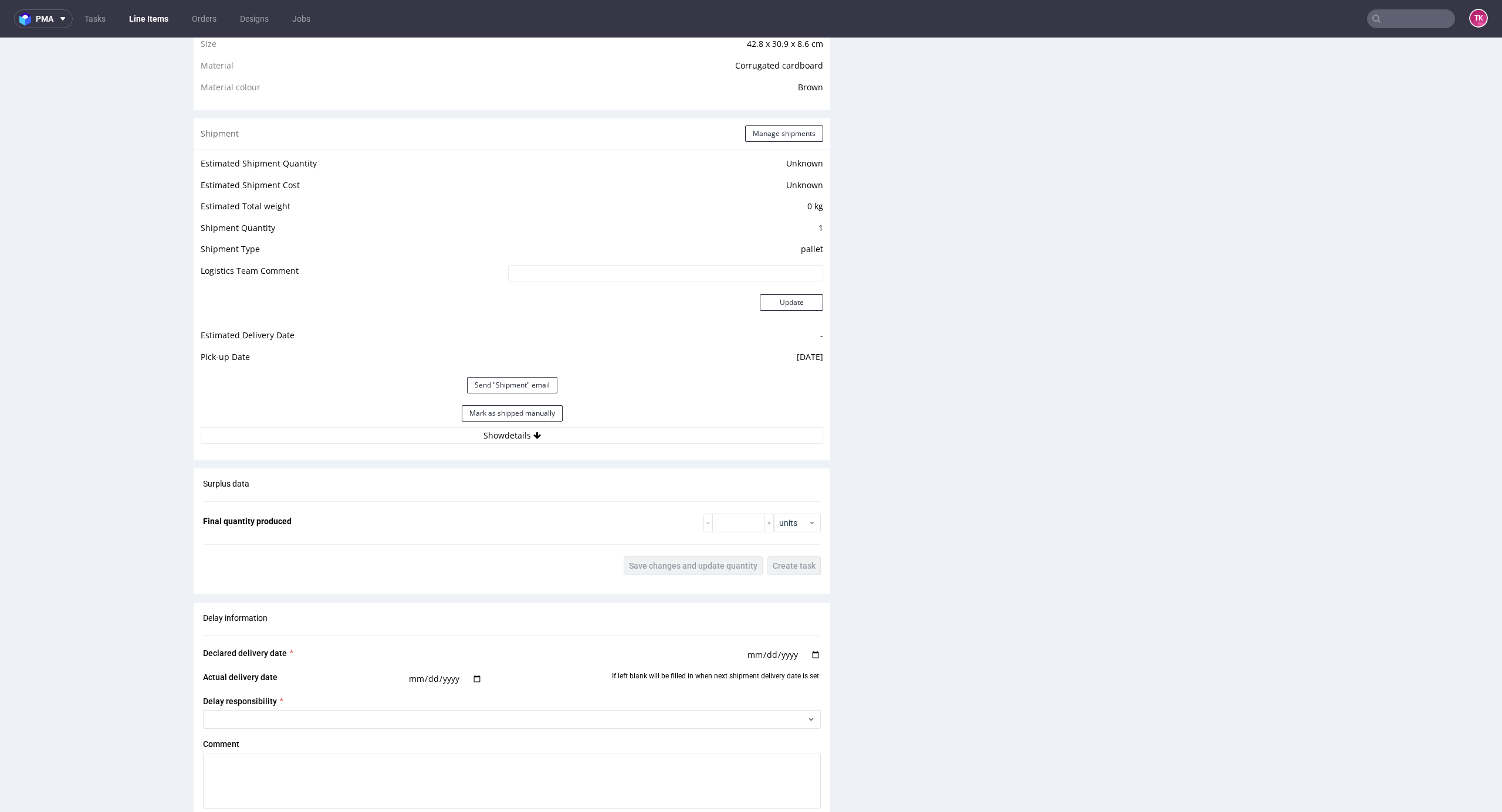
click at [147, 17] on link "Line Items" at bounding box center [149, 18] width 54 height 18
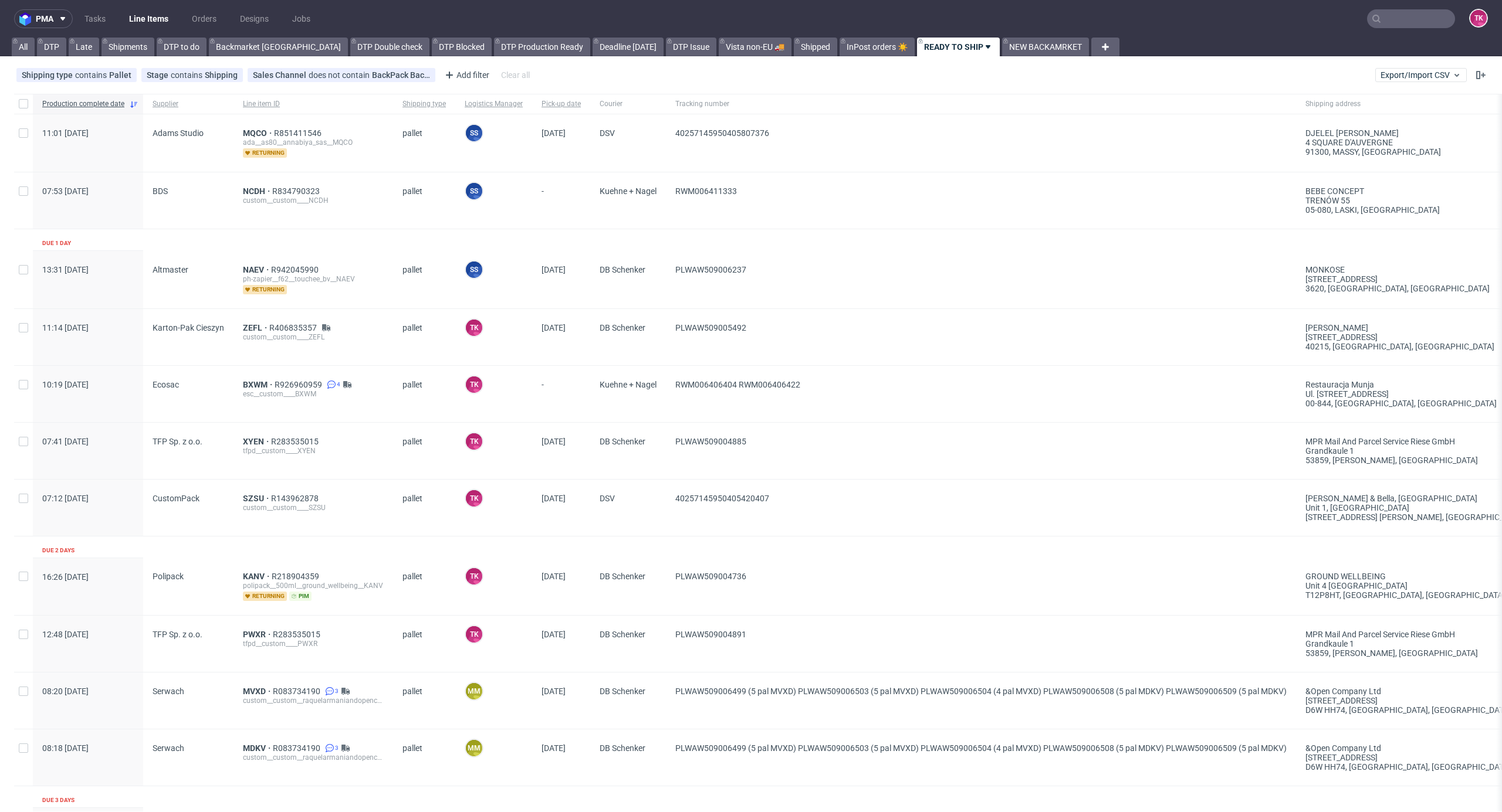
click at [98, 773] on div "08:18 [DATE]" at bounding box center [87, 757] width 110 height 56
click at [160, 18] on link "Line Items" at bounding box center [149, 18] width 54 height 18
click at [119, 29] on nav "pma Tasks Line Items Orders Designs Jobs TK" at bounding box center [751, 18] width 1502 height 38
click at [125, 20] on link "Line Items" at bounding box center [149, 18] width 54 height 18
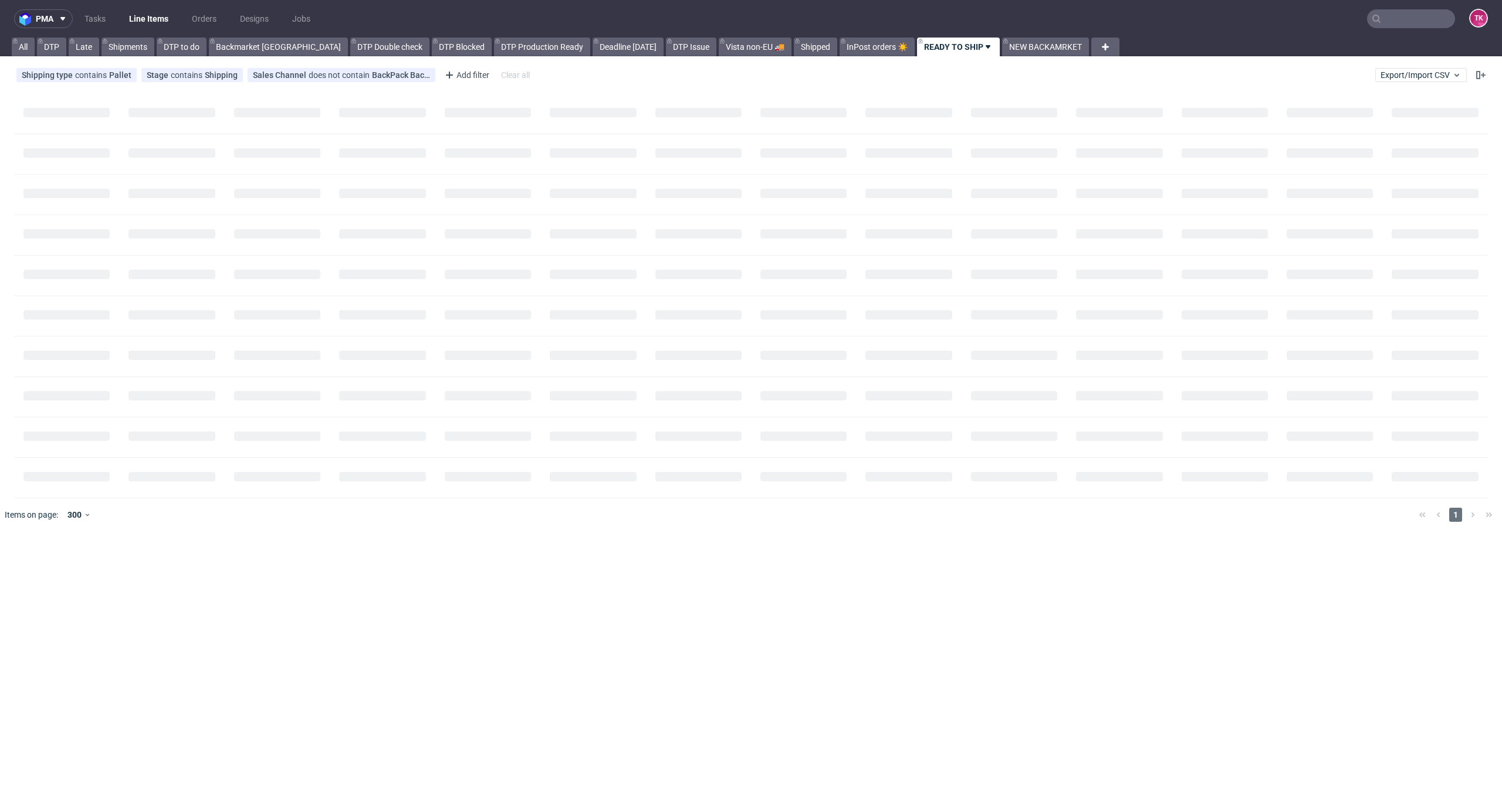
click at [139, 17] on link "Line Items" at bounding box center [149, 18] width 54 height 18
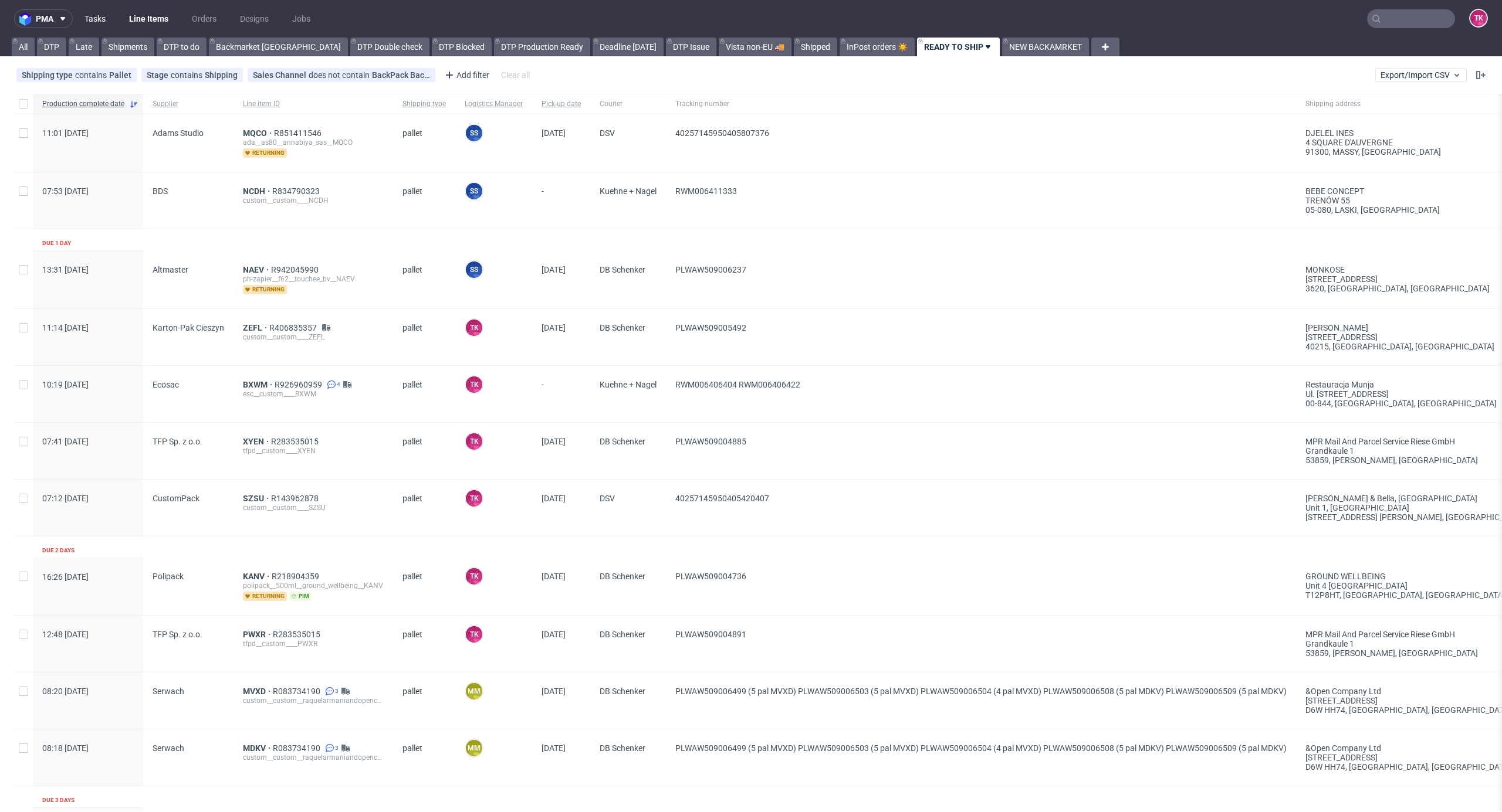
click at [106, 20] on link "Tasks" at bounding box center [95, 18] width 35 height 18
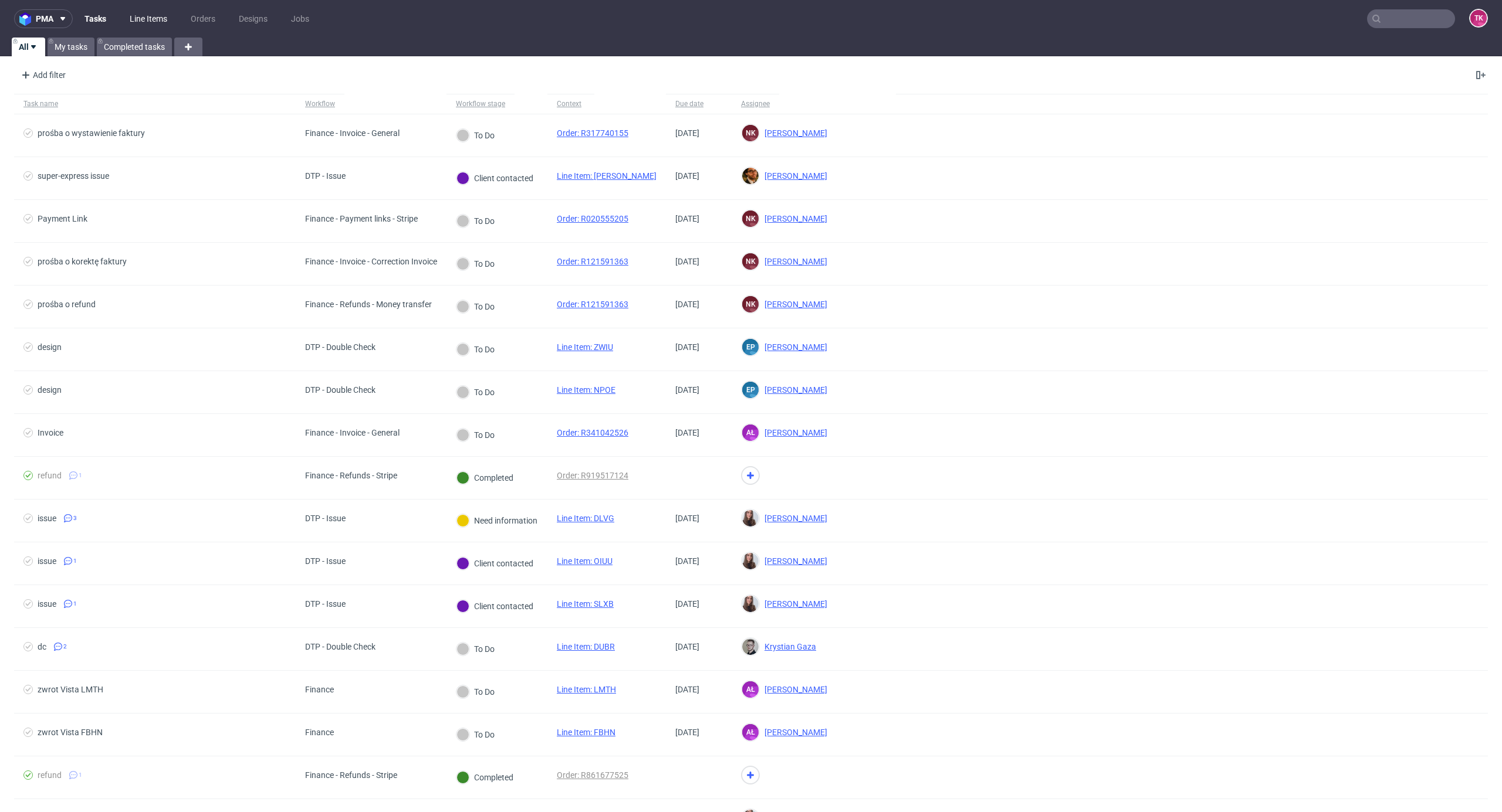
click at [153, 18] on link "Line Items" at bounding box center [148, 18] width 51 height 18
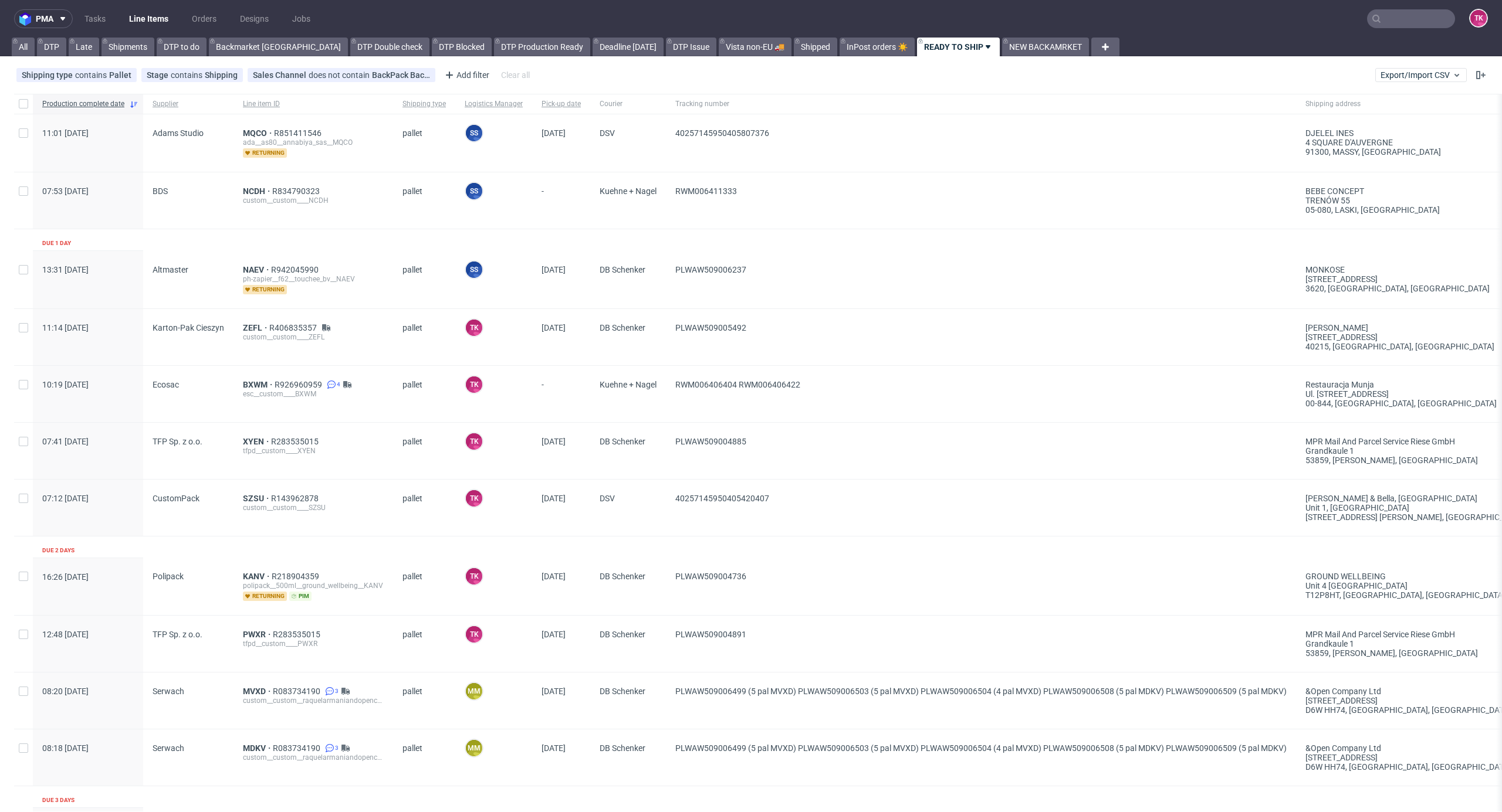
click at [165, 15] on link "Line Items" at bounding box center [149, 18] width 54 height 18
click at [153, 18] on link "Line Items" at bounding box center [149, 18] width 54 height 18
click at [155, 3] on nav "pma Tasks Line Items Orders Designs Jobs TK" at bounding box center [751, 18] width 1502 height 38
click at [153, 13] on link "Line Items" at bounding box center [149, 18] width 54 height 18
click at [155, 20] on link "Line Items" at bounding box center [149, 18] width 54 height 18
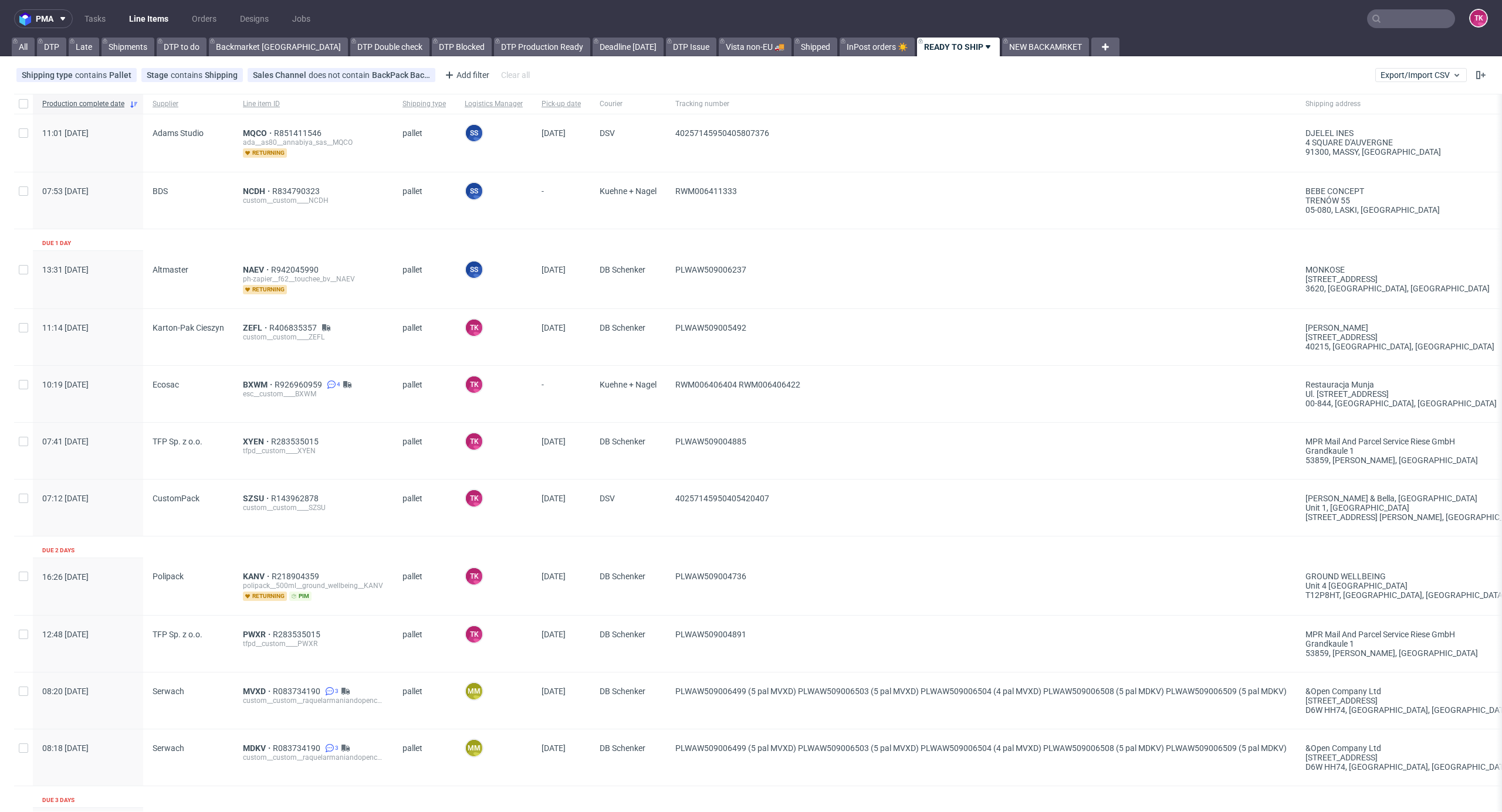
click at [137, 9] on link "Line Items" at bounding box center [149, 18] width 54 height 18
click at [162, 18] on link "Line Items" at bounding box center [149, 18] width 54 height 18
click at [144, 29] on nav "pma Tasks Line Items Orders Designs Jobs TK" at bounding box center [751, 18] width 1502 height 38
click at [167, 24] on link "Line Items" at bounding box center [149, 18] width 54 height 18
click at [139, 13] on link "Line Items" at bounding box center [149, 18] width 54 height 18
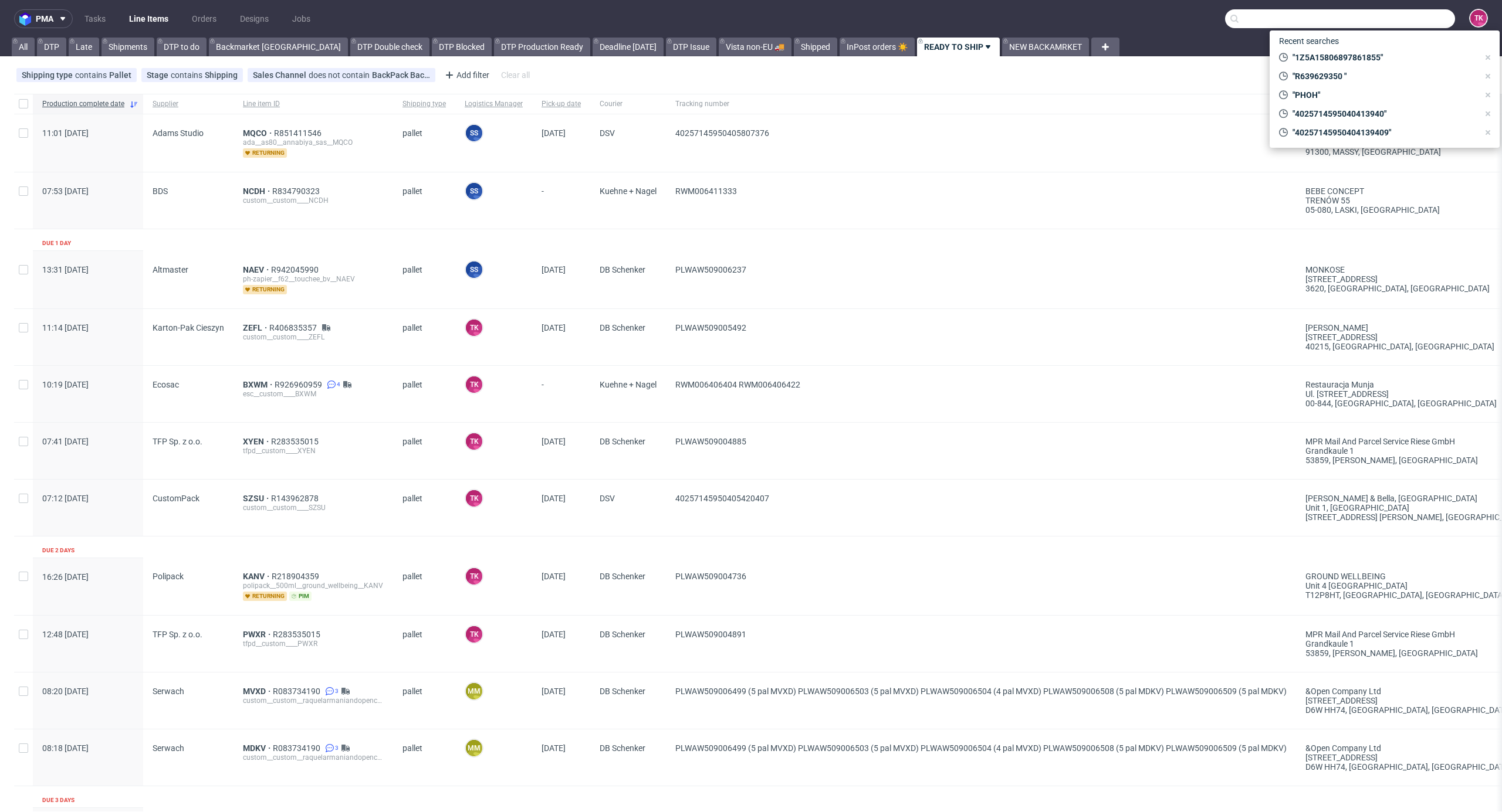
click at [1372, 24] on input "text" at bounding box center [1340, 18] width 230 height 18
paste input "RWM006335214"
type input "RWM006335214"
click at [1328, 55] on div "JNSY" at bounding box center [1384, 48] width 211 height 21
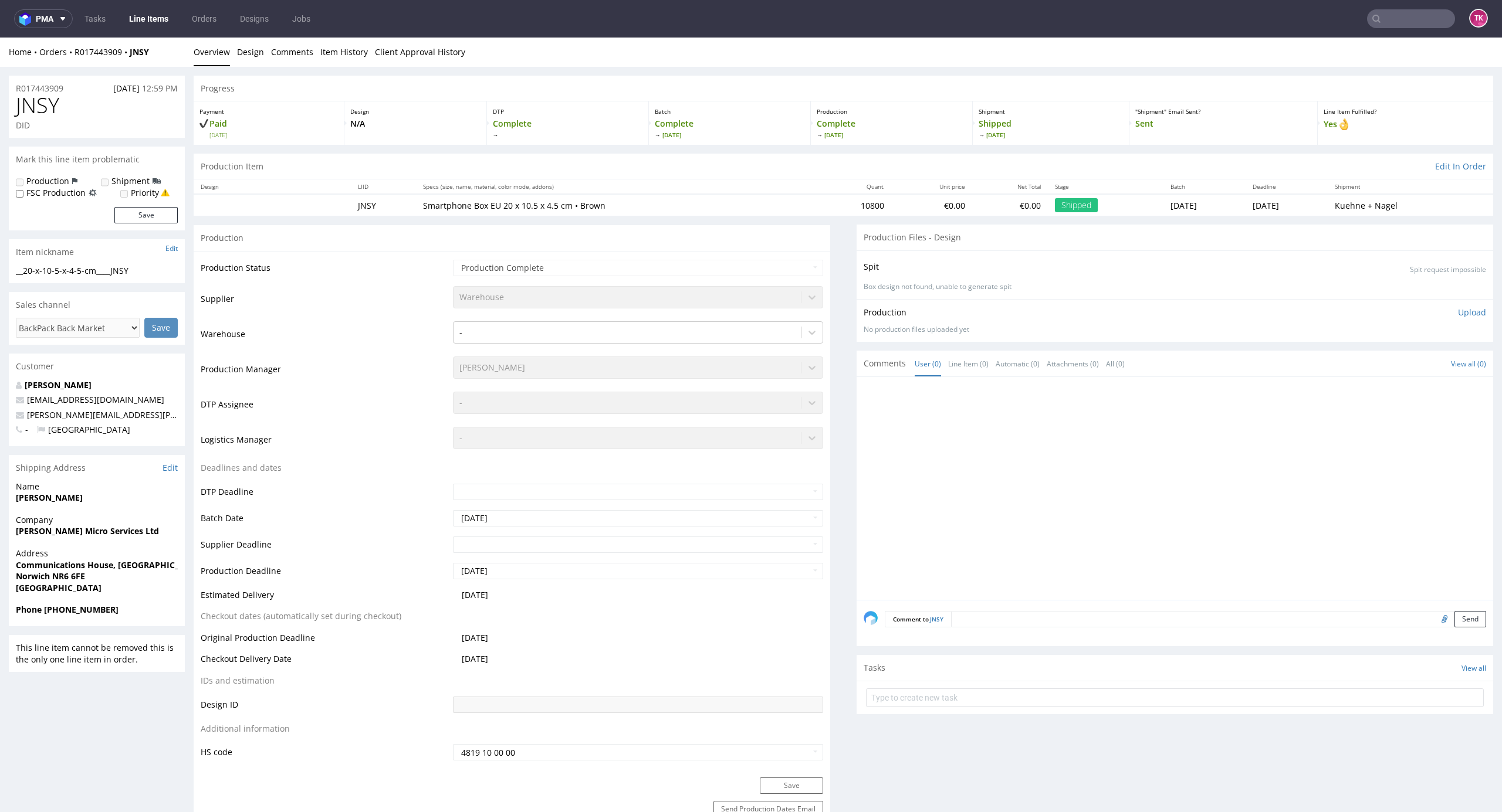
drag, startPoint x: 116, startPoint y: 29, endPoint x: 128, endPoint y: 19, distance: 15.6
click at [116, 30] on nav "pma Tasks Line Items Orders Designs Jobs TK" at bounding box center [751, 18] width 1502 height 38
click at [131, 17] on link "Line Items" at bounding box center [149, 18] width 54 height 18
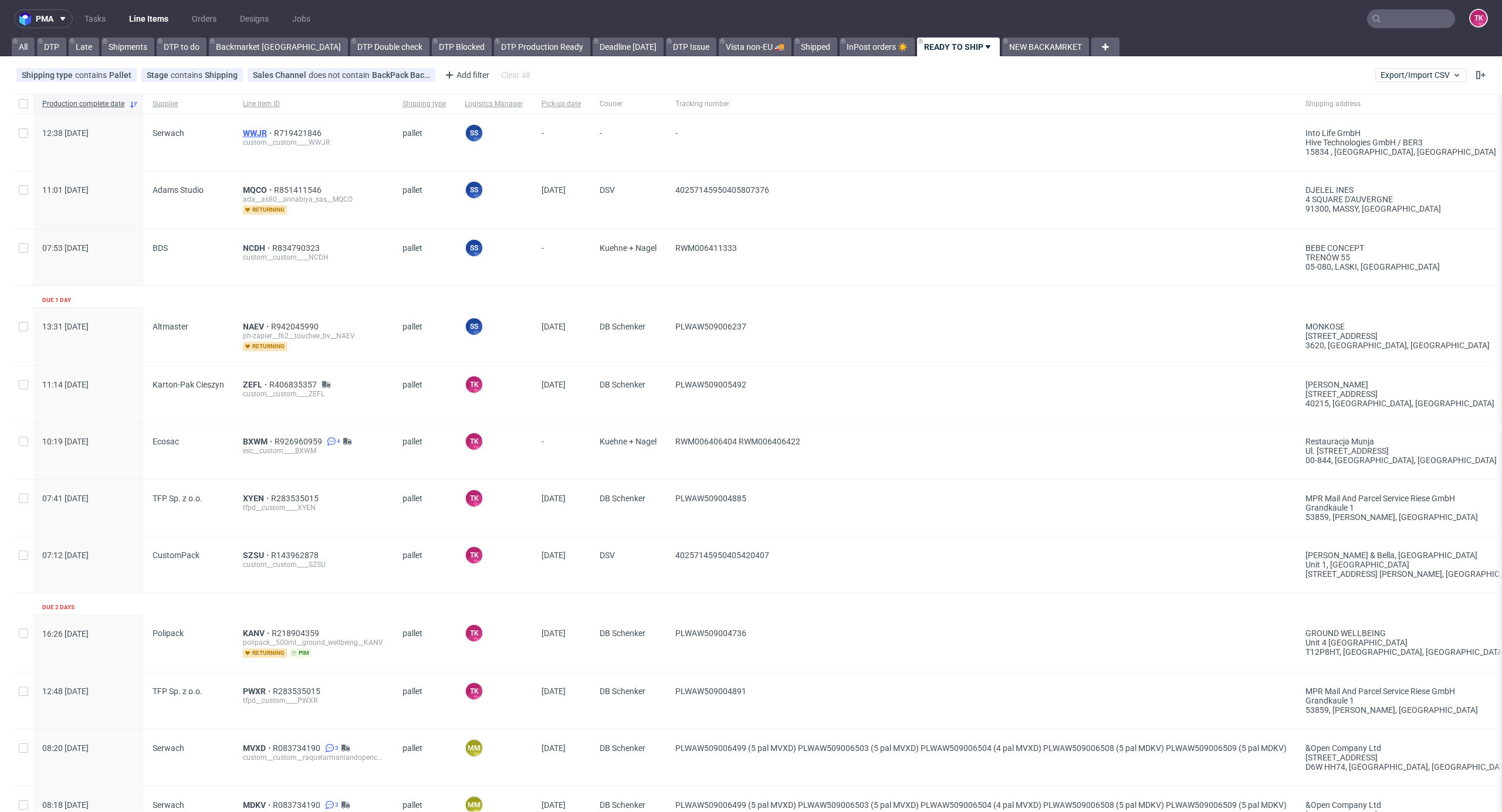
click at [244, 128] on span "WWJR" at bounding box center [258, 133] width 31 height 9
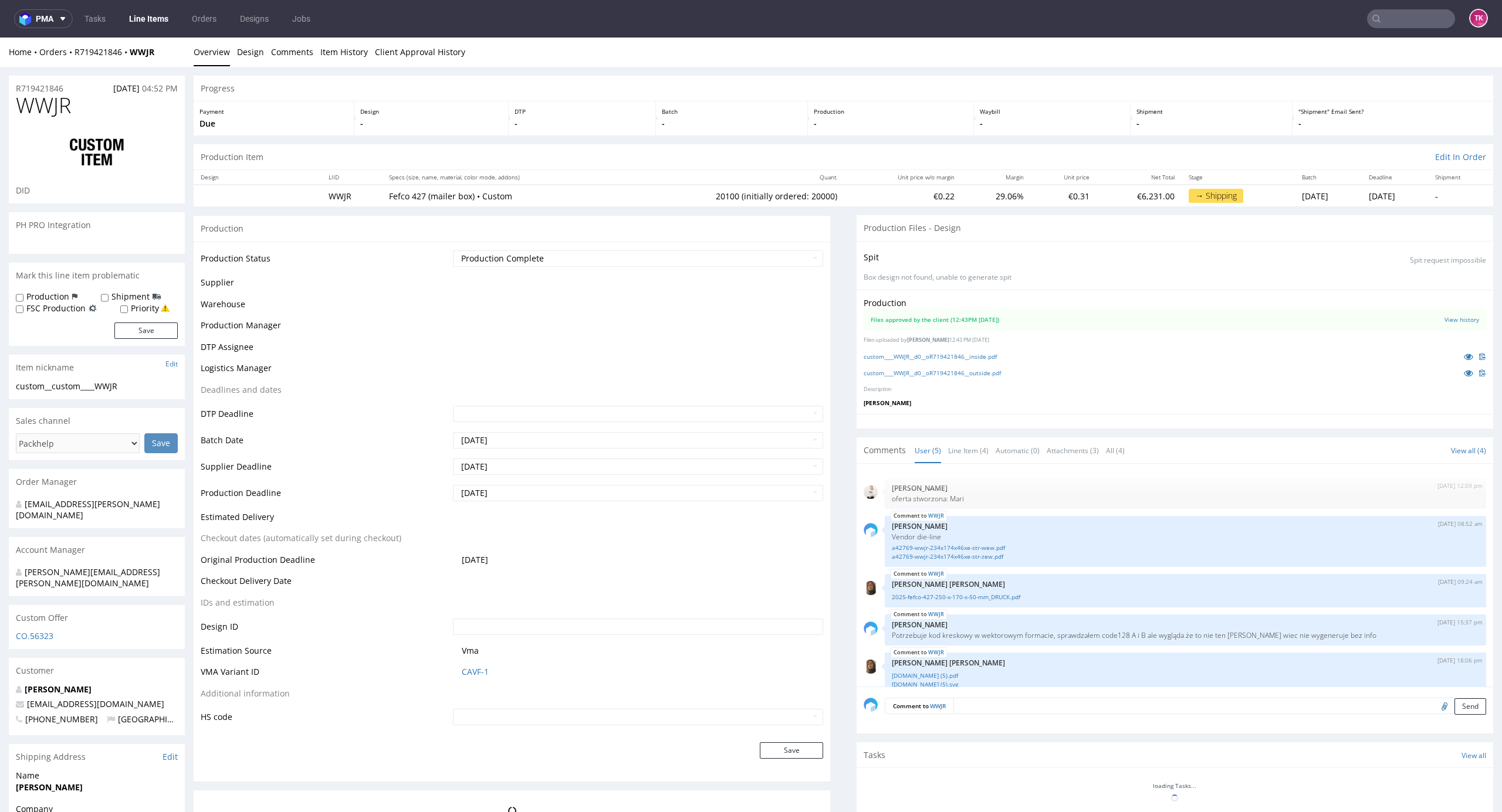
scroll to position [15, 0]
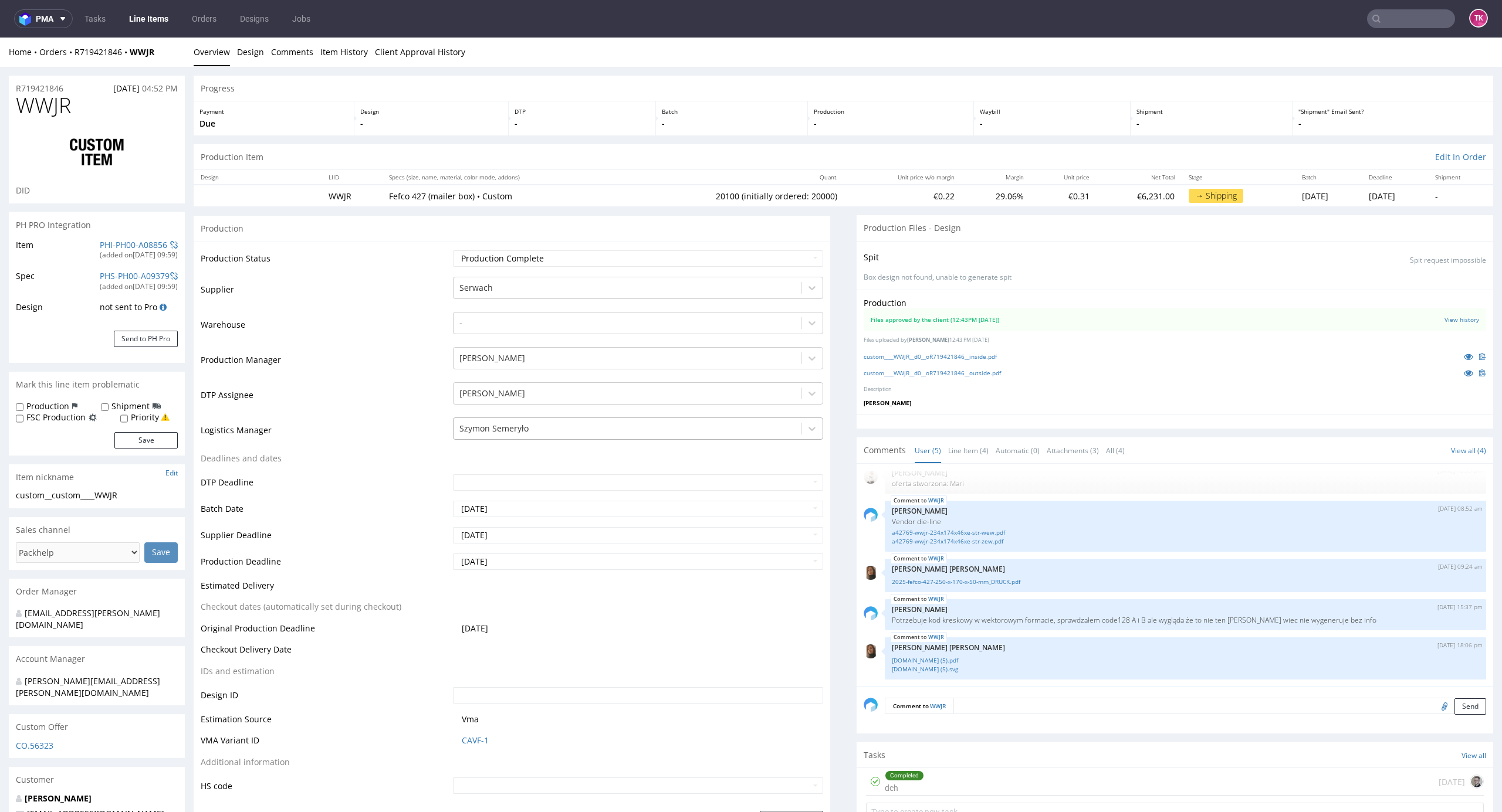
click at [569, 432] on div at bounding box center [628, 428] width 336 height 14
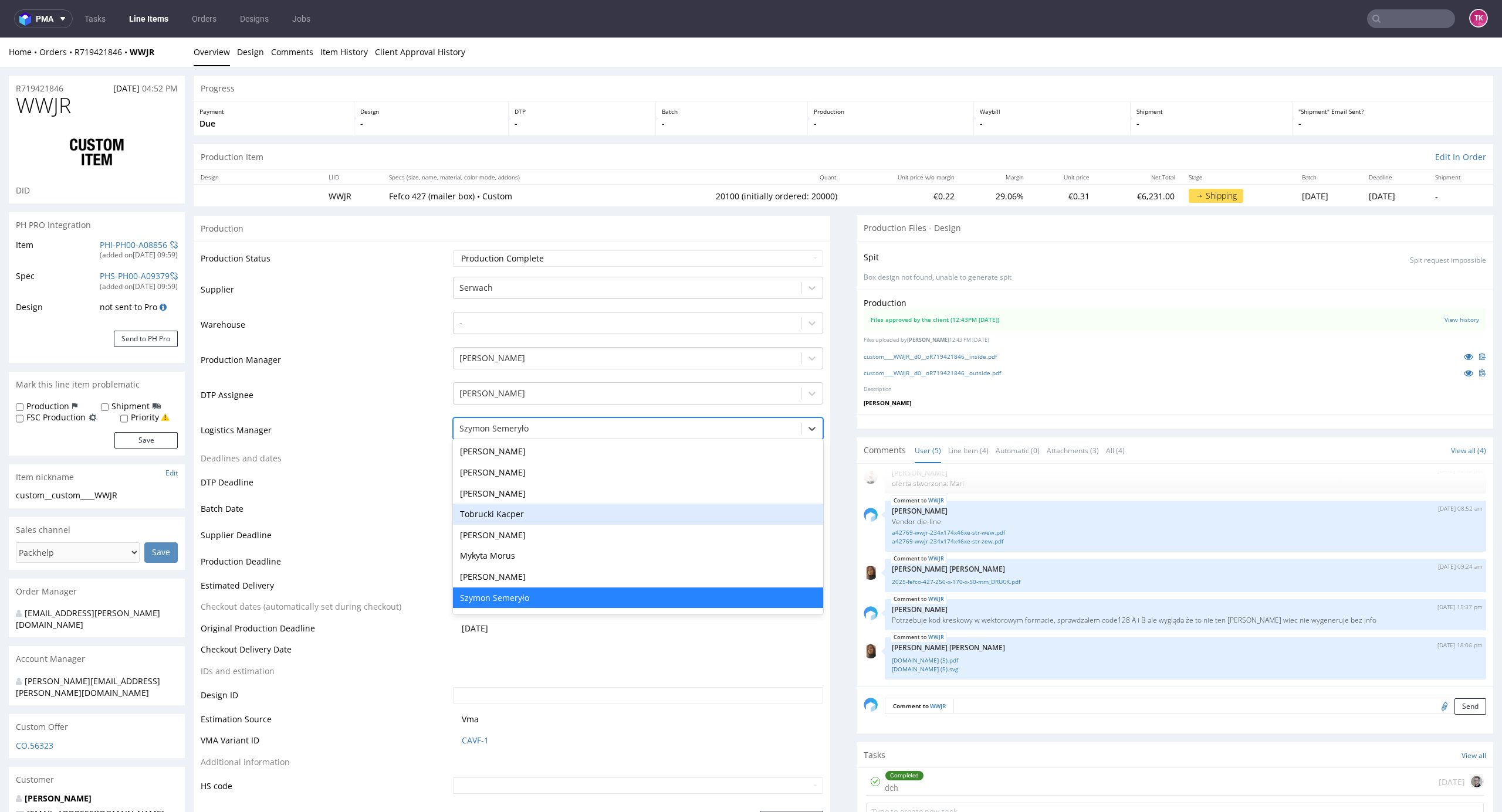
click at [538, 514] on div "Tobrucki Kacper" at bounding box center [638, 514] width 370 height 21
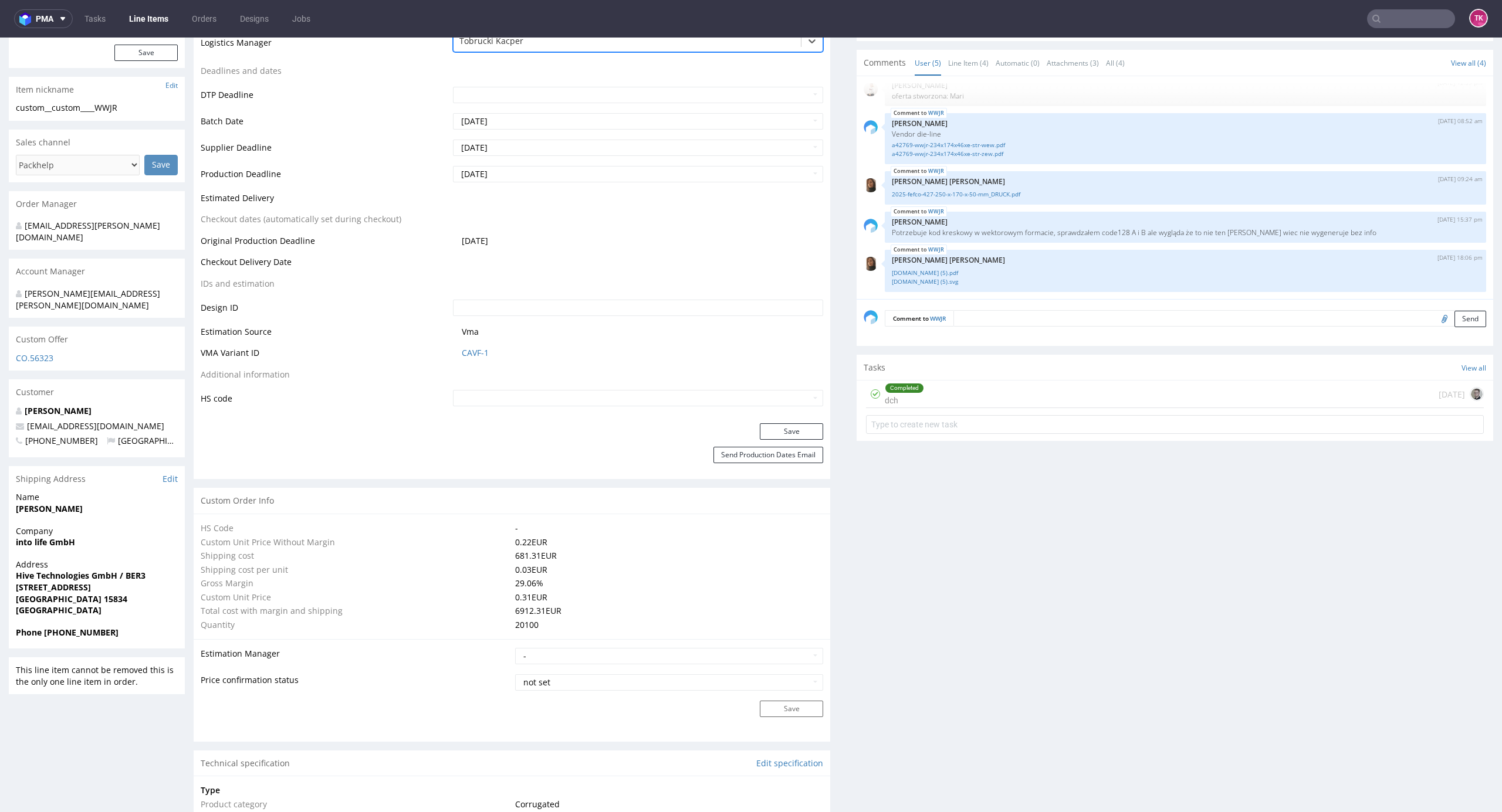
scroll to position [390, 0]
click at [777, 425] on button "Save" at bounding box center [790, 429] width 63 height 17
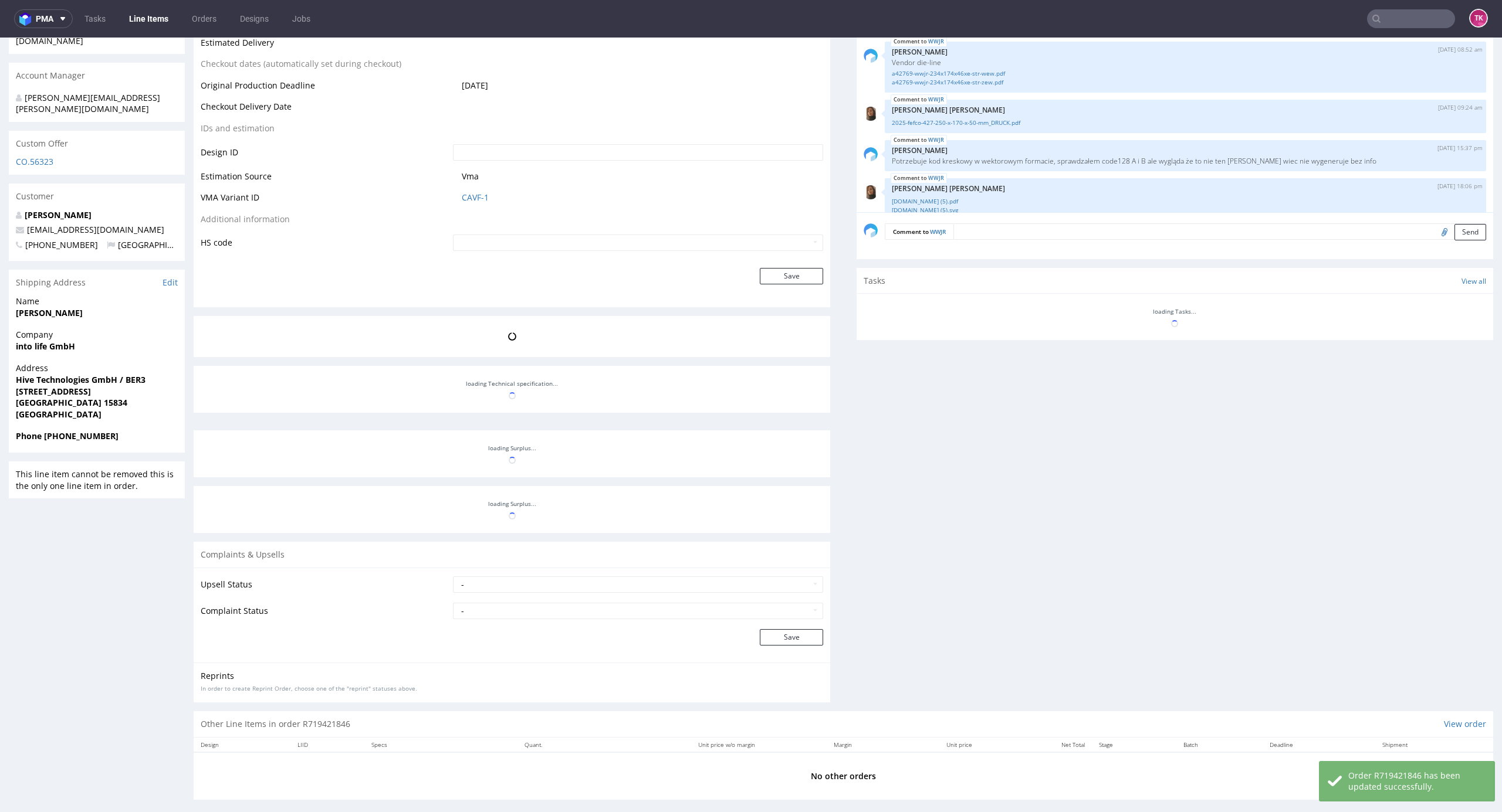
scroll to position [15, 0]
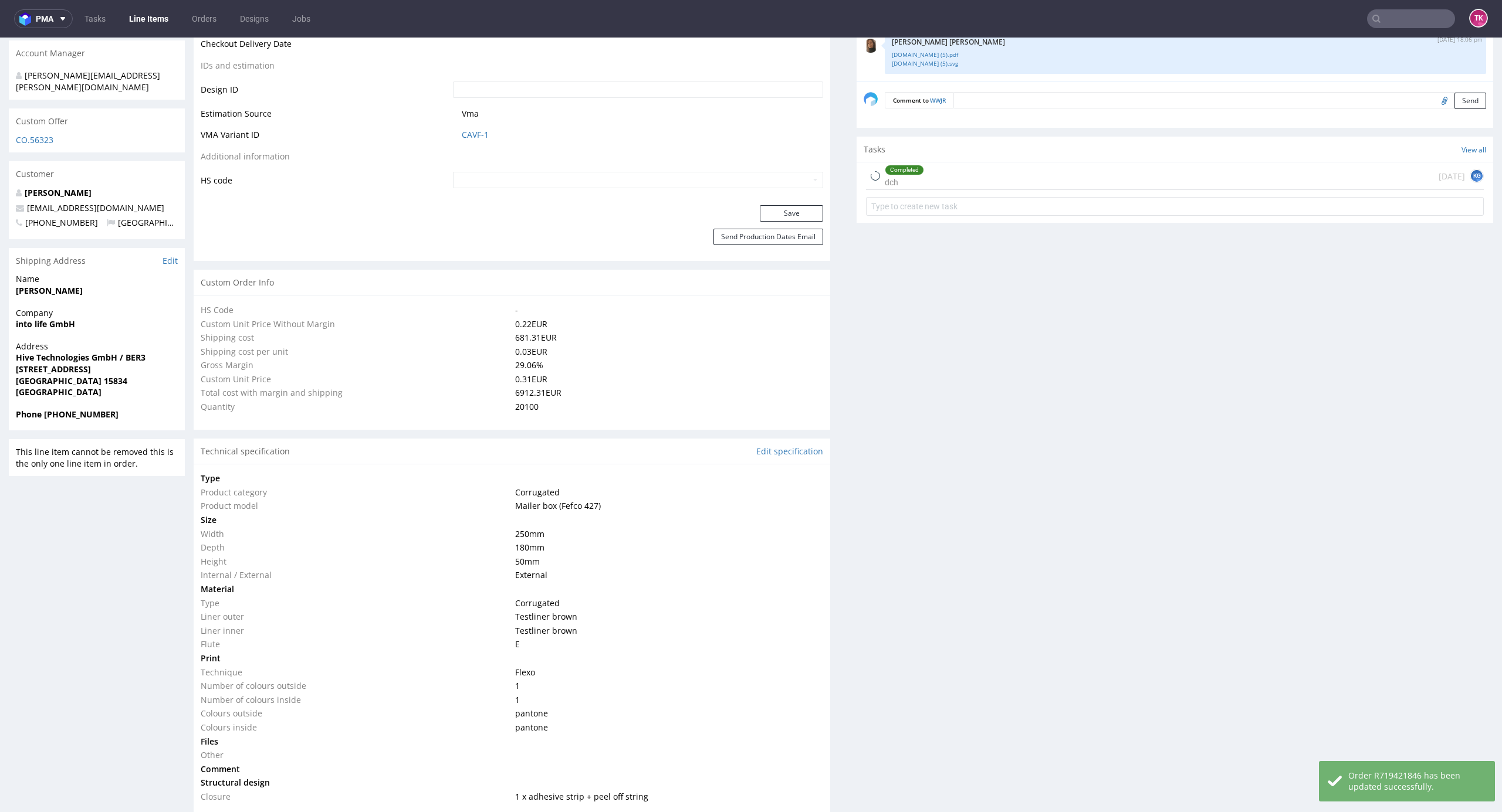
type input "20100"
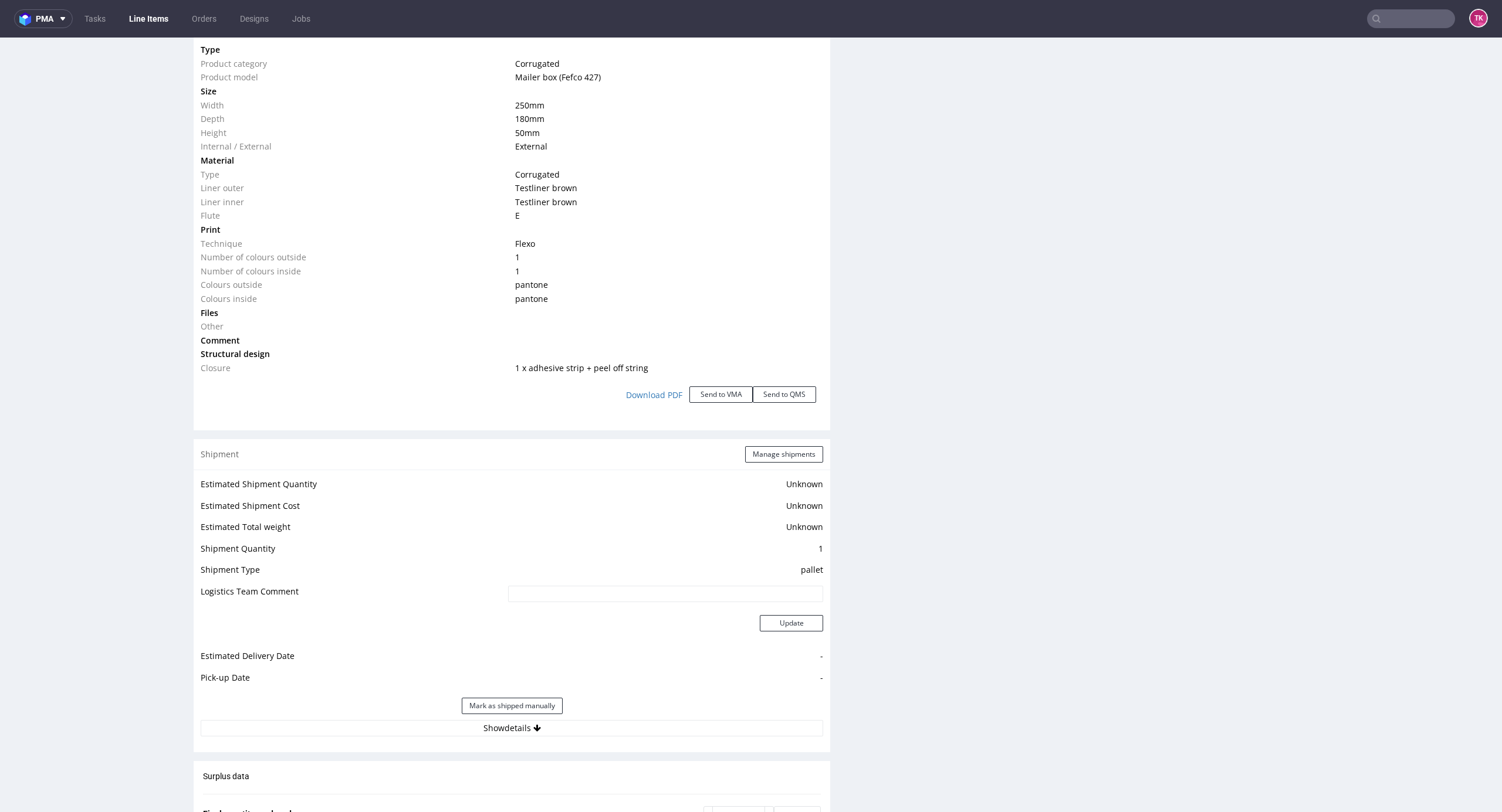
scroll to position [1387, 0]
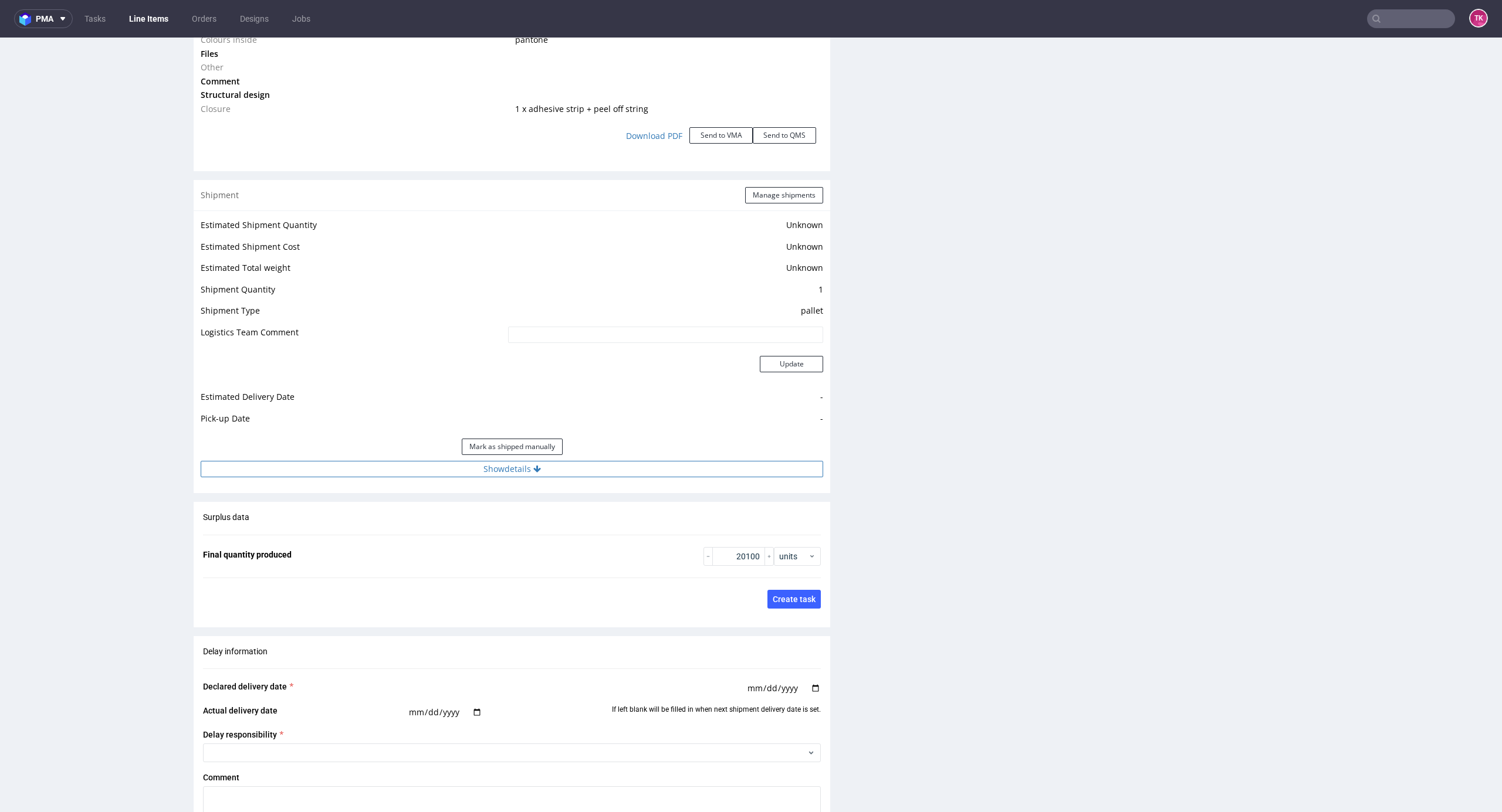
click at [616, 463] on button "Show details" at bounding box center [512, 469] width 622 height 17
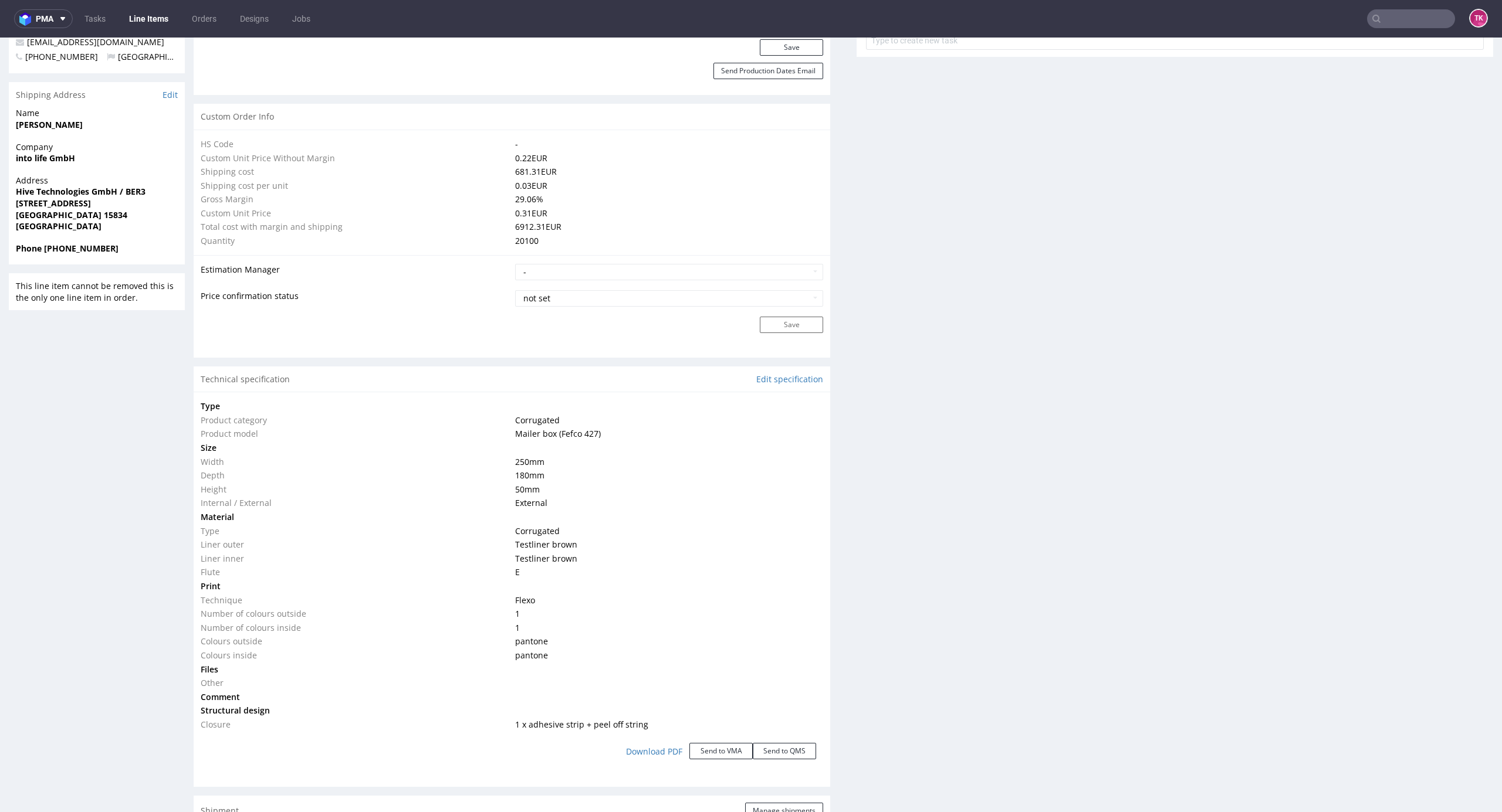
scroll to position [894, 0]
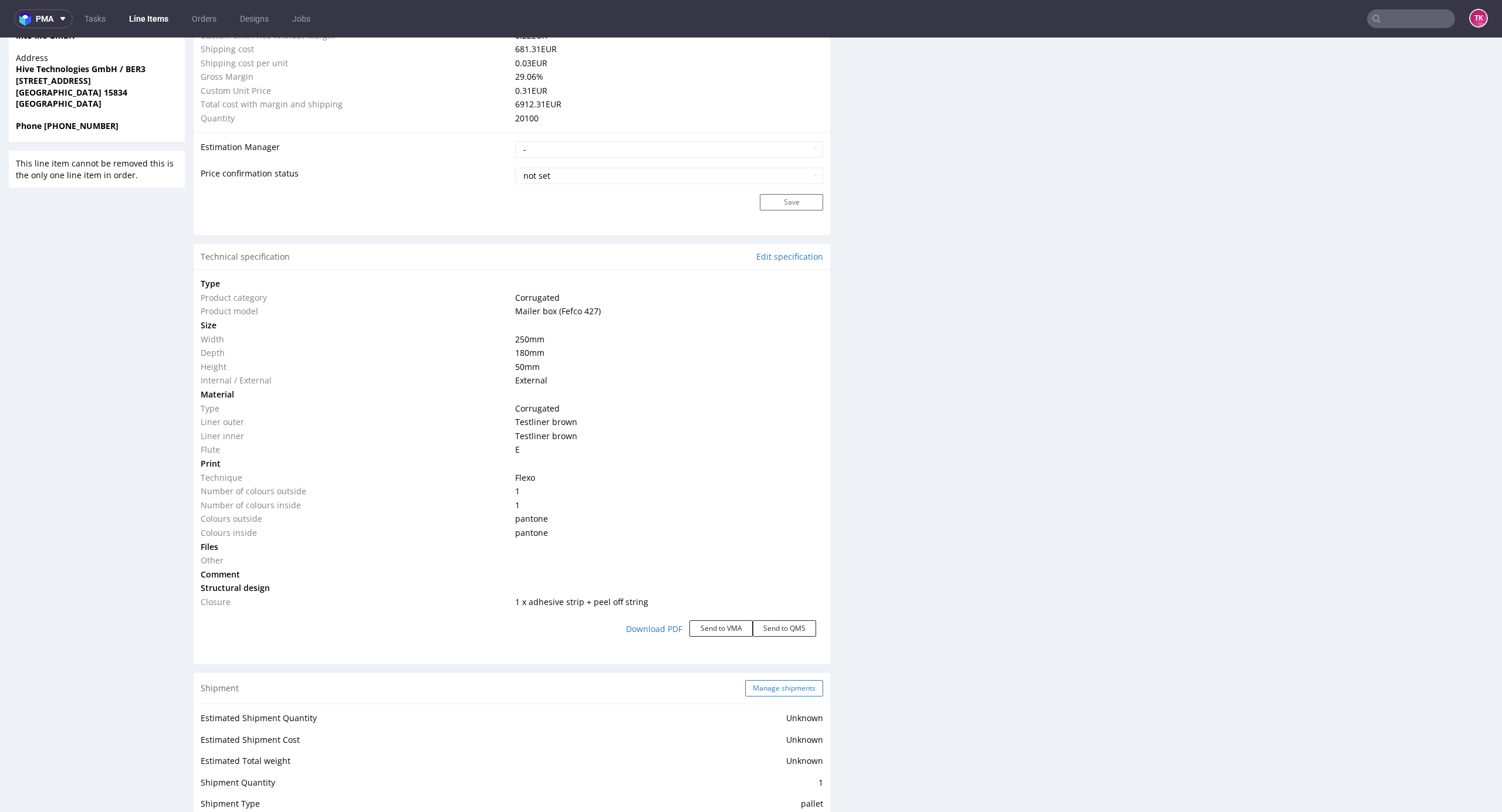
click at [769, 682] on button "Manage shipments" at bounding box center [784, 689] width 78 height 17
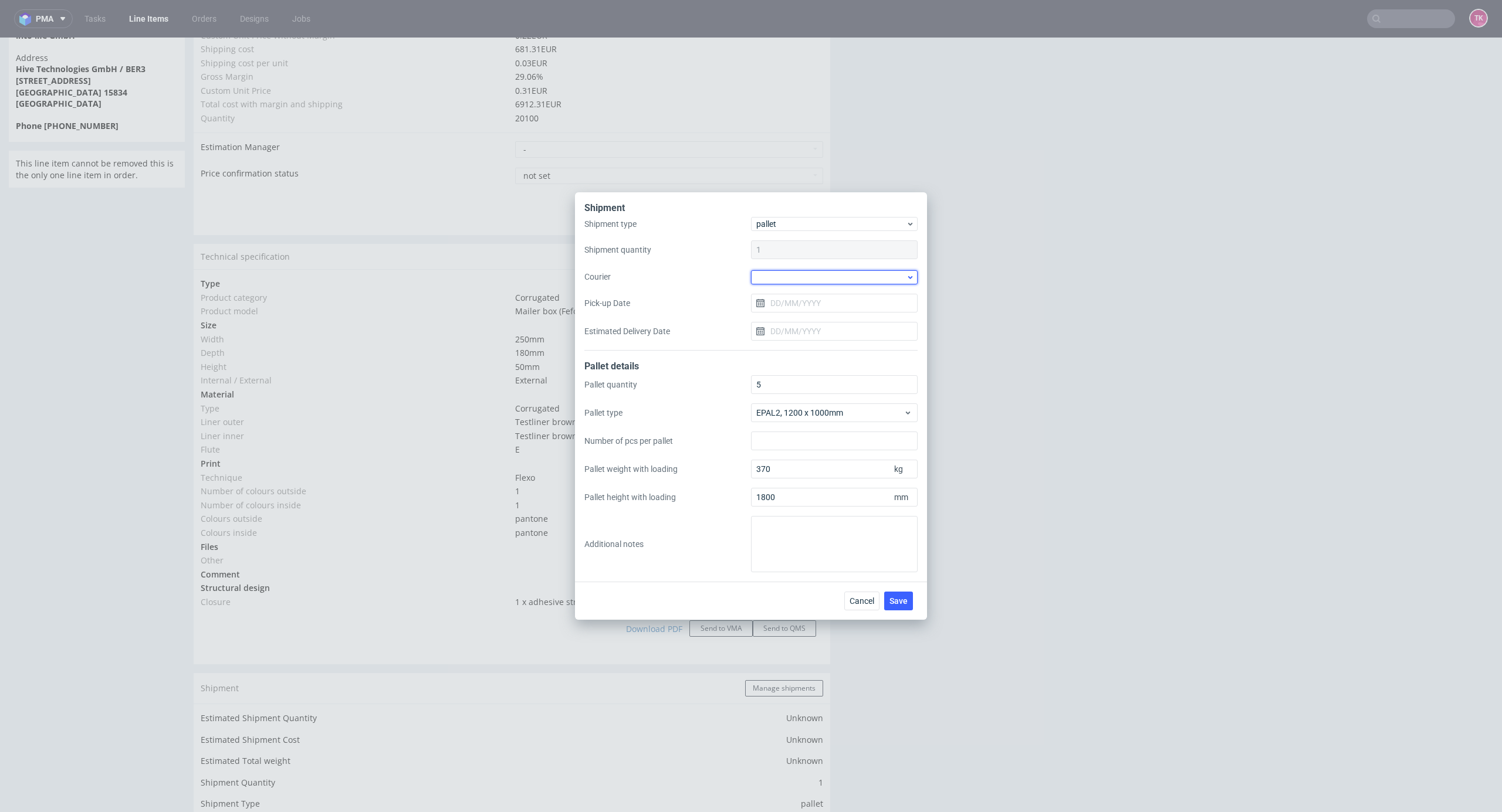
drag, startPoint x: 836, startPoint y: 275, endPoint x: 839, endPoint y: 285, distance: 10.4
click at [836, 275] on div at bounding box center [834, 277] width 166 height 14
drag, startPoint x: 843, startPoint y: 345, endPoint x: 833, endPoint y: 340, distance: 11.2
click at [843, 345] on div "DB Schenker" at bounding box center [834, 343] width 157 height 21
click at [822, 306] on input "Pick-up Date" at bounding box center [834, 302] width 166 height 18
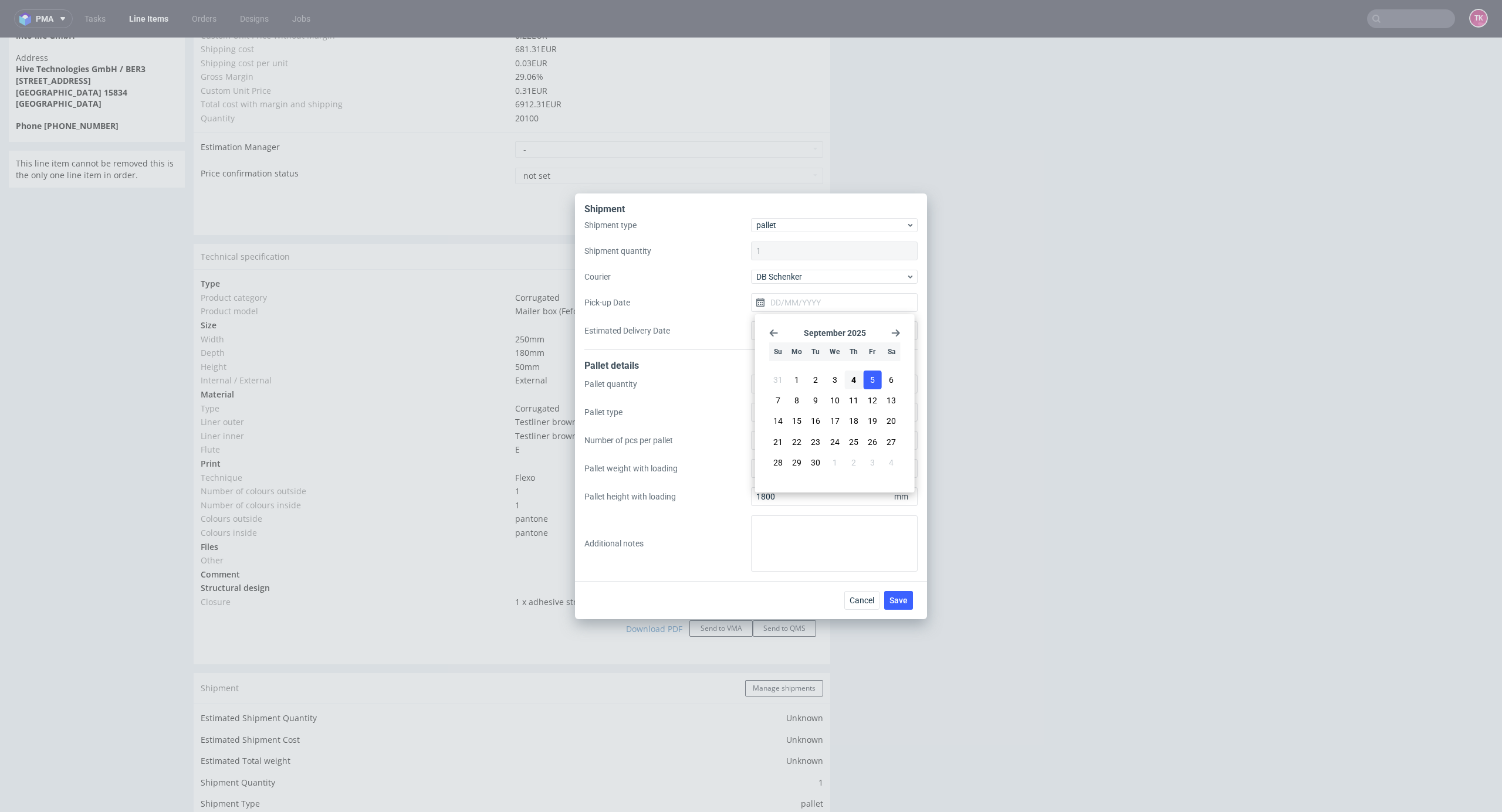
click at [869, 385] on button "5" at bounding box center [872, 380] width 18 height 18
type input "05/09/2025"
click at [900, 600] on span "Save" at bounding box center [899, 600] width 18 height 8
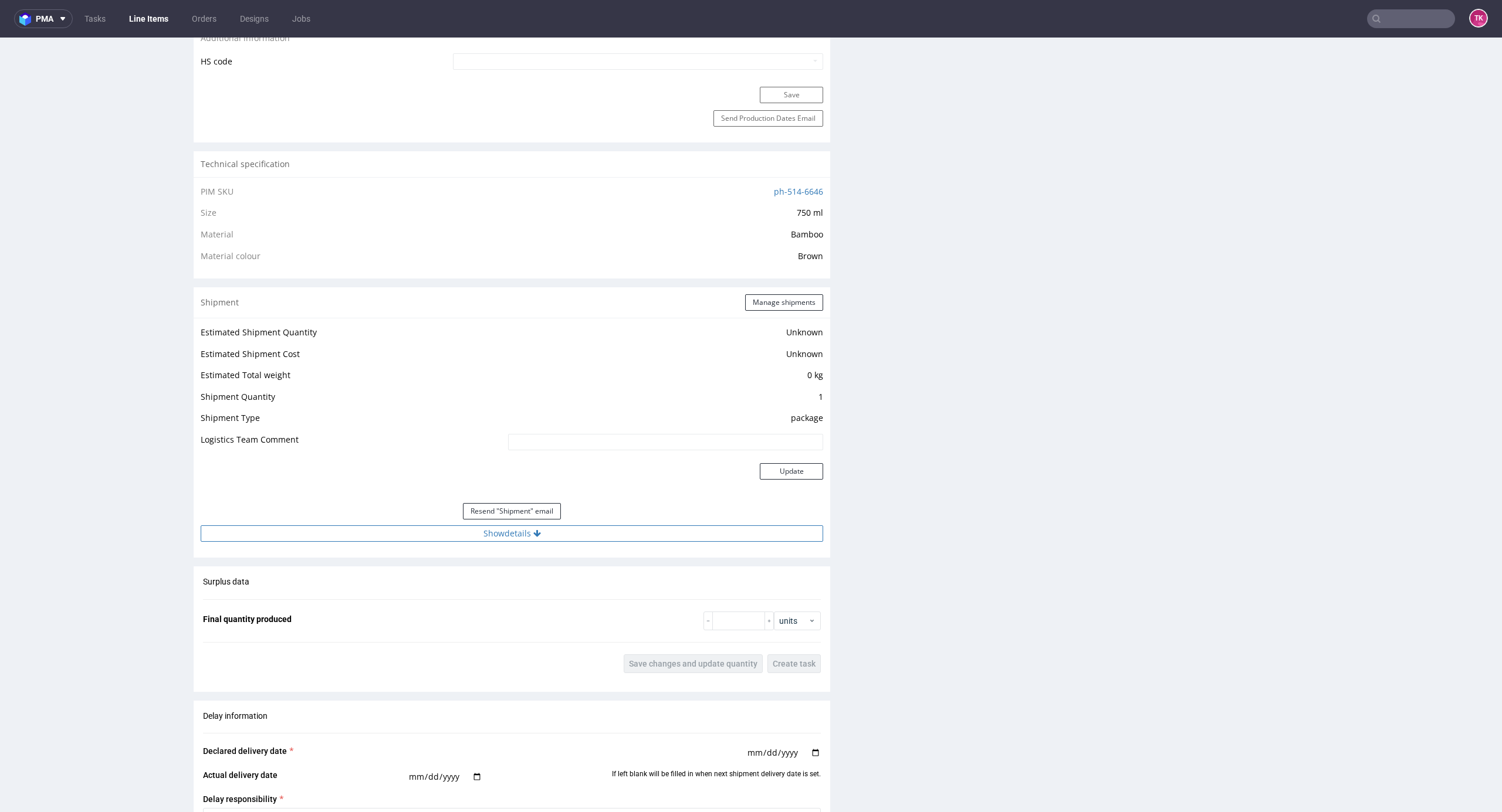
scroll to position [782, 0]
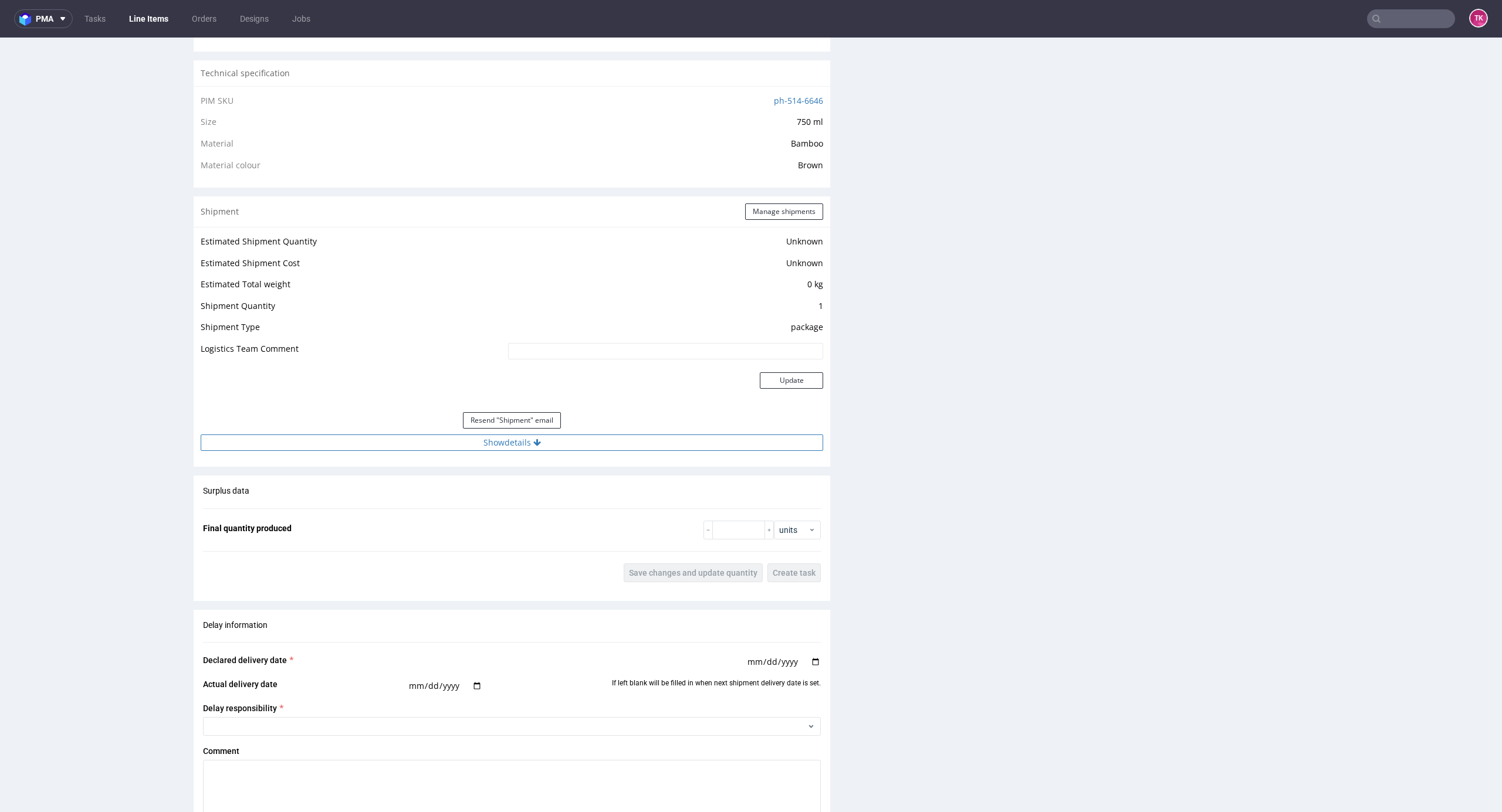
click at [620, 441] on button "Show details" at bounding box center [512, 443] width 622 height 17
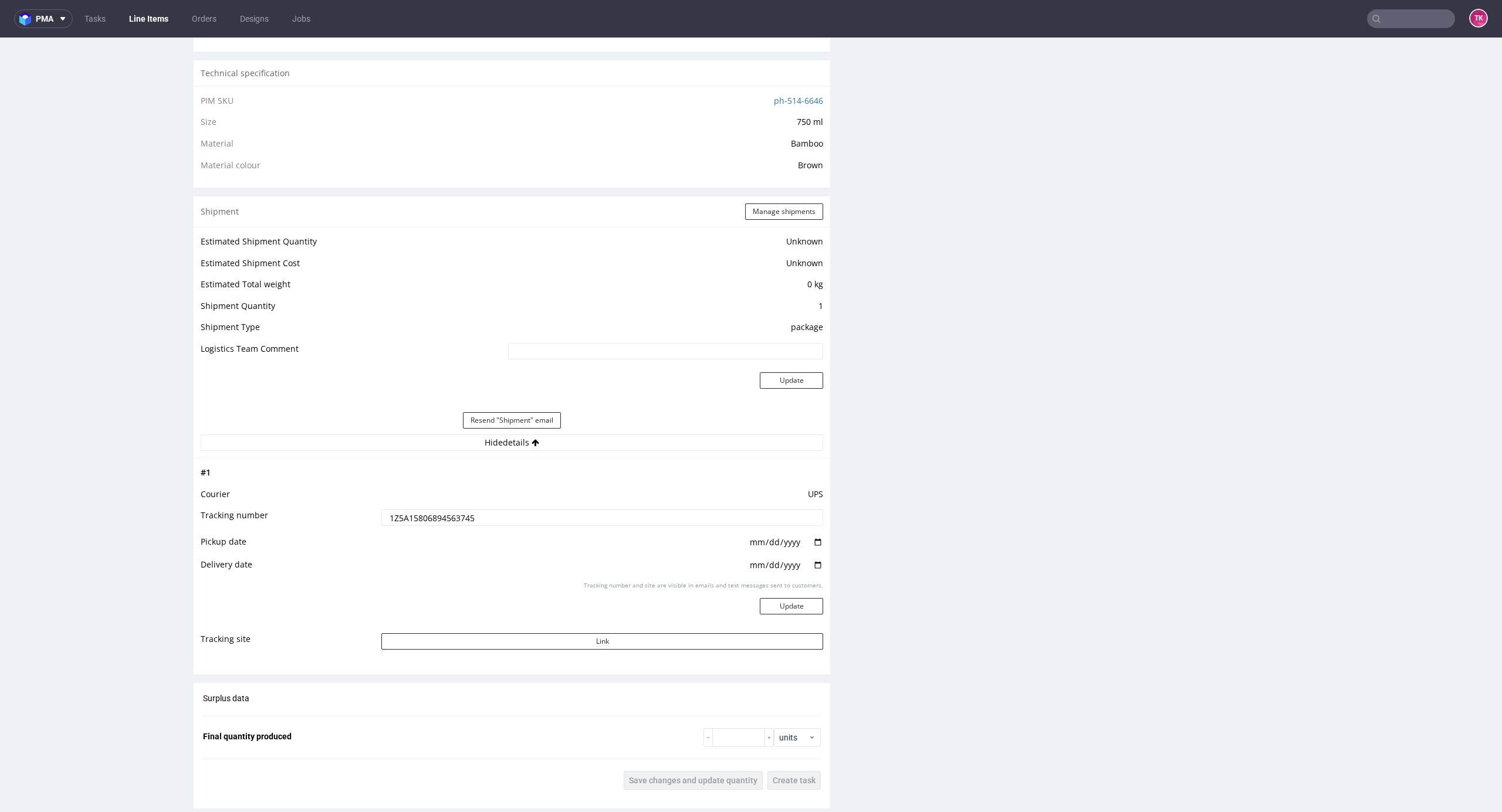
click at [402, 523] on input "1Z5A15806894563745" at bounding box center [602, 518] width 442 height 17
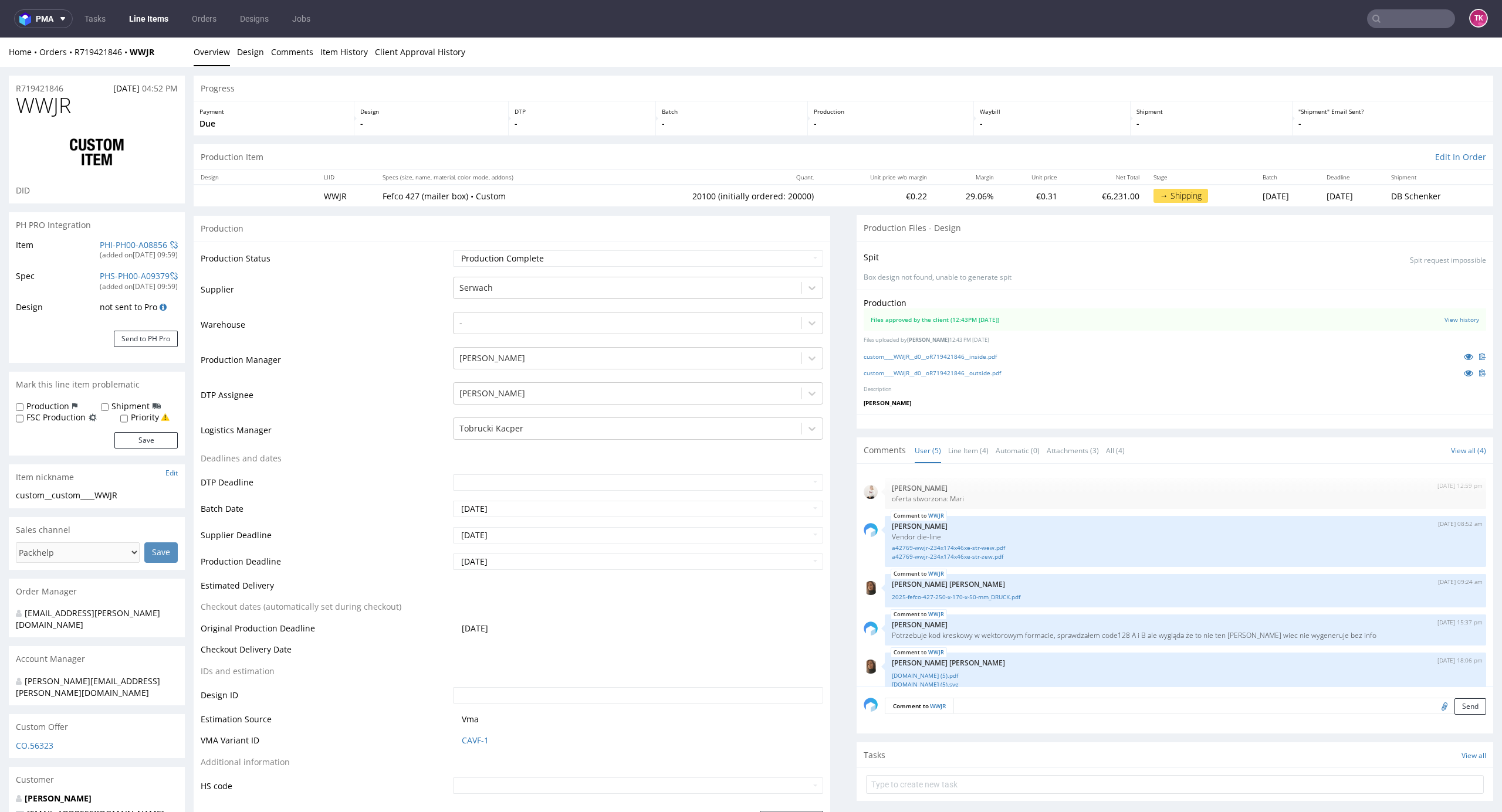
scroll to position [15, 0]
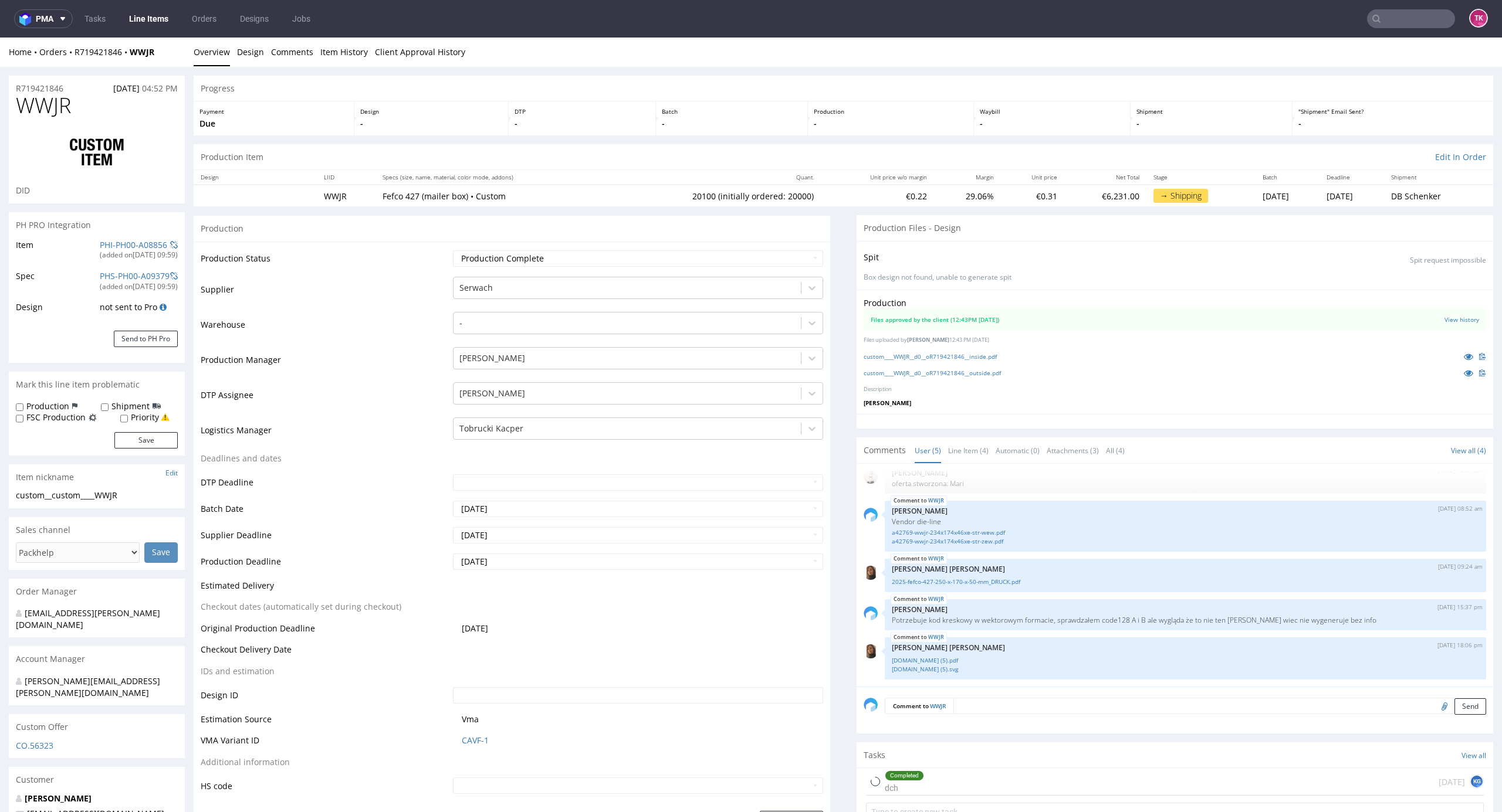
type input "20100"
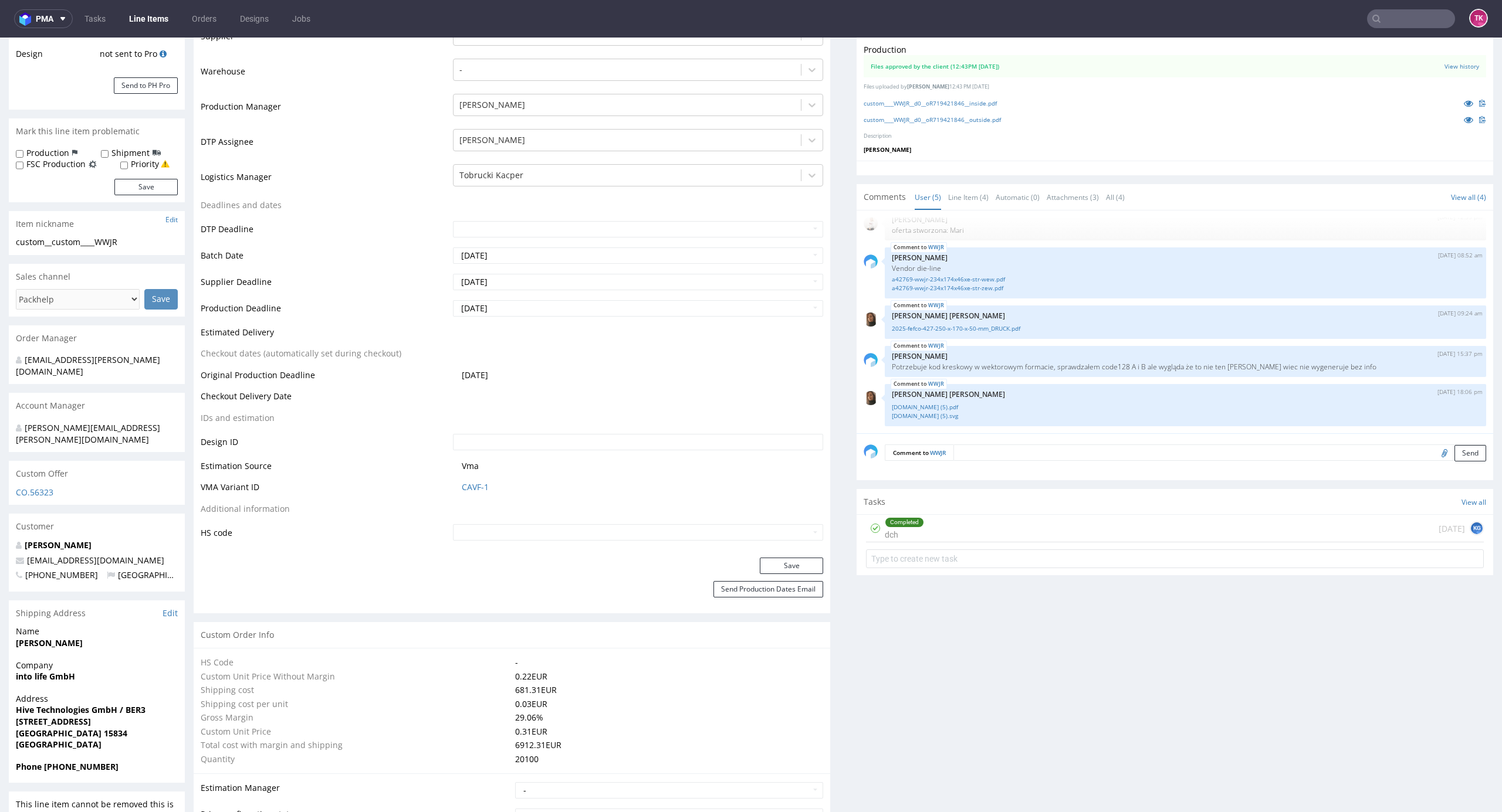
scroll to position [312, 0]
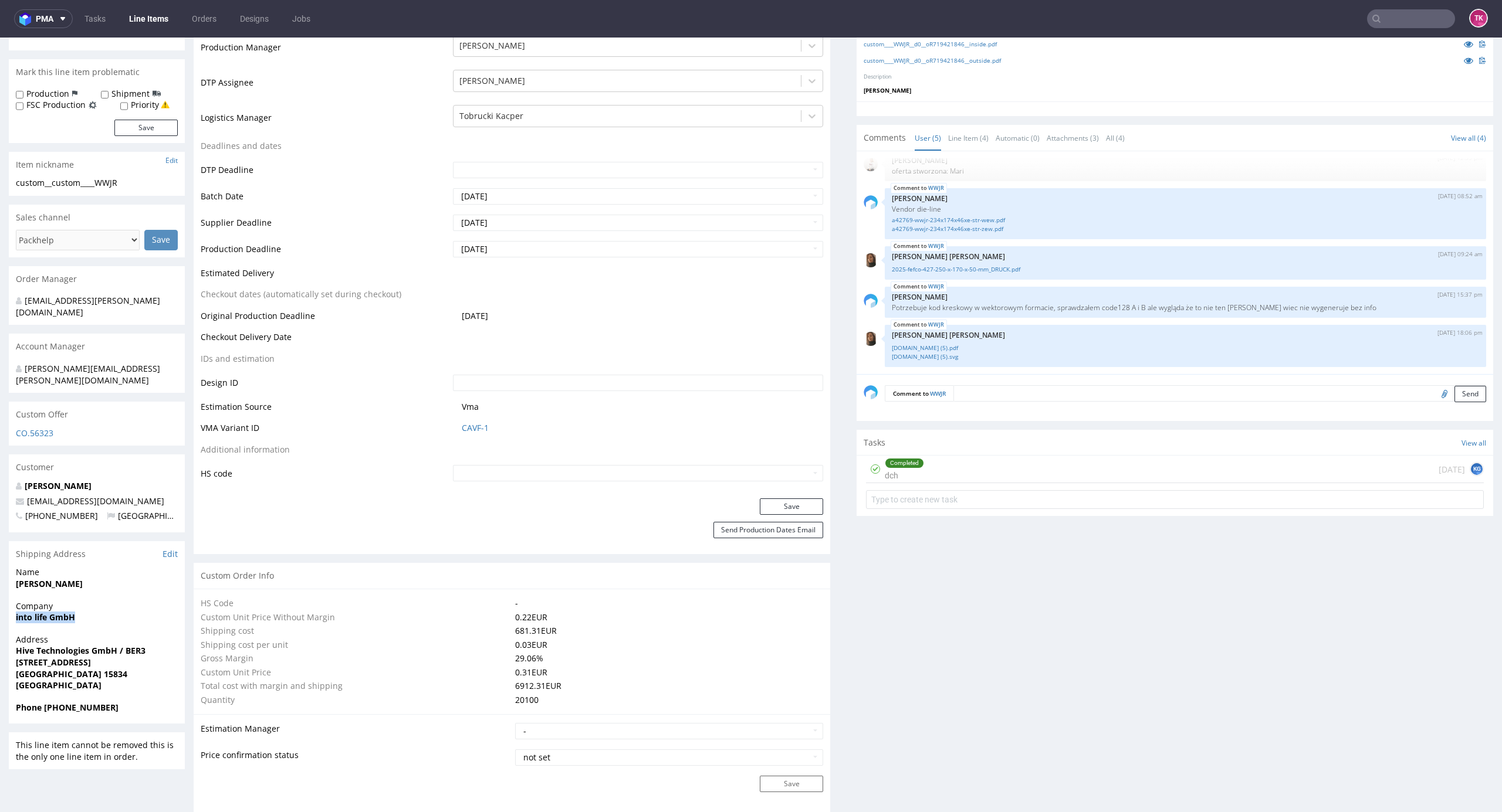
drag, startPoint x: 36, startPoint y: 592, endPoint x: 113, endPoint y: 597, distance: 77.2
copy strong "into life GmbH"
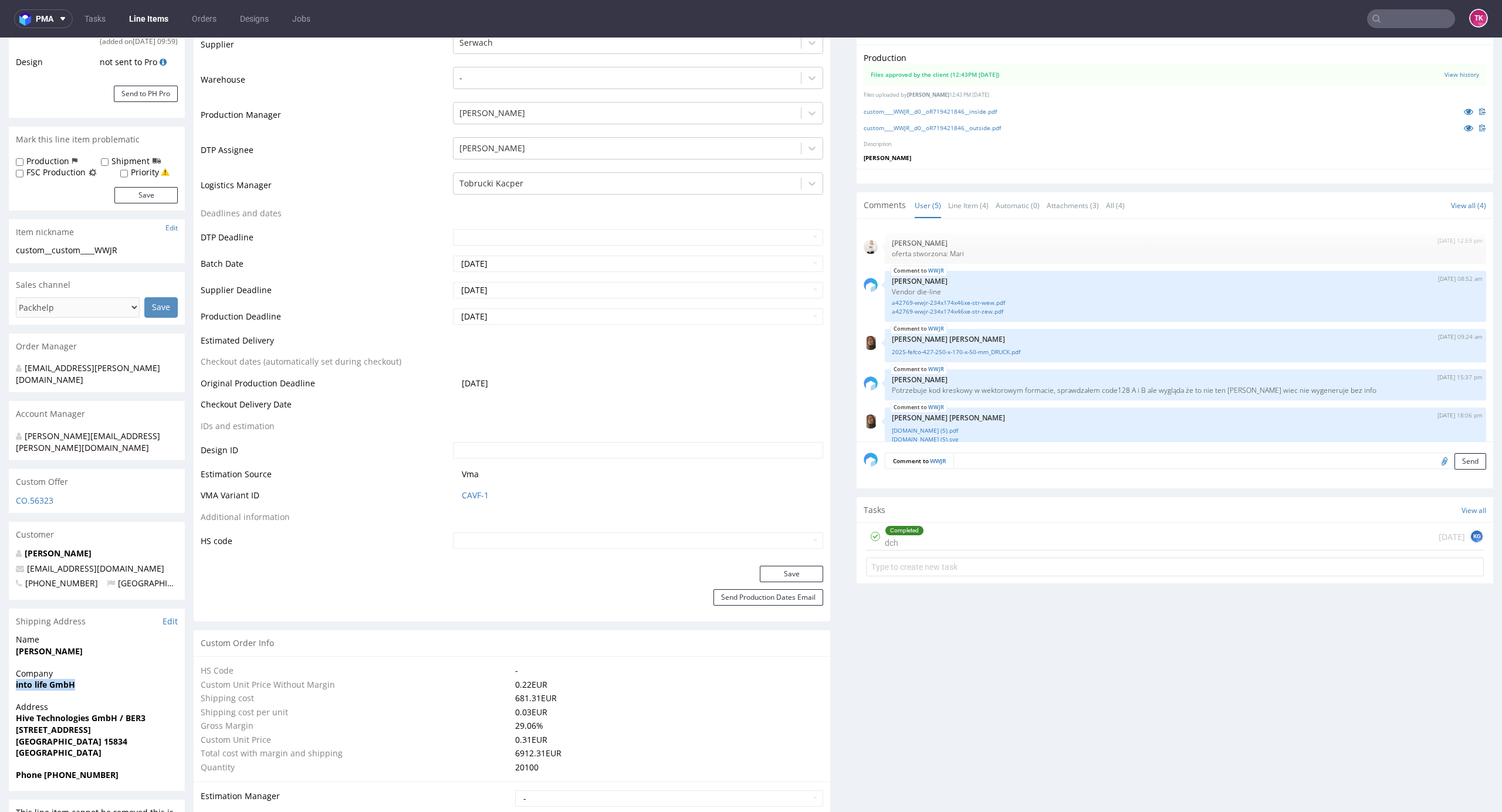
scroll to position [0, 0]
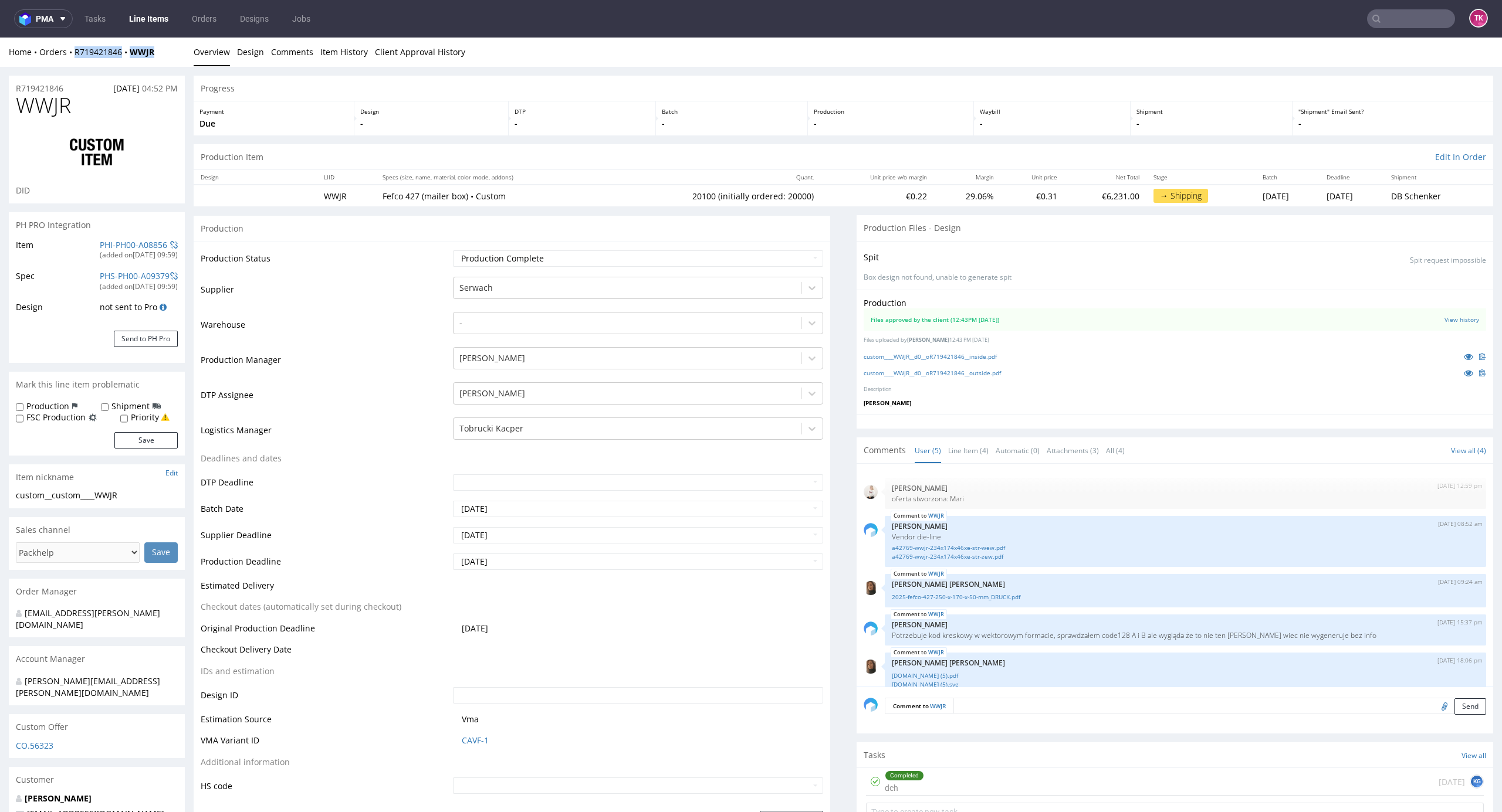
drag, startPoint x: 160, startPoint y: 50, endPoint x: 74, endPoint y: 62, distance: 86.8
click at [74, 62] on div "Home Orders R719421846 WWJR Overview Design Comments Item History Client Approv…" at bounding box center [751, 52] width 1502 height 29
copy div "R719421846 WWJR"
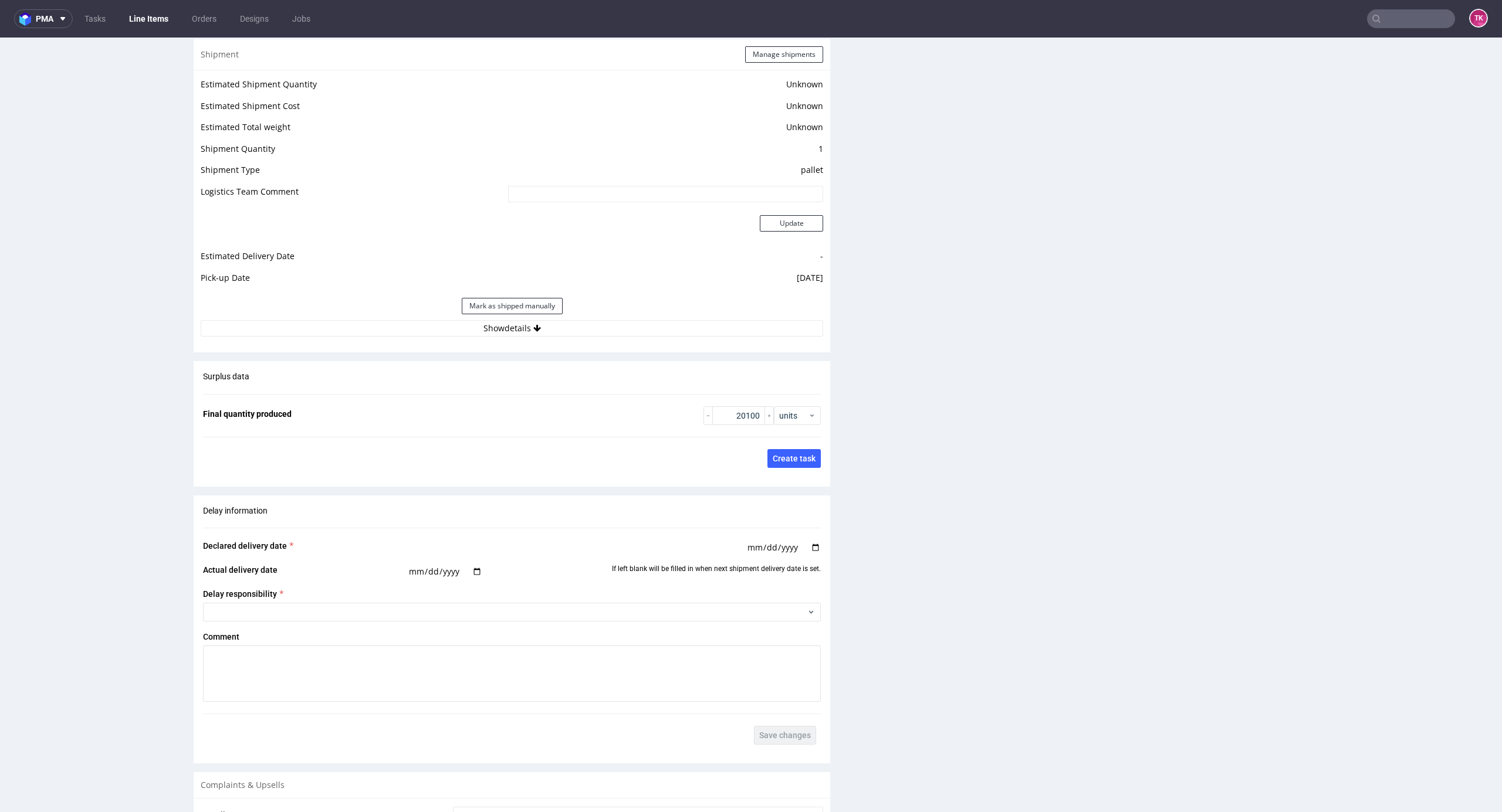
scroll to position [1642, 0]
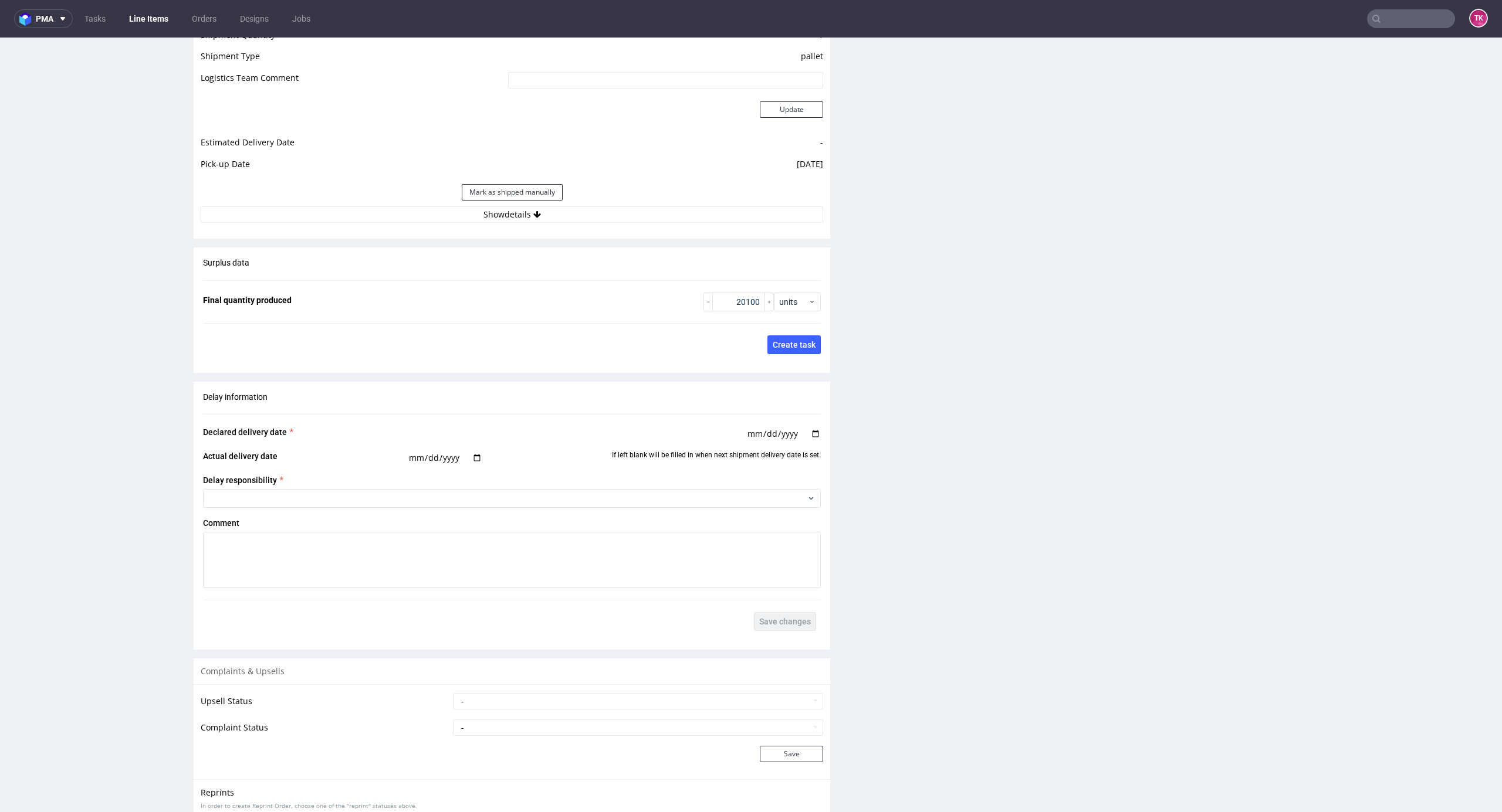
click at [702, 225] on div "Estimated Shipment Quantity Unknown Estimated Shipment Cost Unknown Estimated T…" at bounding box center [512, 93] width 637 height 274
click at [698, 213] on button "Show details" at bounding box center [512, 215] width 622 height 17
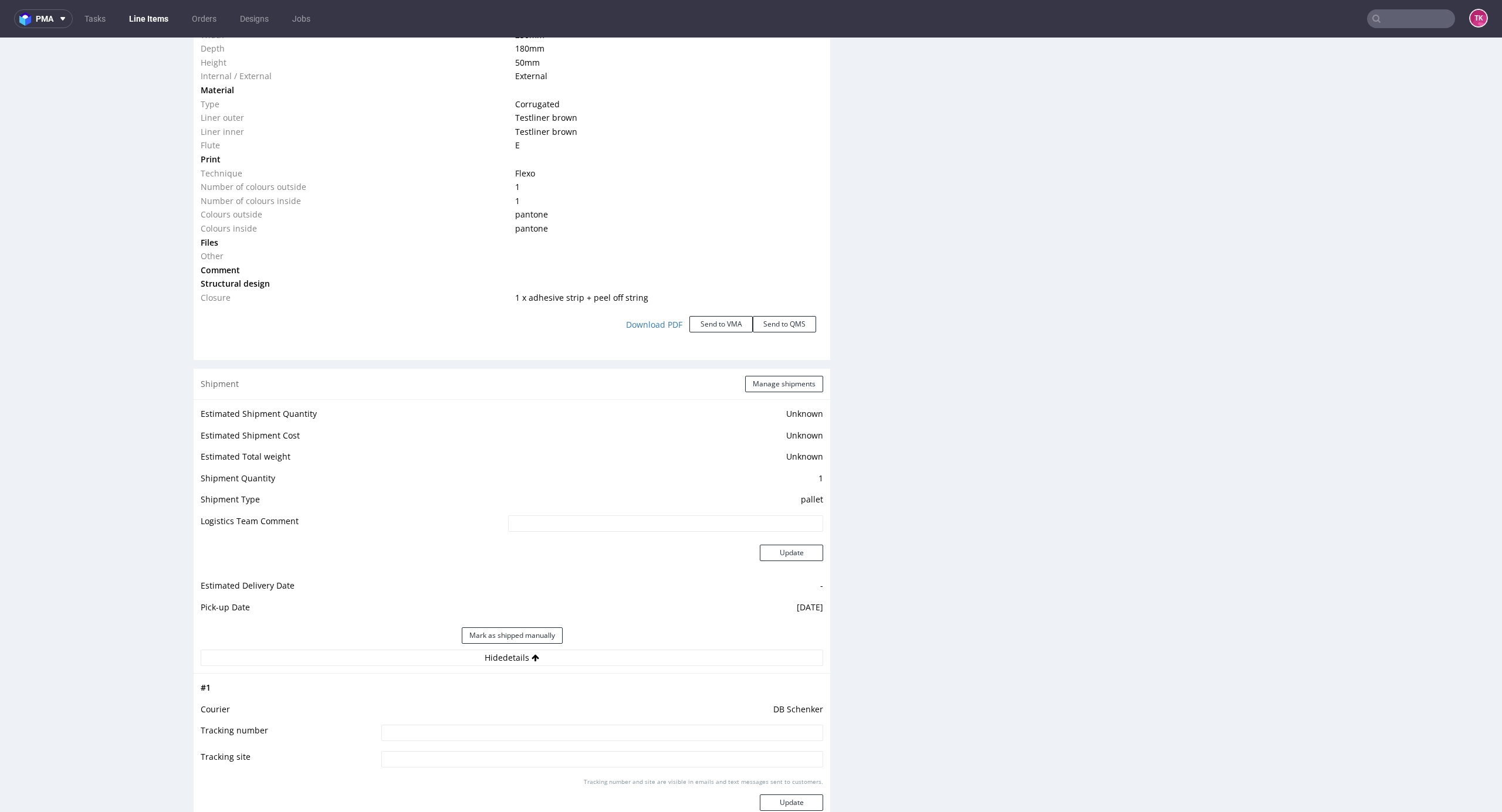
scroll to position [1407, 0]
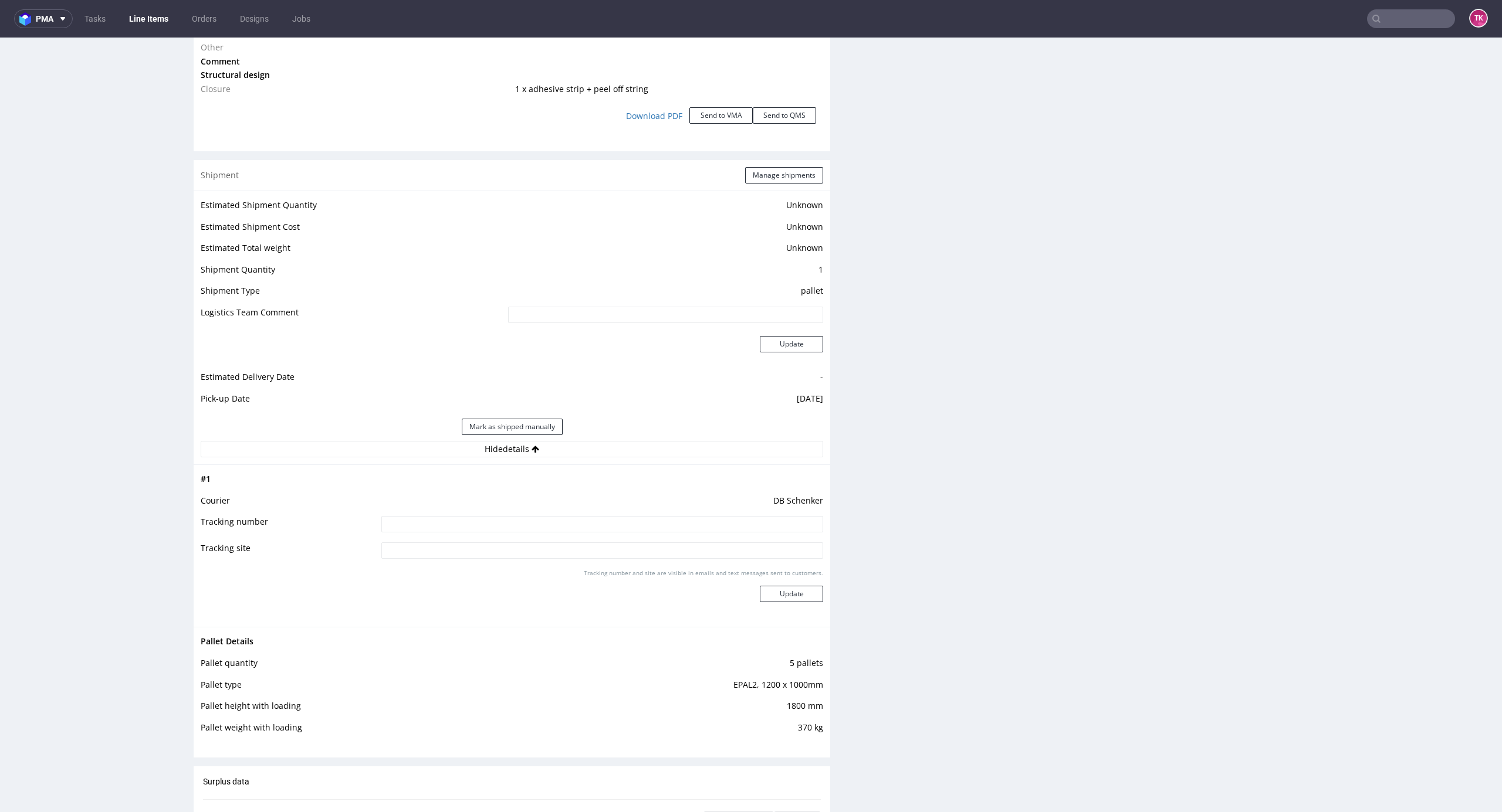
click at [532, 526] on input at bounding box center [602, 525] width 442 height 17
paste input "PLWAW509008383"
type input "PLWAW509008383"
click at [804, 609] on div "Tracking number and site are visible in emails and text messages sent to custom…" at bounding box center [602, 589] width 442 height 42
click at [802, 600] on button "Update" at bounding box center [790, 595] width 63 height 17
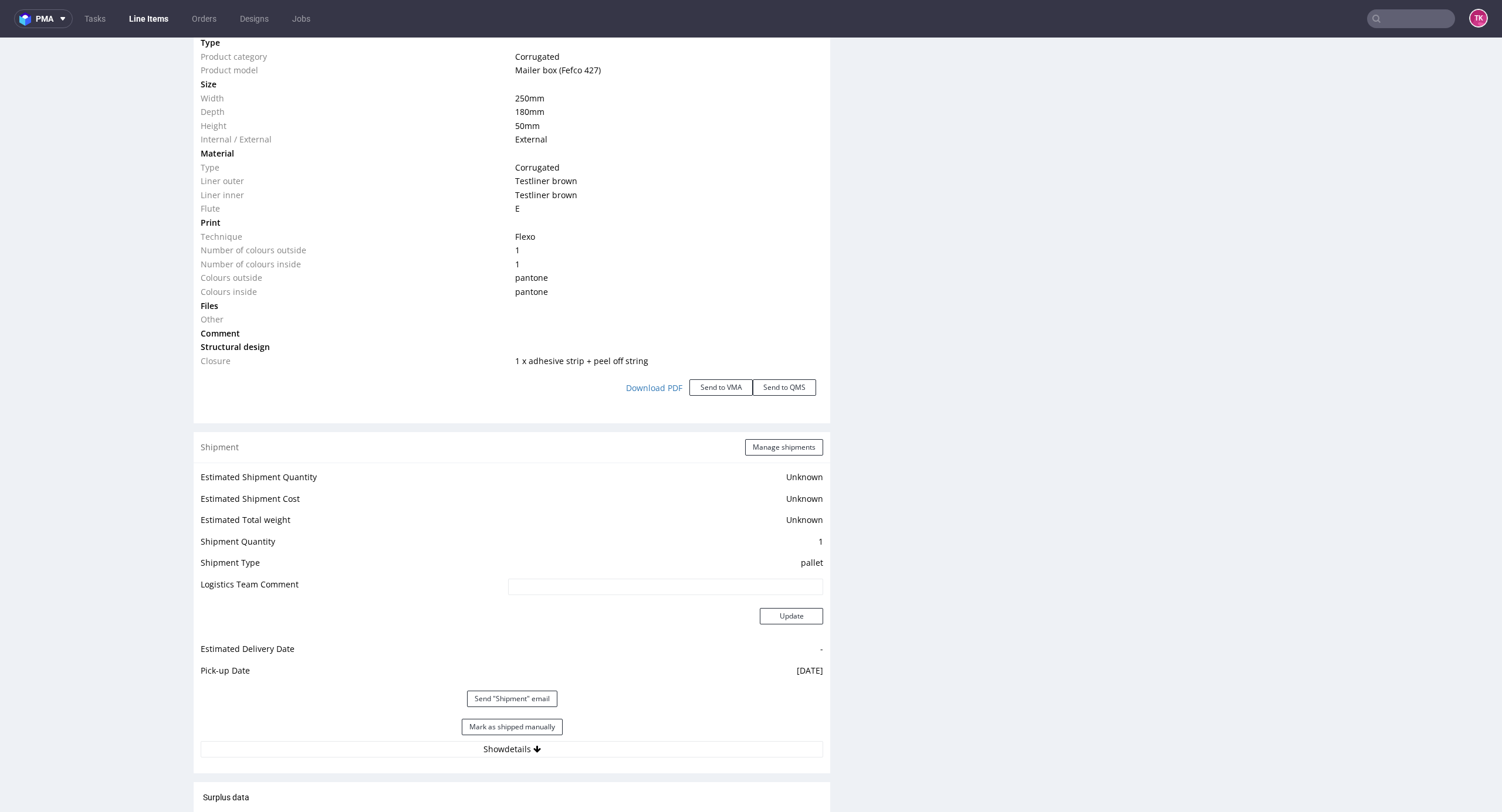
scroll to position [1135, 0]
click at [144, 29] on nav "pma Tasks Line Items Orders Designs Jobs TK" at bounding box center [751, 18] width 1502 height 38
click at [144, 24] on link "Line Items" at bounding box center [149, 18] width 54 height 18
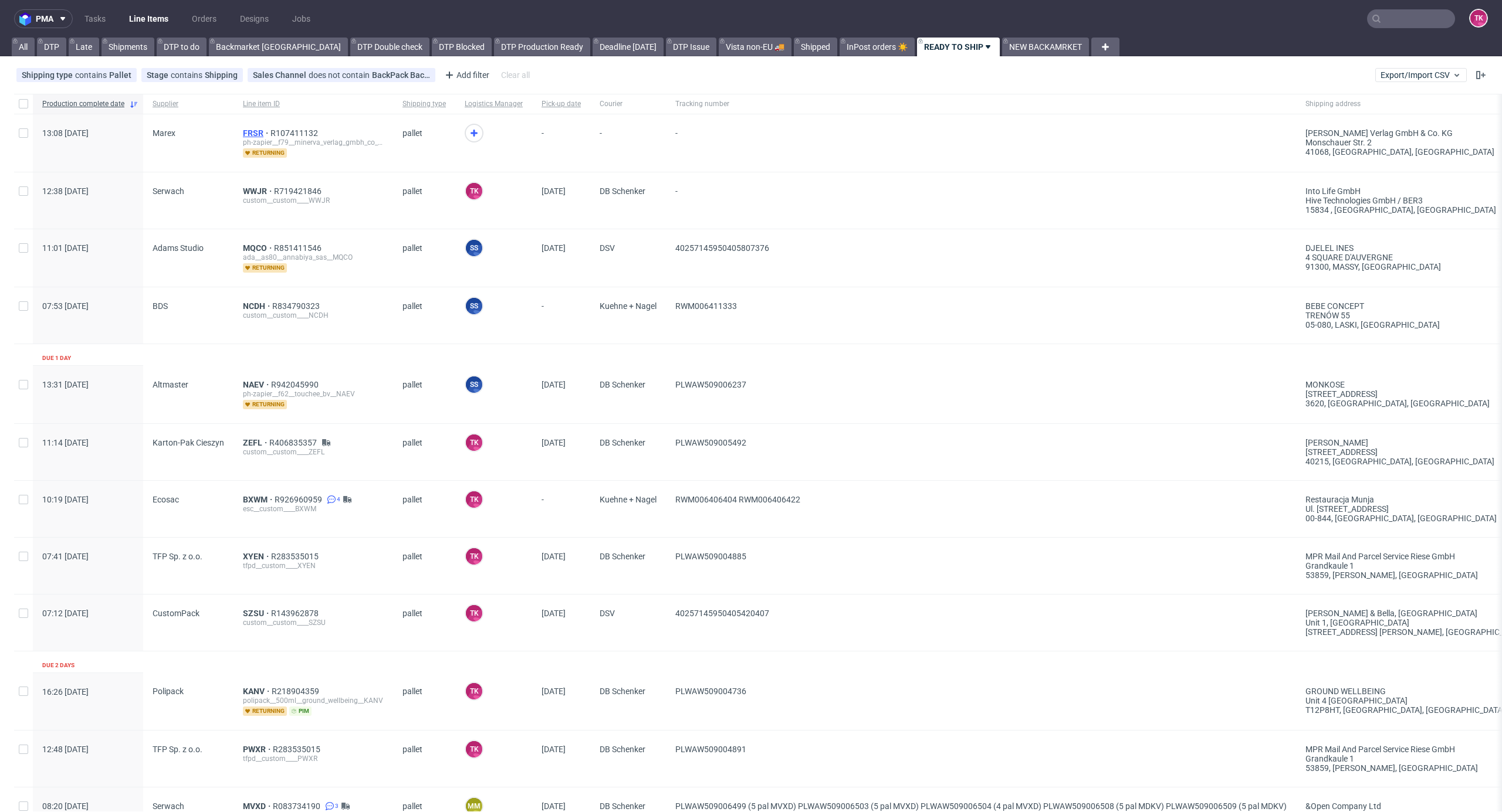
click at [254, 134] on span "FRSR" at bounding box center [256, 133] width 28 height 9
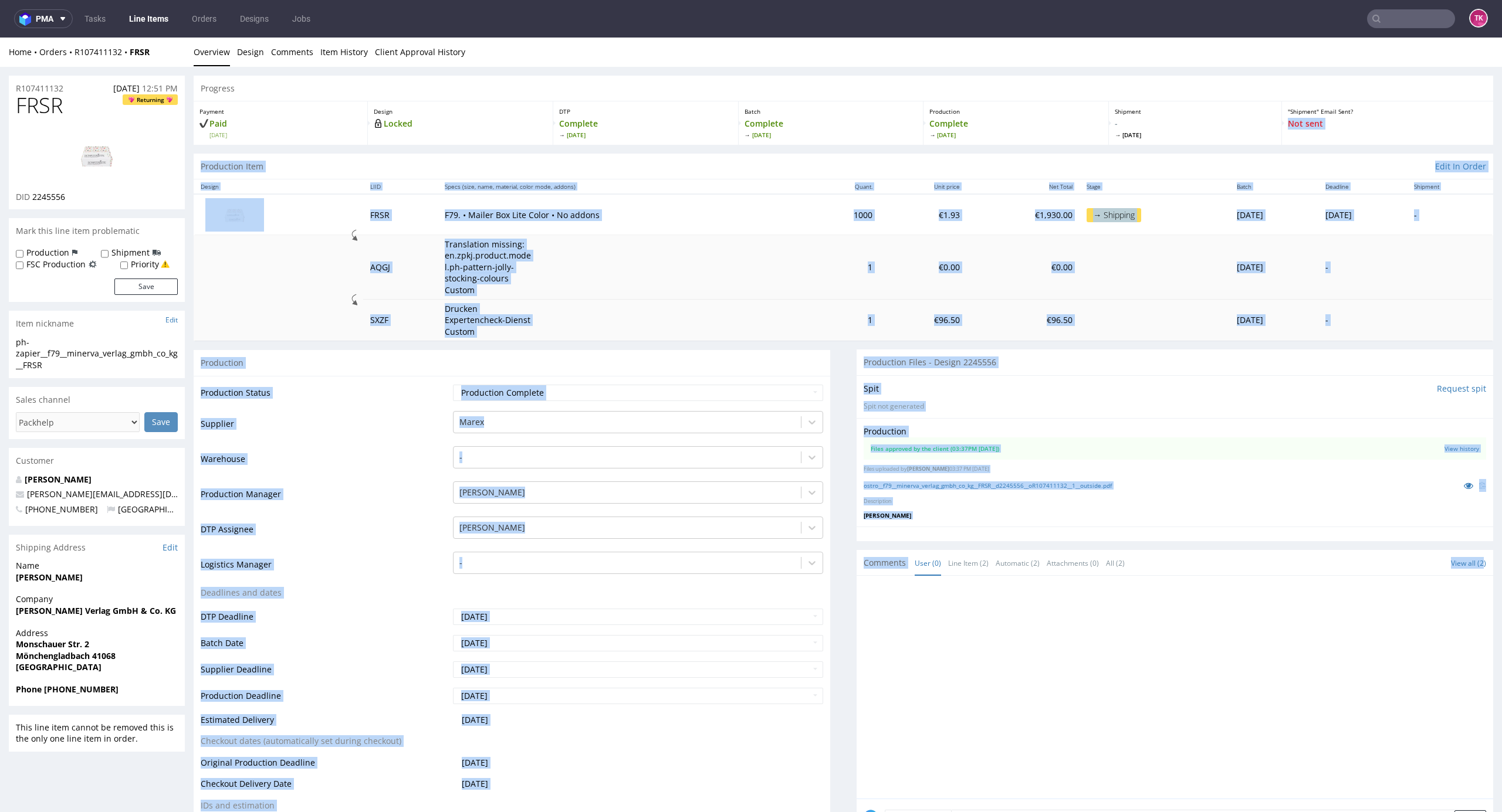
drag, startPoint x: 1476, startPoint y: 108, endPoint x: 1481, endPoint y: 411, distance: 303.0
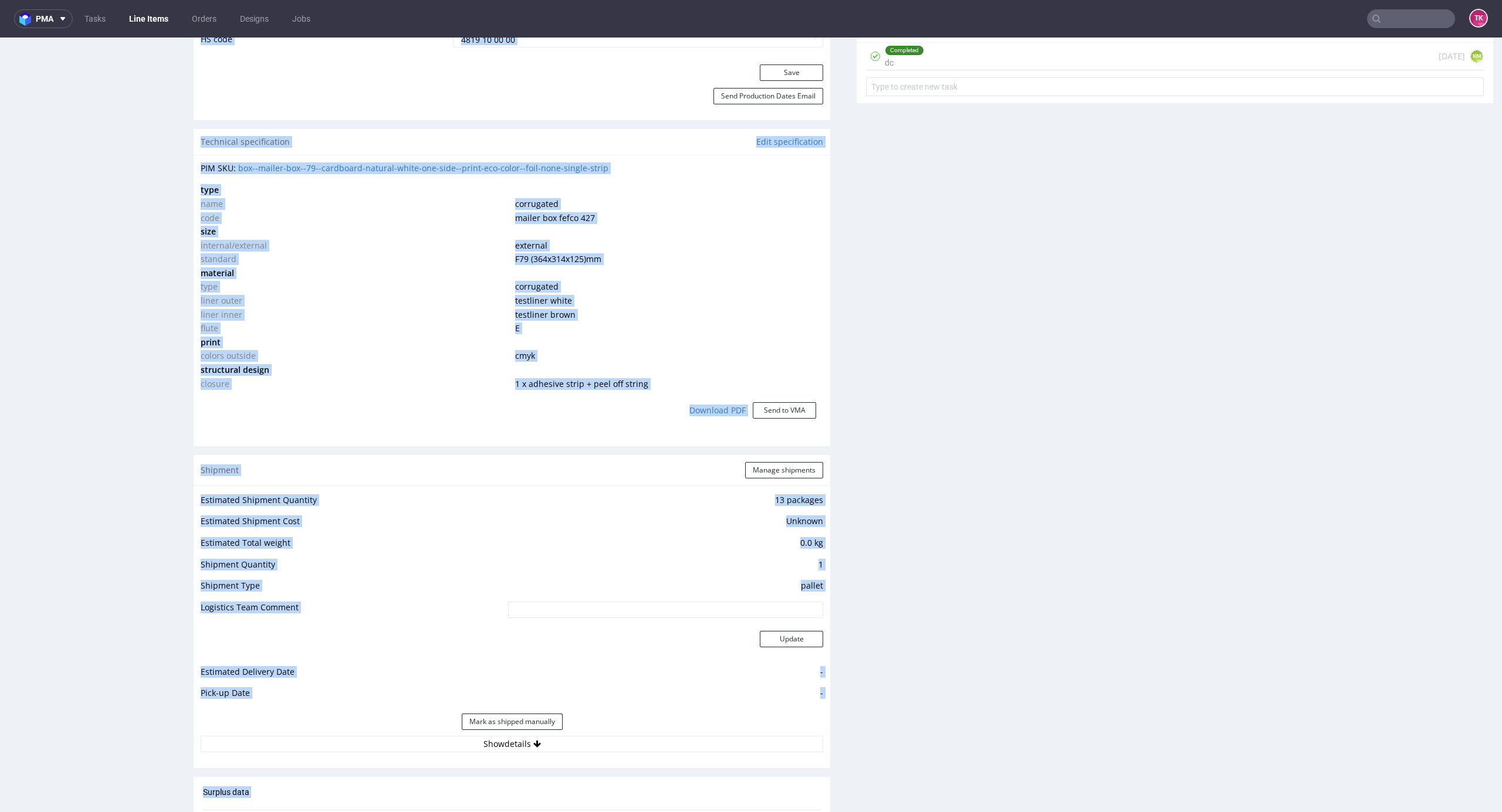
scroll to position [1532, 0]
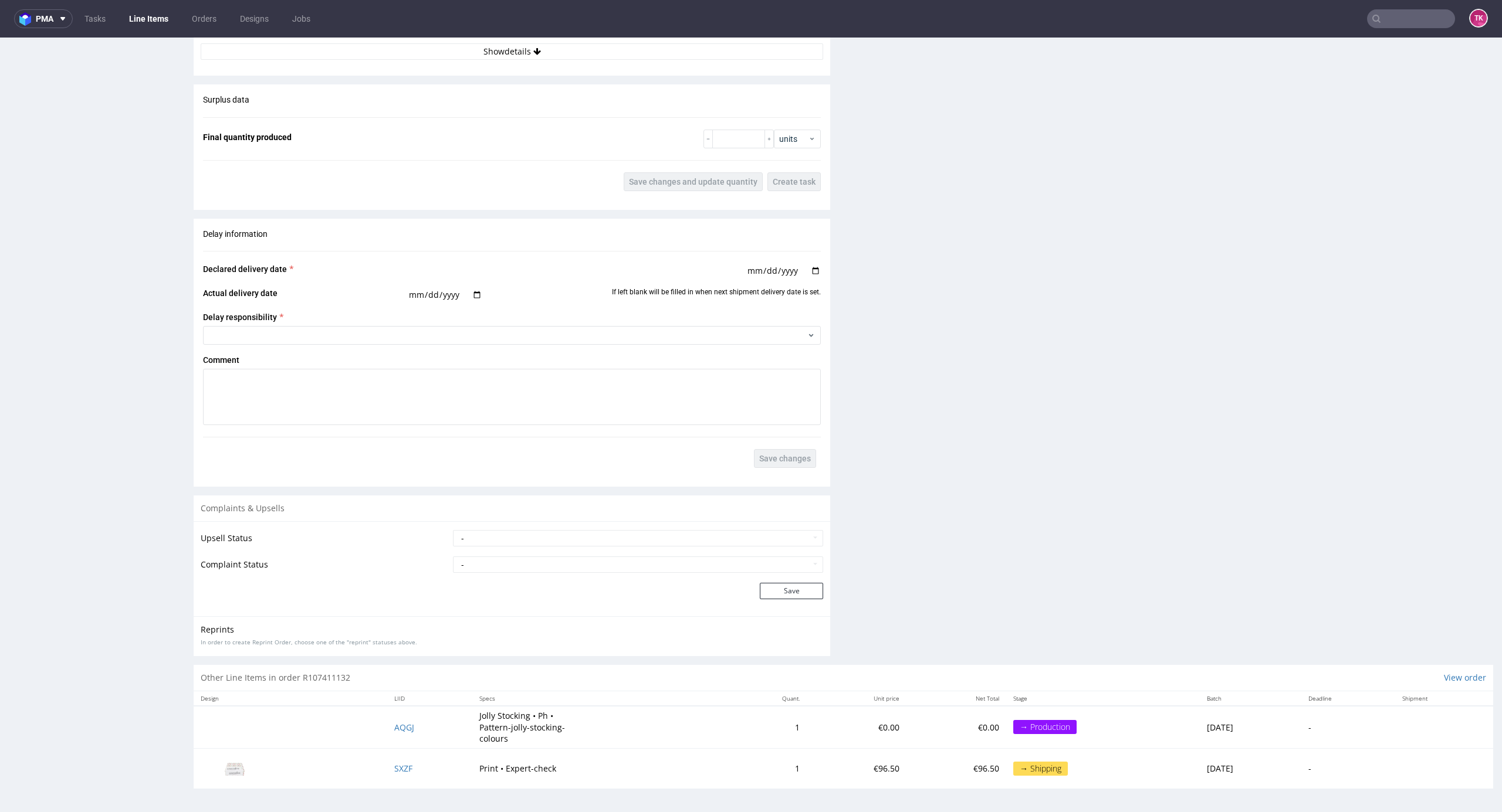
drag, startPoint x: 1273, startPoint y: 506, endPoint x: 1268, endPoint y: 510, distance: 6.4
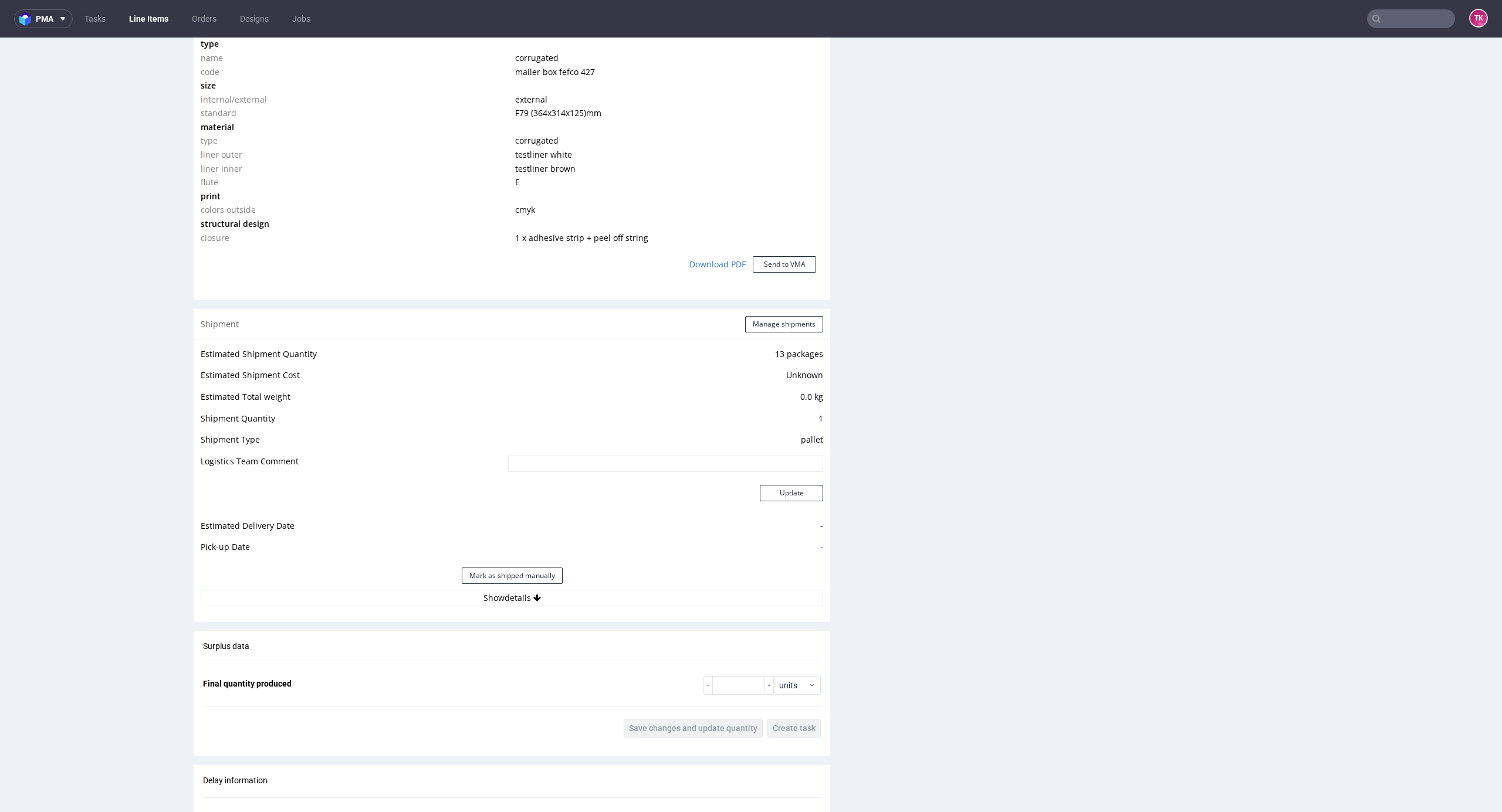
click at [527, 613] on div "Shipment Manage shipments Estimated Shipment Quantity 13 packages Estimated Shi…" at bounding box center [512, 465] width 637 height 313
click at [531, 605] on button "Show details" at bounding box center [512, 599] width 622 height 17
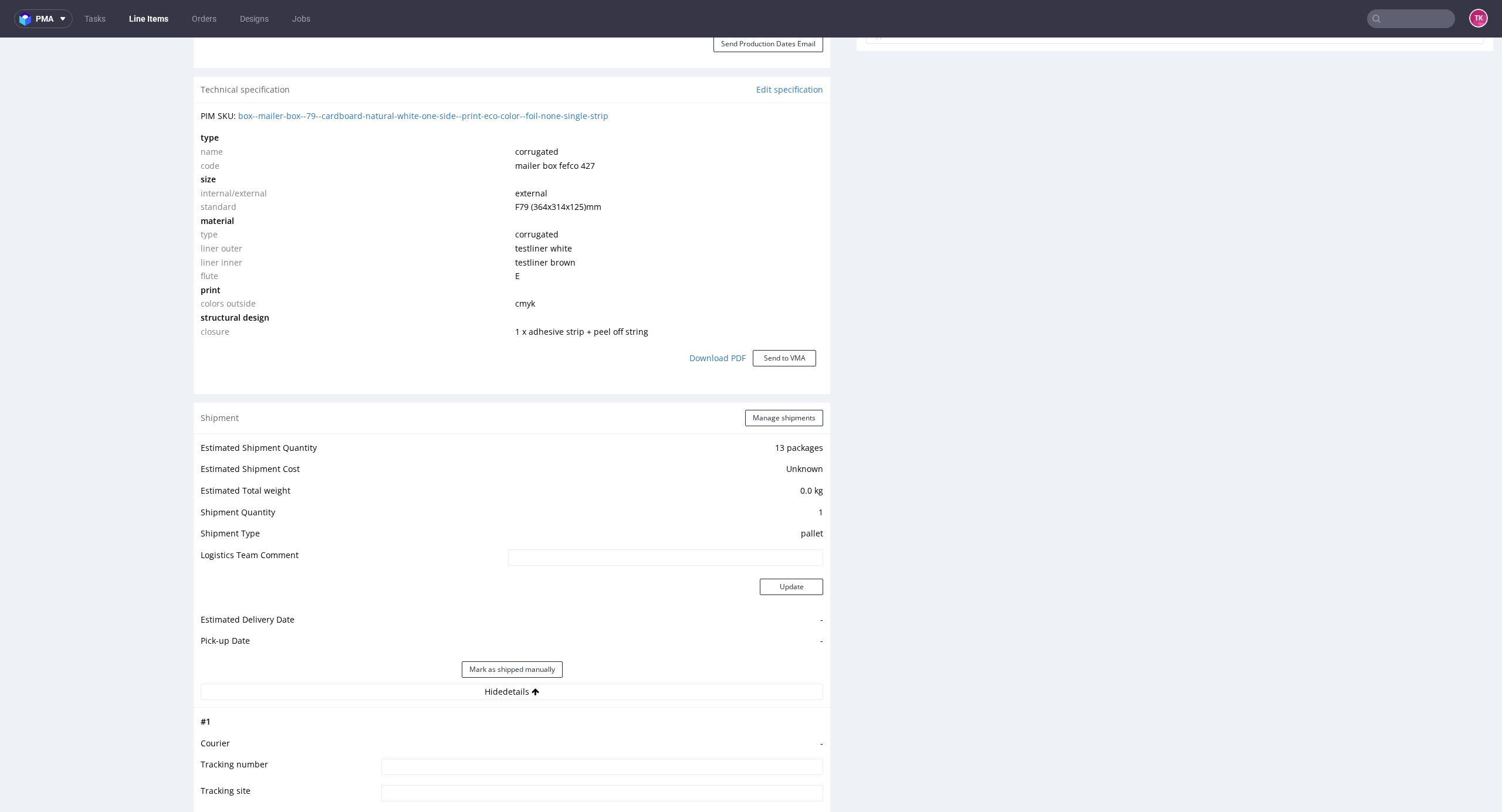
scroll to position [906, 0]
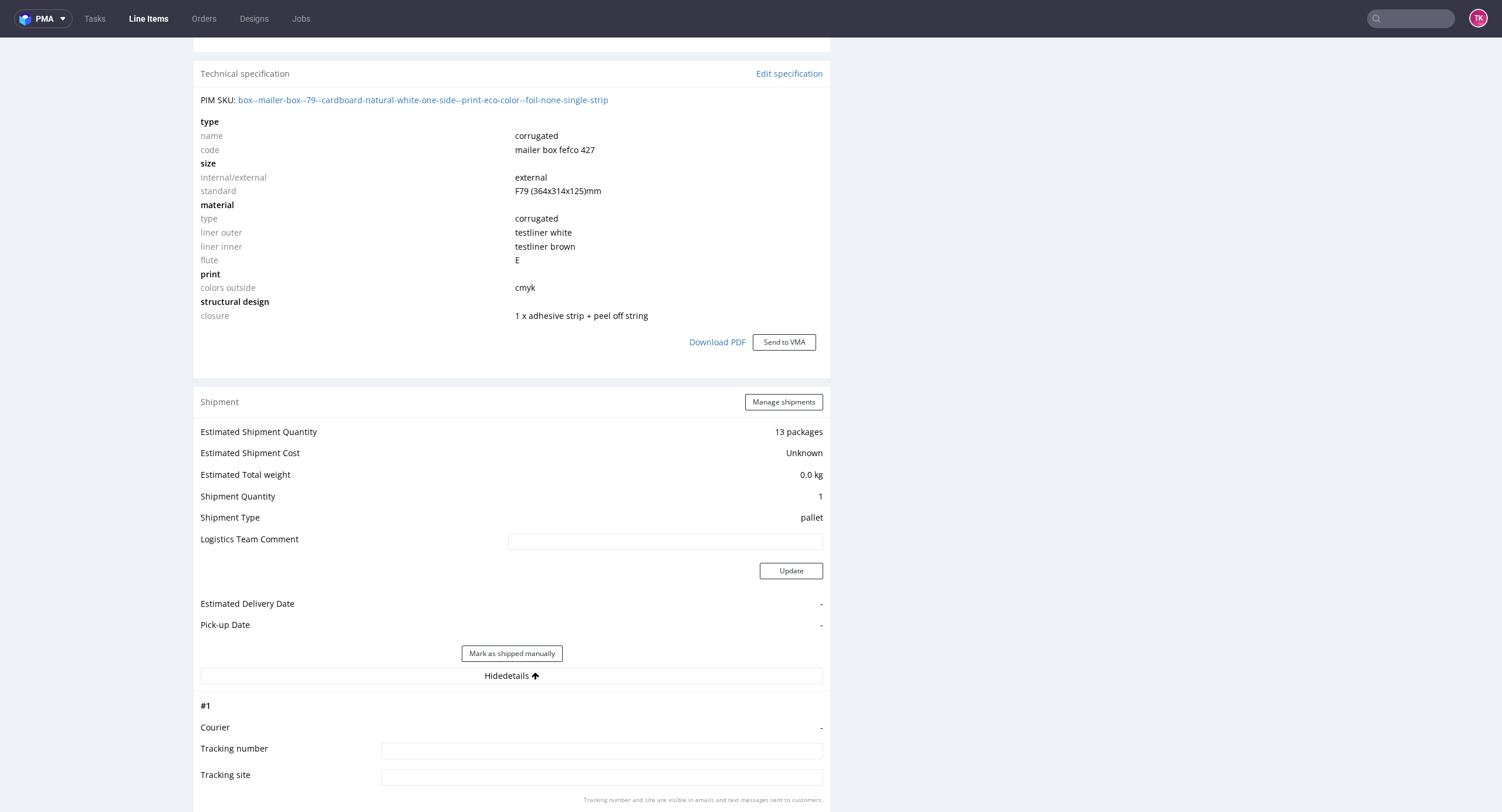
click at [786, 415] on div "Shipment Manage shipments" at bounding box center [512, 402] width 637 height 30
click at [785, 406] on button "Manage shipments" at bounding box center [784, 402] width 78 height 17
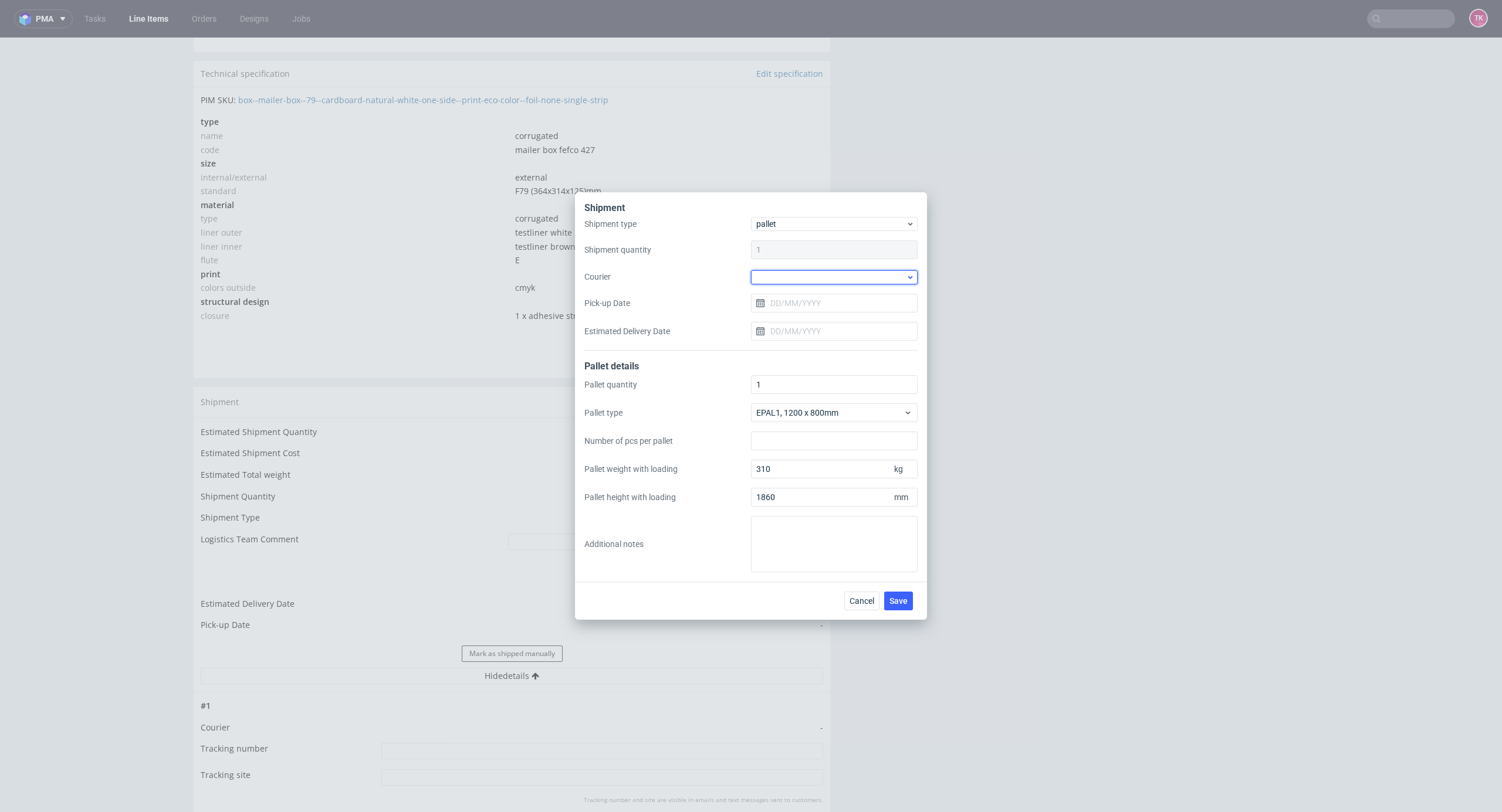
click at [792, 281] on div at bounding box center [834, 277] width 166 height 14
drag, startPoint x: 903, startPoint y: 369, endPoint x: 908, endPoint y: 374, distance: 7.1
click at [903, 373] on div "APC Overnight Freight Coyote DB Schenker DHL UK DSV GO Logis KSK Kuehne + Nagel…" at bounding box center [834, 331] width 166 height 88
drag, startPoint x: 822, startPoint y: 317, endPoint x: 820, endPoint y: 322, distance: 5.4
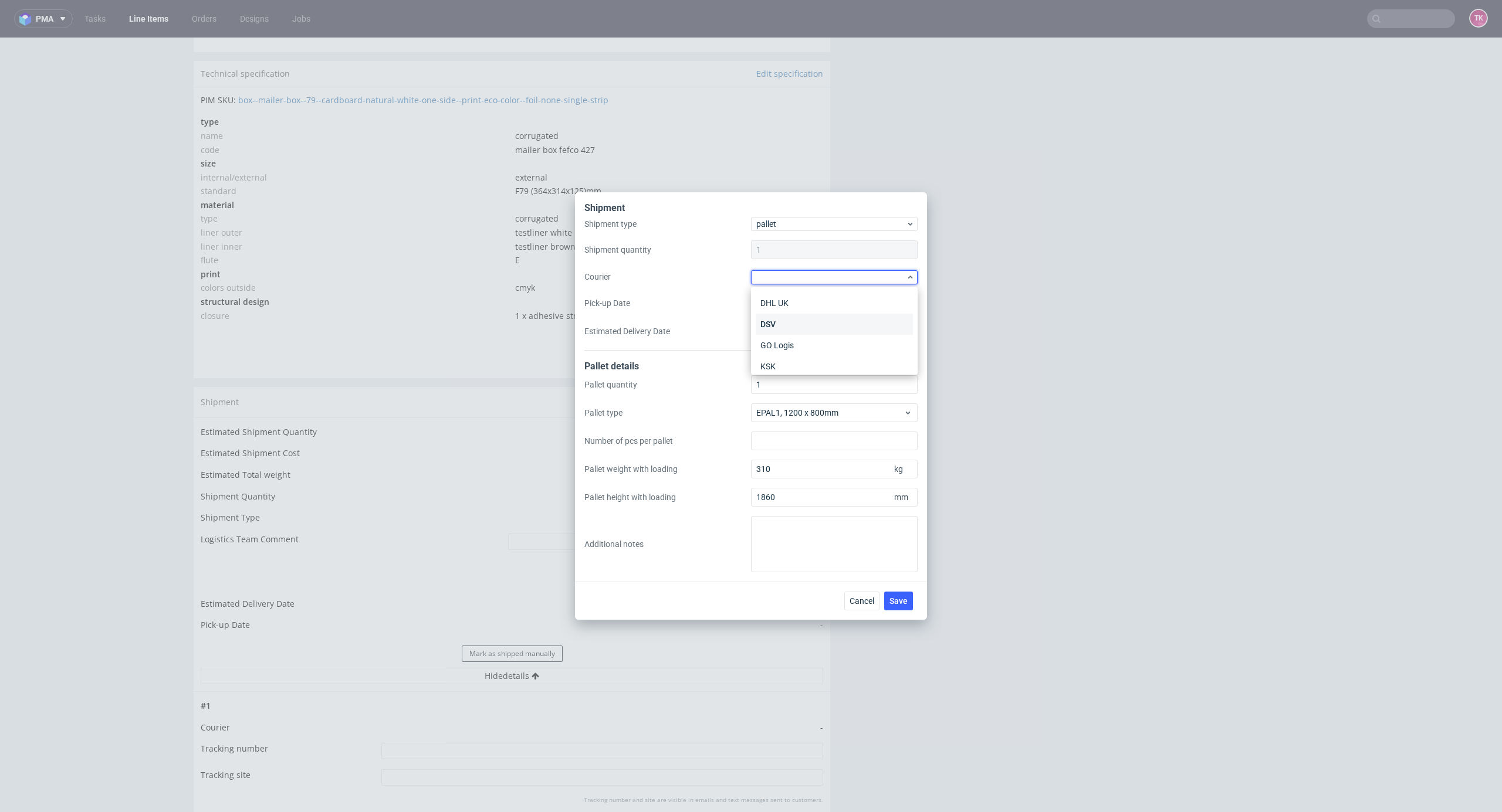
click at [820, 320] on div "DSV" at bounding box center [834, 324] width 157 height 21
click at [801, 304] on input "Pick-up Date" at bounding box center [834, 302] width 166 height 18
drag, startPoint x: 873, startPoint y: 385, endPoint x: 879, endPoint y: 571, distance: 186.1
click at [872, 387] on button "5" at bounding box center [872, 380] width 18 height 18
type input "05/09/2025"
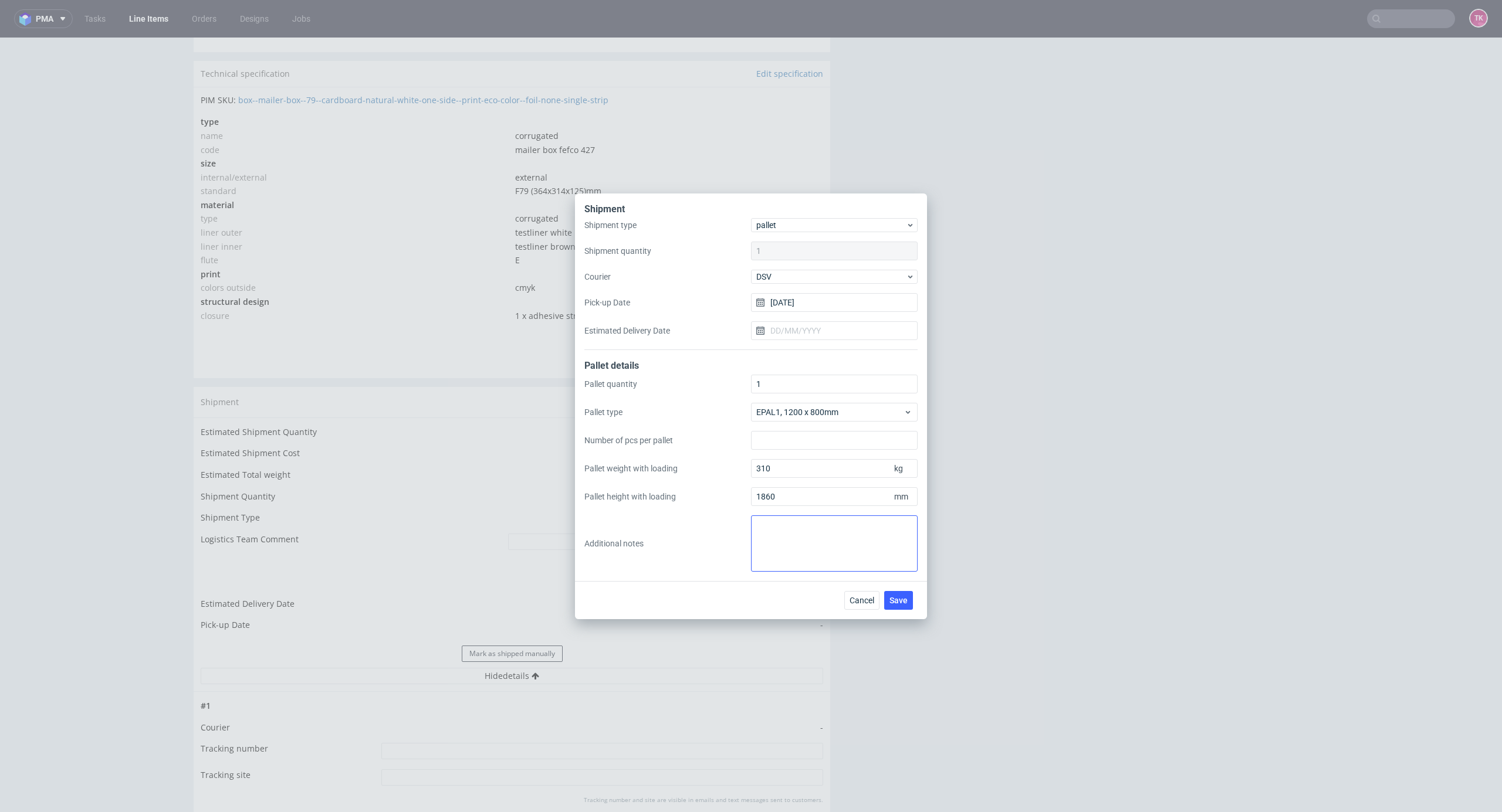
drag, startPoint x: 906, startPoint y: 596, endPoint x: 906, endPoint y: 557, distance: 39.0
click at [906, 601] on span "Save" at bounding box center [899, 600] width 18 height 8
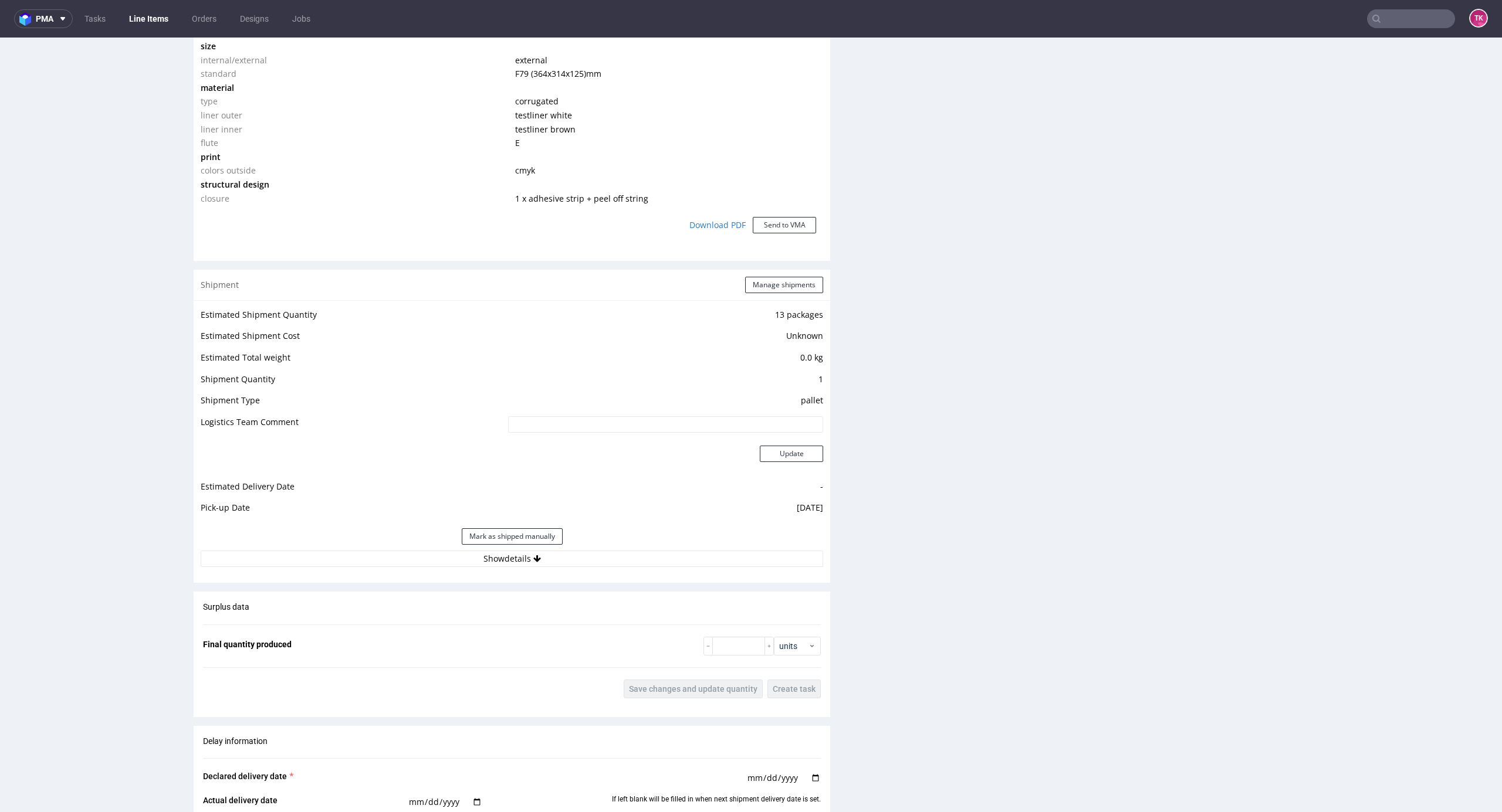
scroll to position [1251, 0]
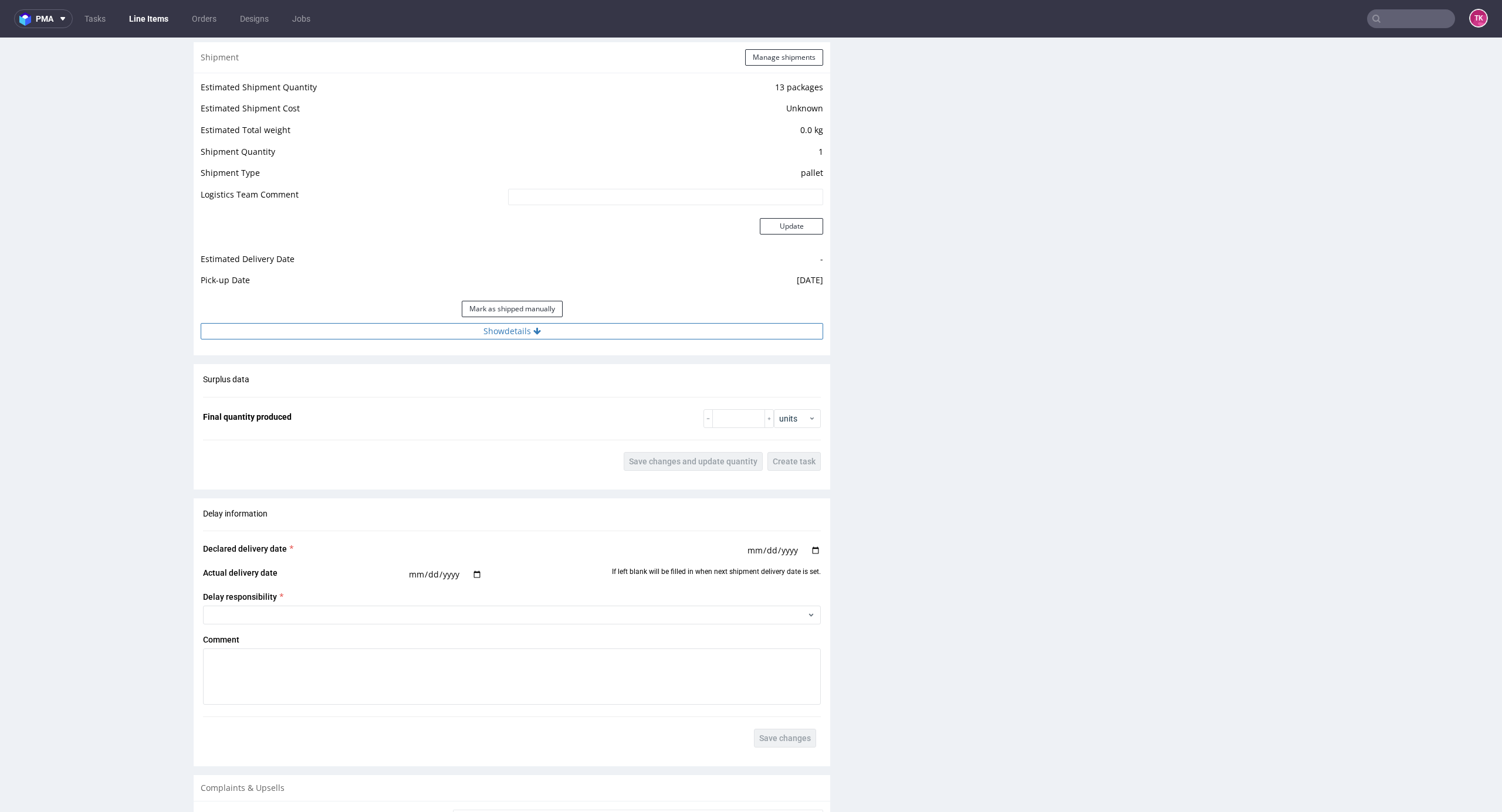
click at [728, 335] on button "Show details" at bounding box center [512, 332] width 622 height 17
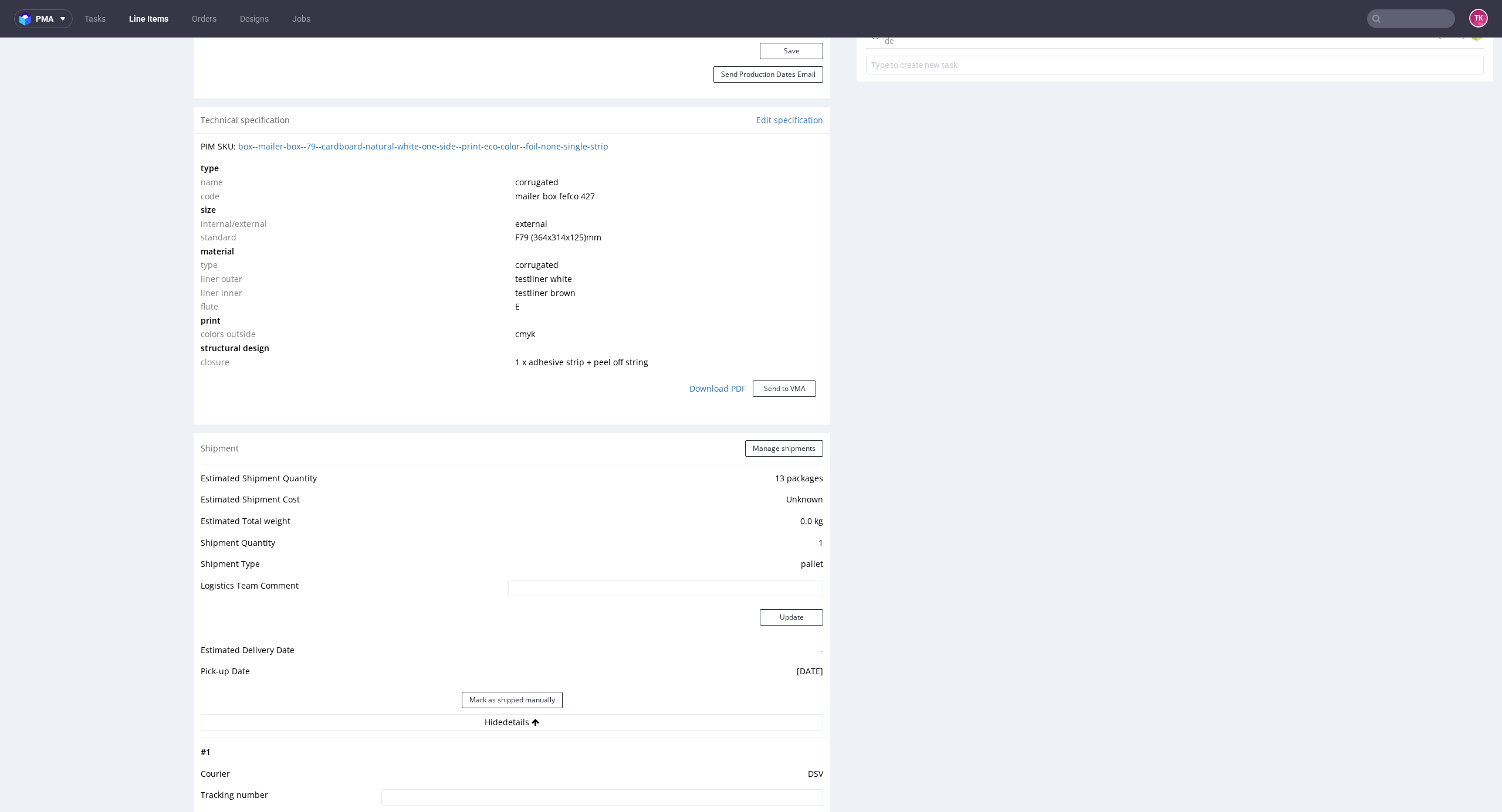
scroll to position [782, 0]
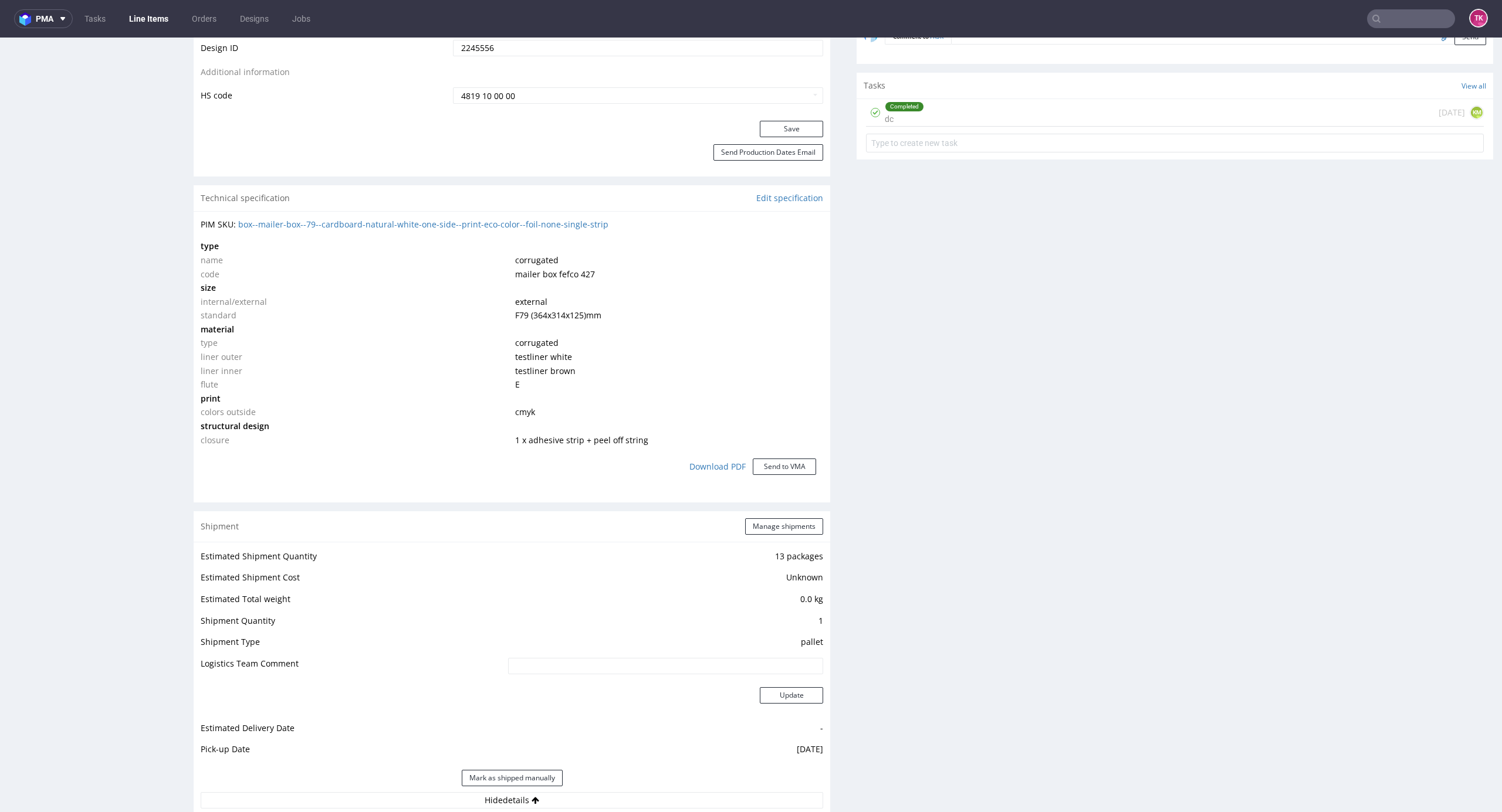
click at [170, 12] on link "Line Items" at bounding box center [149, 18] width 54 height 18
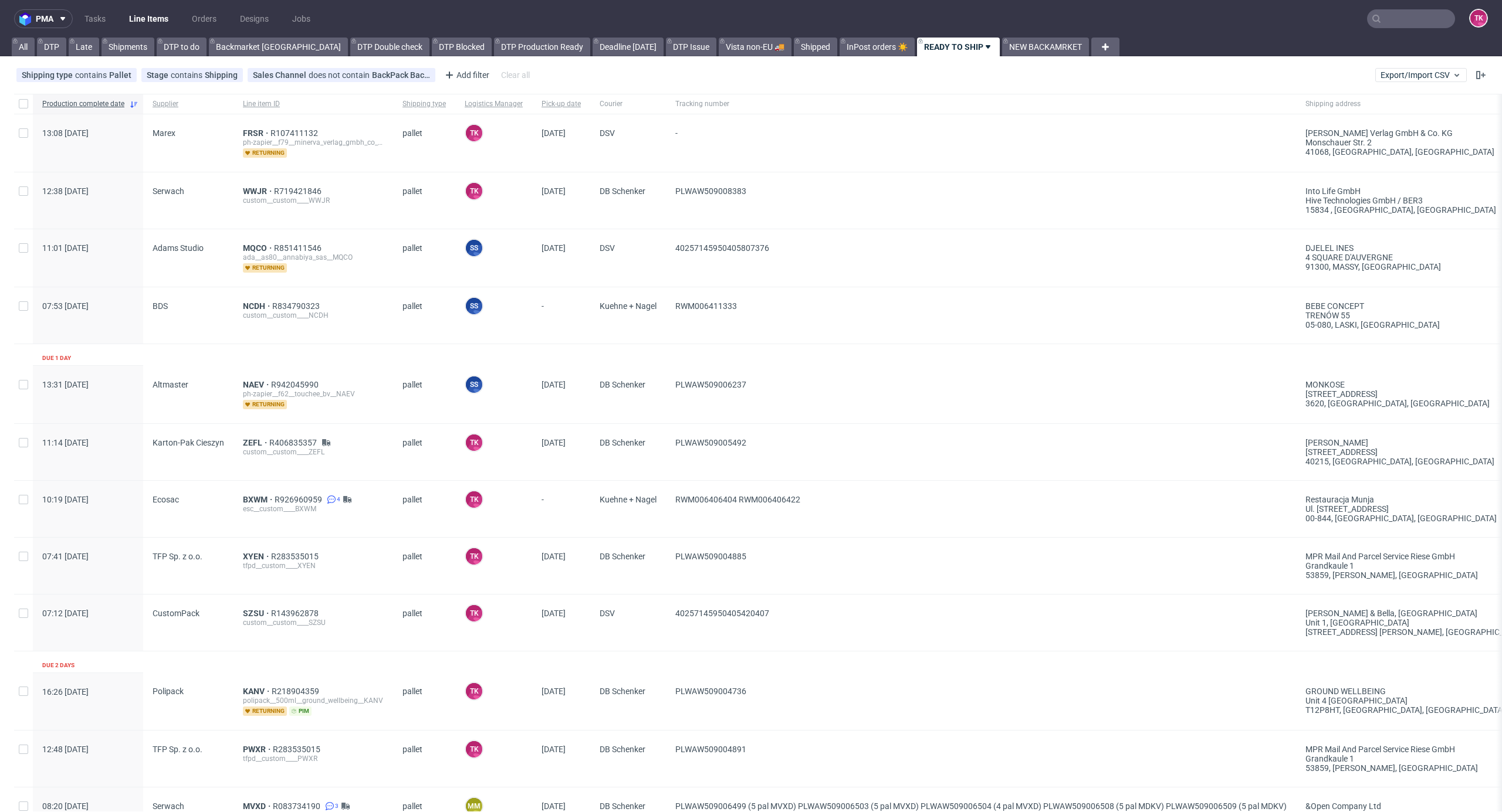
click at [259, 144] on div "ph-zapier__f79__minerva_verlag_gmbh_co_kg__FRSR" at bounding box center [313, 142] width 141 height 9
click at [257, 141] on div "ph-zapier__f79__minerva_verlag_gmbh_co_kg__FRSR" at bounding box center [313, 142] width 141 height 9
click at [256, 137] on span "FRSR" at bounding box center [256, 133] width 28 height 9
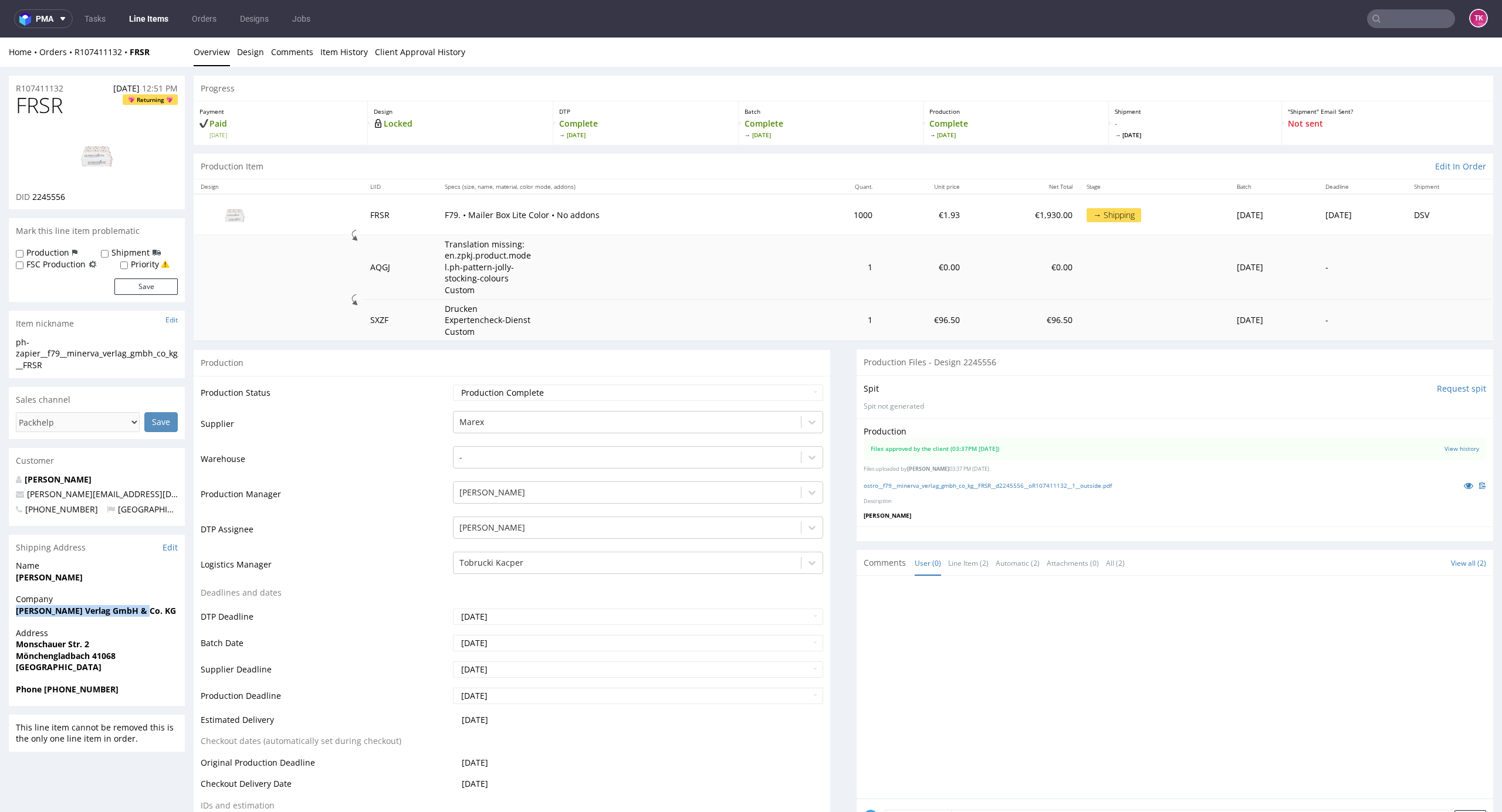
drag, startPoint x: 0, startPoint y: 621, endPoint x: 322, endPoint y: 553, distance: 329.1
copy strong "[PERSON_NAME] Verlag GmbH & Co. KG"
drag, startPoint x: 81, startPoint y: 652, endPoint x: 209, endPoint y: 634, distance: 129.3
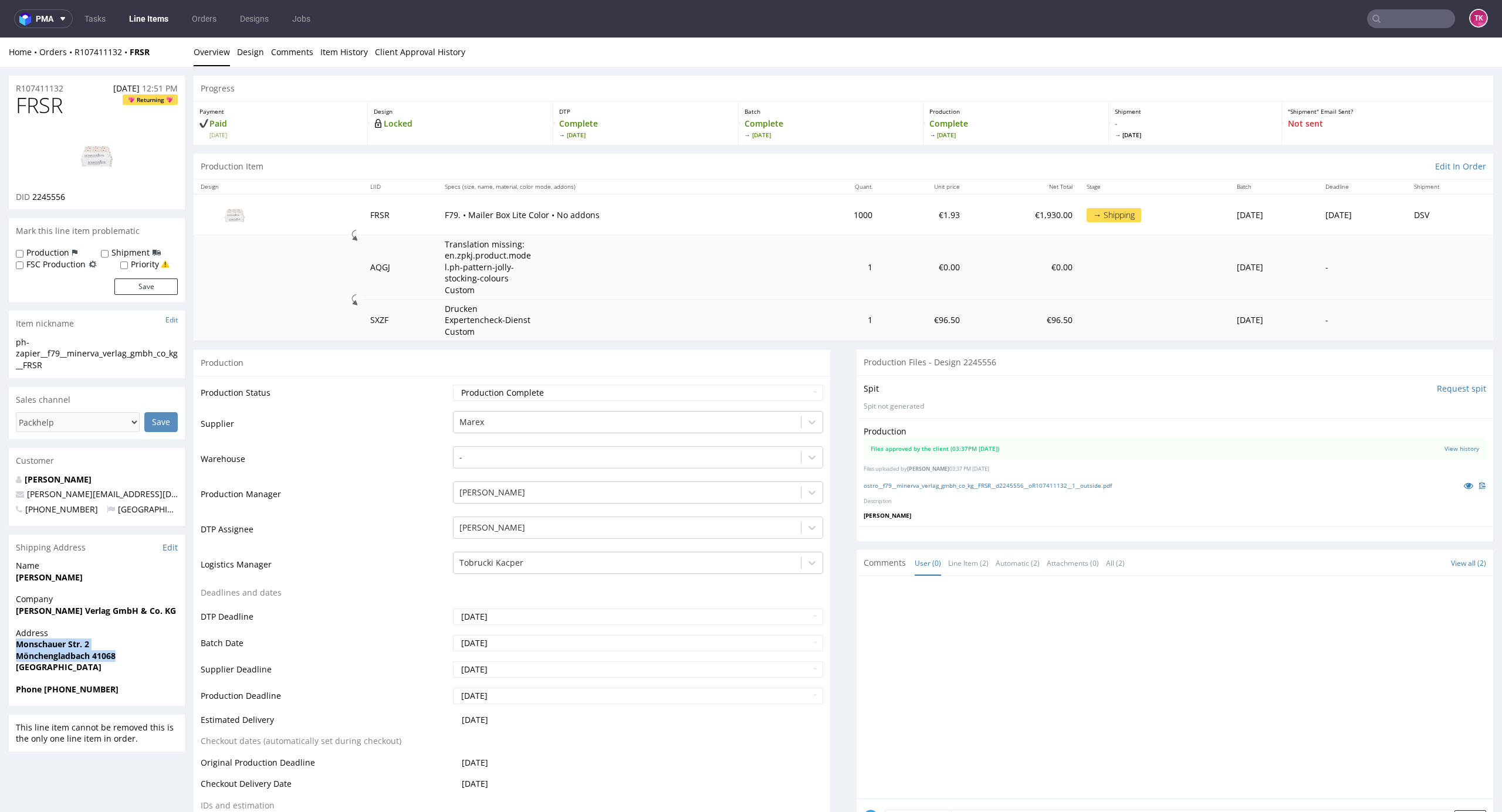
copy p "[STREET_ADDRESS]"
drag, startPoint x: 57, startPoint y: 690, endPoint x: 153, endPoint y: 684, distance: 96.2
click at [146, 691] on span "Phone [PHONE_NUMBER]" at bounding box center [97, 689] width 162 height 12
copy strong "1713145734"
drag, startPoint x: 151, startPoint y: 488, endPoint x: 24, endPoint y: 500, distance: 127.6
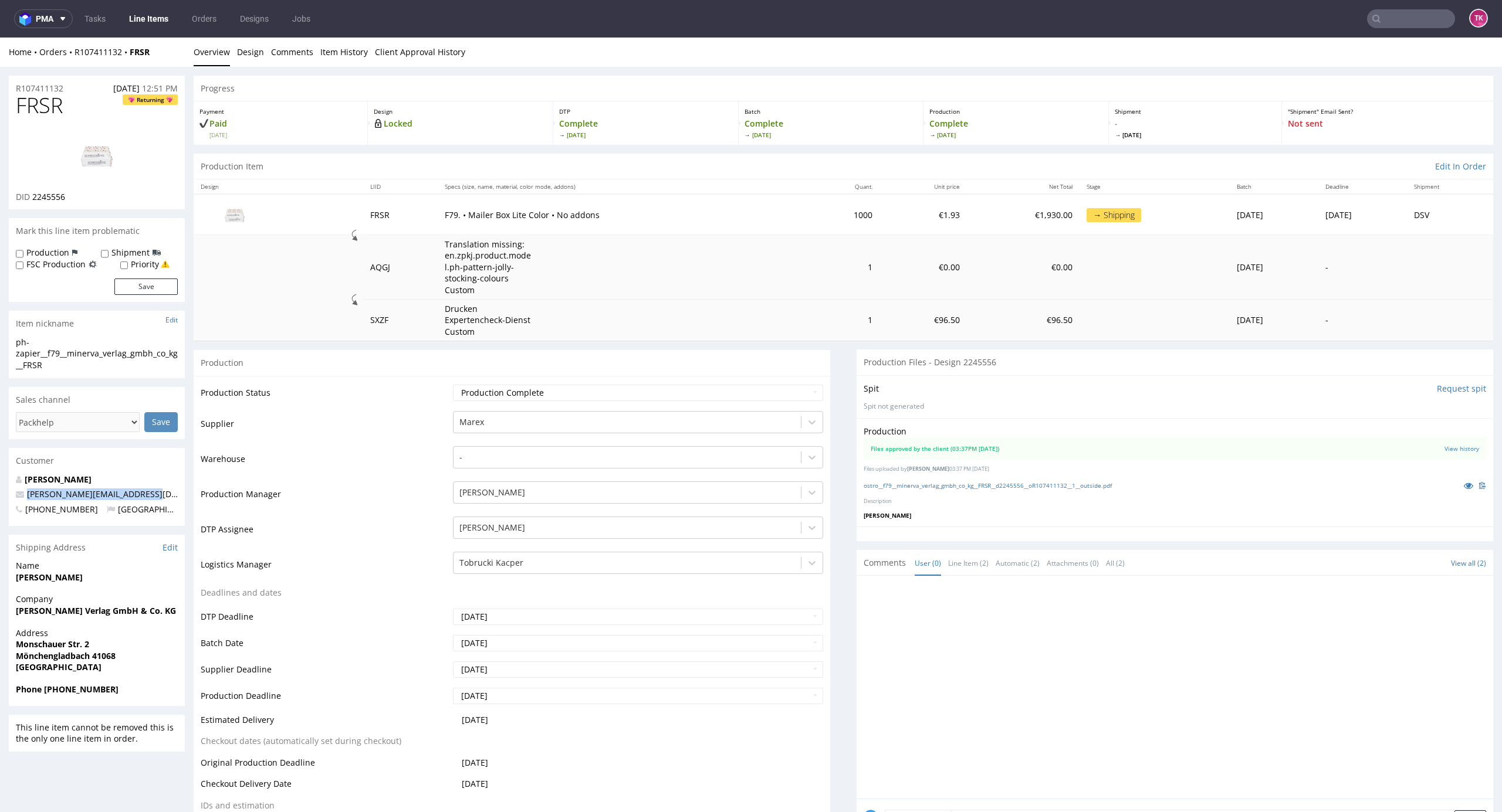
copy span "[PERSON_NAME][EMAIL_ADDRESS][DOMAIN_NAME]"
drag, startPoint x: 109, startPoint y: 571, endPoint x: 0, endPoint y: 583, distance: 109.7
copy strong "[PERSON_NAME]"
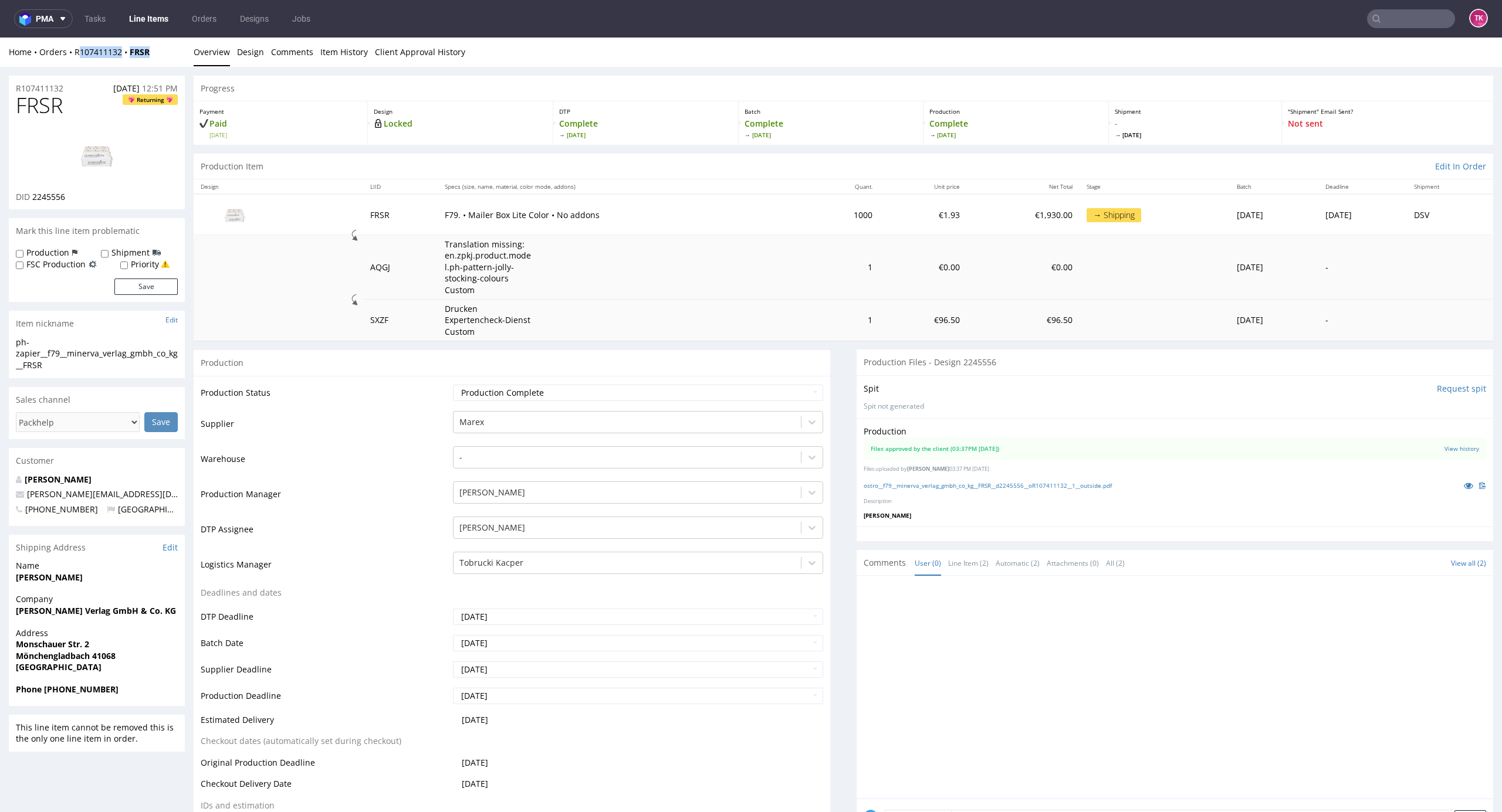
drag, startPoint x: 155, startPoint y: 61, endPoint x: 76, endPoint y: 60, distance: 79.0
click at [77, 60] on div "Home Orders R107411132 FRSR Overview Design Comments Item History Client Approv…" at bounding box center [751, 52] width 1502 height 29
copy div "107411132 FRSR"
drag, startPoint x: 76, startPoint y: 61, endPoint x: 191, endPoint y: 54, distance: 115.2
click at [191, 54] on div "Home Orders R107411132 FRSR Overview Design Comments Item History Client Approv…" at bounding box center [751, 52] width 1502 height 29
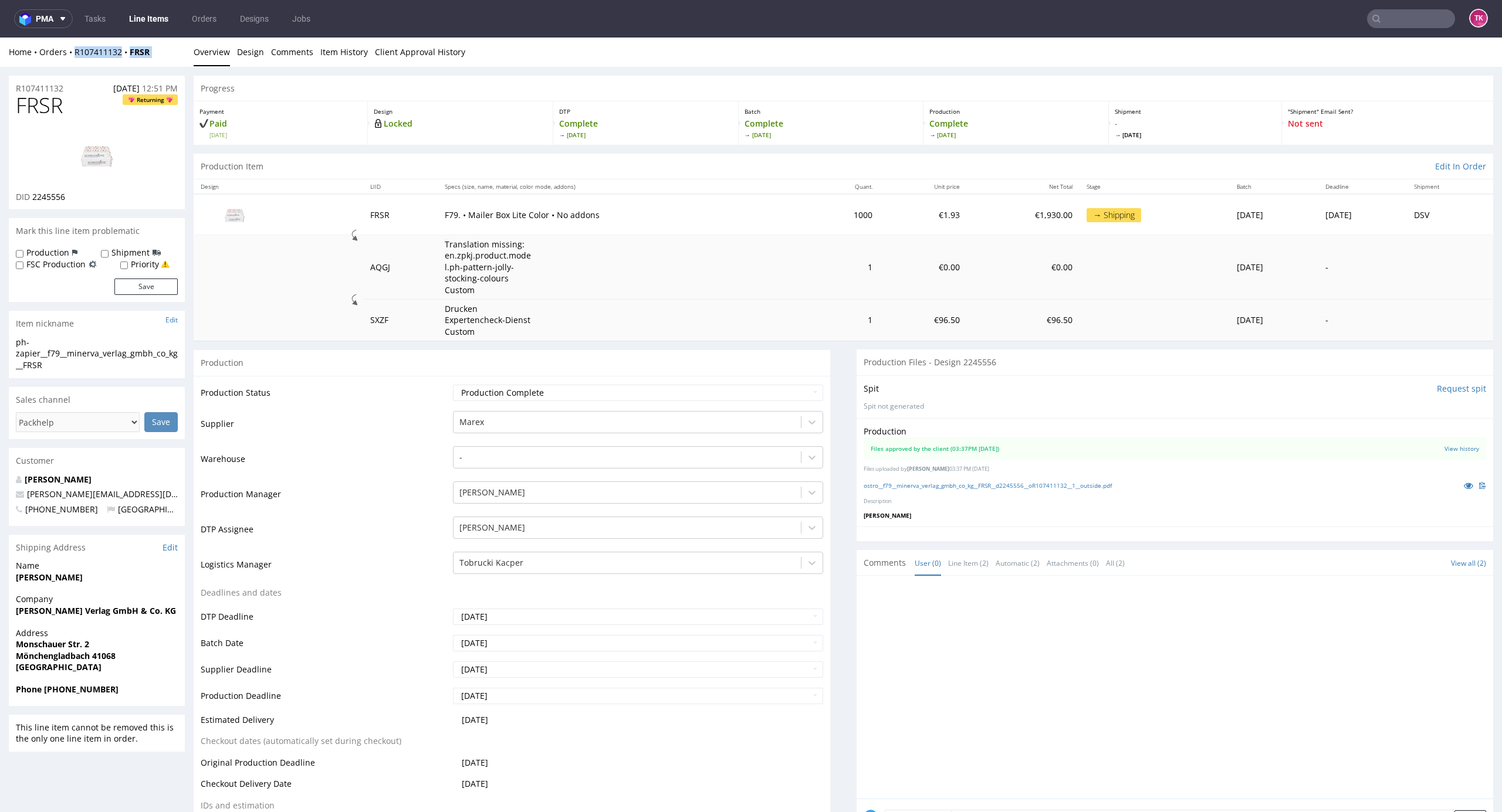
copy div "R107411132 FRSR Overview Design Comments Item History Client Approval History"
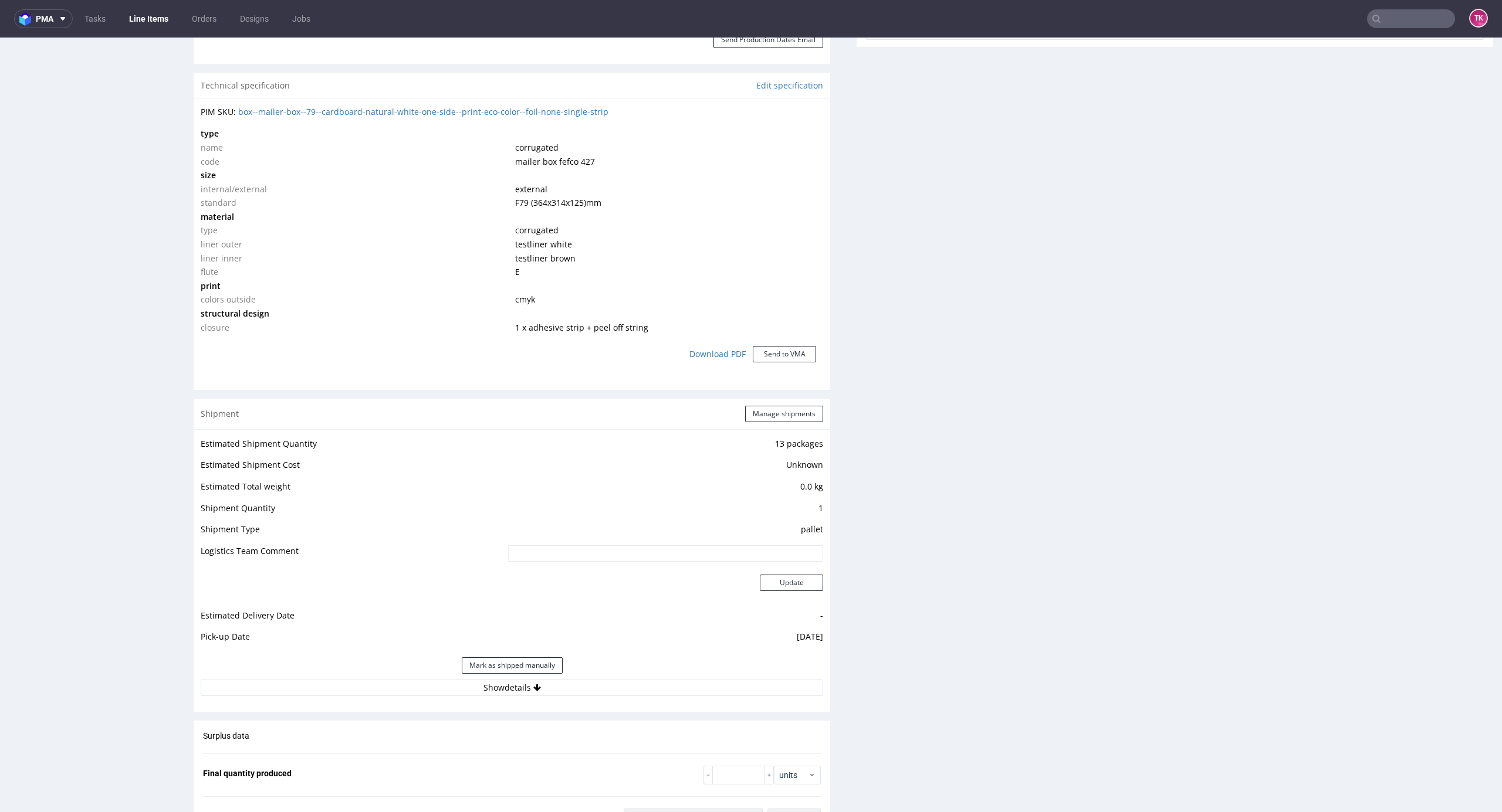
scroll to position [1173, 0]
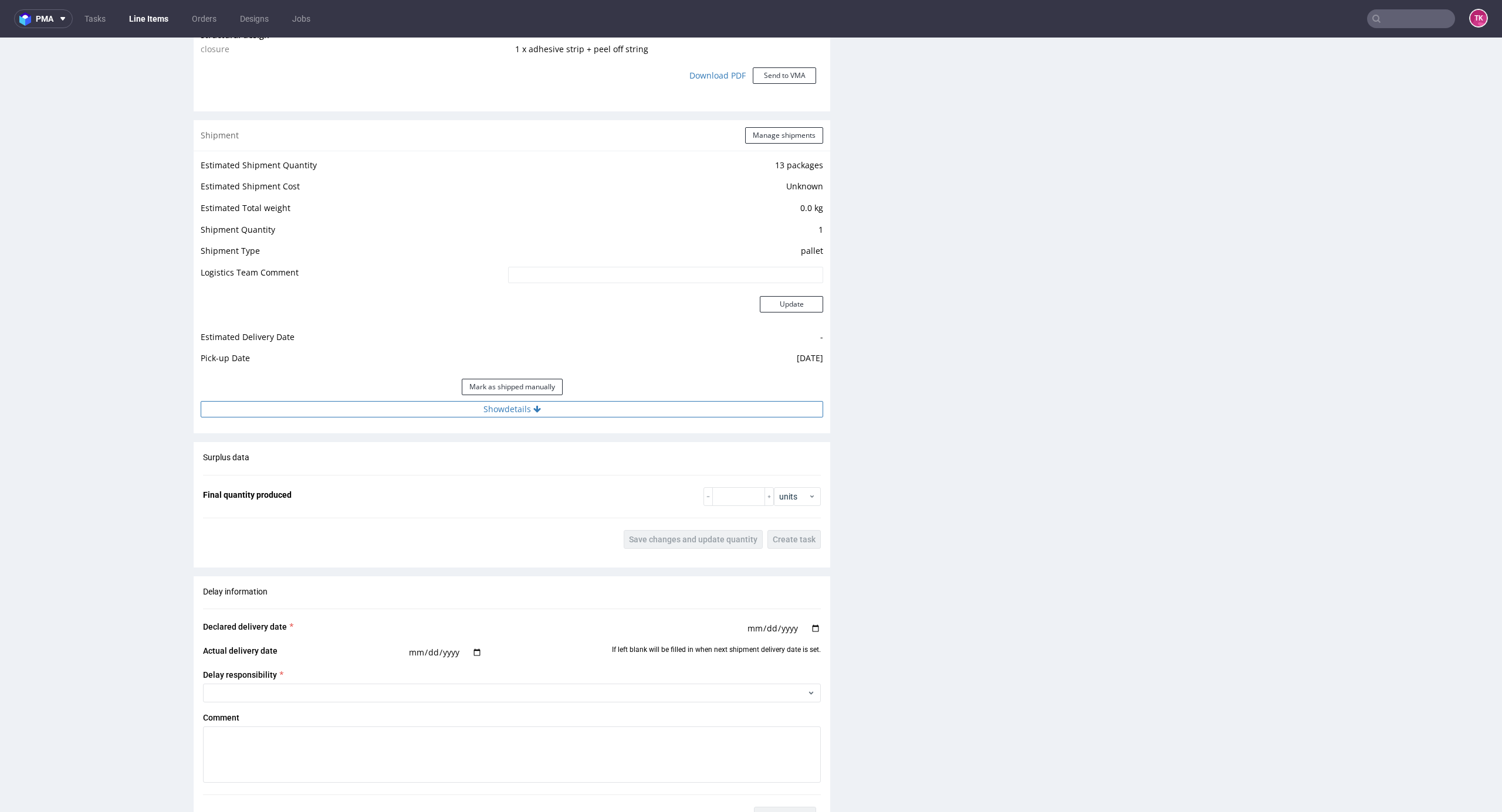
click at [496, 411] on button "Show details" at bounding box center [512, 410] width 622 height 17
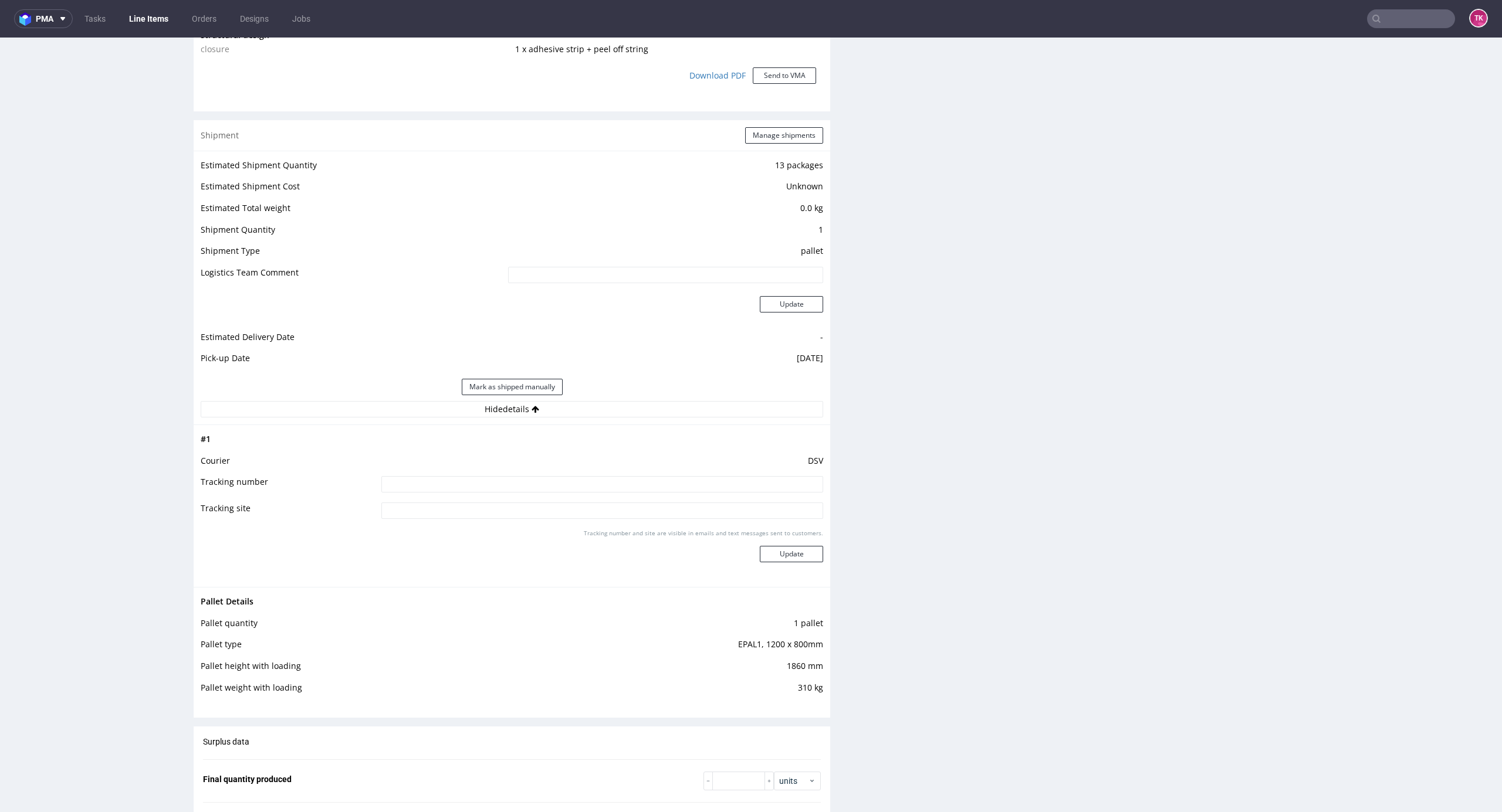
click at [409, 493] on input at bounding box center [602, 485] width 442 height 17
paste input "40257145950405870837"
type input "40257145950405870837"
click at [783, 551] on button "Update" at bounding box center [790, 554] width 63 height 17
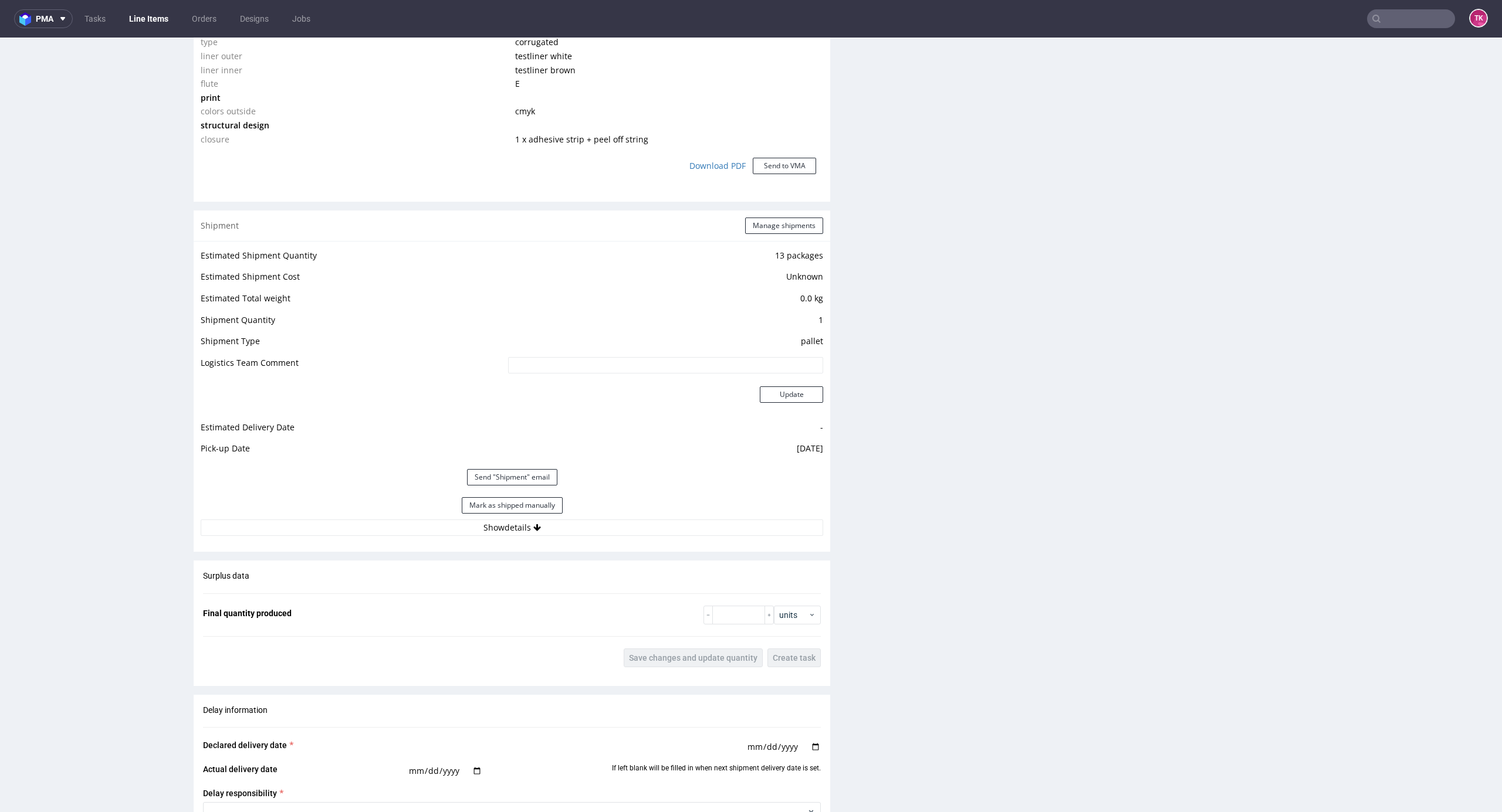
scroll to position [1082, 0]
click at [165, 13] on link "Line Items" at bounding box center [149, 18] width 54 height 18
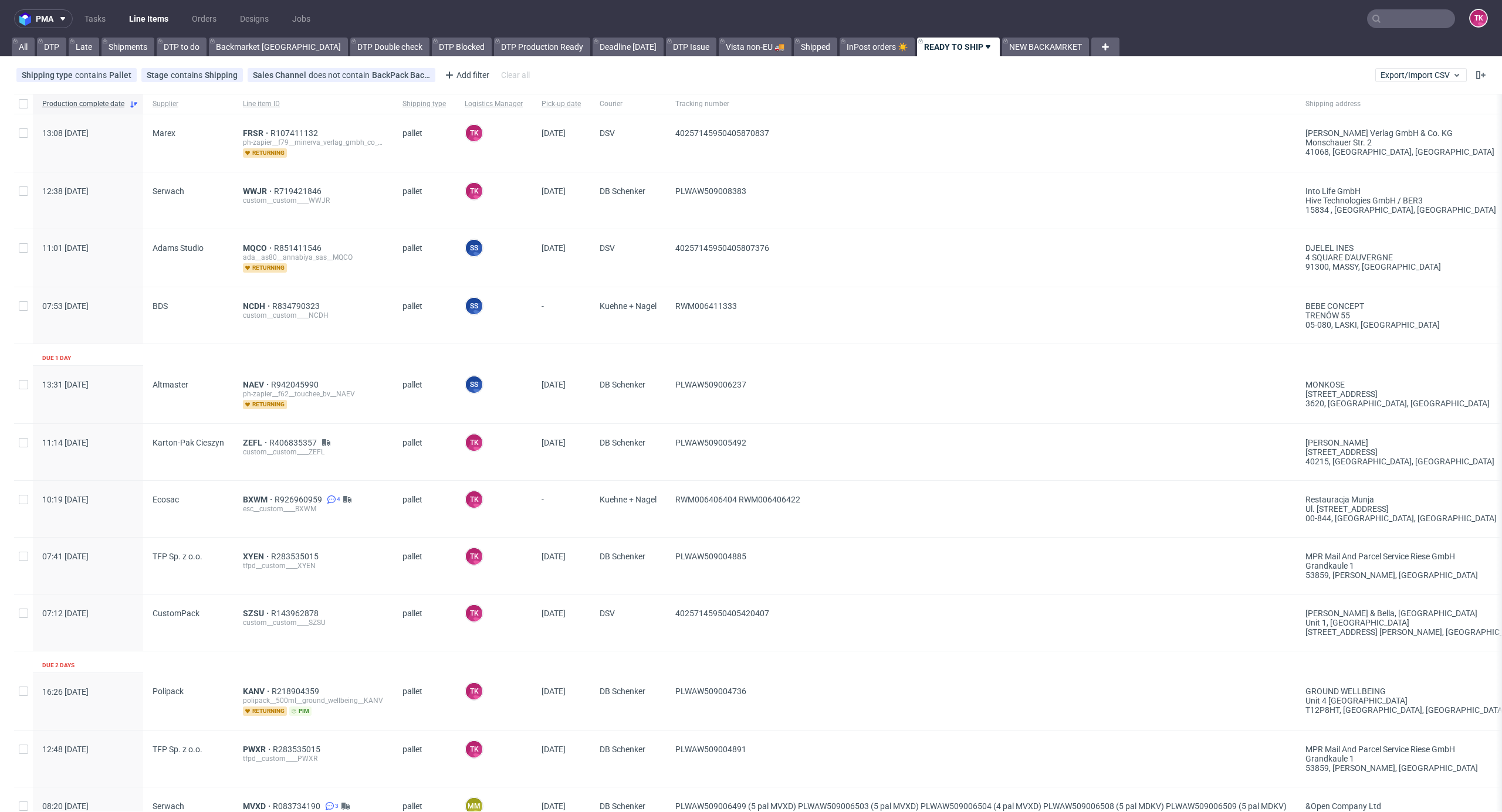
click at [159, 14] on link "Line Items" at bounding box center [149, 18] width 54 height 18
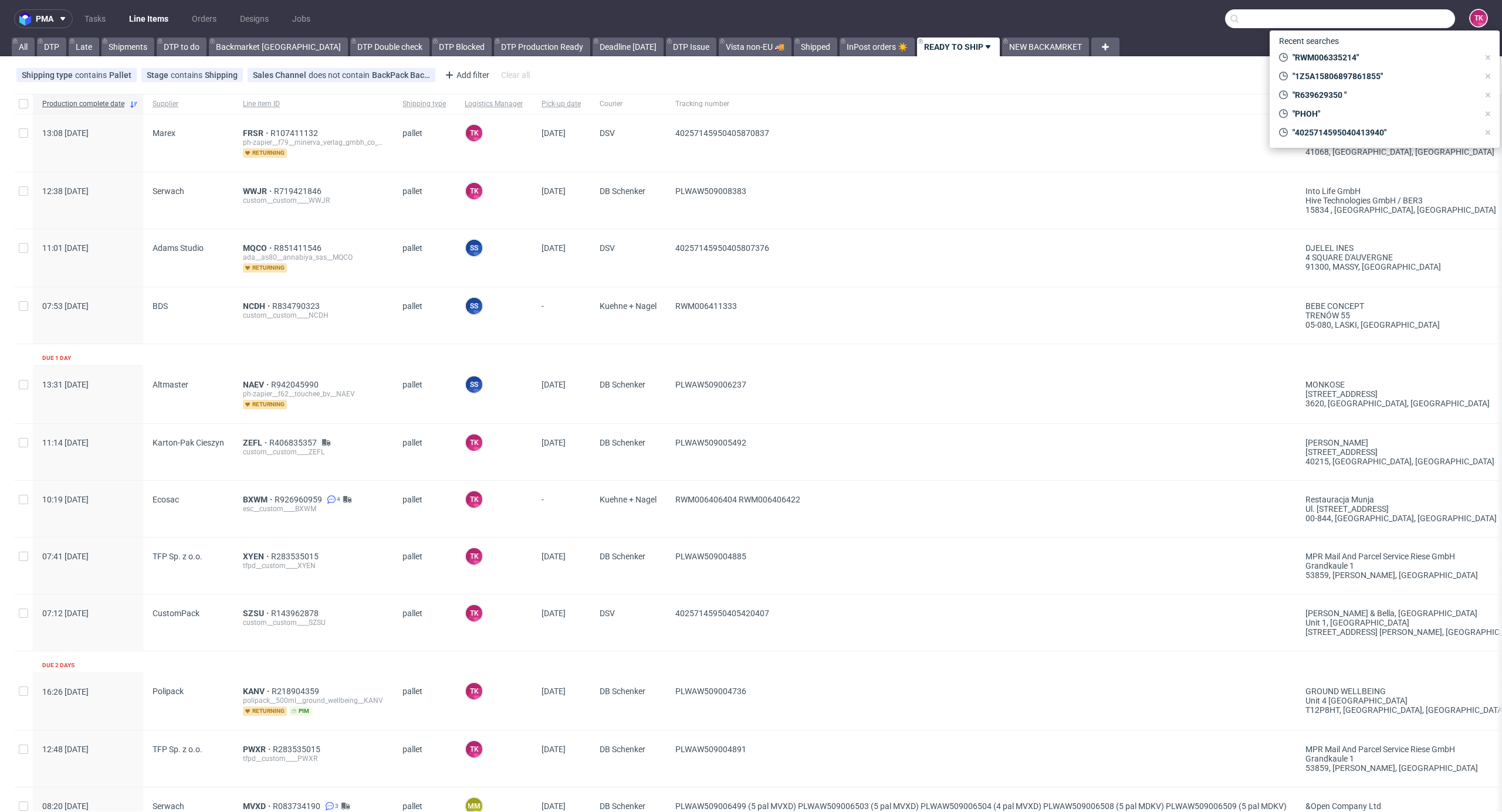
drag, startPoint x: 1394, startPoint y: 21, endPoint x: 1387, endPoint y: 24, distance: 7.6
click at [1393, 22] on input "text" at bounding box center [1340, 18] width 230 height 18
paste input "MDKV"
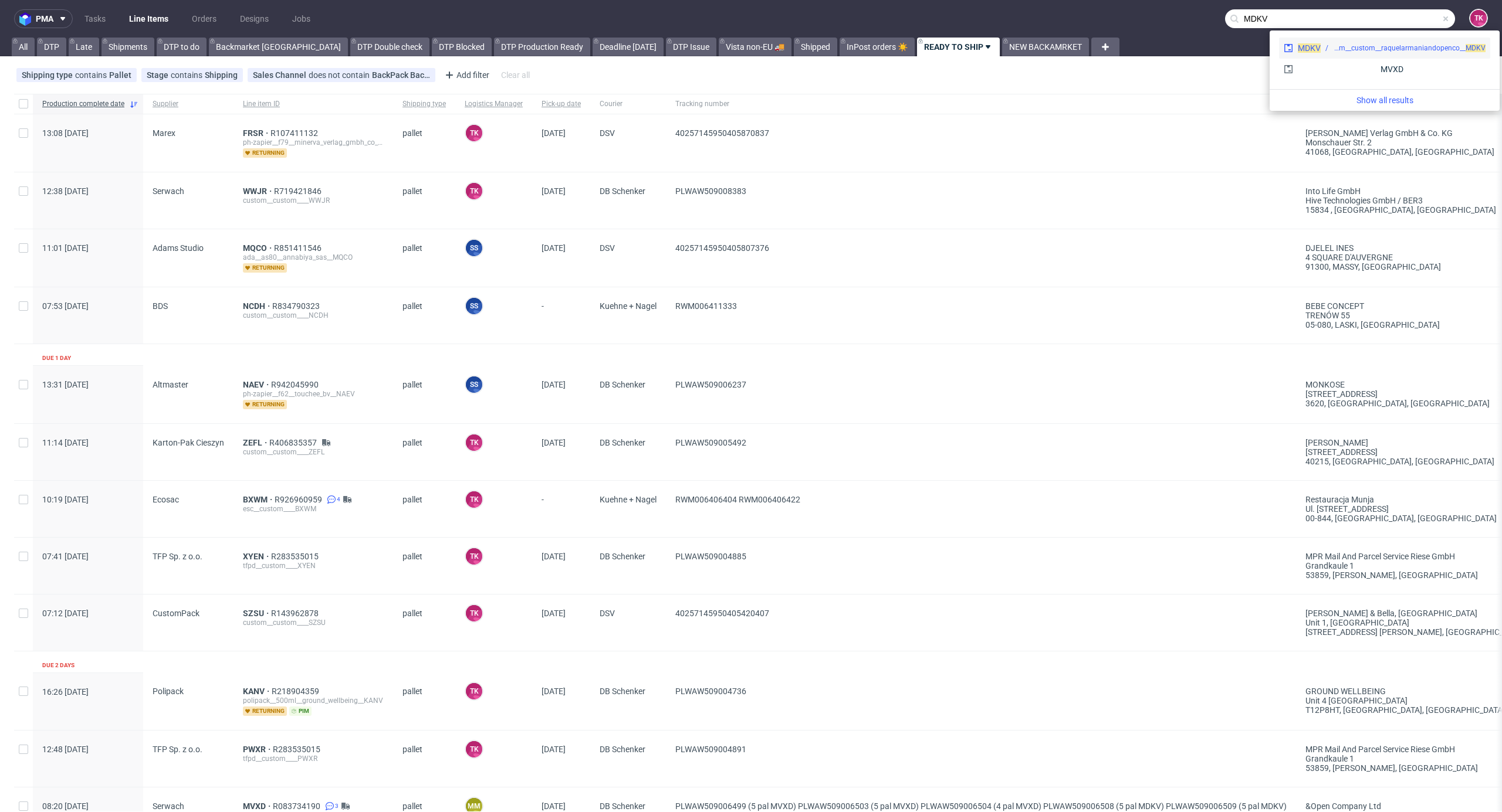
type input "MDKV"
click at [1343, 47] on div "custom__custom__raquelarmaniandopenco__ MDKV" at bounding box center [1410, 48] width 153 height 11
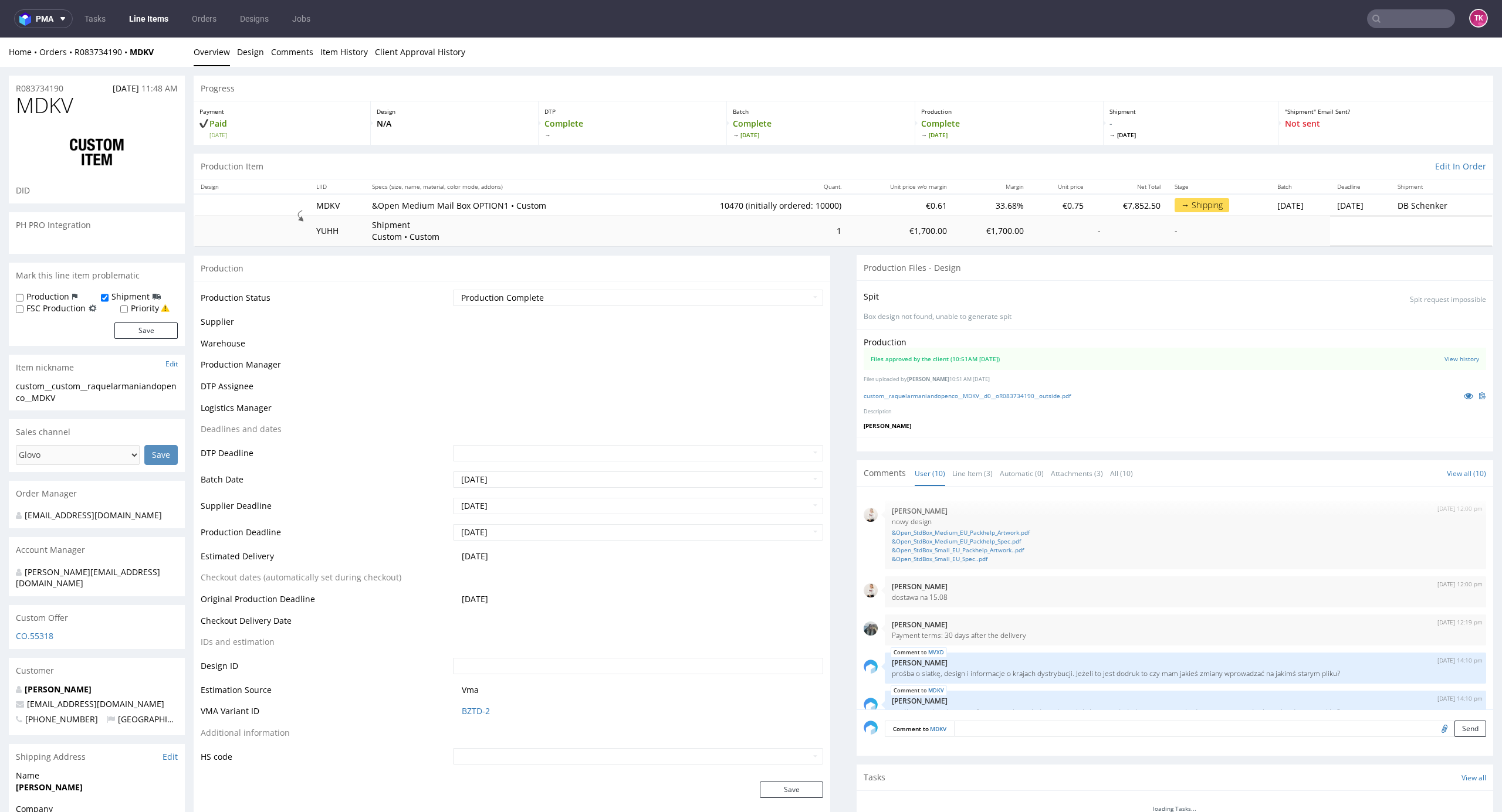
scroll to position [233, 0]
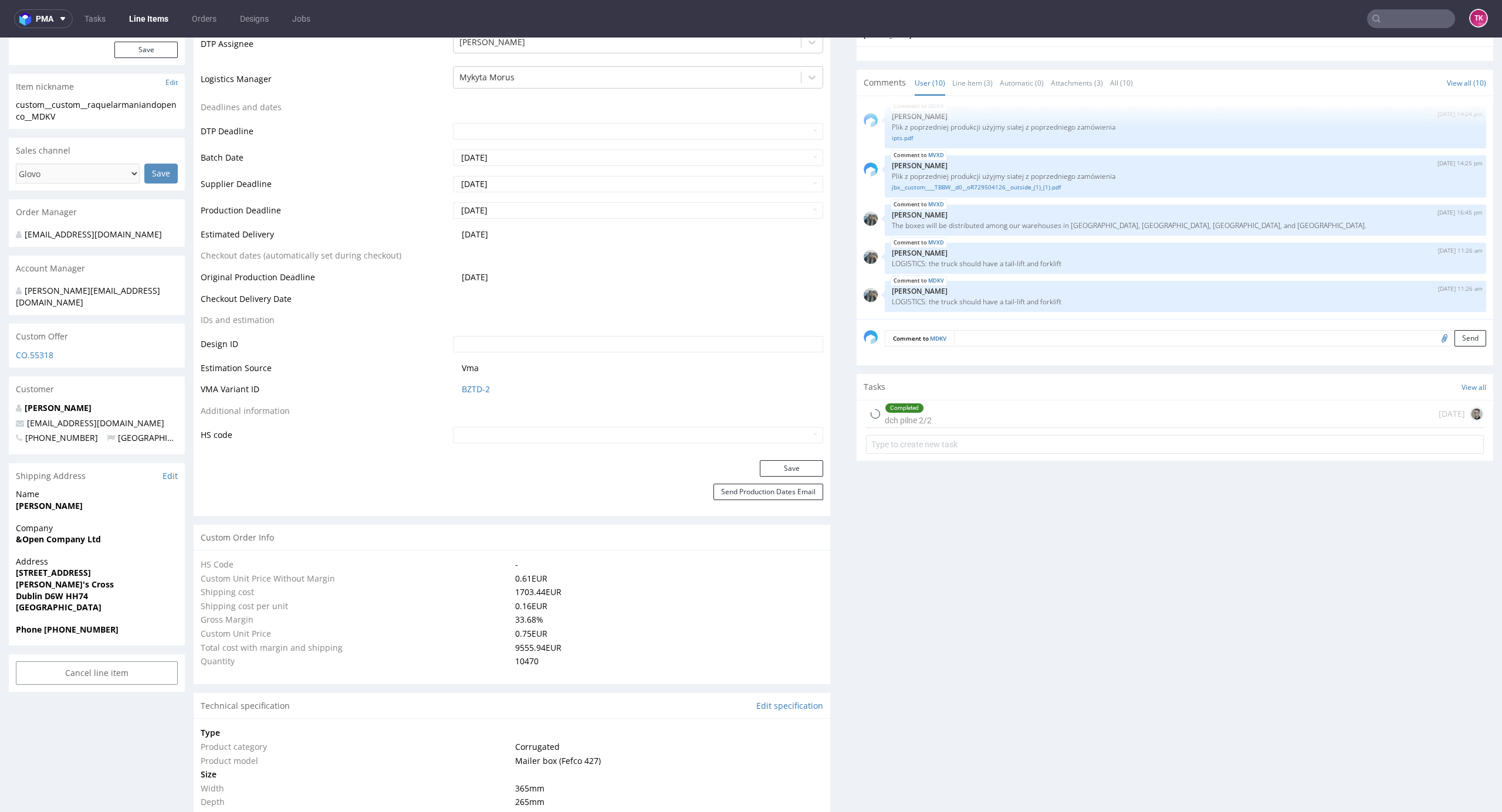
type input "10470"
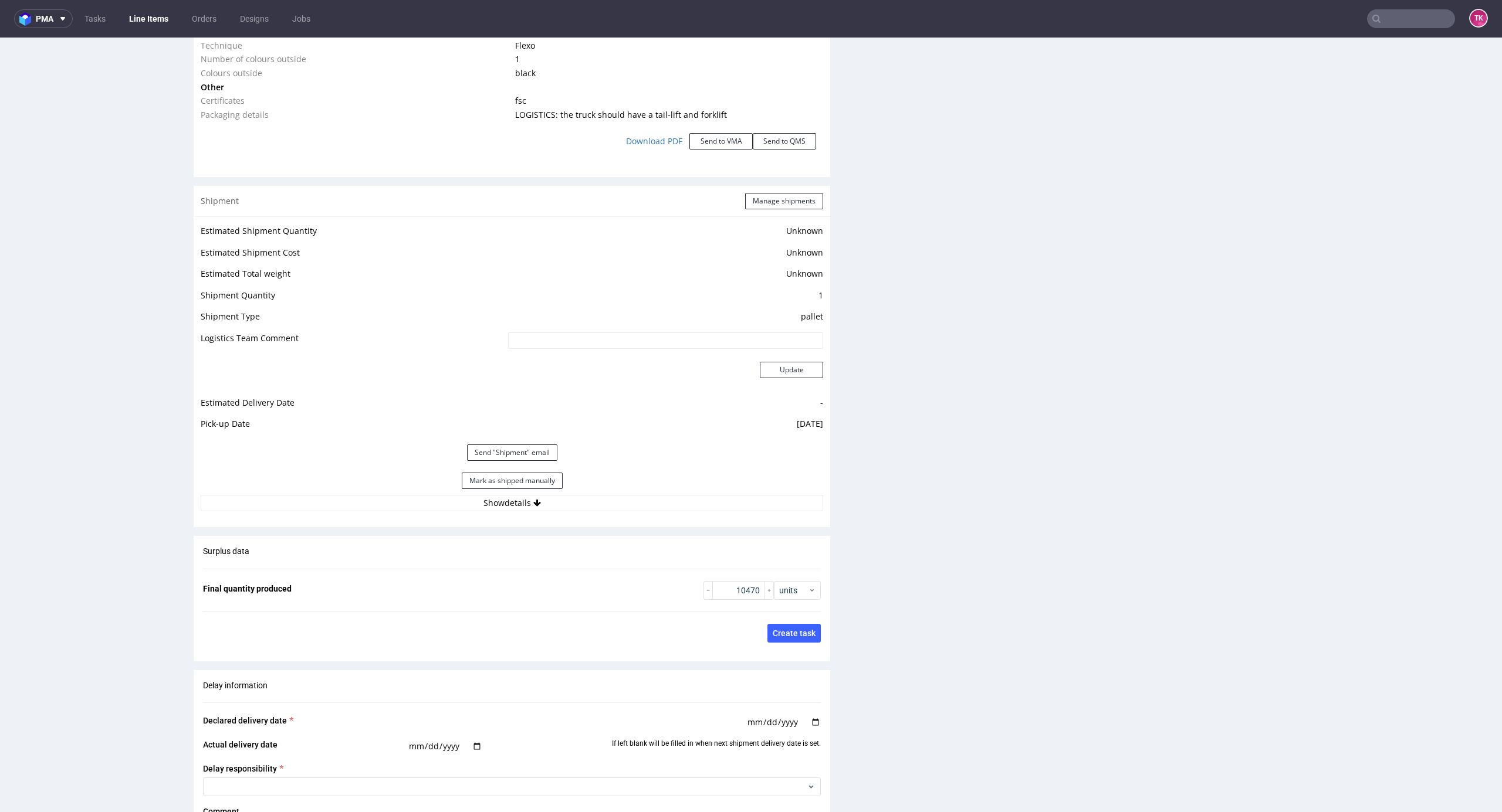
scroll to position [1407, 0]
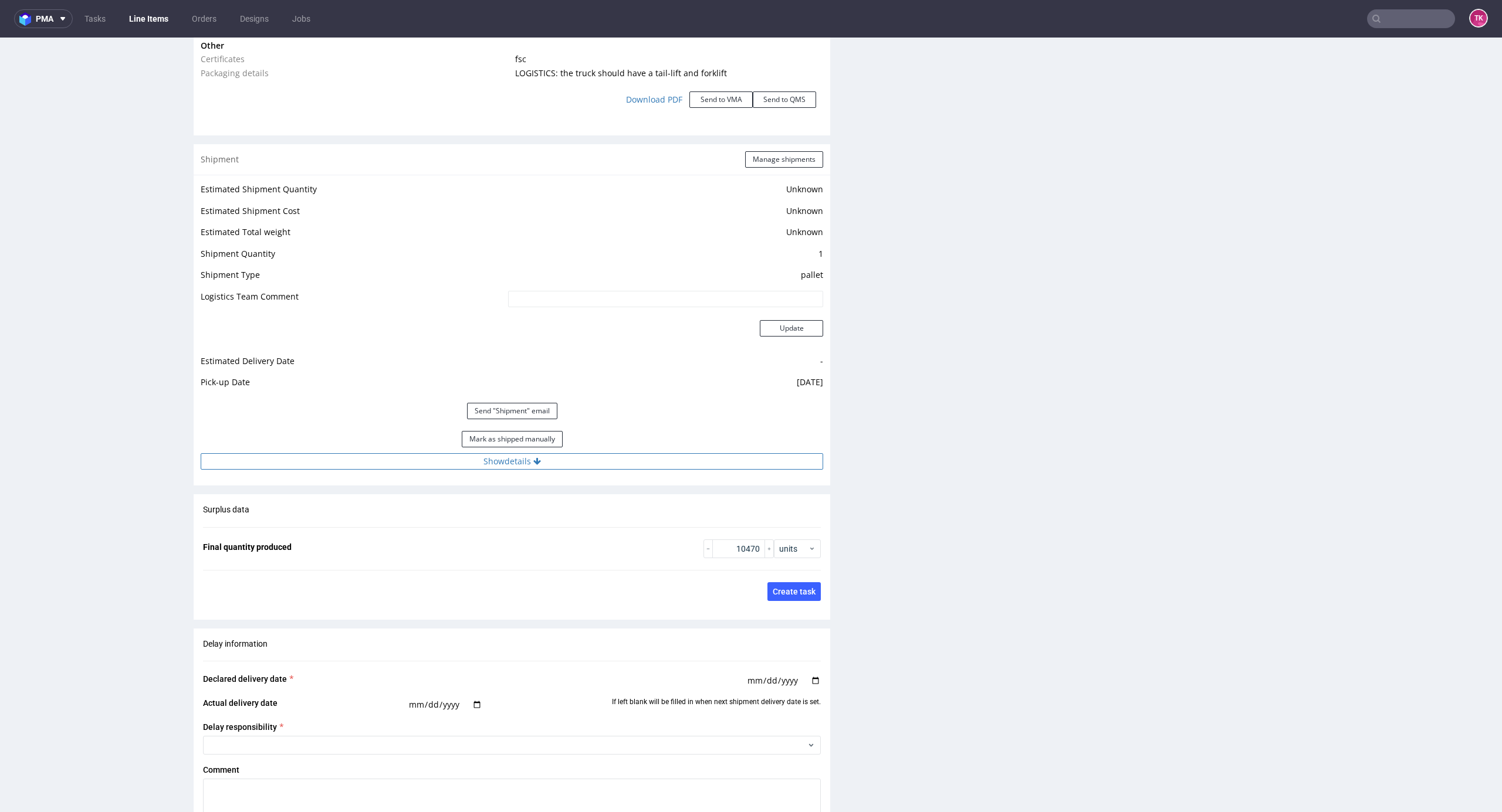
click at [611, 461] on button "Show details" at bounding box center [512, 462] width 622 height 17
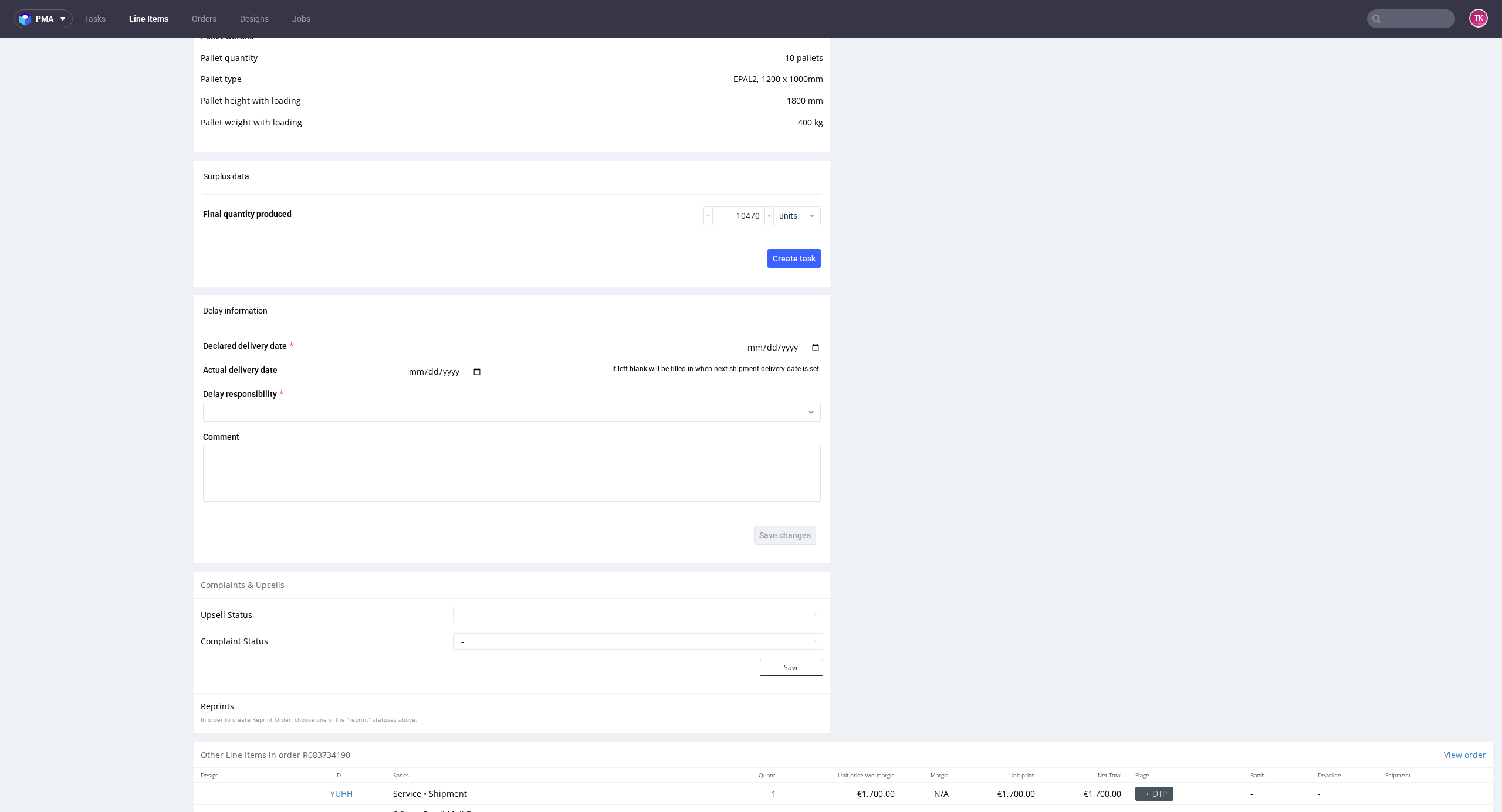
scroll to position [2095, 0]
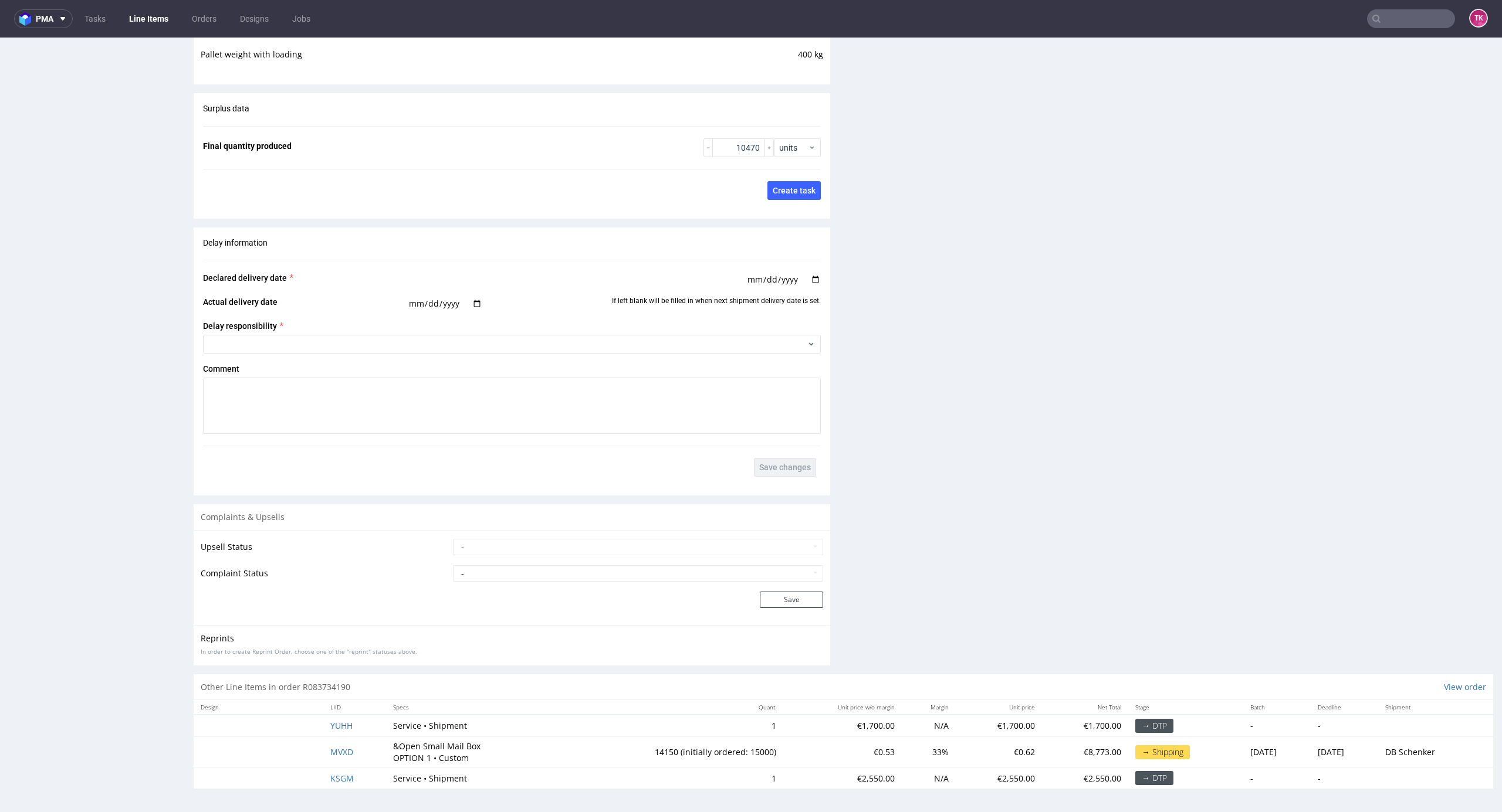
drag, startPoint x: 331, startPoint y: 737, endPoint x: 329, endPoint y: 753, distance: 16.1
click at [329, 741] on td "MVXD" at bounding box center [354, 752] width 63 height 30
click at [330, 753] on span "MVXD" at bounding box center [341, 752] width 23 height 11
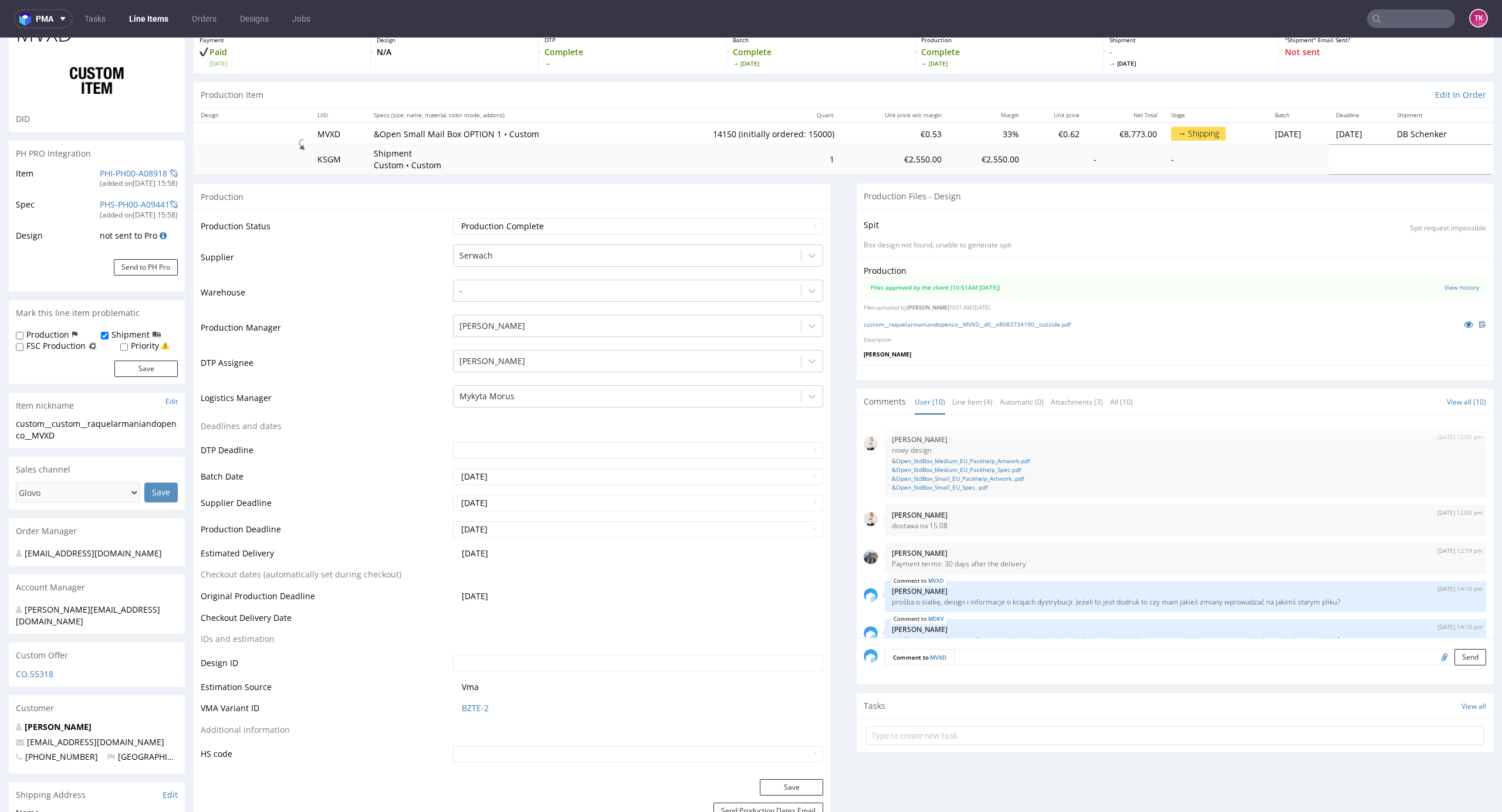
scroll to position [233, 0]
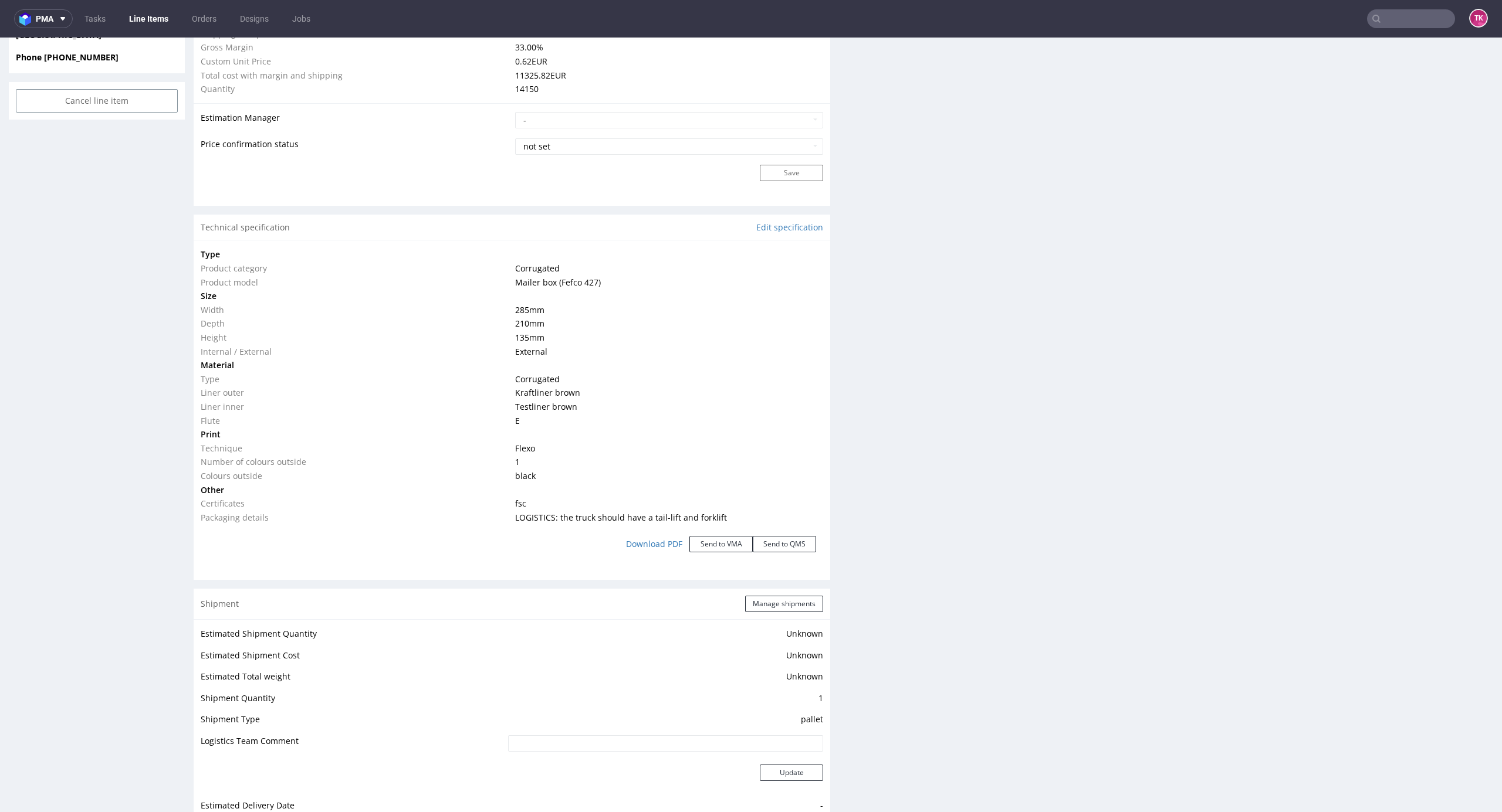
type input "14150"
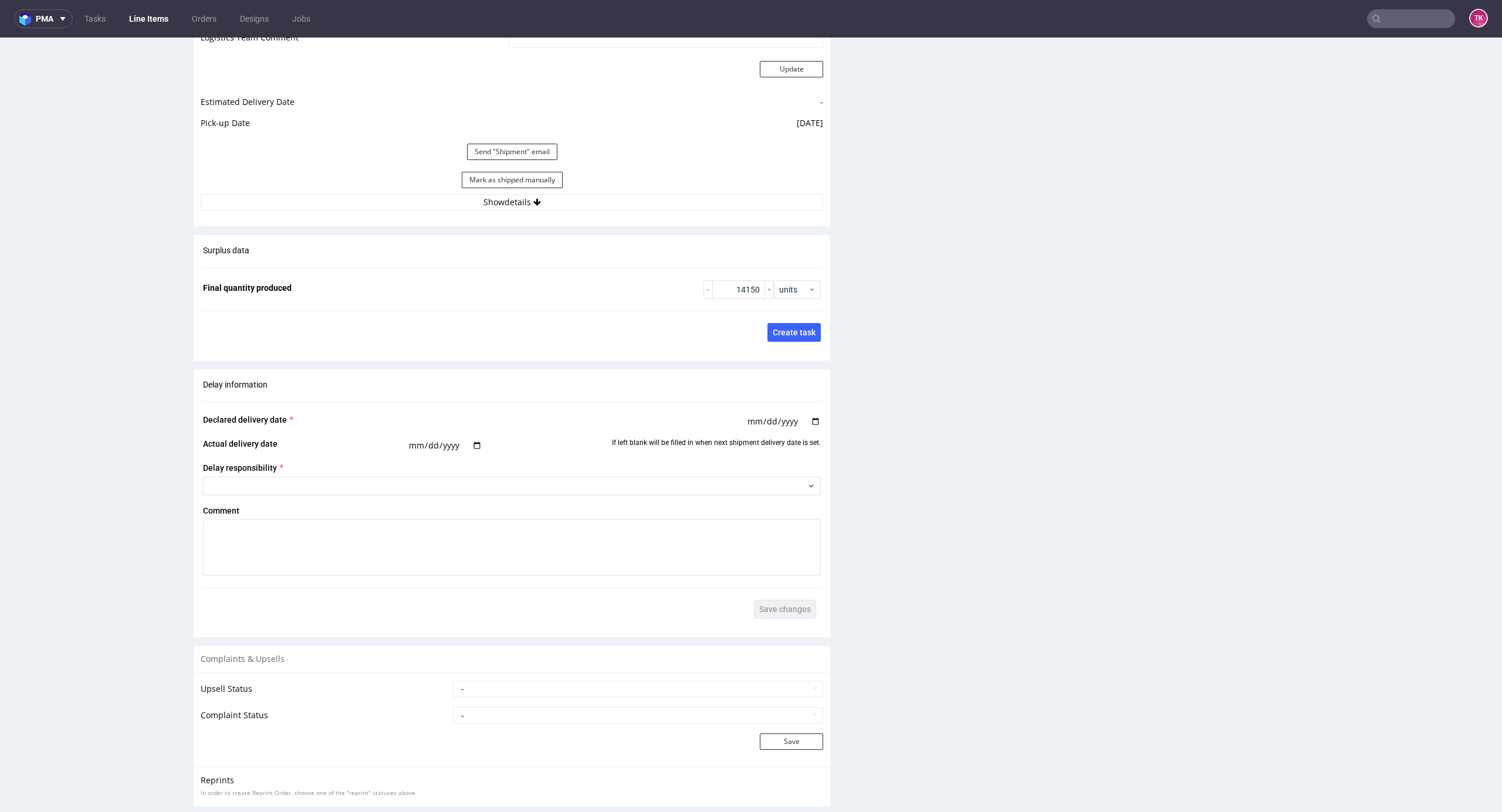
scroll to position [1665, 0]
drag, startPoint x: 681, startPoint y: 193, endPoint x: 693, endPoint y: 214, distance: 24.2
click at [684, 205] on div "Estimated Shipment Quantity Unknown Estimated Shipment Cost Unknown Estimated T…" at bounding box center [512, 68] width 637 height 302
click at [693, 217] on div "Estimated Shipment Quantity Unknown Estimated Shipment Cost Unknown Estimated T…" at bounding box center [512, 68] width 637 height 302
click at [695, 212] on button "Show details" at bounding box center [512, 204] width 622 height 17
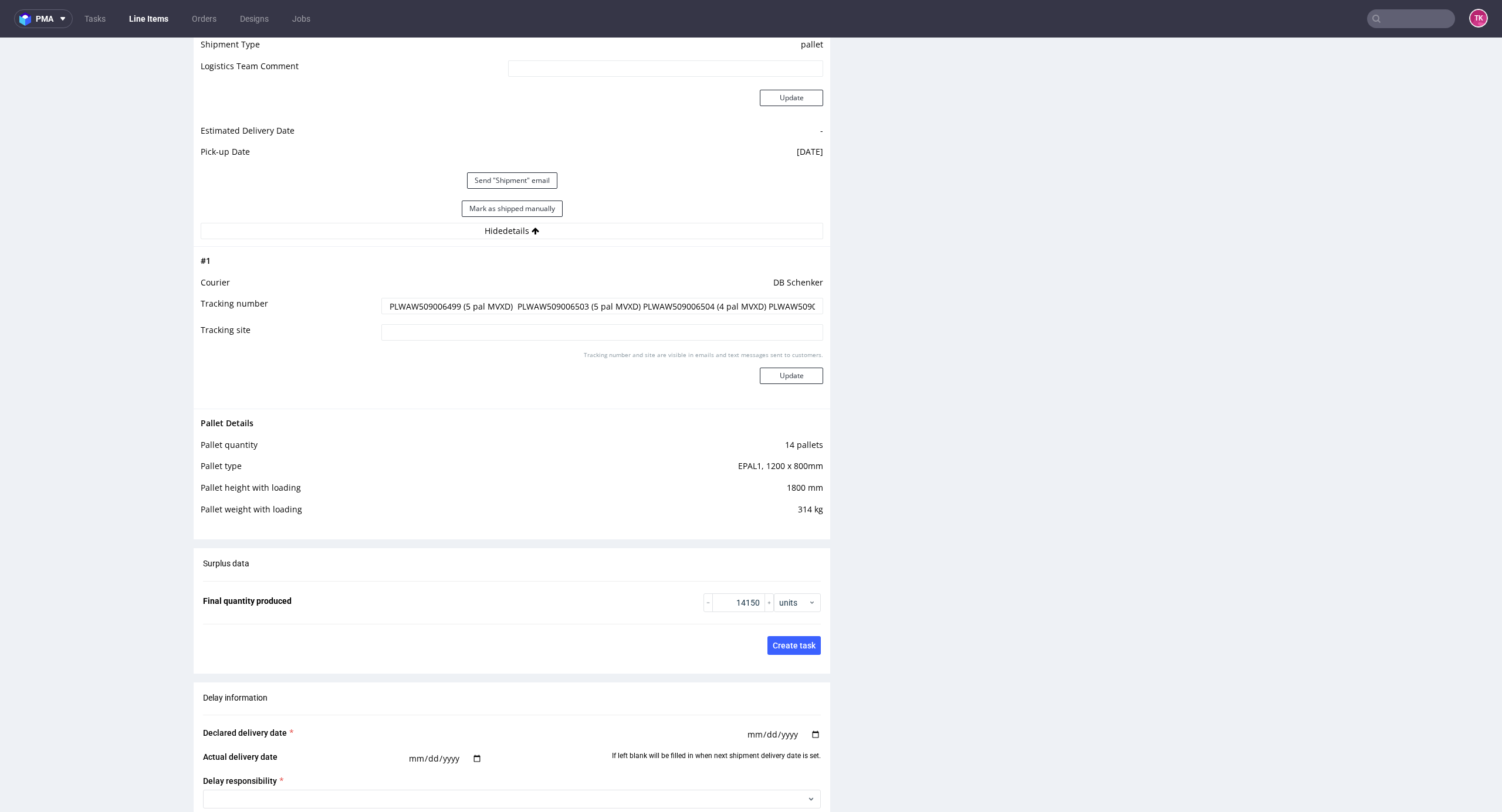
scroll to position [0, 205]
drag, startPoint x: 770, startPoint y: 301, endPoint x: 1088, endPoint y: 312, distance: 318.2
paste input "PLWAW509008509"
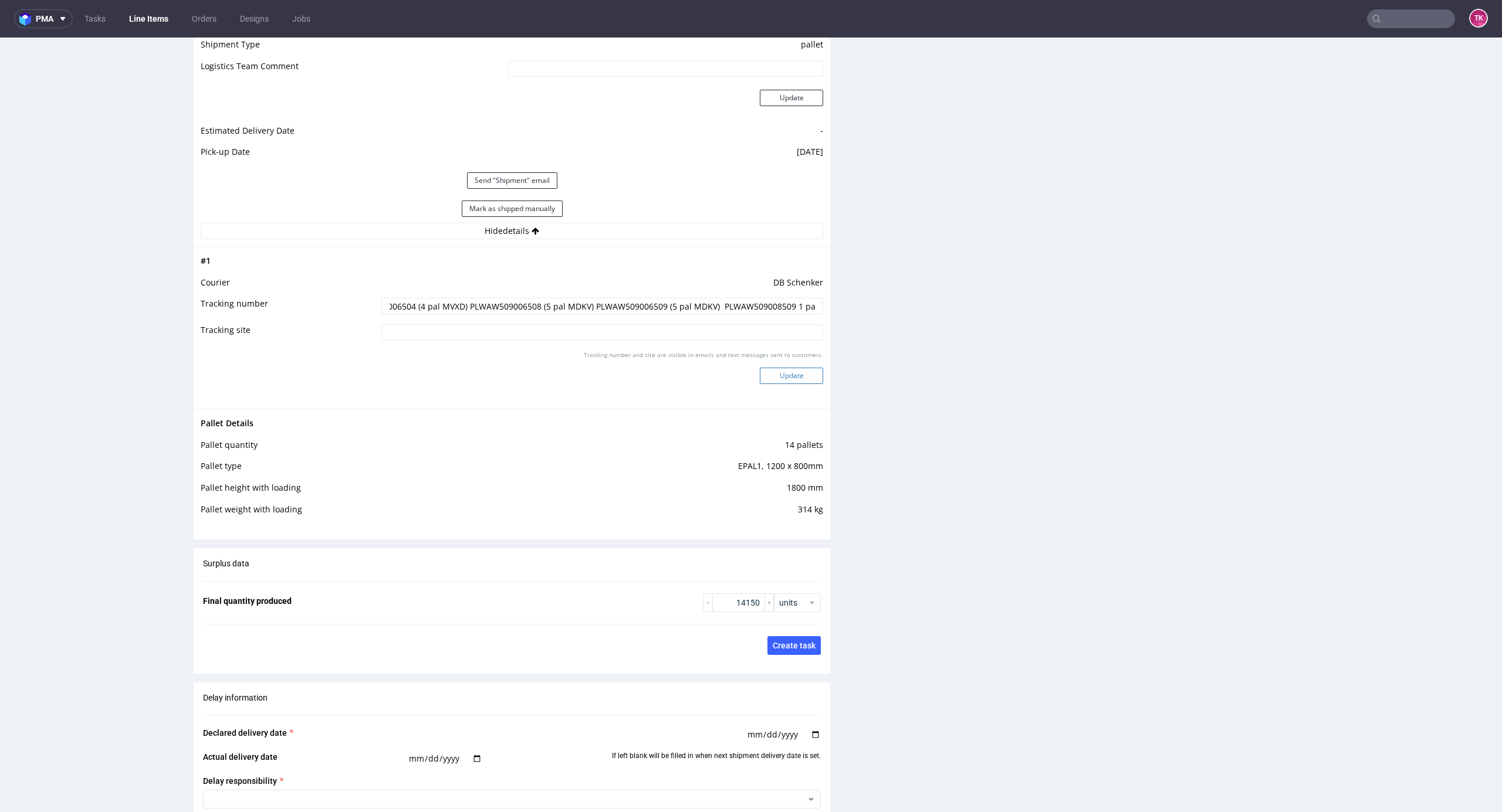
type input "PLWAW509006499 (5 pal MVXD) PLWAW509006503 (5 pal MVXD) PLWAW509006504 (4 pal M…"
click at [783, 376] on button "Update" at bounding box center [790, 376] width 63 height 17
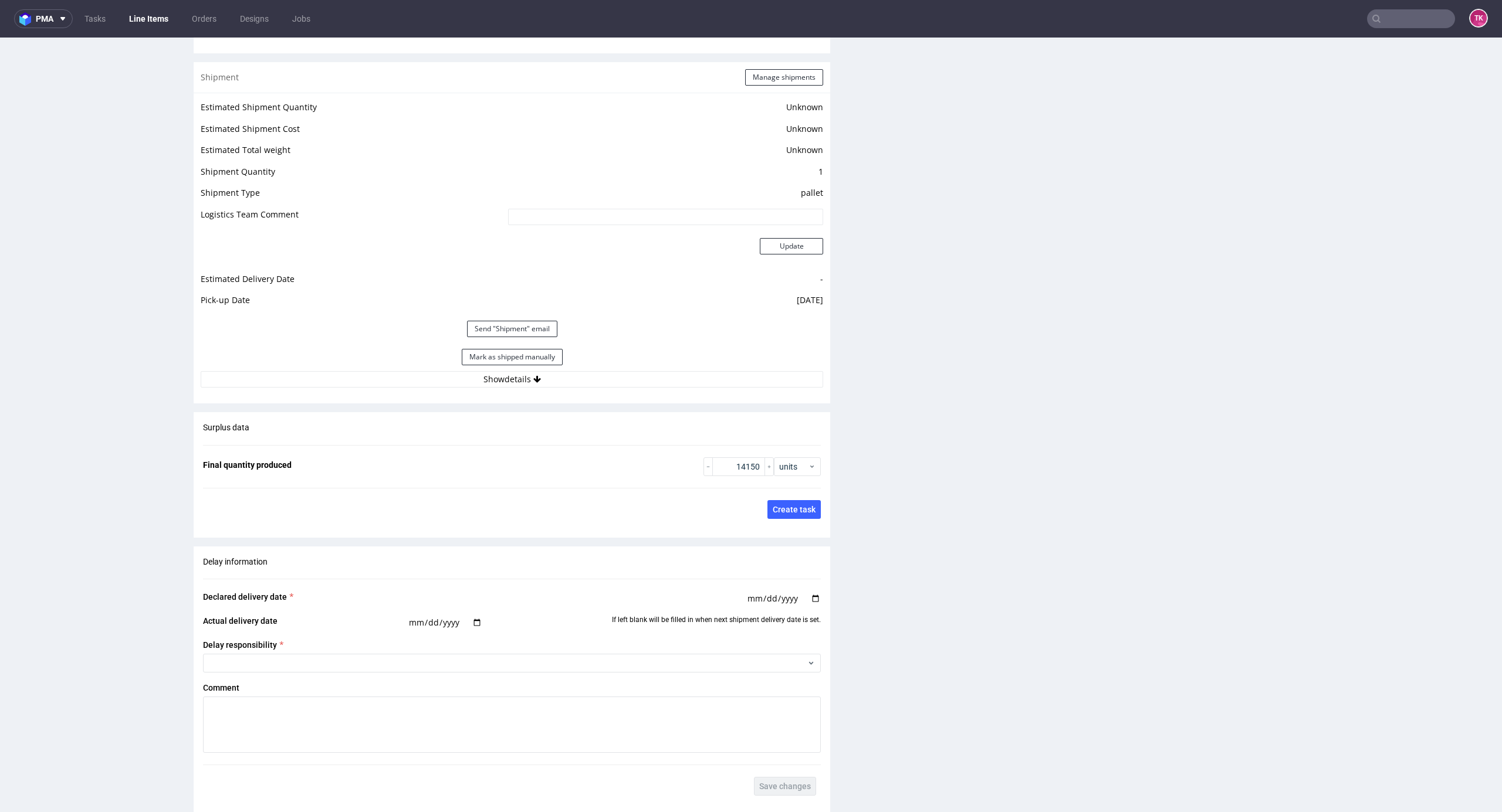
scroll to position [1490, 0]
click at [144, 26] on link "Line Items" at bounding box center [149, 18] width 54 height 18
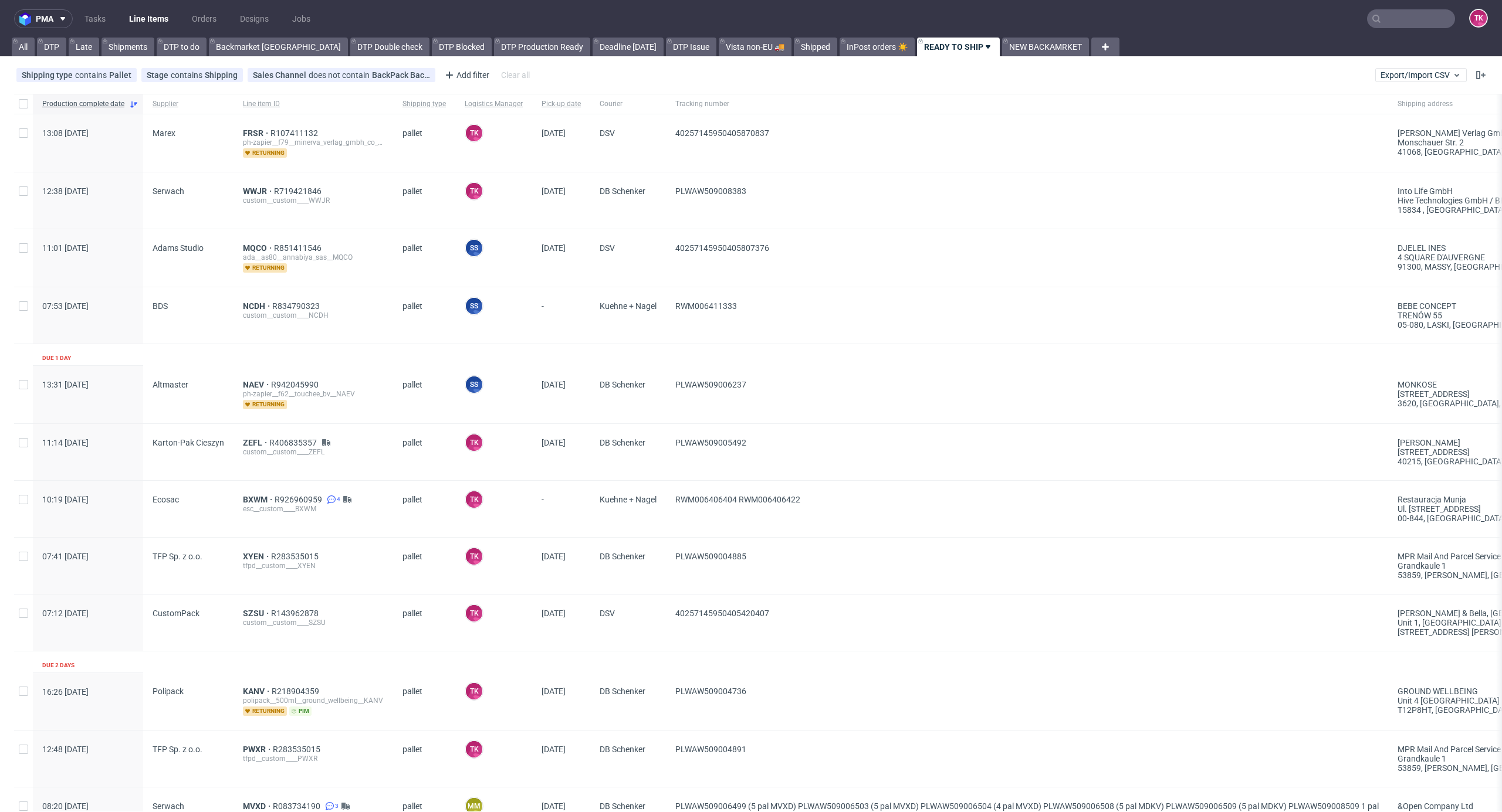
click at [155, 18] on link "Line Items" at bounding box center [149, 18] width 54 height 18
click at [134, 13] on link "Line Items" at bounding box center [149, 18] width 54 height 18
click at [135, 21] on link "Line Items" at bounding box center [149, 18] width 54 height 18
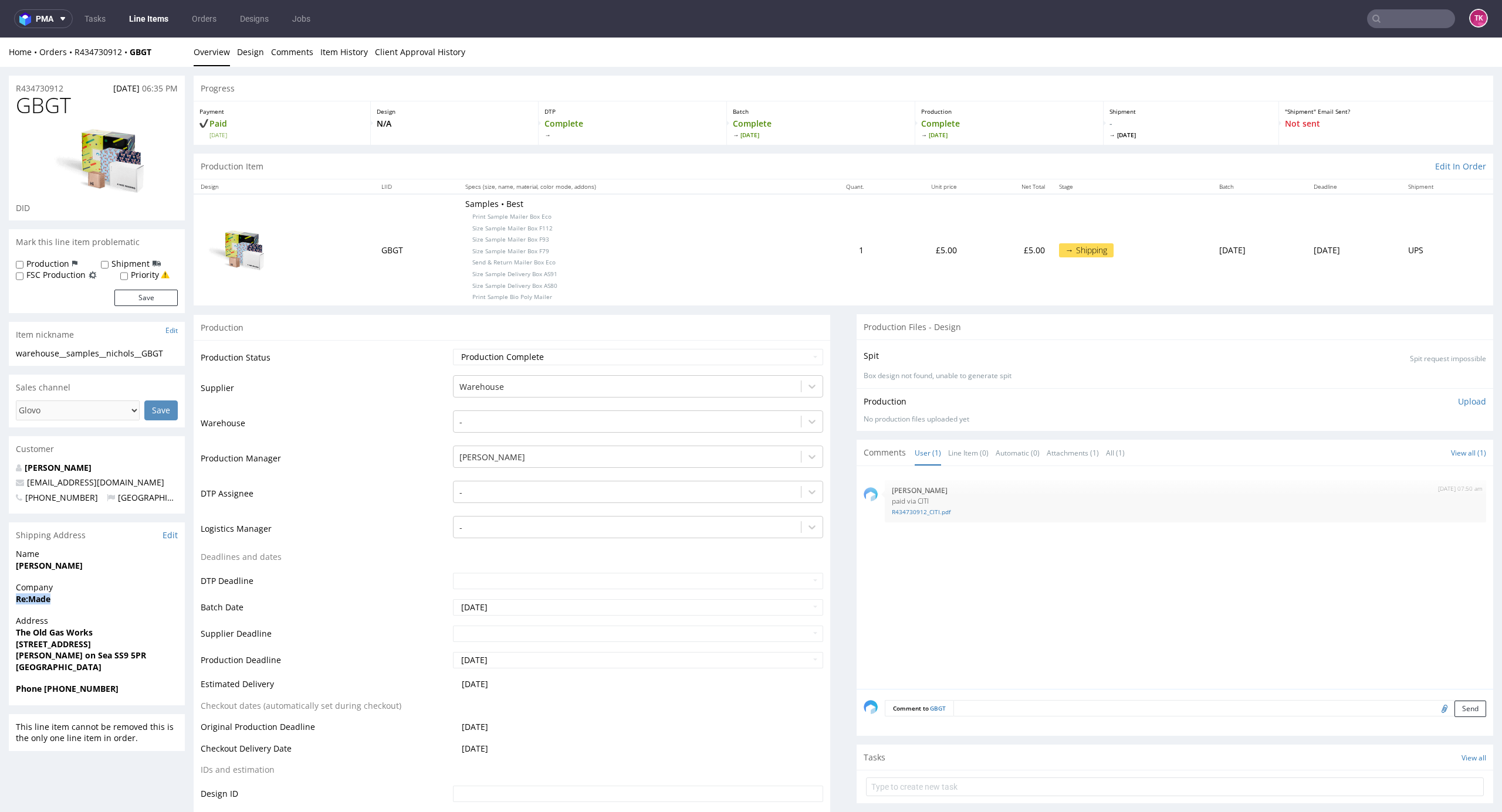
drag, startPoint x: 8, startPoint y: 599, endPoint x: 85, endPoint y: 600, distance: 77.0
copy strong "Re:Made"
drag, startPoint x: 0, startPoint y: 573, endPoint x: 136, endPoint y: 570, distance: 136.0
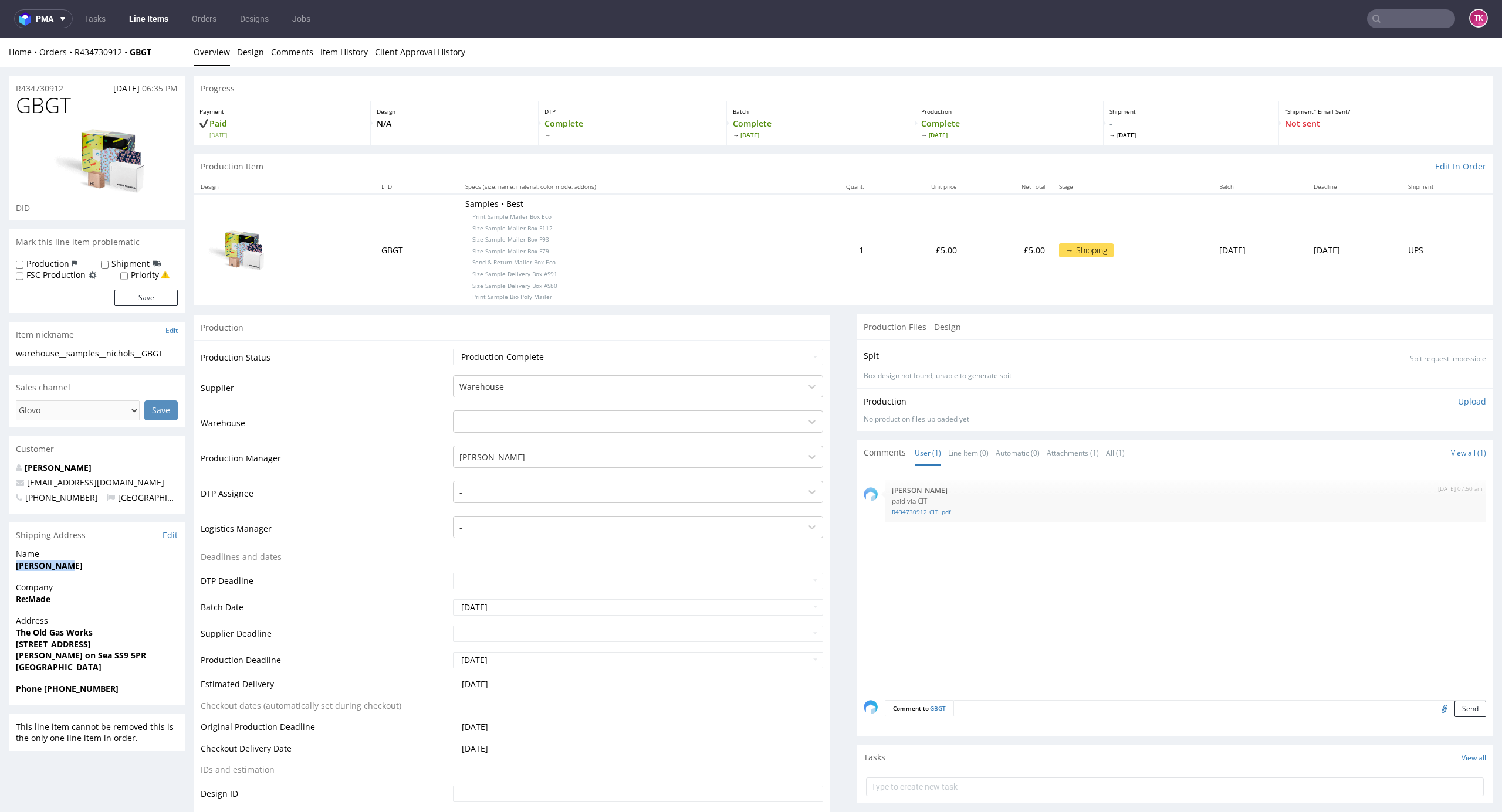
copy strong "[PERSON_NAME]"
drag, startPoint x: 3, startPoint y: 627, endPoint x: 150, endPoint y: 662, distance: 151.1
copy p "The Old Gas Works [STREET_ADDRESS]"
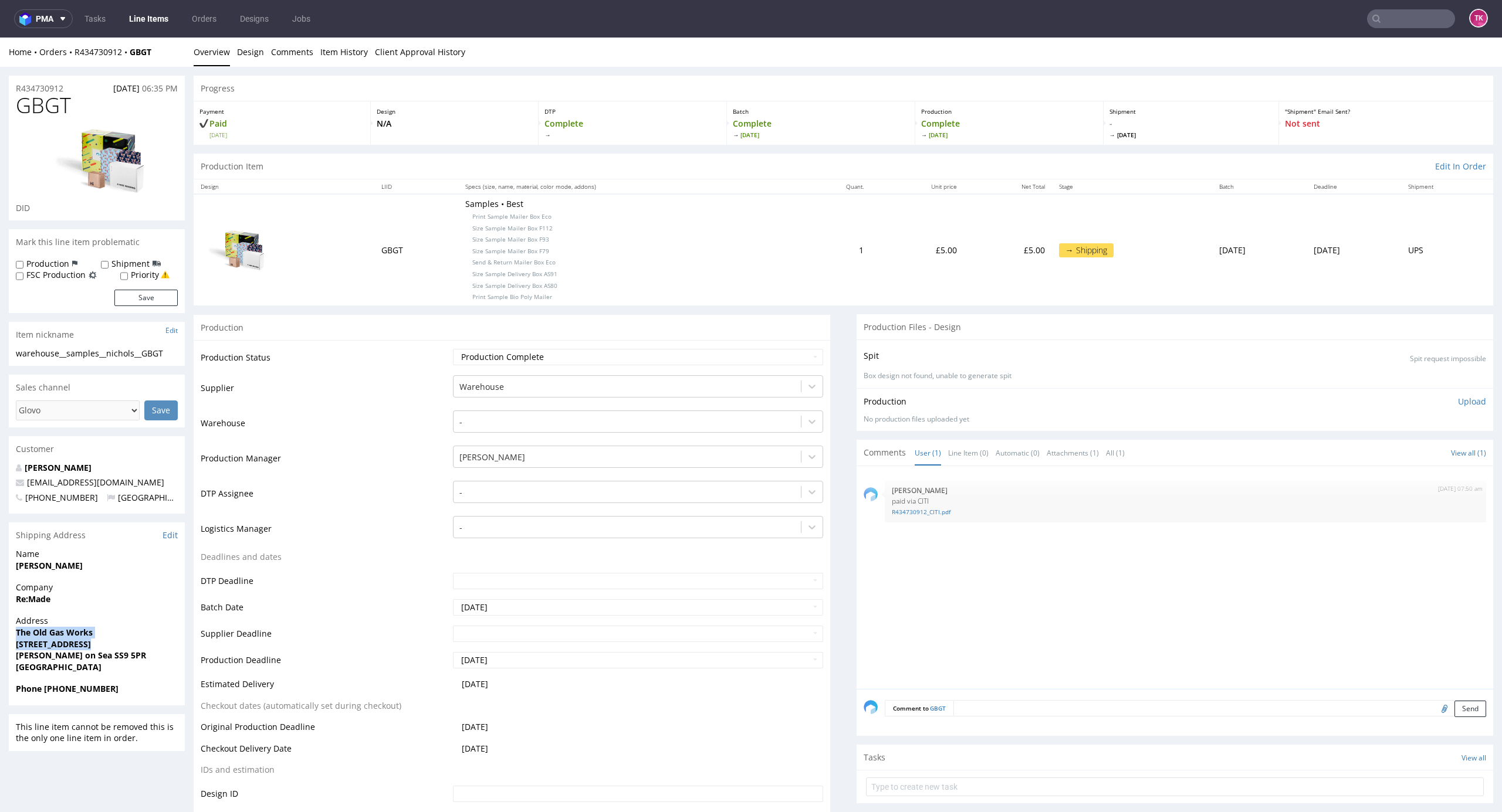
drag, startPoint x: 21, startPoint y: 637, endPoint x: 139, endPoint y: 641, distance: 118.1
copy strong "[PHONE_NUMBER]"
drag, startPoint x: 41, startPoint y: 690, endPoint x: 172, endPoint y: 687, distance: 131.0
click at [172, 687] on span "Phone [PHONE_NUMBER]" at bounding box center [97, 689] width 162 height 12
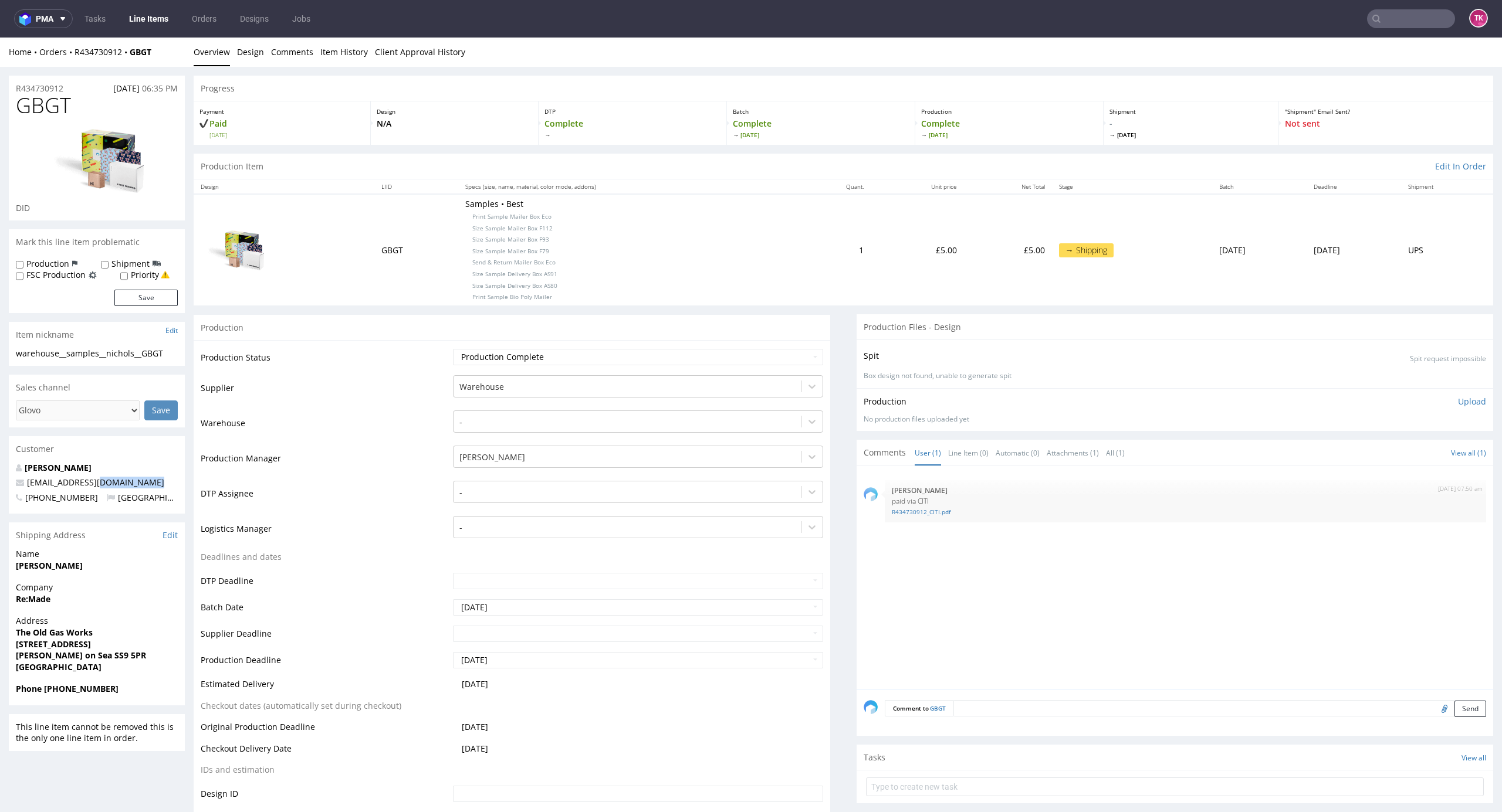
drag, startPoint x: 116, startPoint y: 477, endPoint x: 0, endPoint y: 489, distance: 116.6
copy link
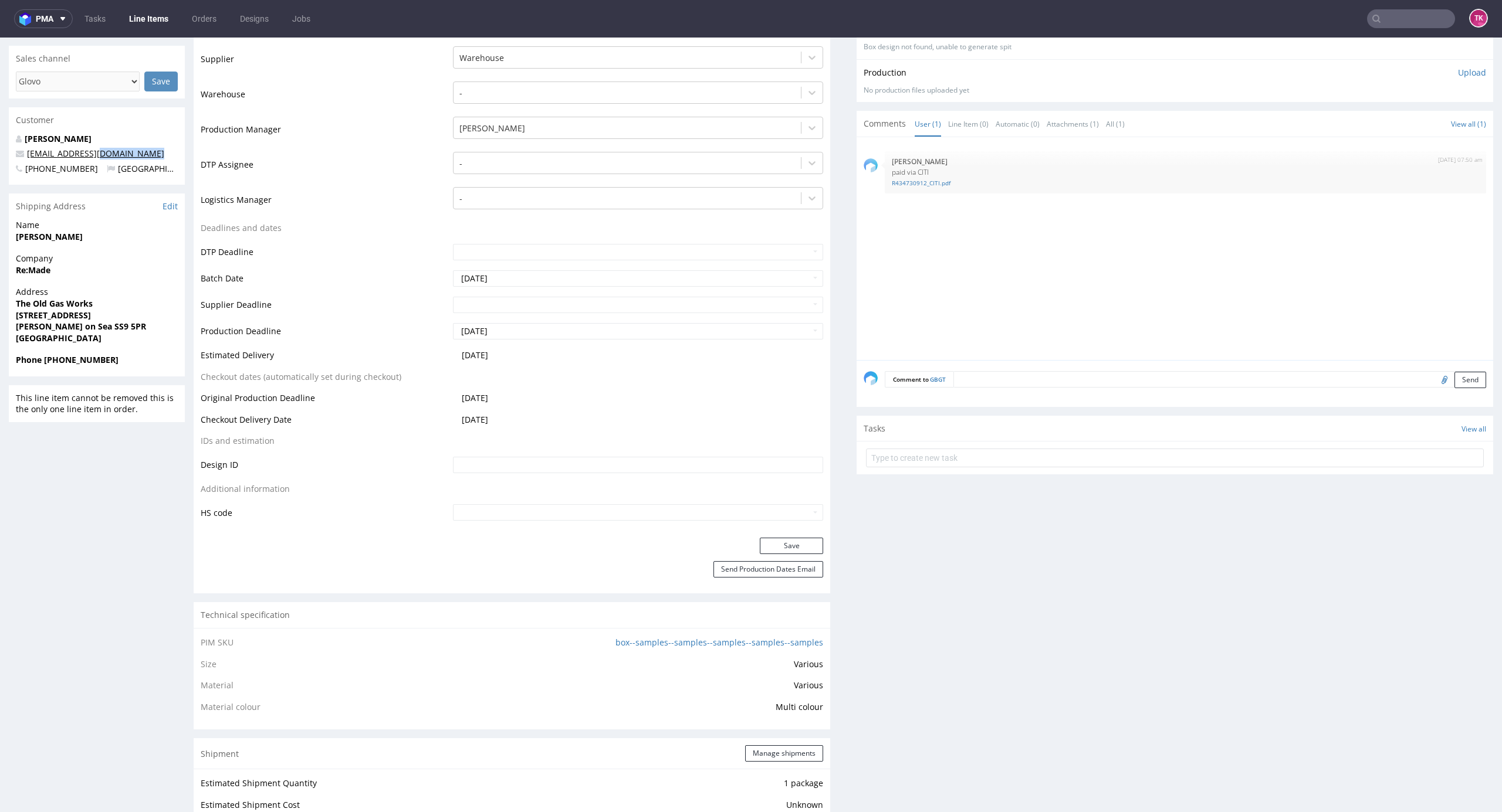
scroll to position [547, 0]
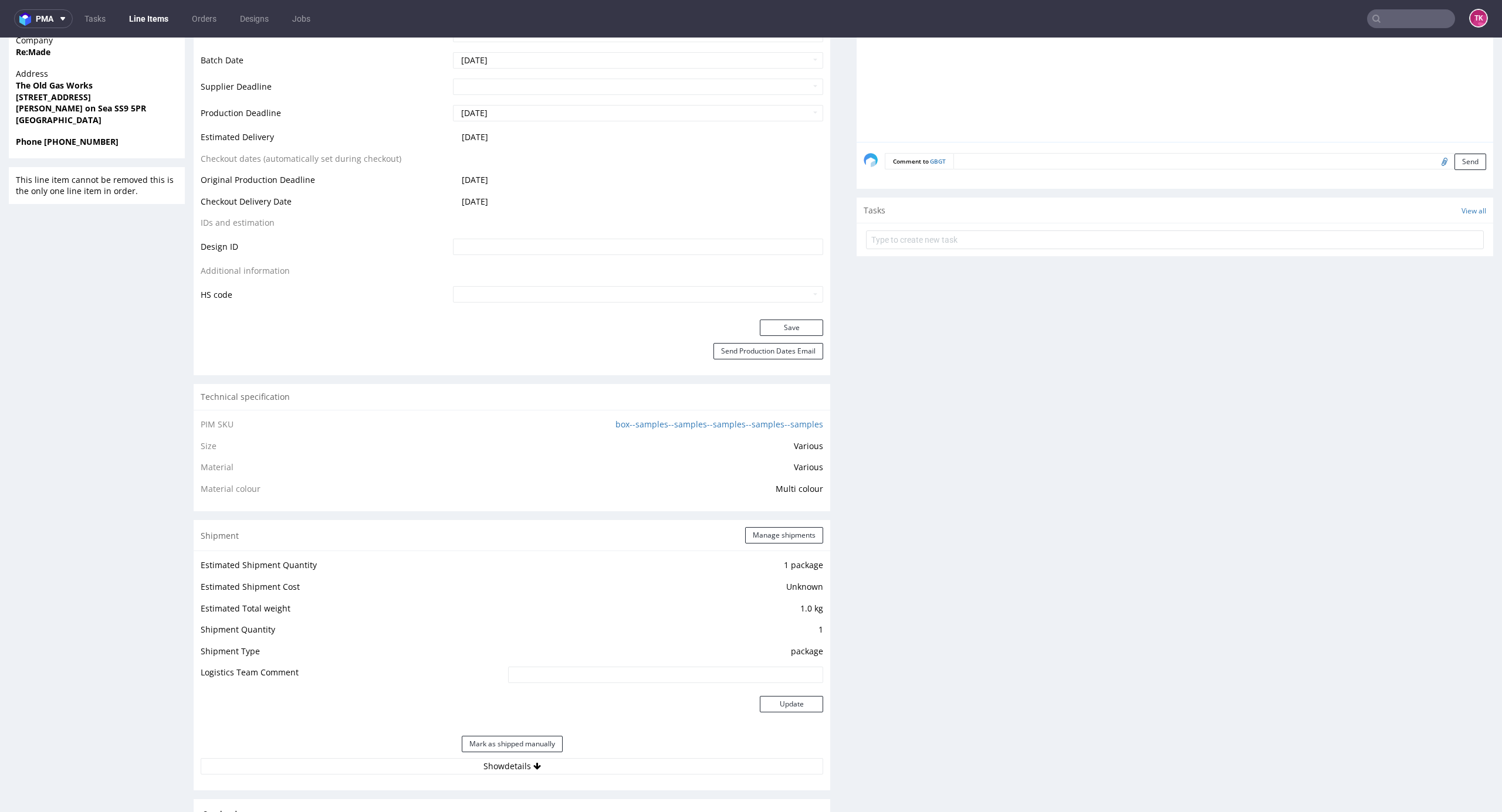
click at [151, 19] on link "Line Items" at bounding box center [149, 18] width 54 height 18
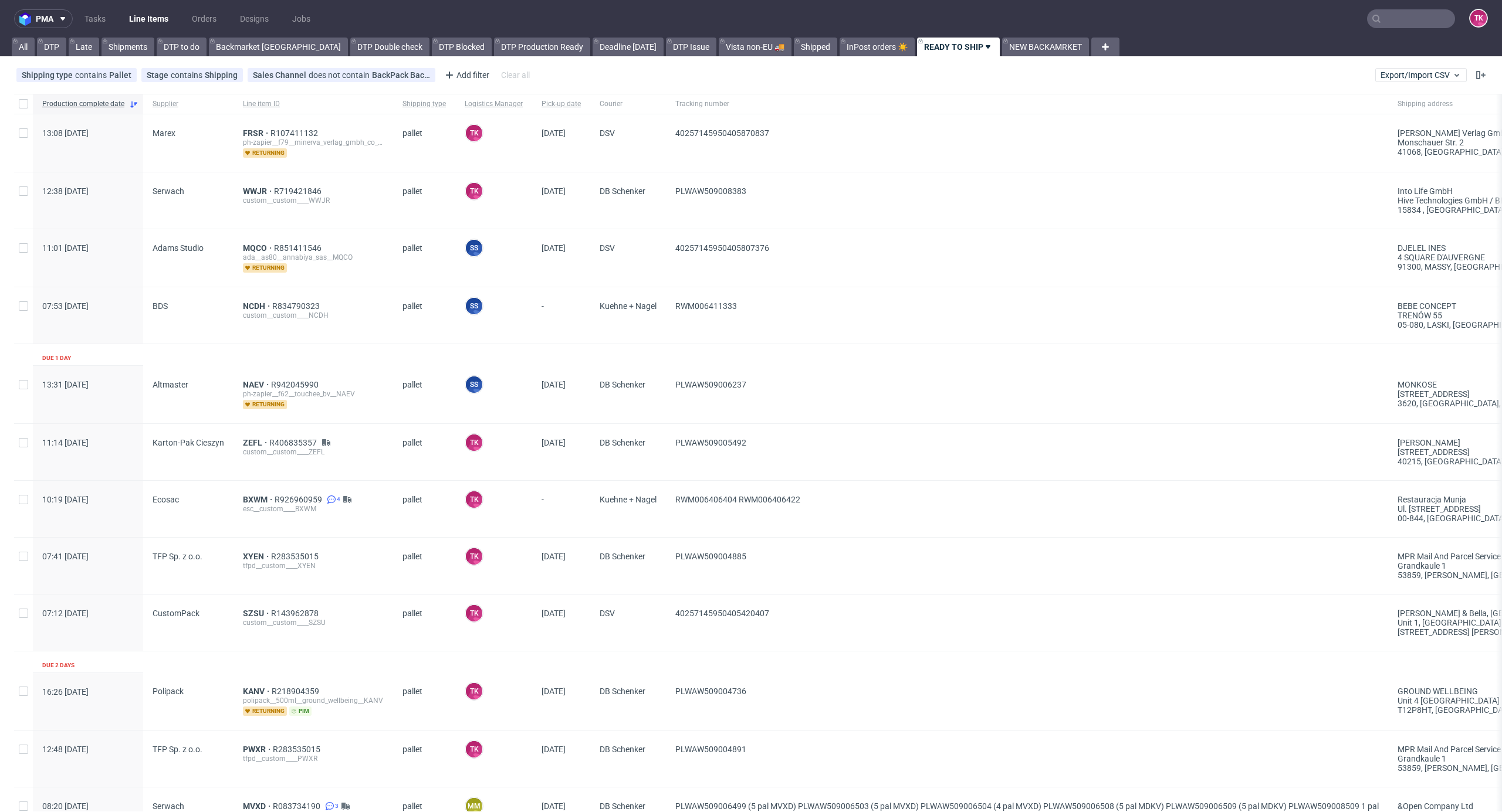
click at [128, 18] on link "Line Items" at bounding box center [149, 18] width 54 height 18
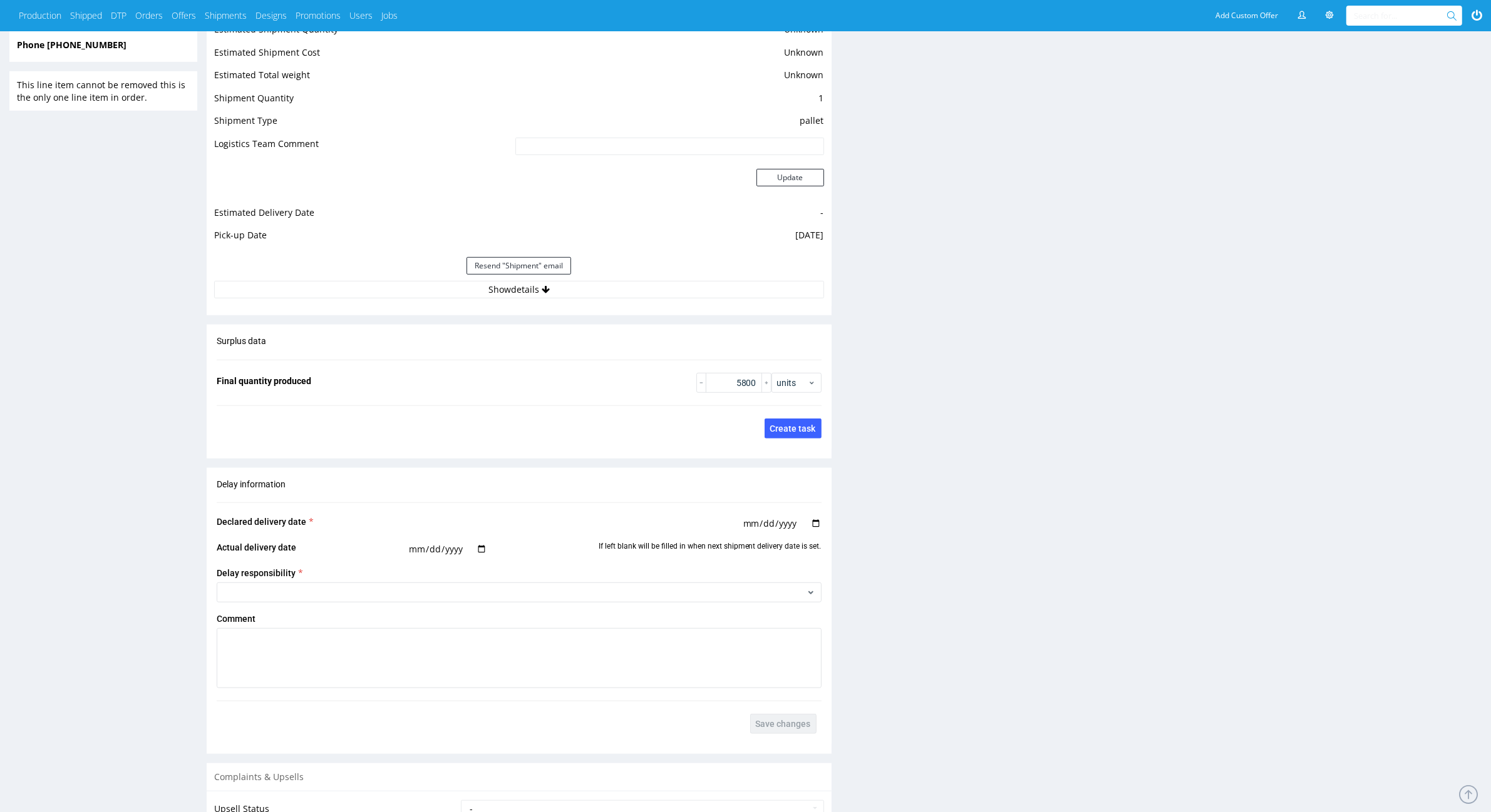
scroll to position [1173, 0]
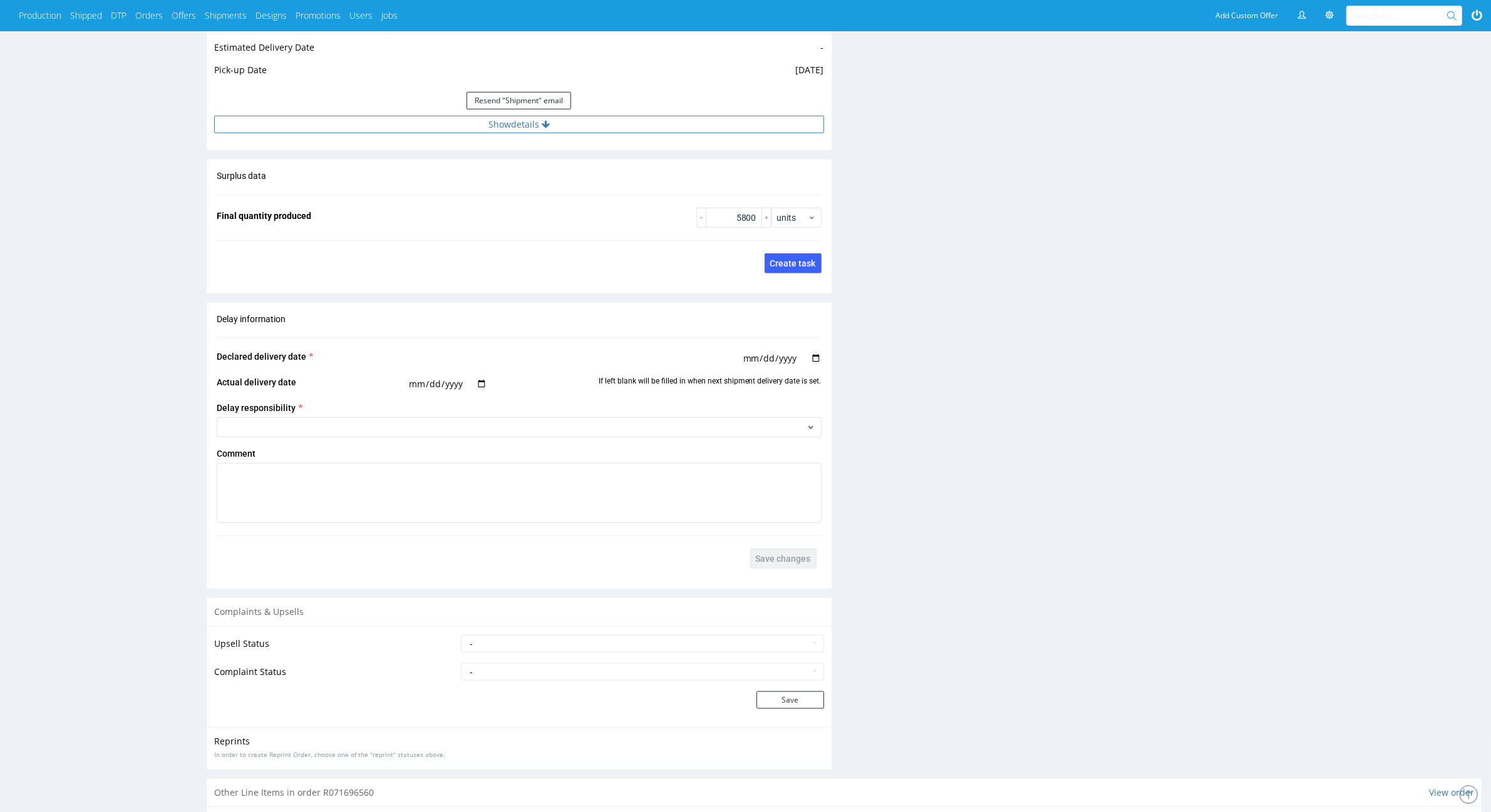
click at [429, 132] on button "Show details" at bounding box center [519, 125] width 610 height 18
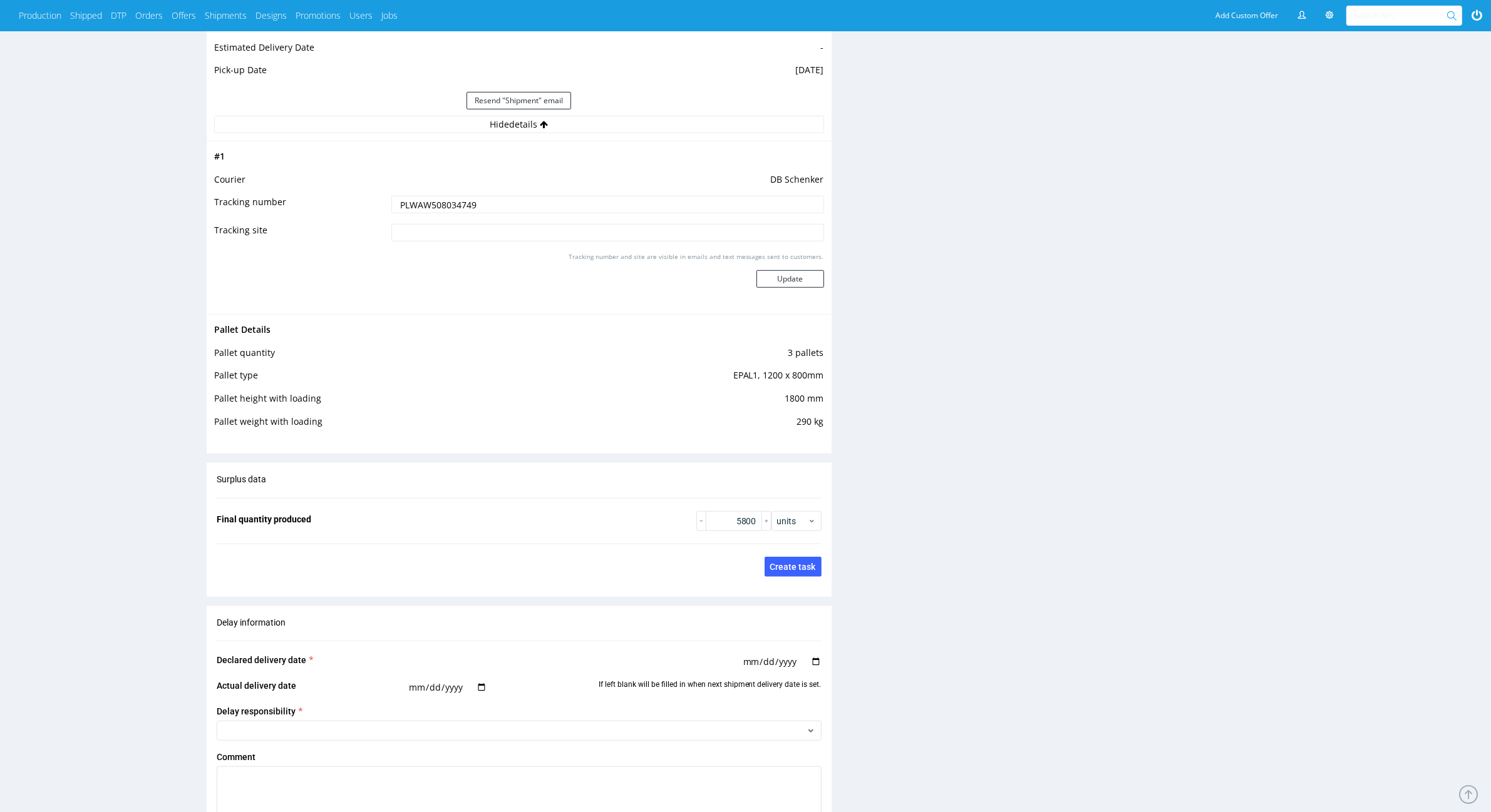
drag, startPoint x: 377, startPoint y: 211, endPoint x: 402, endPoint y: 199, distance: 27.7
click at [385, 208] on tr "Tracking number PLWAW508034749" at bounding box center [519, 208] width 610 height 28
click at [408, 196] on input "PLWAW508034749" at bounding box center [607, 205] width 432 height 18
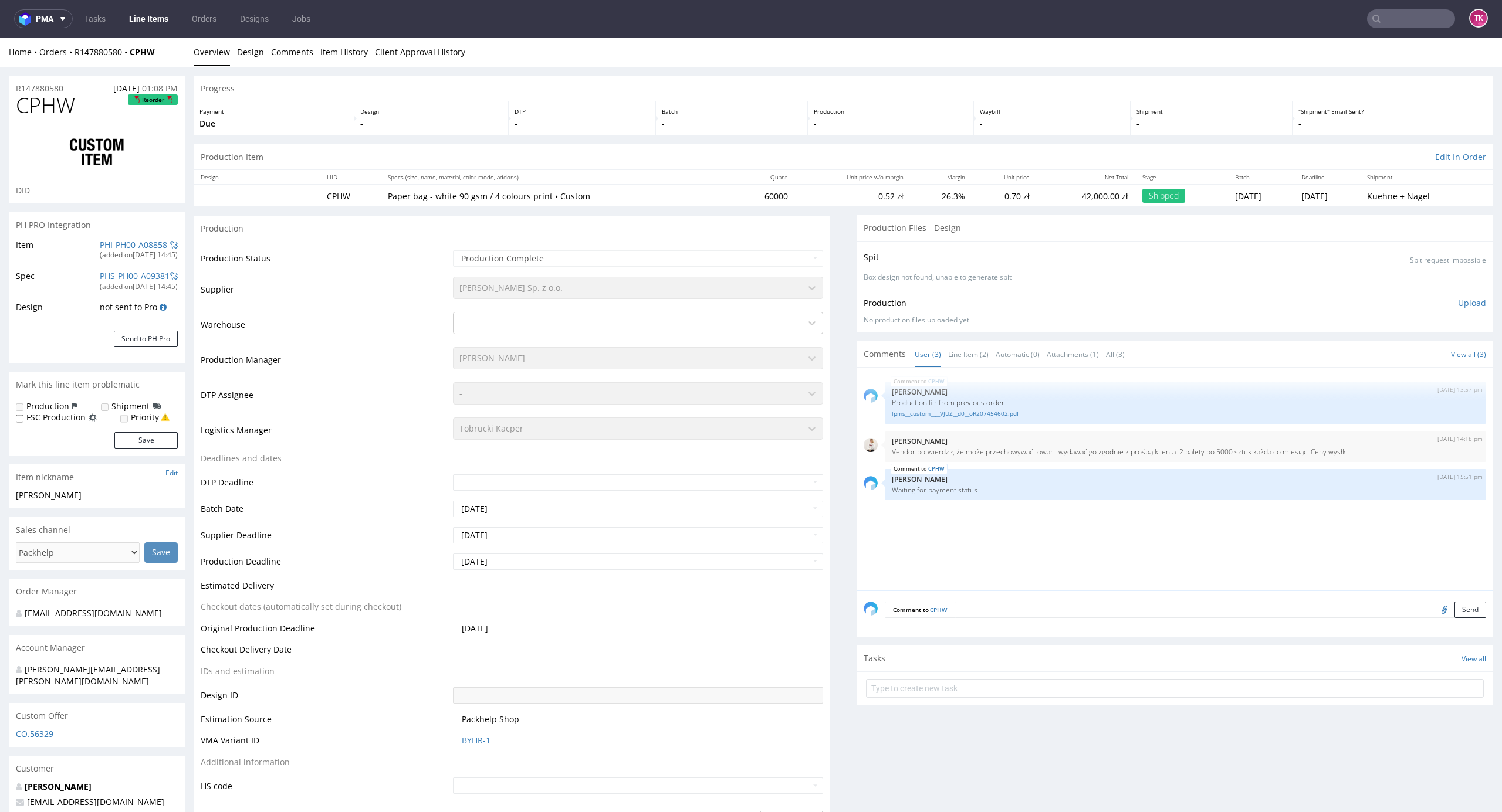
scroll to position [1590, 0]
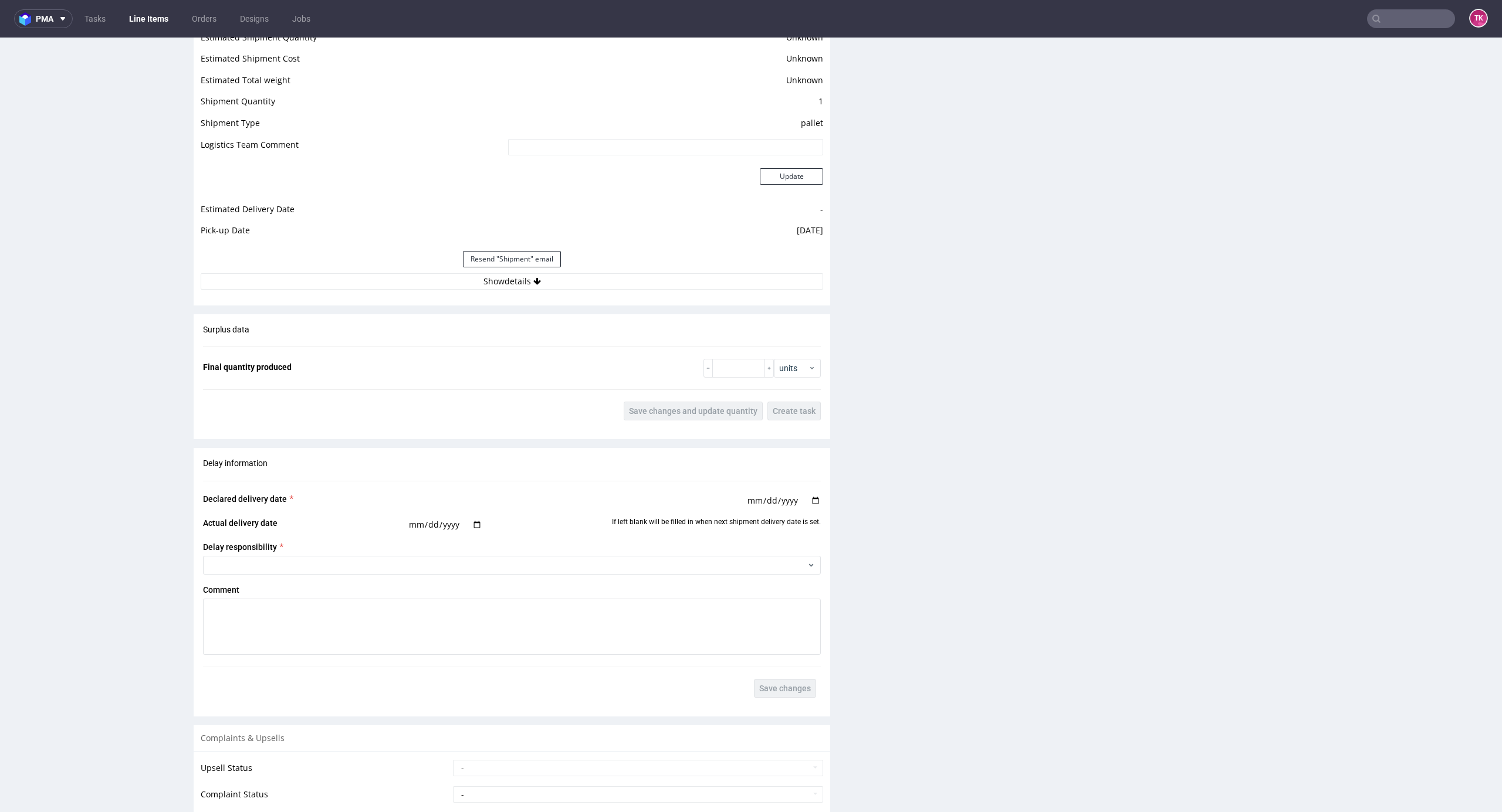
click at [654, 305] on div "Shipment Manage shipments Estimated Shipment Quantity Unknown Estimated Shipmen…" at bounding box center [512, 149] width 637 height 313
click at [649, 278] on button "Show details" at bounding box center [512, 281] width 622 height 17
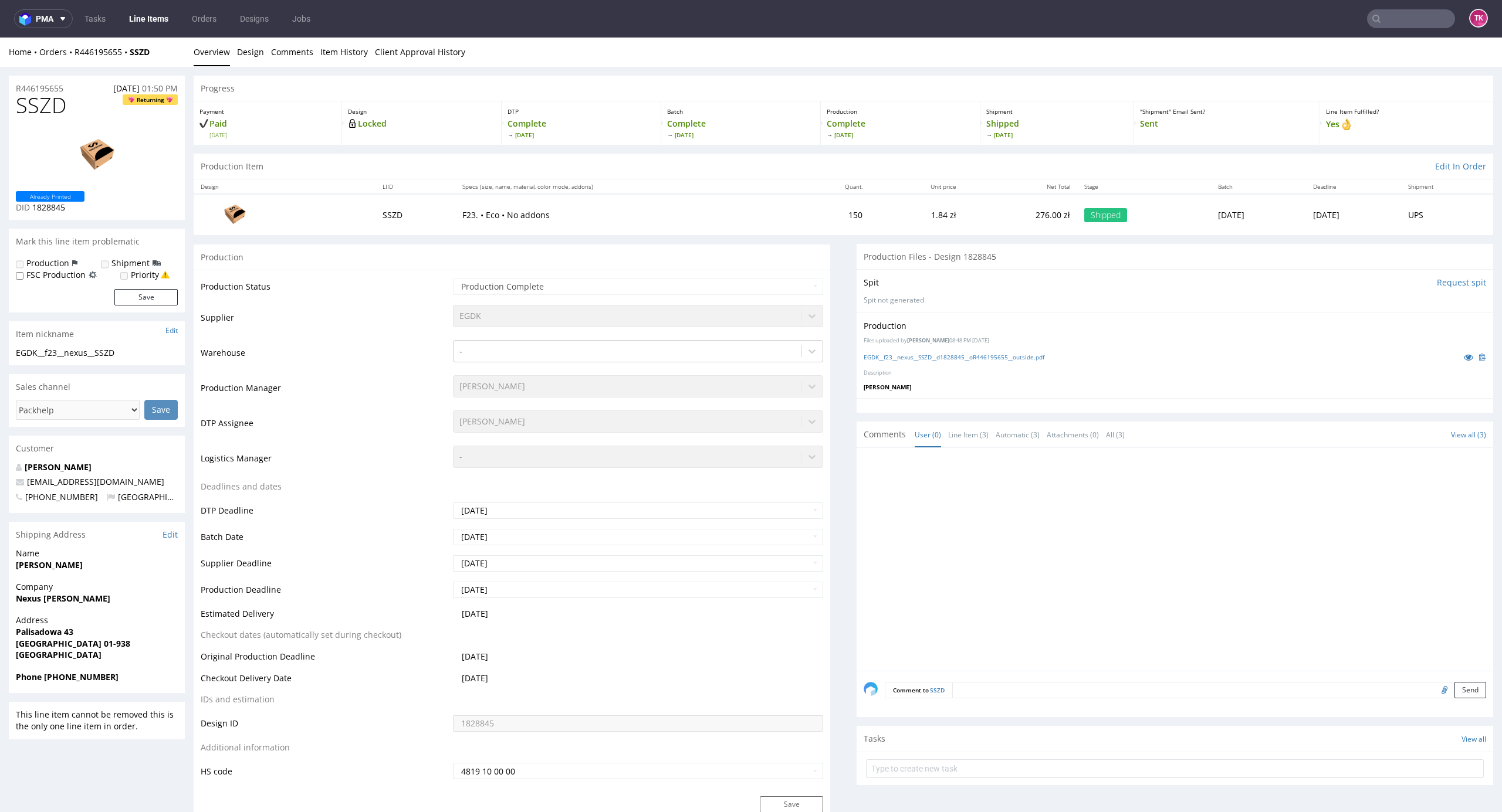
drag, startPoint x: 12, startPoint y: 595, endPoint x: 131, endPoint y: 600, distance: 119.1
click at [131, 600] on div "Company Nexus Jarosław Gaładyk" at bounding box center [97, 598] width 176 height 34
copy strong "Nexus Jarosław Gaładyk"
drag, startPoint x: 12, startPoint y: 641, endPoint x: 97, endPoint y: 644, distance: 85.1
click at [97, 644] on div "Address Palisadowa 43 Warszawa 01-938 Poland" at bounding box center [97, 642] width 176 height 56
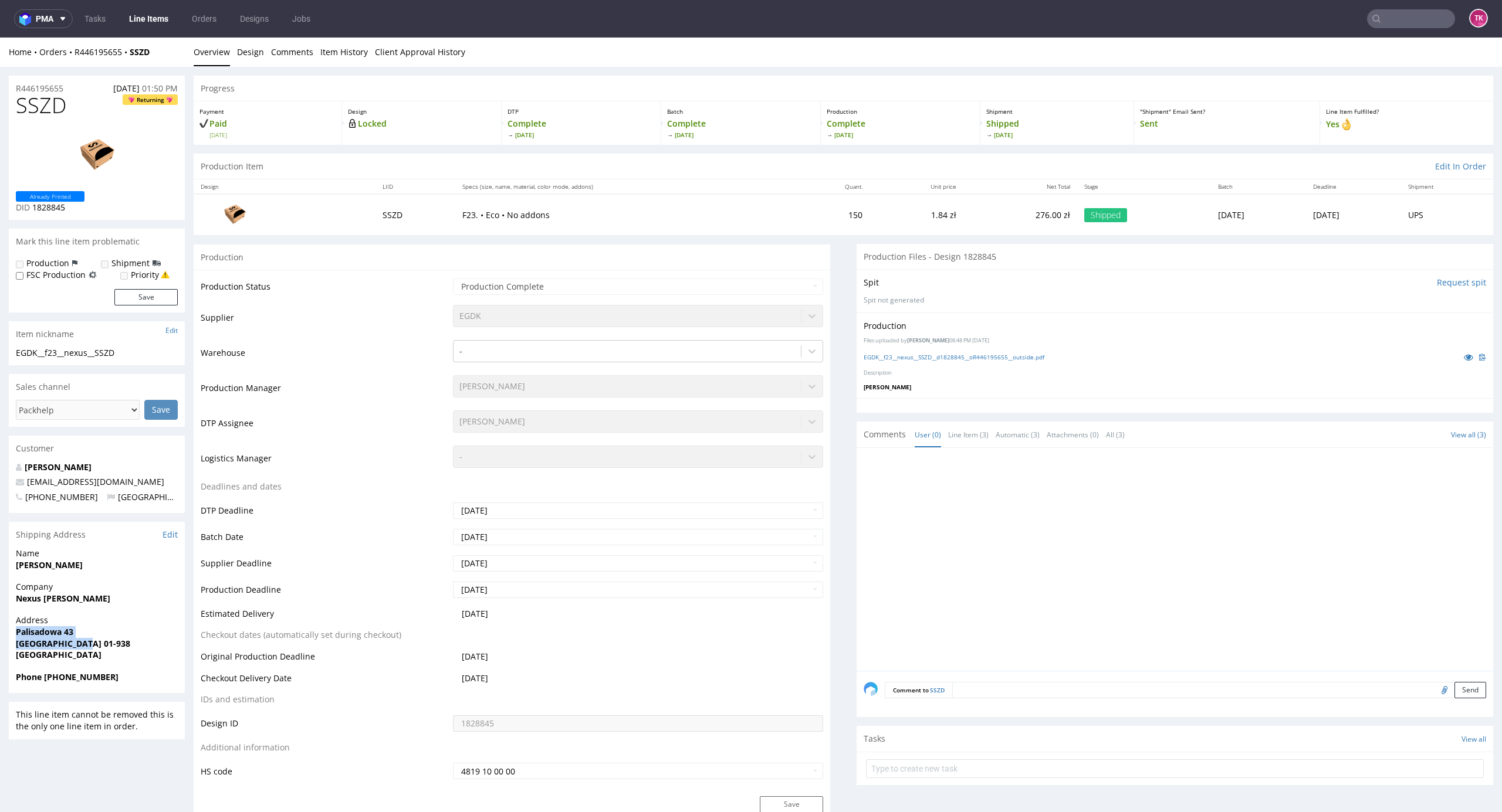
drag, startPoint x: 11, startPoint y: 629, endPoint x: 92, endPoint y: 647, distance: 83.0
click at [92, 647] on div "Address Palisadowa 43 Warszawa 01-938 Poland" at bounding box center [97, 642] width 176 height 56
copy p "Palisadowa 43 Warszawa 01-938"
drag, startPoint x: 79, startPoint y: 663, endPoint x: 66, endPoint y: 642, distance: 24.7
click at [77, 662] on div "Address Palisadowa 43 Warszawa 01-938 Poland" at bounding box center [97, 642] width 176 height 56
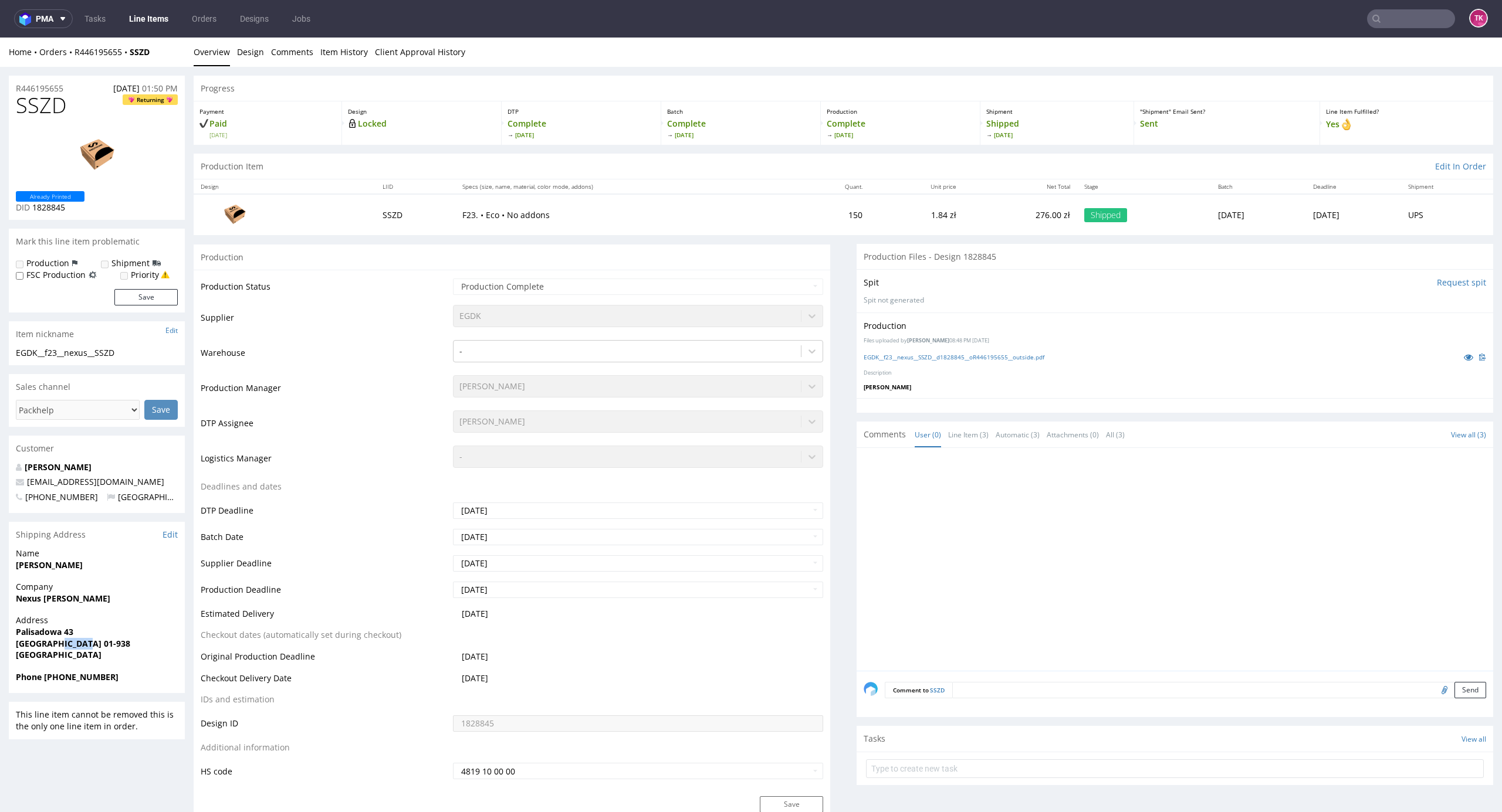
drag, startPoint x: 61, startPoint y: 642, endPoint x: 108, endPoint y: 648, distance: 47.4
click at [108, 648] on span "Warszawa 01-938" at bounding box center [97, 644] width 162 height 12
copy strong "01-938"
drag, startPoint x: 108, startPoint y: 684, endPoint x: 43, endPoint y: 687, distance: 65.1
click at [43, 687] on div "Phone +48730307553" at bounding box center [97, 683] width 176 height 23
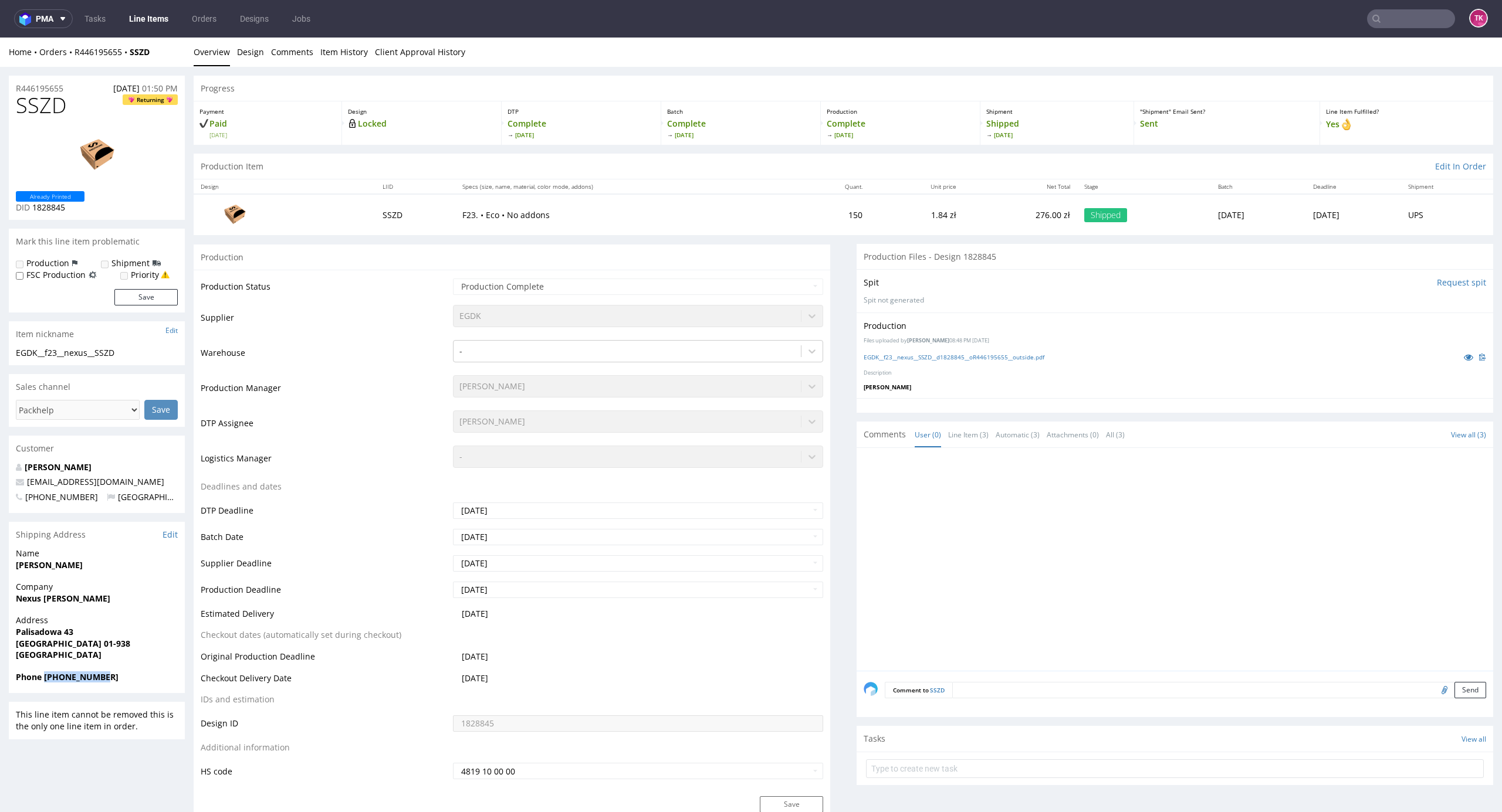
copy strong "+48730307553"
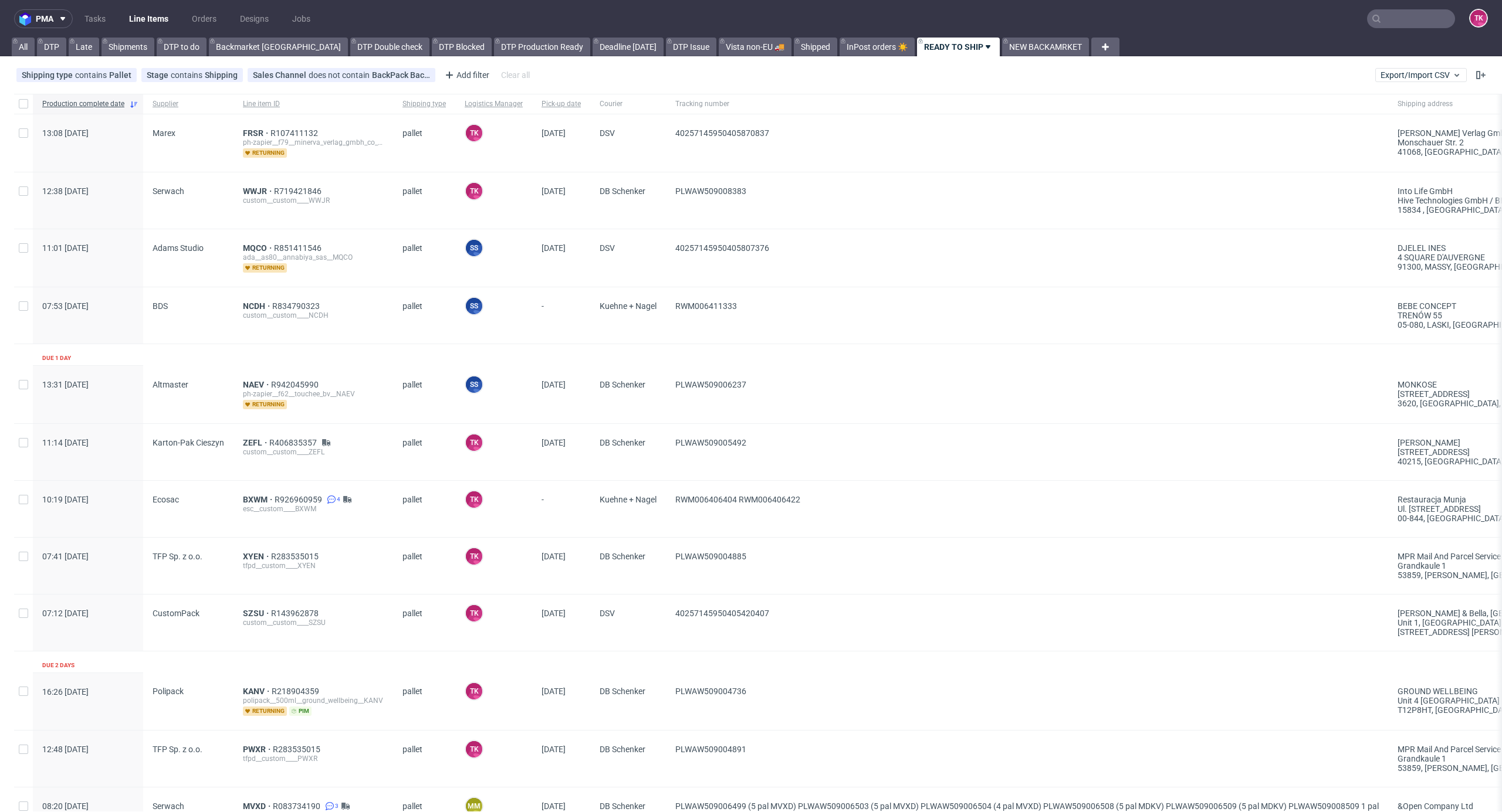
click at [165, 11] on link "Line Items" at bounding box center [149, 18] width 54 height 18
click at [146, 10] on link "Line Items" at bounding box center [149, 18] width 54 height 18
click at [160, 14] on link "Line Items" at bounding box center [149, 18] width 54 height 18
click at [163, 15] on link "Line Items" at bounding box center [149, 18] width 54 height 18
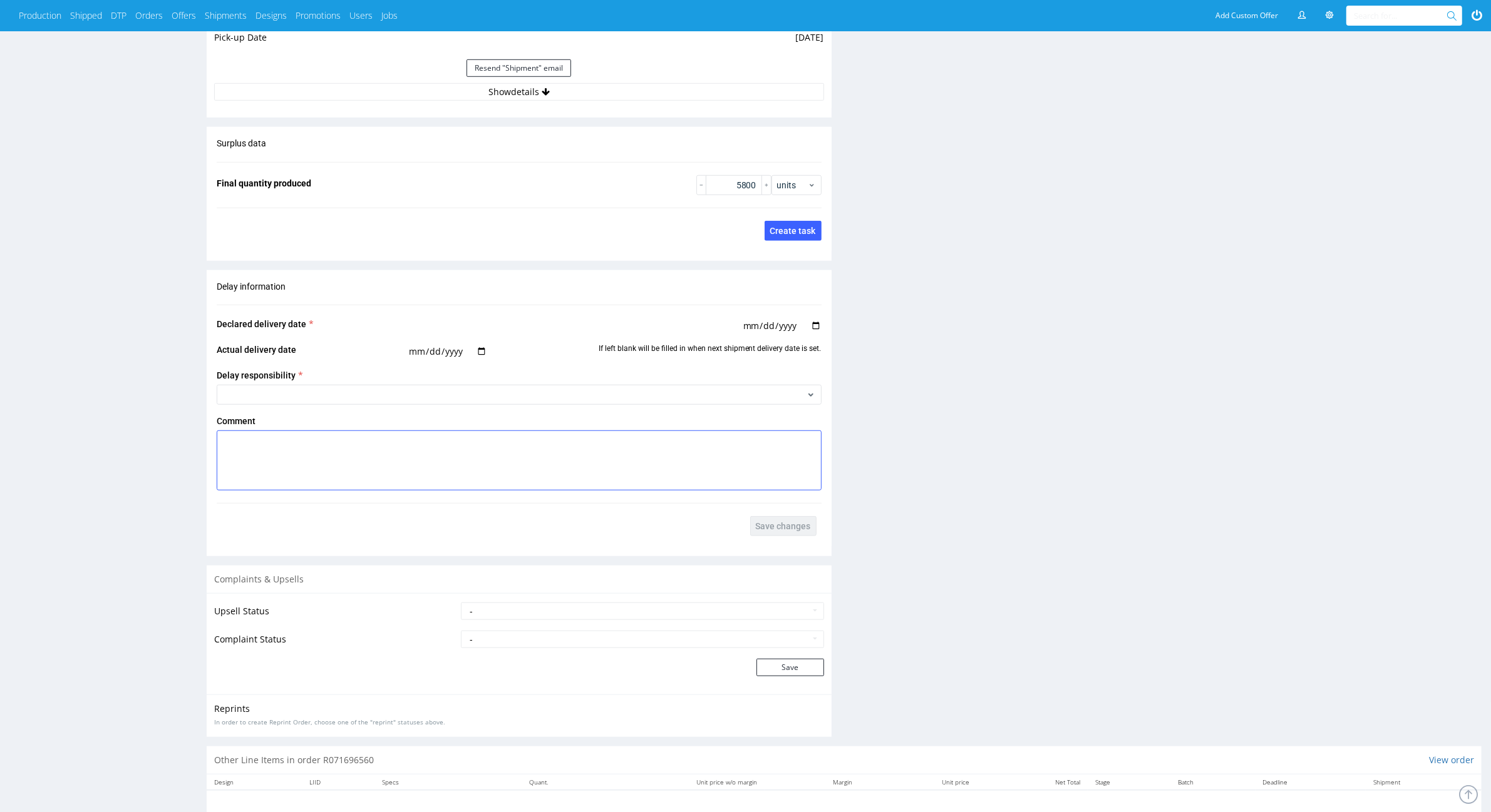
scroll to position [1263, 0]
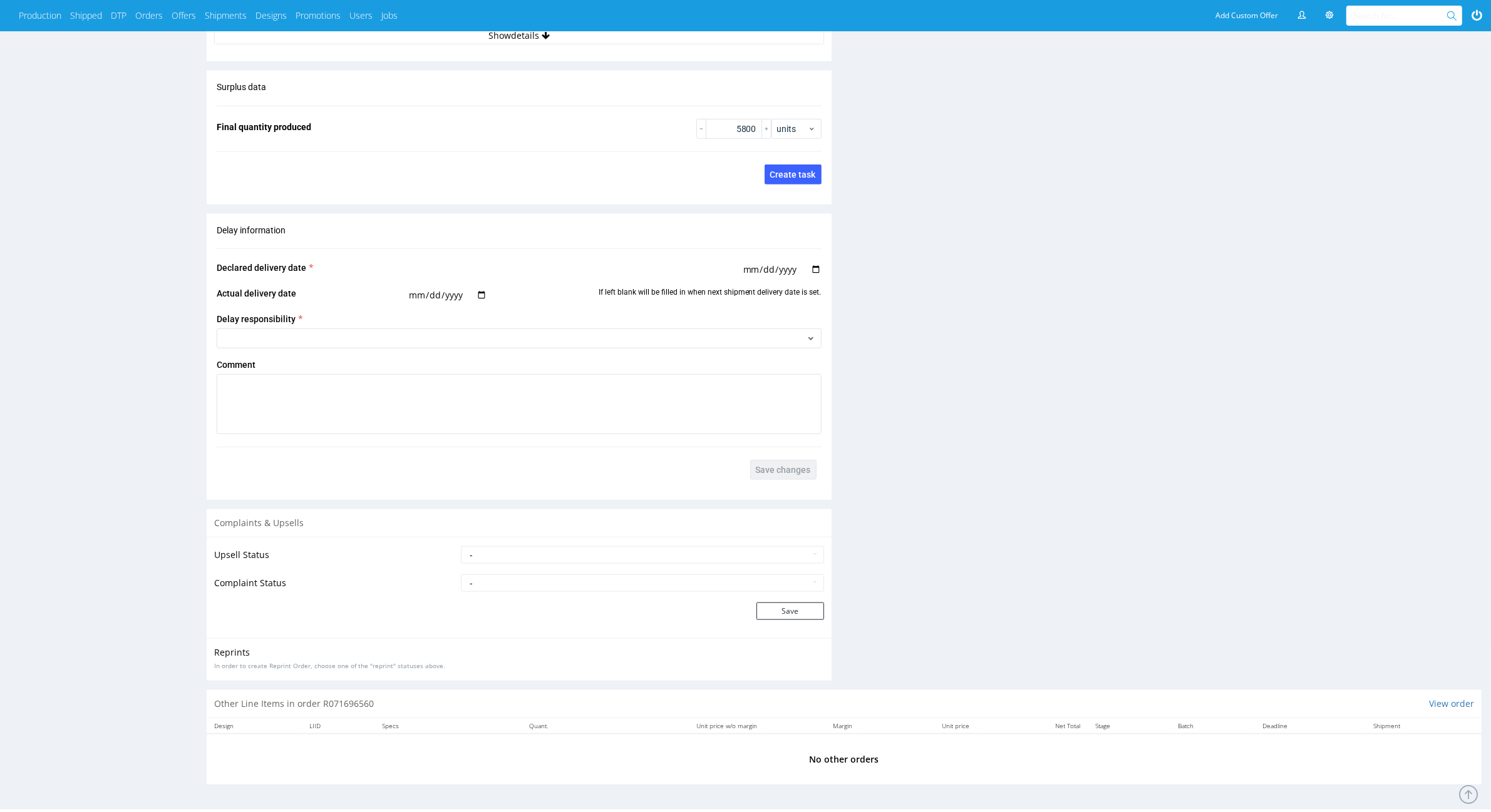
click at [506, 44] on button "Show details" at bounding box center [519, 36] width 610 height 18
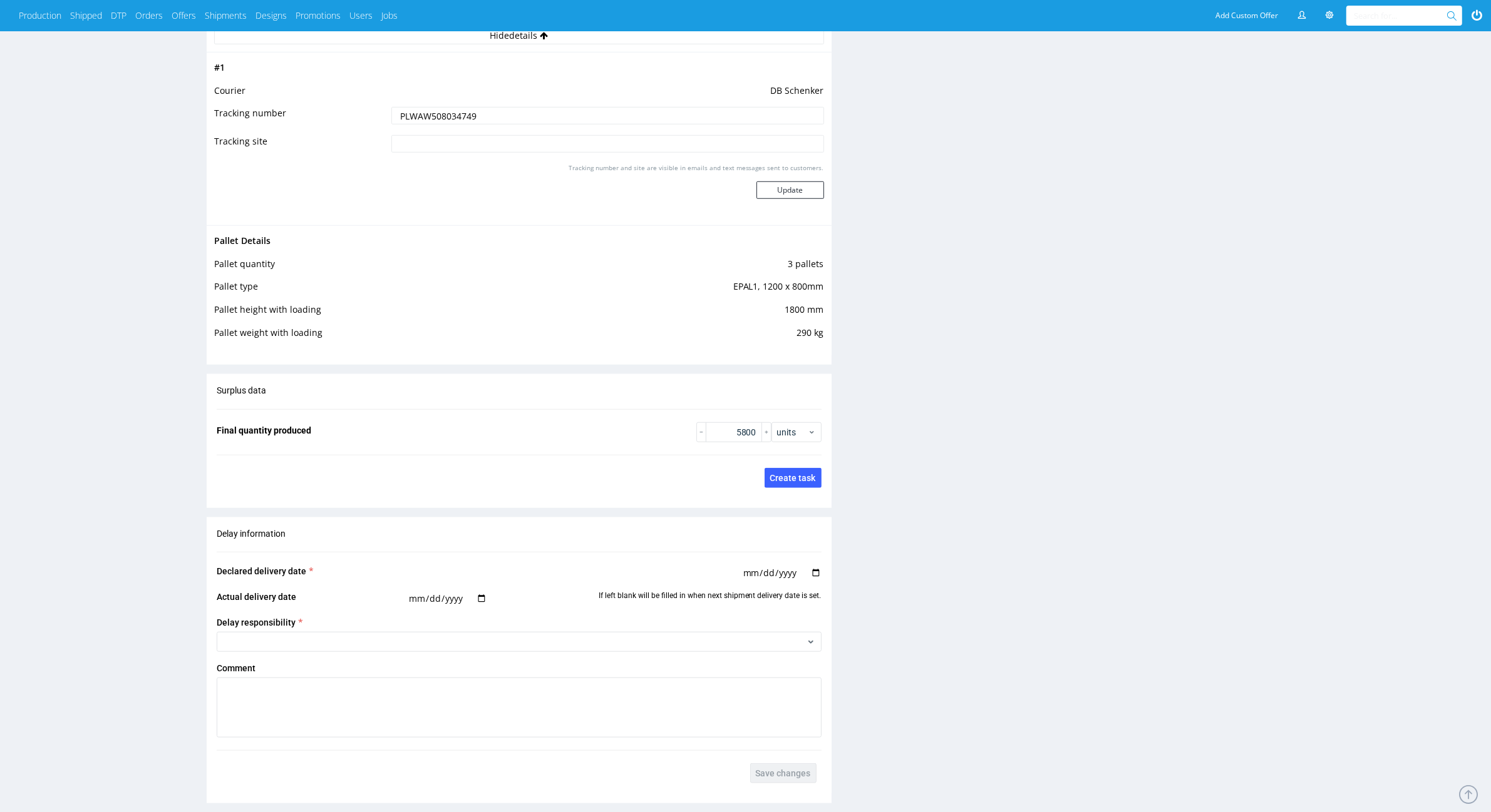
click at [440, 125] on td "PLWAW508034749" at bounding box center [605, 119] width 435 height 28
click at [439, 104] on td "DB Schenker" at bounding box center [605, 95] width 435 height 23
click at [439, 110] on input "PLWAW508034749" at bounding box center [607, 116] width 432 height 18
click at [439, 109] on input "PLWAW508034749" at bounding box center [607, 116] width 432 height 18
